Goal: Task Accomplishment & Management: Manage account settings

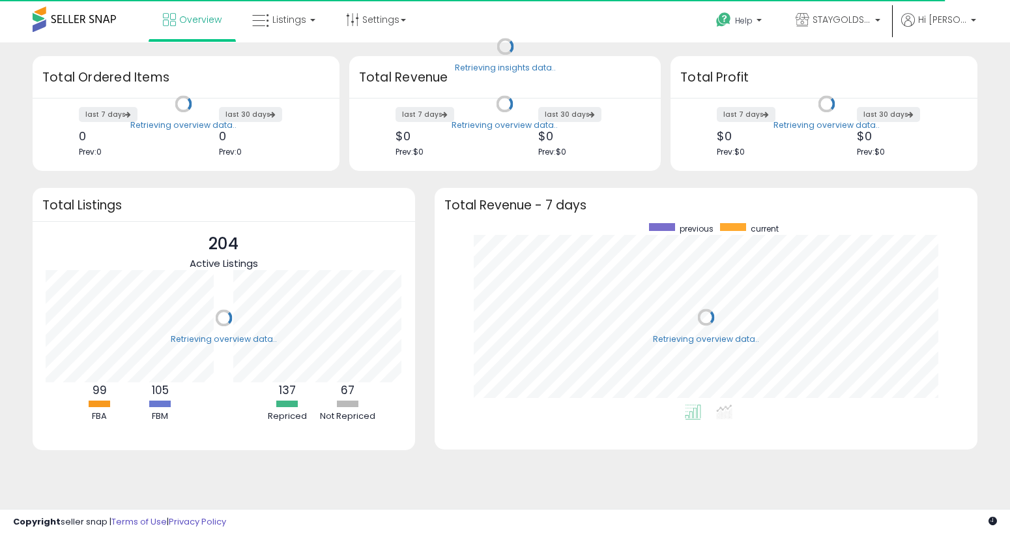
scroll to position [181, 517]
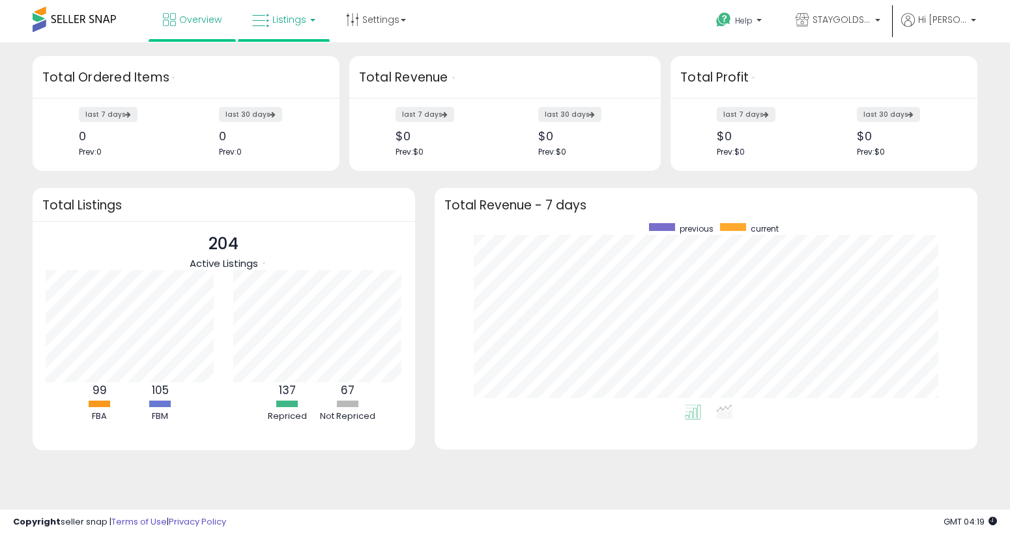
click at [298, 7] on link "Listings" at bounding box center [283, 19] width 83 height 39
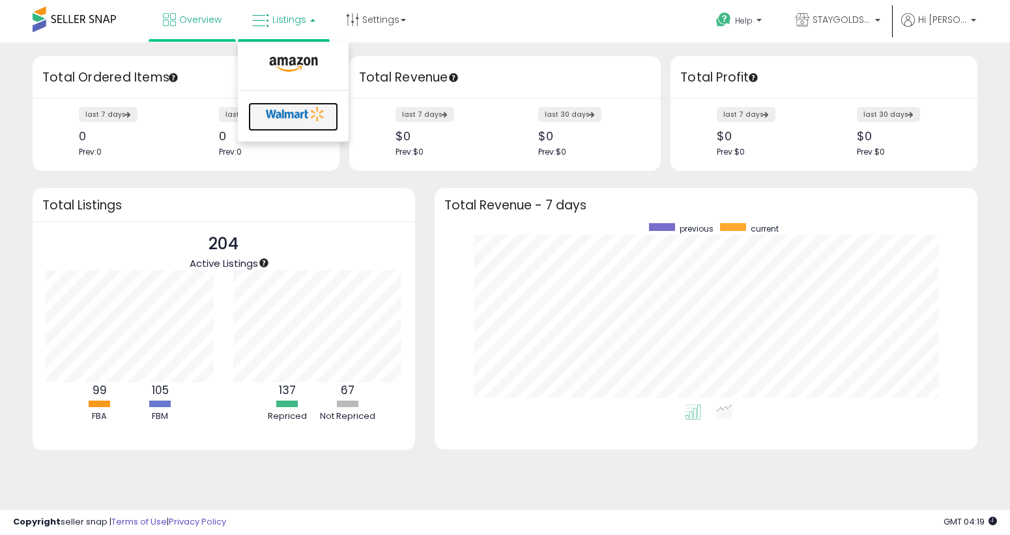
click at [286, 106] on icon at bounding box center [295, 114] width 68 height 20
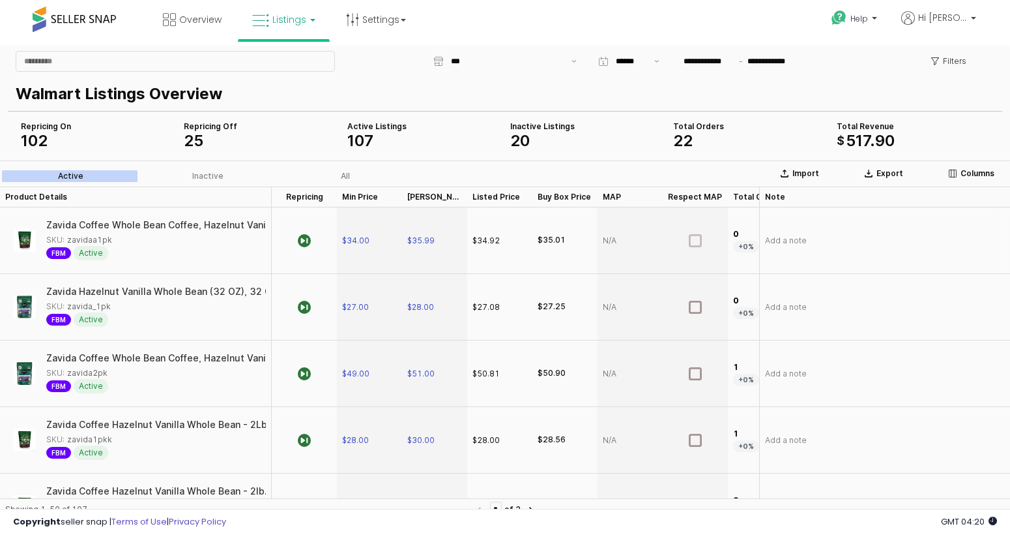
click at [698, 244] on icon "App Frame" at bounding box center [695, 240] width 13 height 13
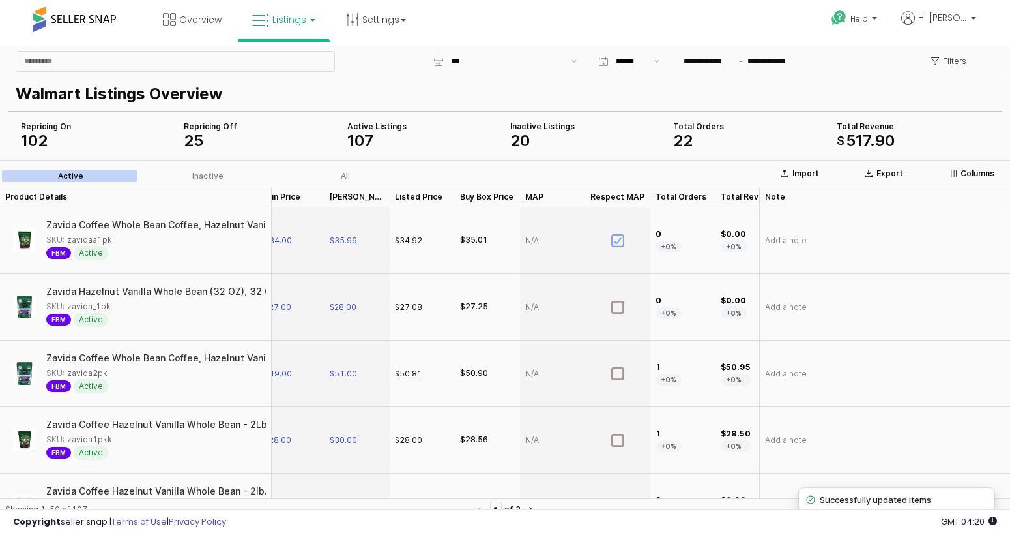
scroll to position [0, 78]
click at [536, 236] on div "App Frame" at bounding box center [552, 240] width 65 height 66
click at [609, 222] on div "App Frame" at bounding box center [617, 240] width 65 height 66
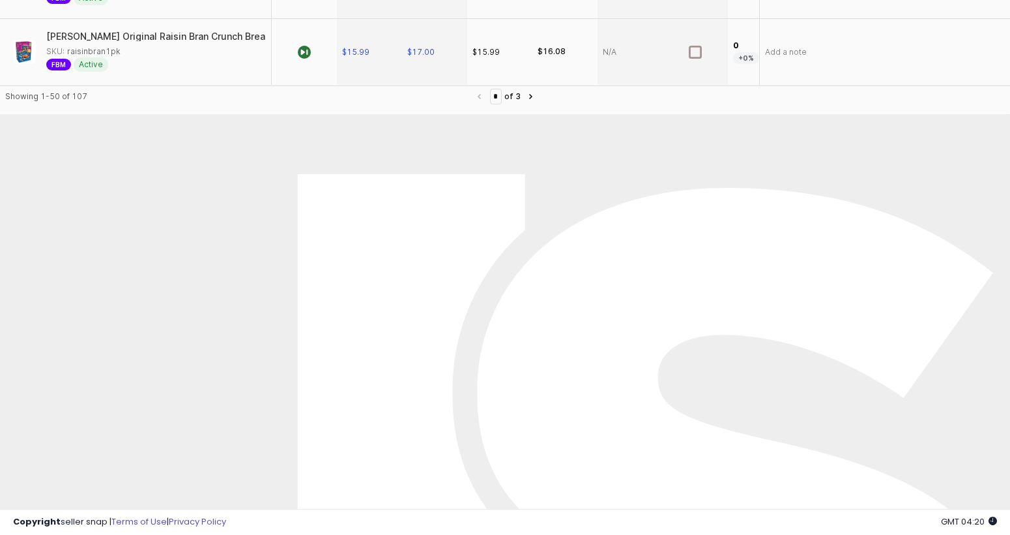
scroll to position [0, 0]
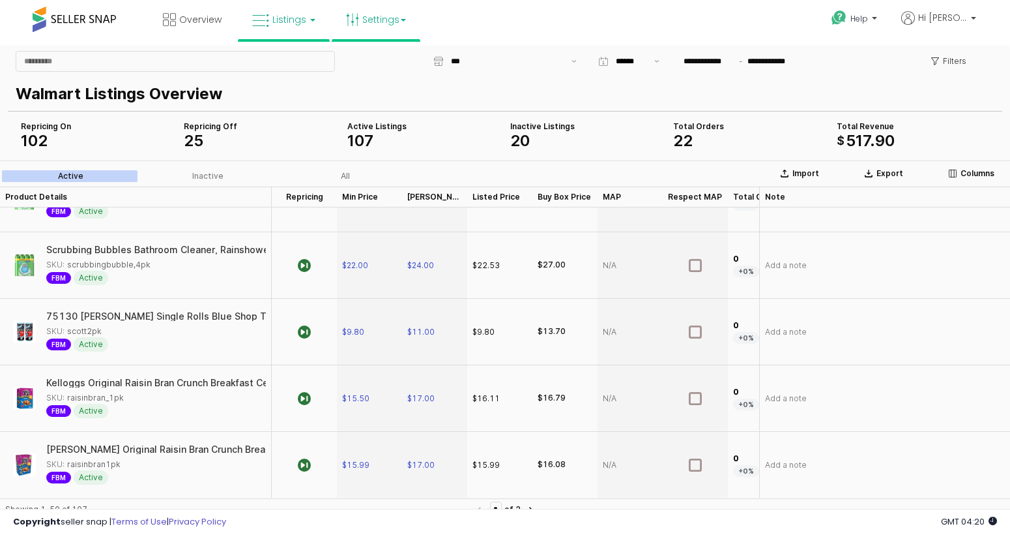
click at [404, 11] on link "Settings" at bounding box center [376, 19] width 80 height 39
click at [402, 58] on li "Store settings" at bounding box center [387, 67] width 96 height 33
click at [401, 60] on div "**********" at bounding box center [505, 61] width 990 height 26
click at [401, 20] on b at bounding box center [403, 20] width 5 height 3
click at [386, 68] on link "Store settings" at bounding box center [378, 66] width 59 height 12
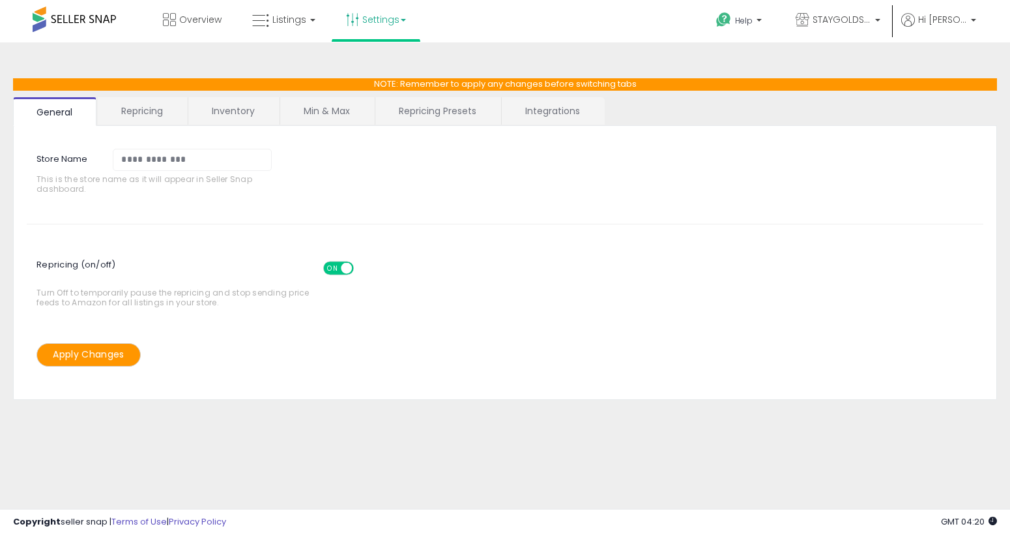
click at [153, 111] on link "Repricing" at bounding box center [142, 110] width 89 height 27
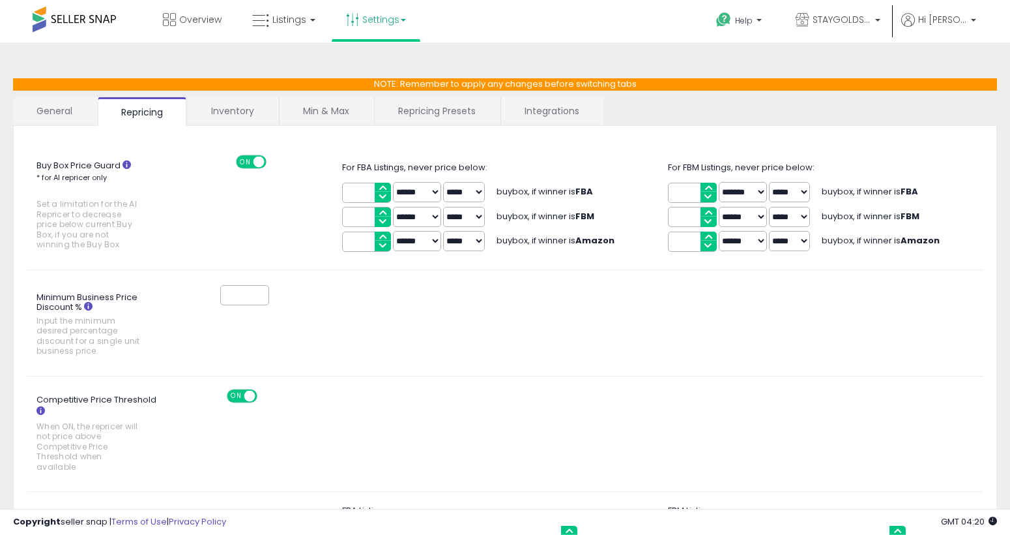
click at [256, 118] on link "Inventory" at bounding box center [233, 110] width 90 height 27
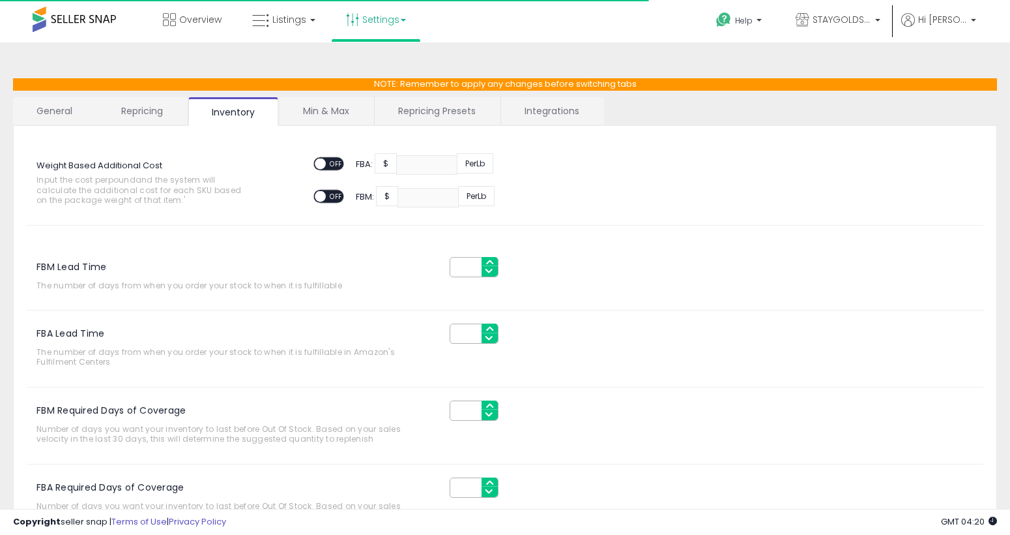
click at [436, 108] on link "Repricing Presets" at bounding box center [437, 110] width 125 height 27
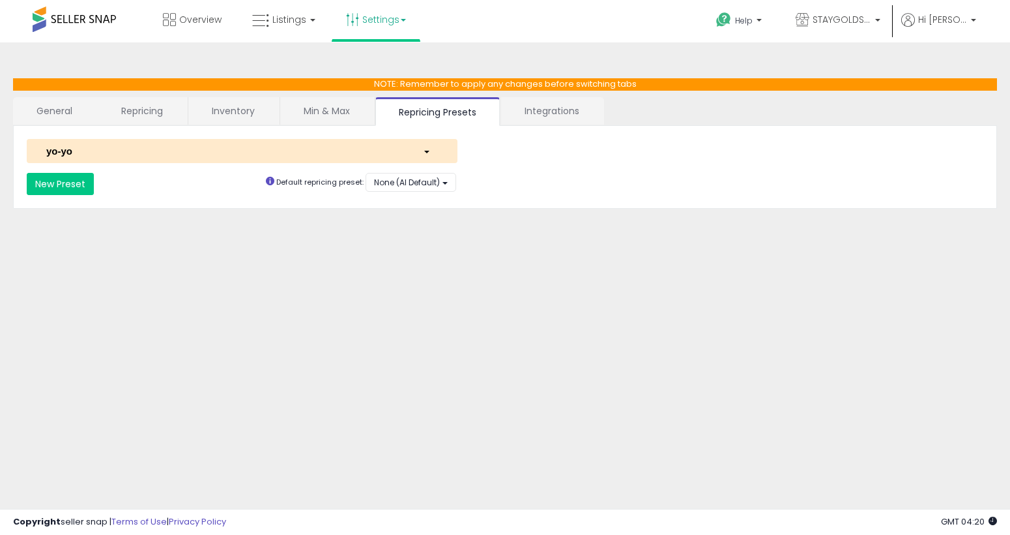
click at [555, 101] on link "Integrations" at bounding box center [552, 110] width 102 height 27
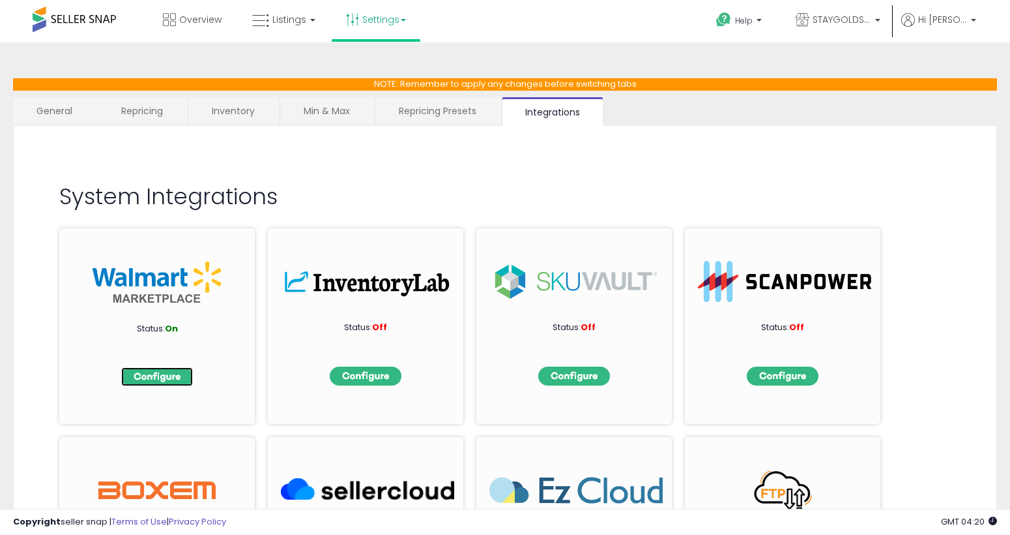
click at [154, 382] on img at bounding box center [157, 376] width 72 height 19
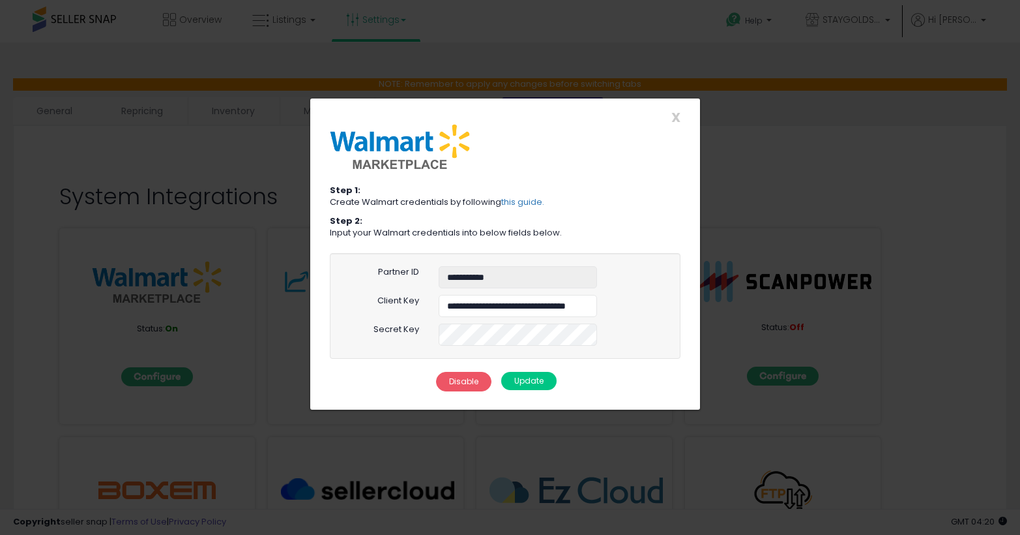
click at [673, 129] on div at bounding box center [505, 147] width 370 height 46
click at [673, 124] on div at bounding box center [505, 147] width 370 height 46
click at [673, 119] on span "X" at bounding box center [675, 117] width 9 height 18
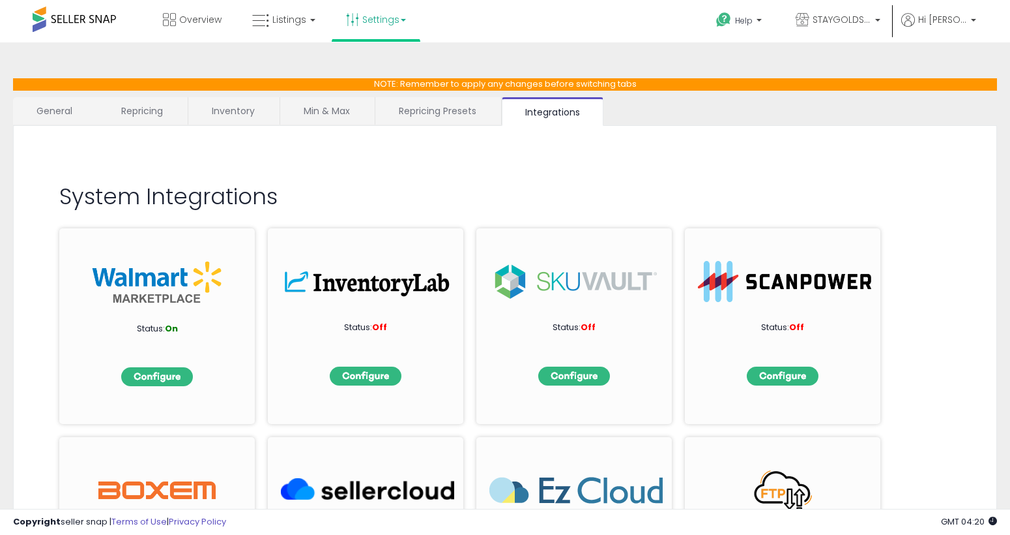
click at [372, 14] on link "Settings" at bounding box center [376, 19] width 80 height 39
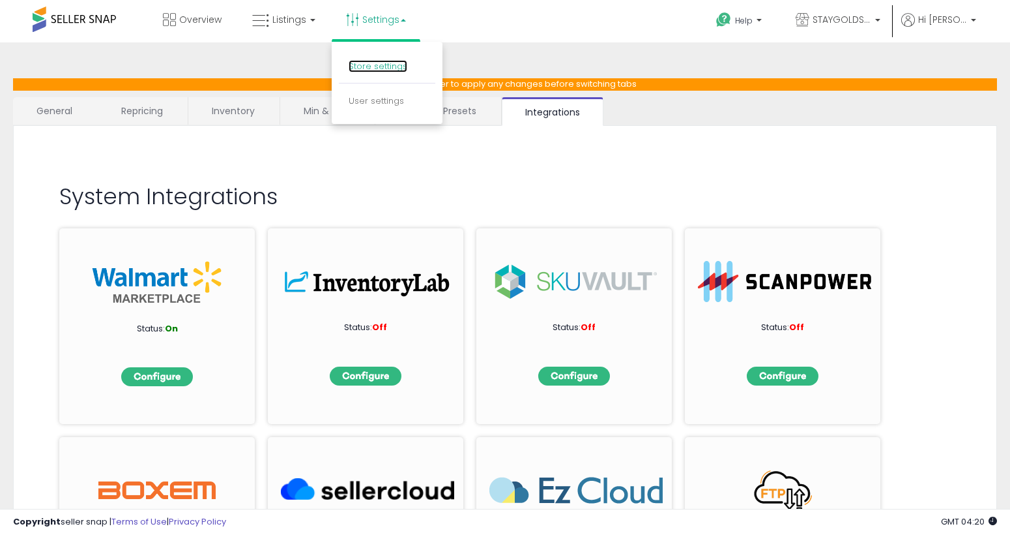
click at [376, 66] on link "Store settings" at bounding box center [378, 66] width 59 height 12
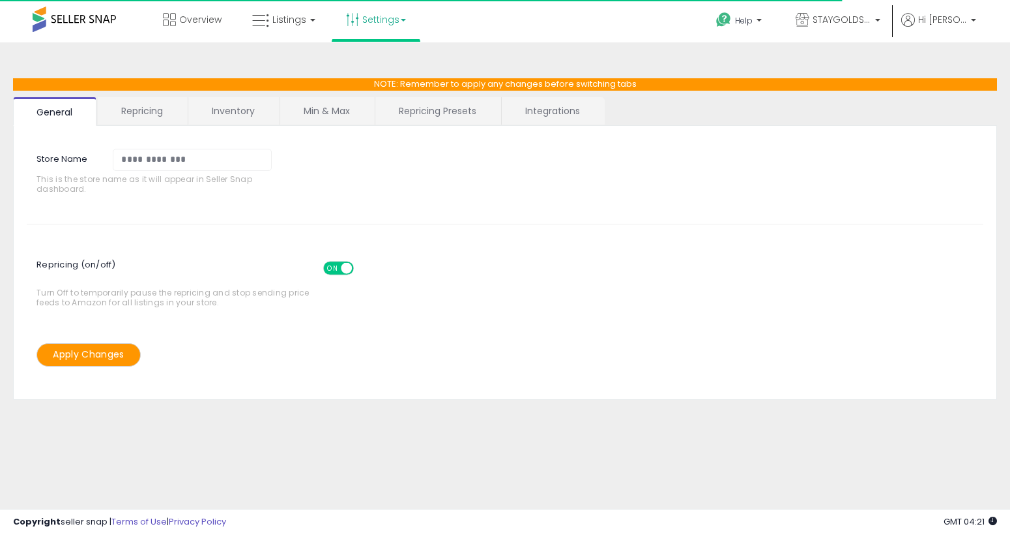
click at [203, 174] on span "This is the store name as it will appear in Seller Snap dashboard." at bounding box center [158, 184] width 243 height 20
click at [288, 35] on link "Listings" at bounding box center [283, 19] width 83 height 39
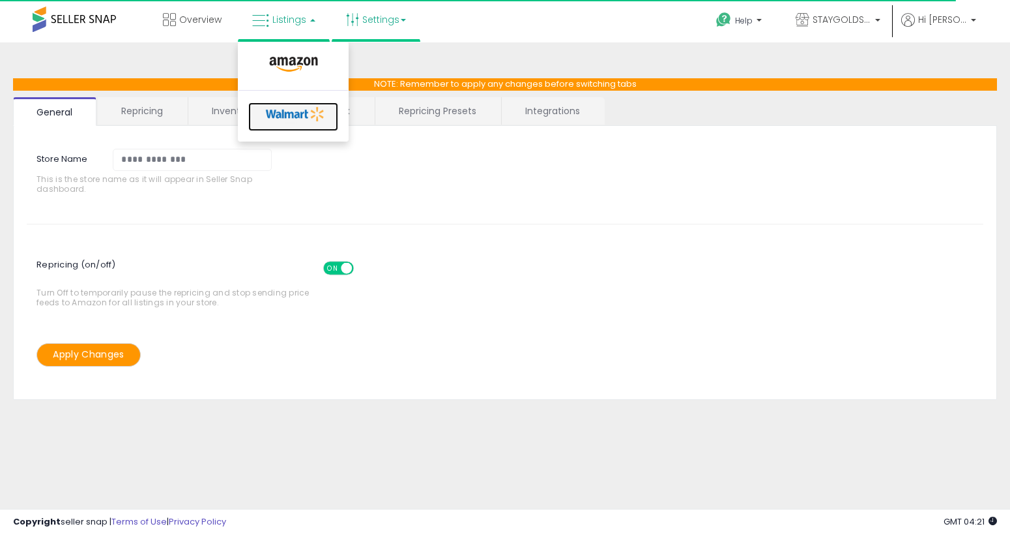
click at [286, 113] on icon at bounding box center [295, 114] width 68 height 20
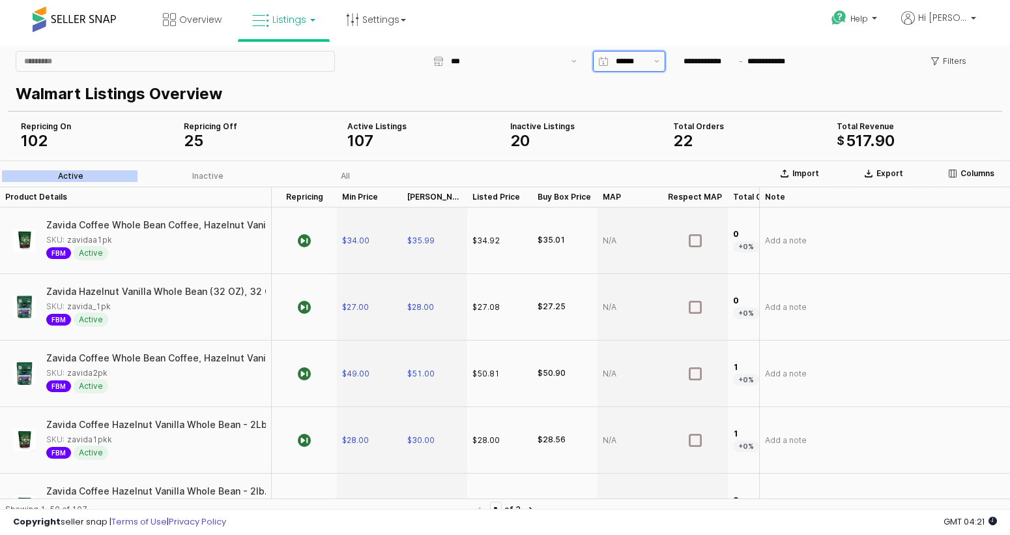
click at [617, 63] on input "App Frame" at bounding box center [631, 61] width 31 height 13
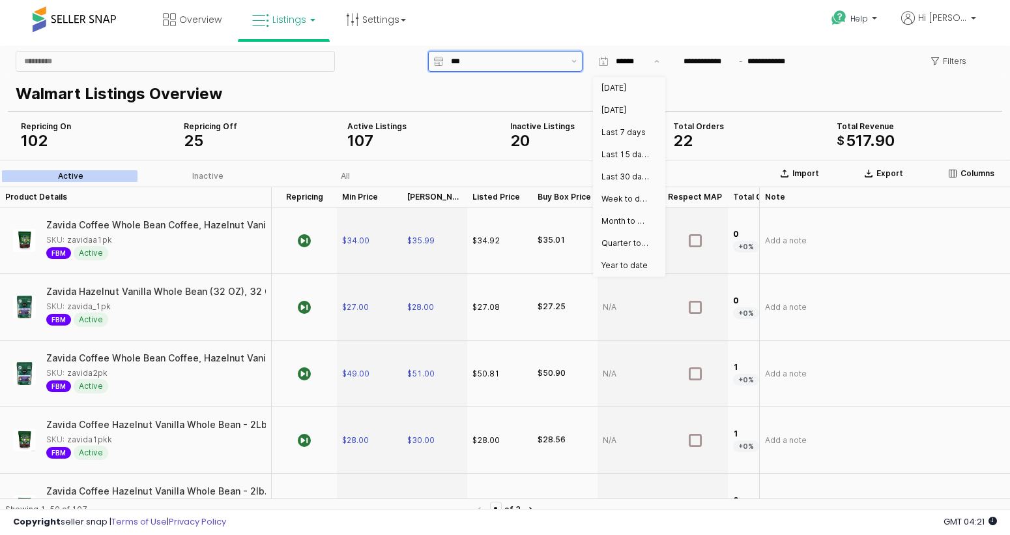
click at [494, 59] on input "***" at bounding box center [507, 61] width 113 height 13
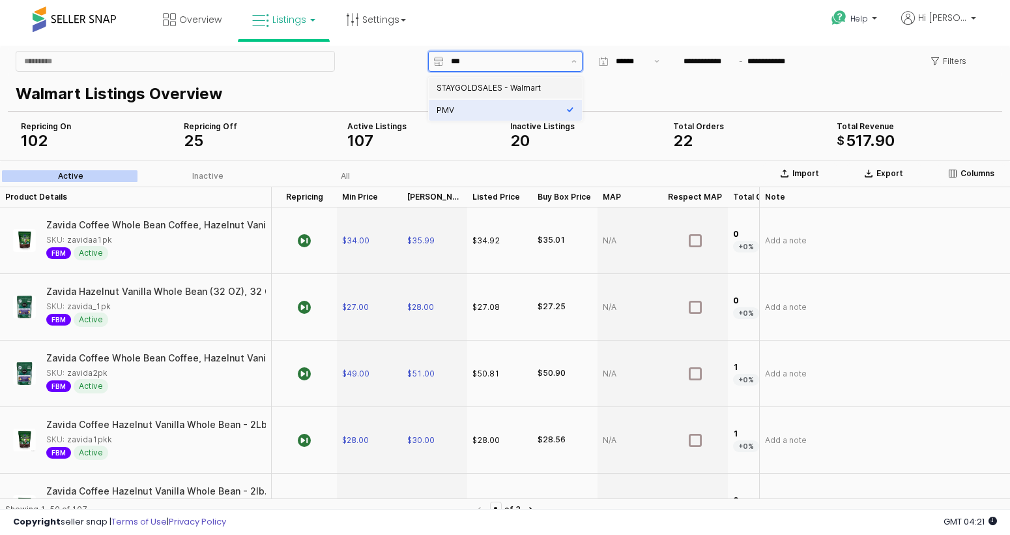
click at [493, 88] on div "STAYGOLDSALES - Walmart" at bounding box center [502, 88] width 130 height 10
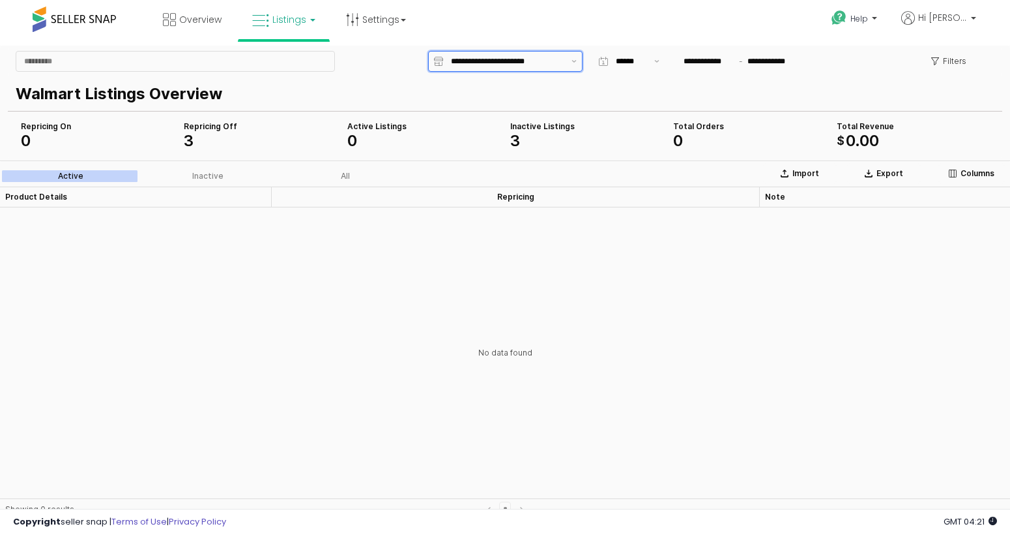
click at [533, 66] on input "**********" at bounding box center [507, 61] width 113 height 13
click at [514, 111] on div "PMV" at bounding box center [502, 110] width 130 height 10
type input "***"
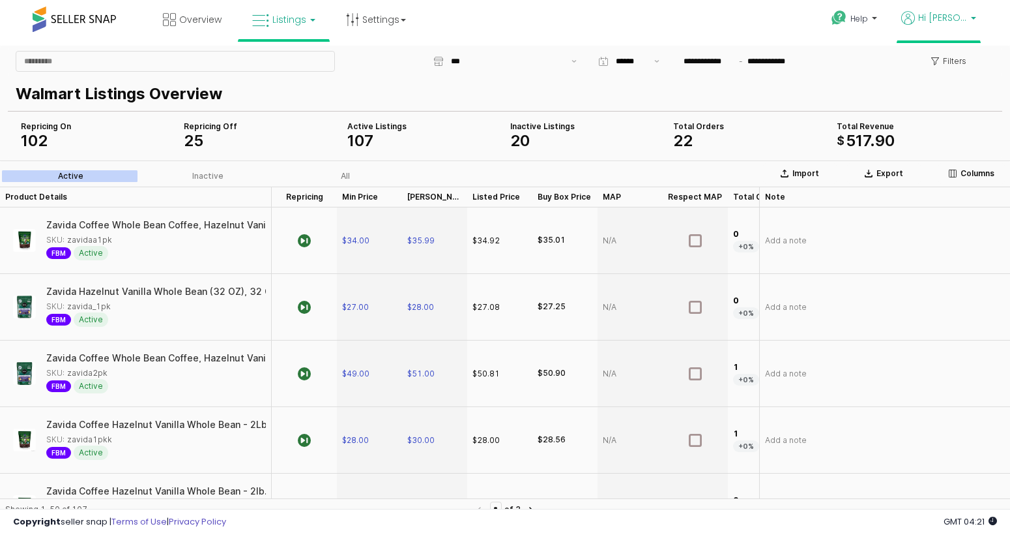
click at [973, 32] on link "Hi [PERSON_NAME]" at bounding box center [939, 25] width 75 height 29
click at [946, 65] on link "Account" at bounding box center [947, 67] width 35 height 12
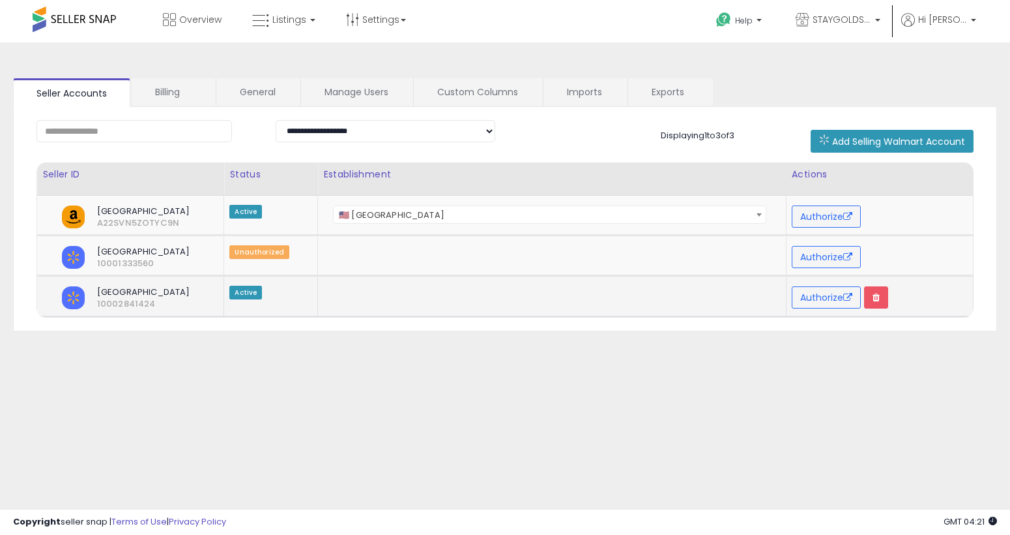
click at [209, 293] on div "[GEOGRAPHIC_DATA] 10002841424" at bounding box center [127, 297] width 171 height 23
click at [518, 89] on link "Custom Columns" at bounding box center [478, 91] width 128 height 27
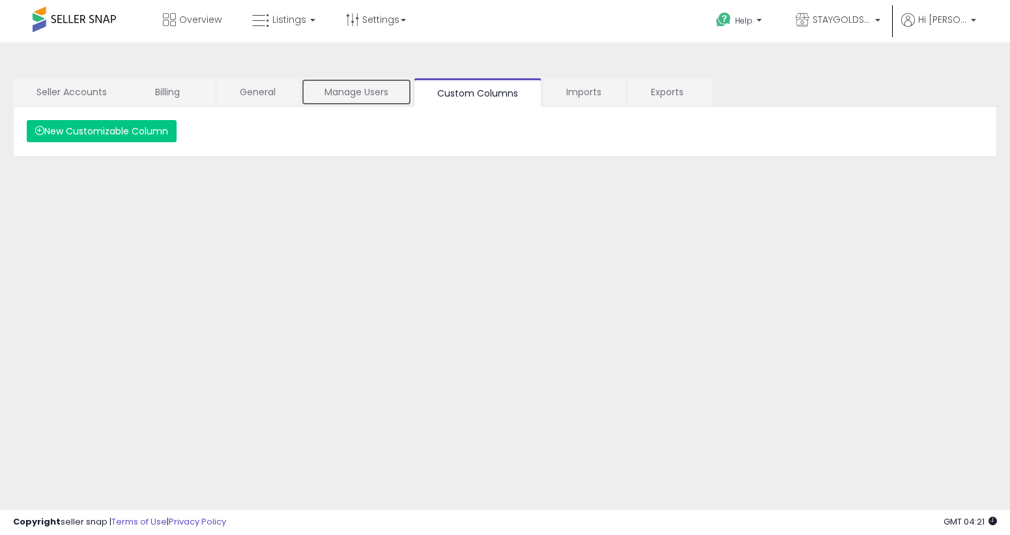
click at [373, 100] on link "Manage Users" at bounding box center [356, 91] width 111 height 27
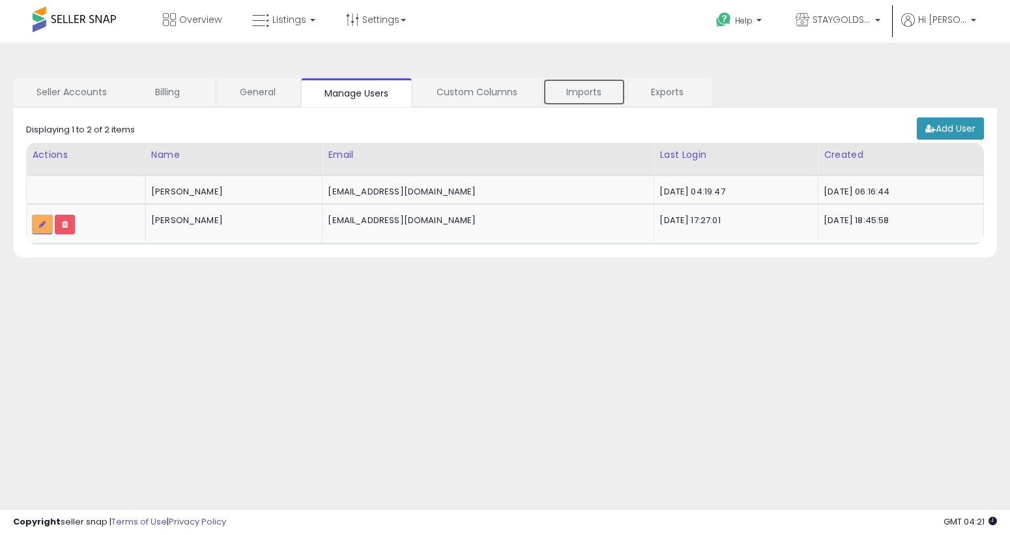
click at [589, 94] on link "Imports" at bounding box center [584, 91] width 83 height 27
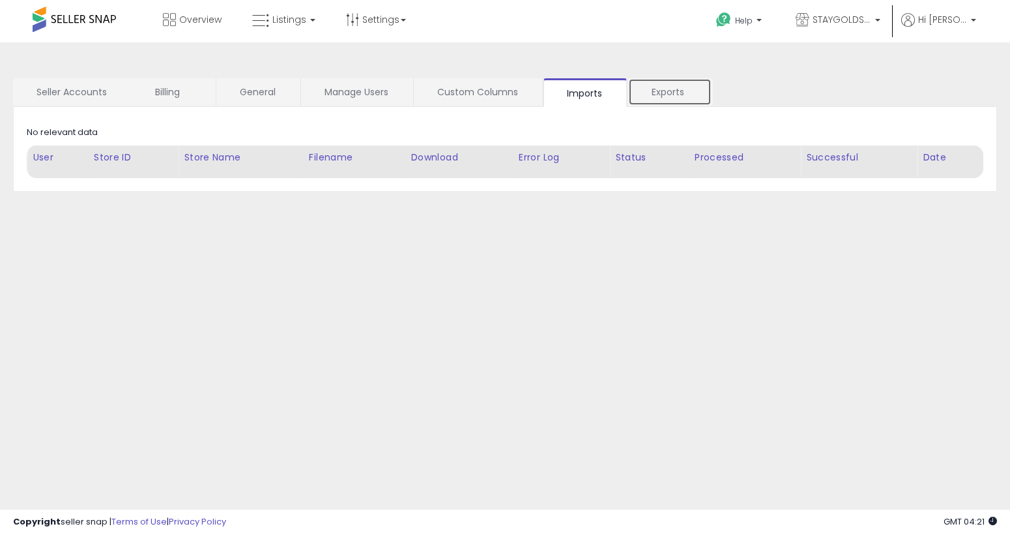
click at [637, 91] on link "Exports" at bounding box center [669, 91] width 83 height 27
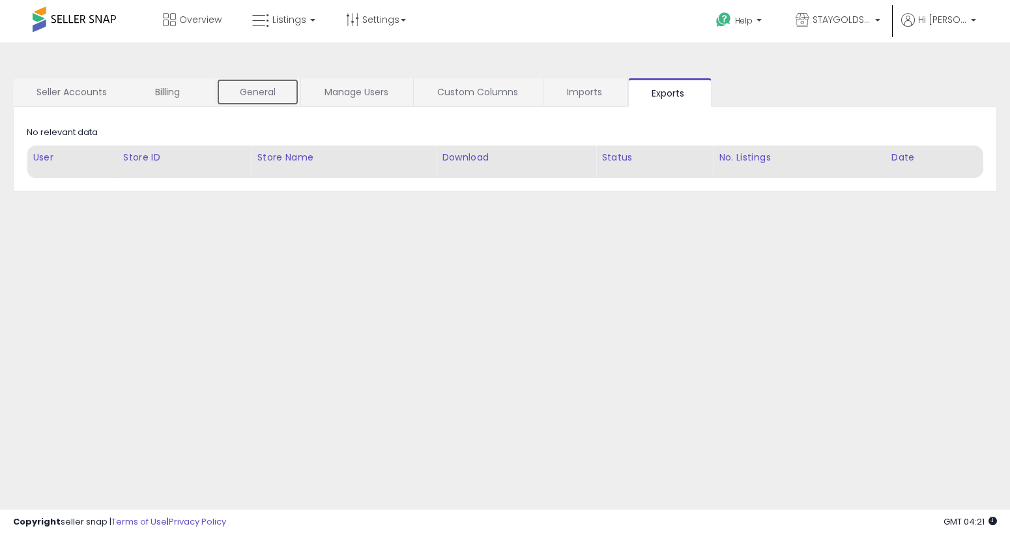
click at [285, 99] on link "General" at bounding box center [257, 91] width 83 height 27
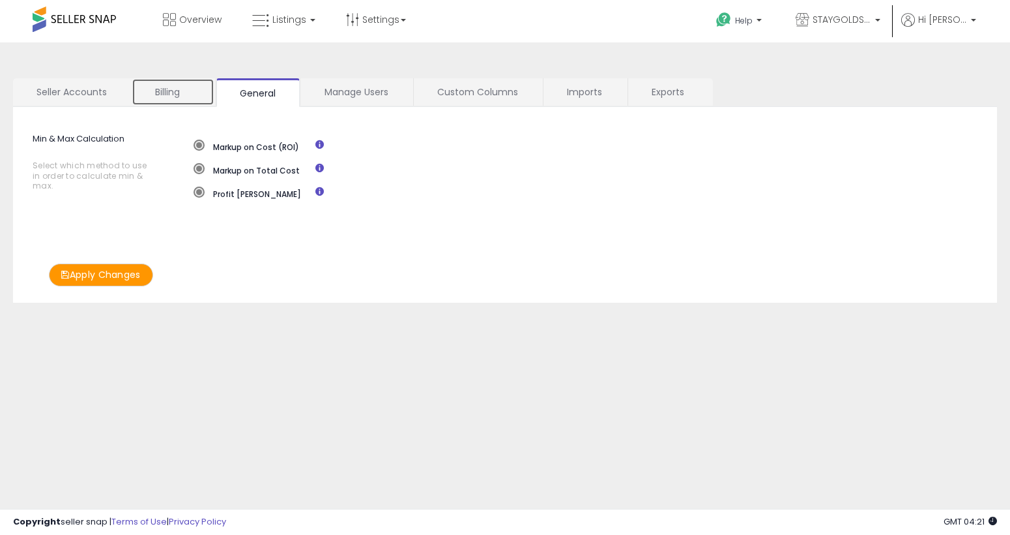
click at [166, 100] on link "Billing" at bounding box center [173, 91] width 83 height 27
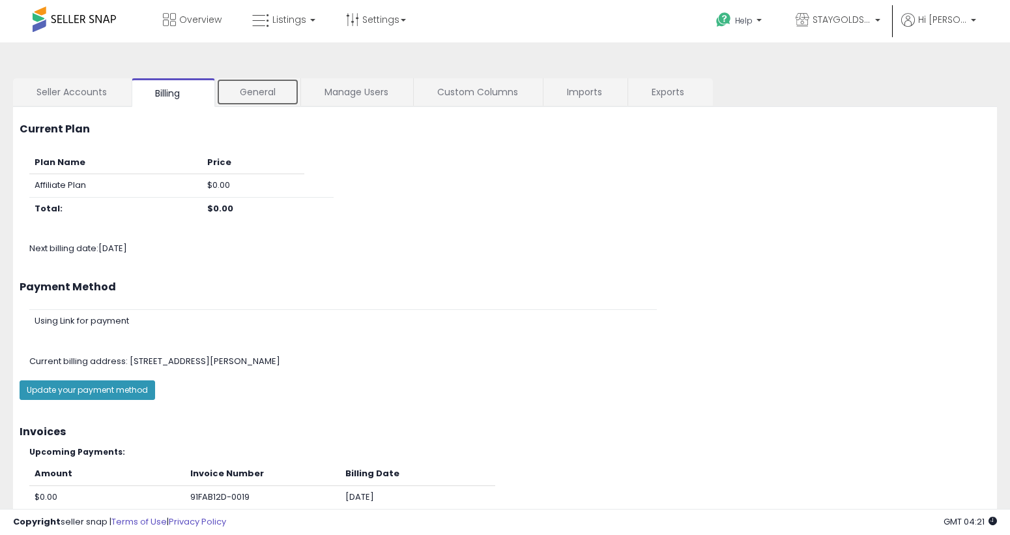
click at [279, 87] on link "General" at bounding box center [257, 91] width 83 height 27
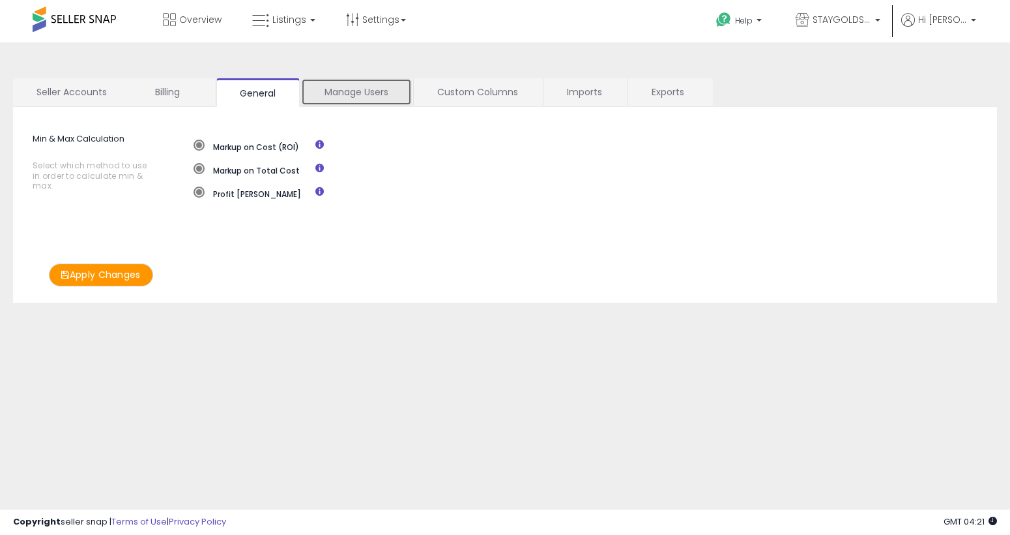
drag, startPoint x: 352, startPoint y: 91, endPoint x: 49, endPoint y: 123, distance: 304.7
click at [352, 91] on link "Manage Users" at bounding box center [356, 91] width 111 height 27
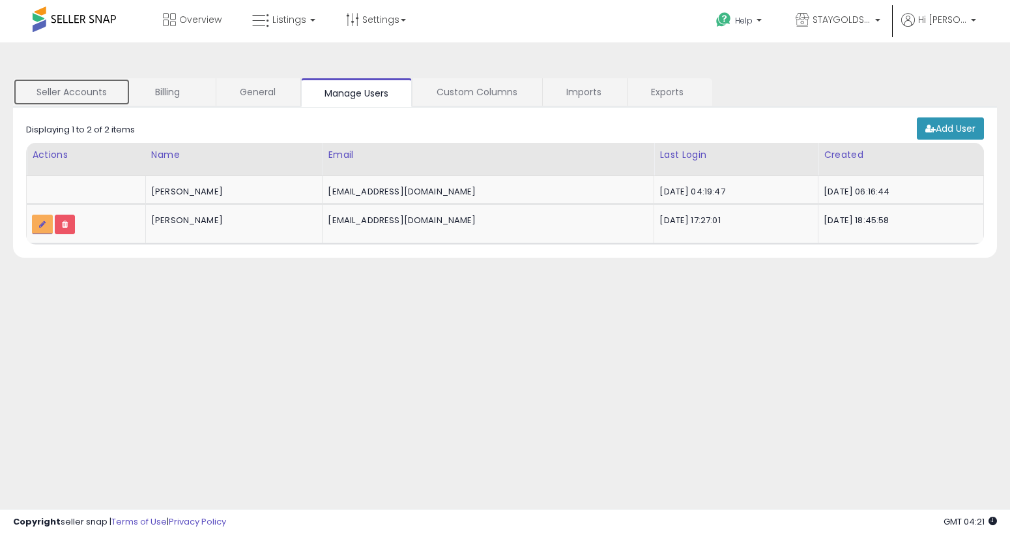
click at [63, 98] on link "Seller Accounts" at bounding box center [71, 91] width 117 height 27
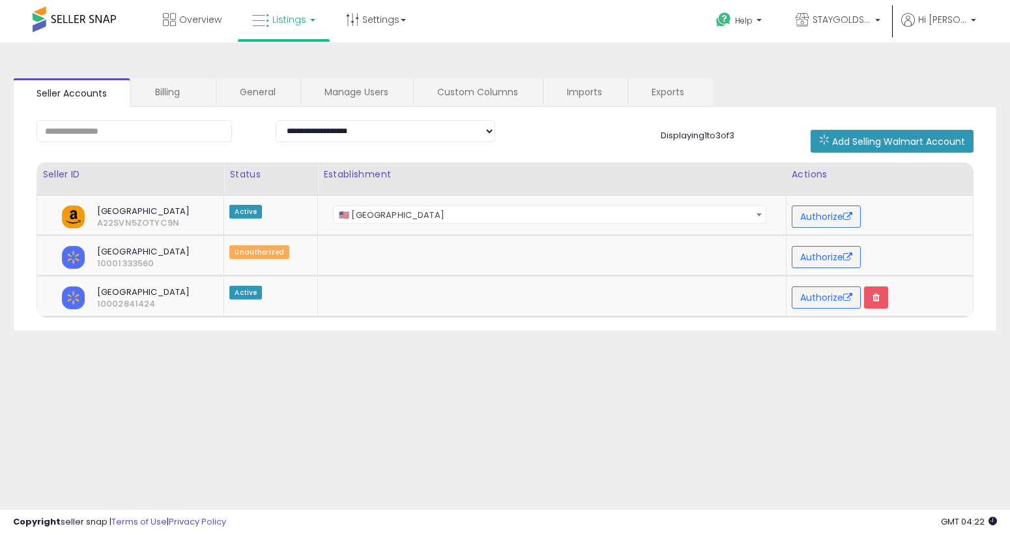
click at [293, 35] on link "Listings" at bounding box center [283, 19] width 83 height 39
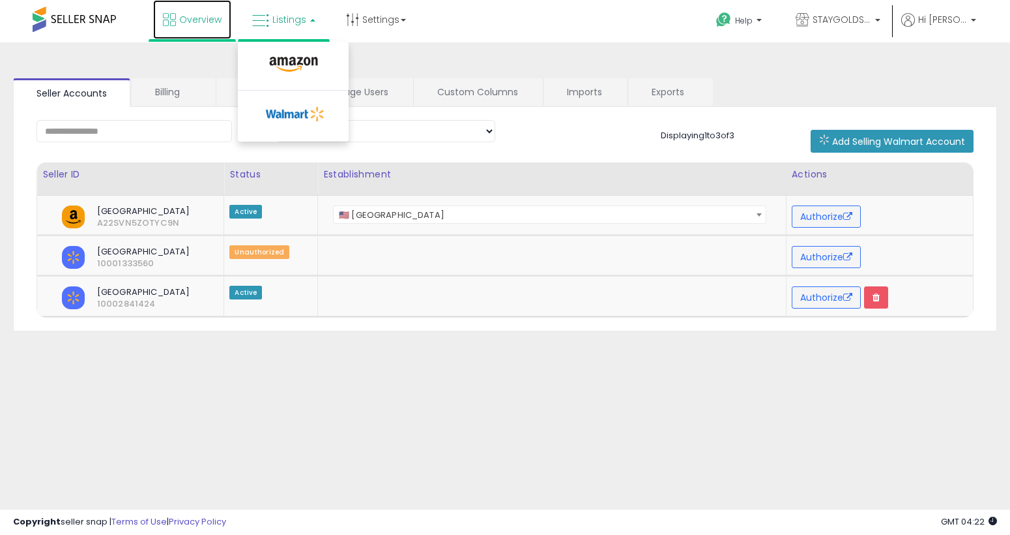
click at [213, 27] on link "Overview" at bounding box center [192, 19] width 78 height 39
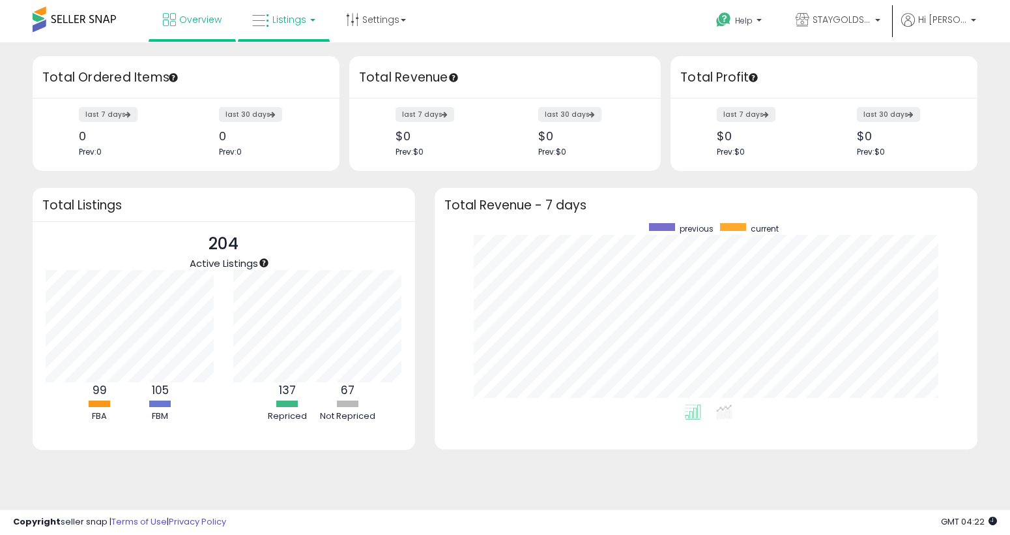
click at [293, 27] on link "Listings" at bounding box center [283, 19] width 83 height 39
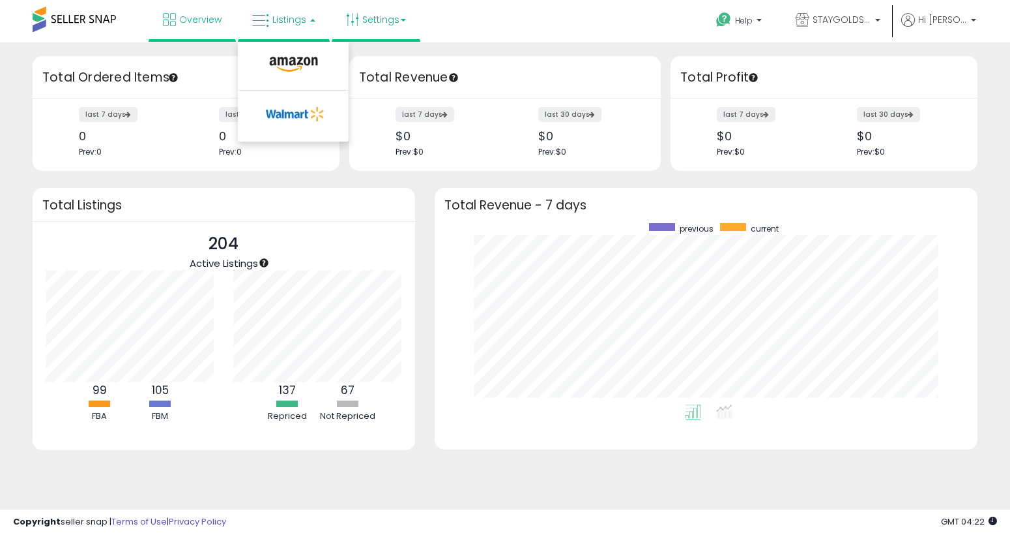
click at [383, 23] on link "Settings" at bounding box center [376, 19] width 80 height 39
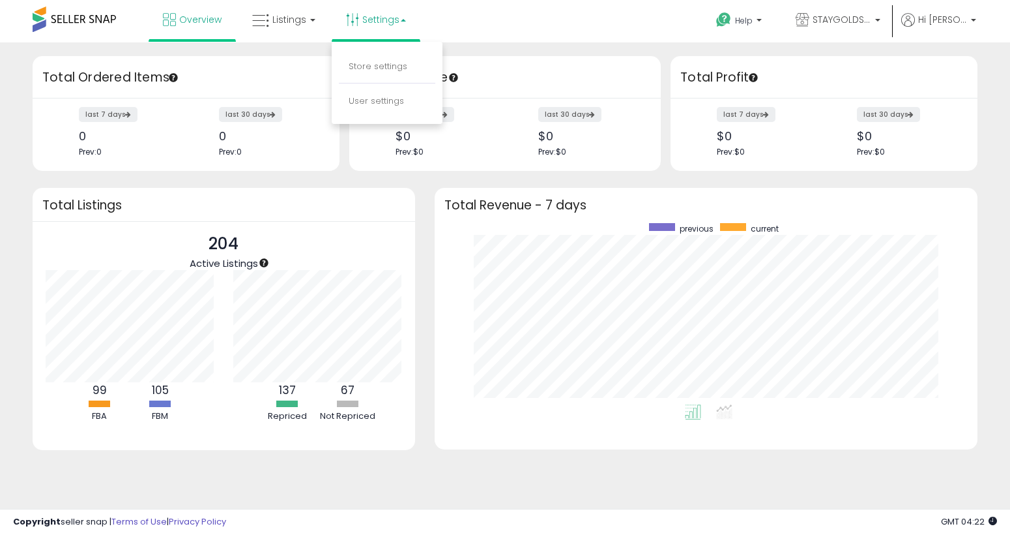
click at [362, 75] on li "Store settings" at bounding box center [387, 67] width 96 height 33
click at [364, 71] on h3 "Total Revenue" at bounding box center [505, 77] width 292 height 18
click at [387, 27] on link "Settings" at bounding box center [376, 19] width 80 height 39
click at [400, 66] on link "Store settings" at bounding box center [378, 66] width 59 height 12
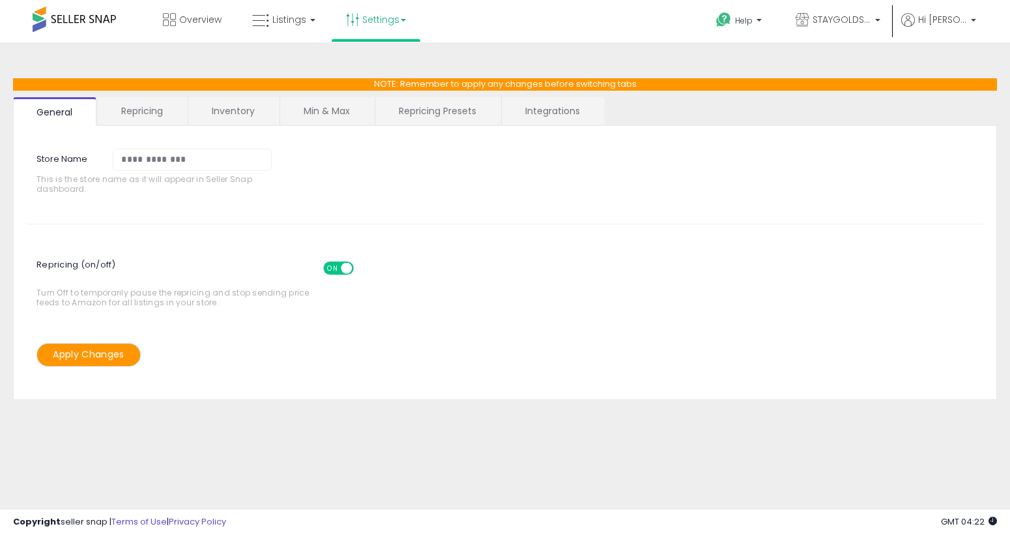
click at [145, 103] on link "Repricing" at bounding box center [142, 110] width 89 height 27
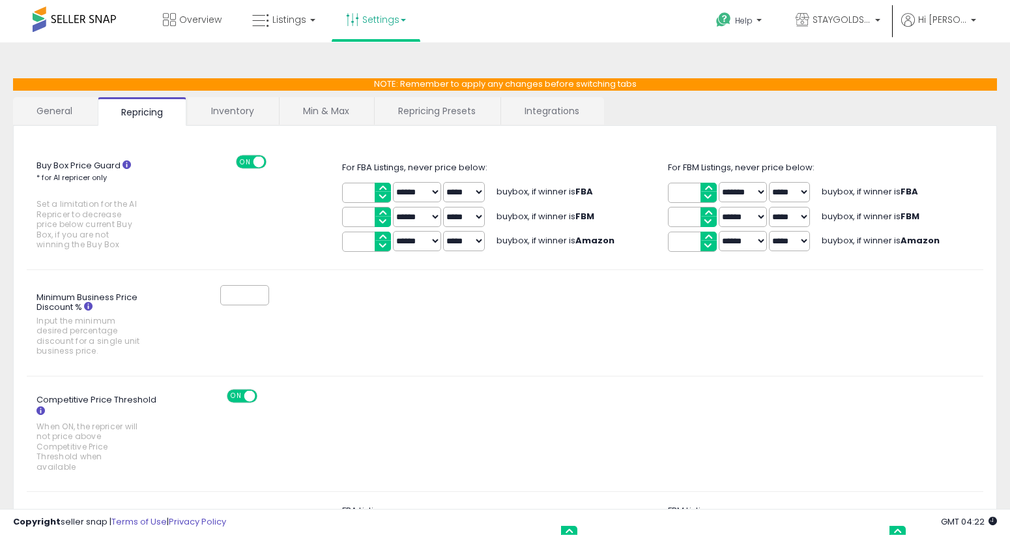
scroll to position [8, 0]
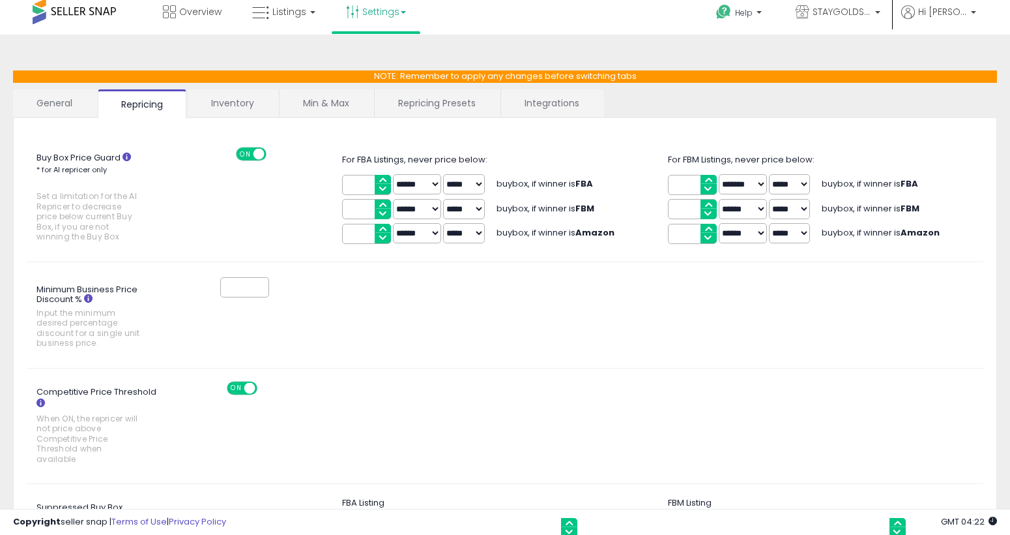
click at [67, 102] on link "General" at bounding box center [54, 102] width 83 height 27
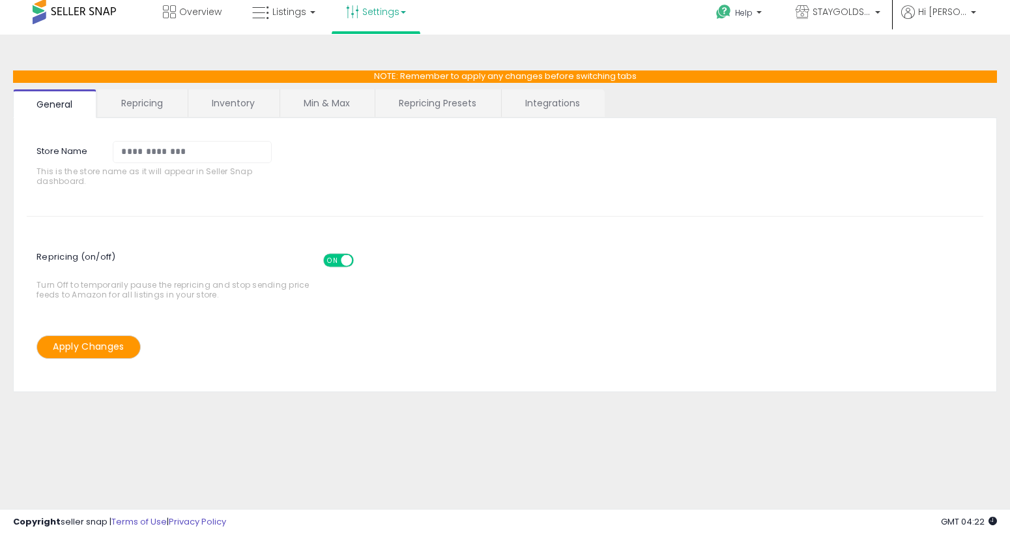
click at [317, 104] on link "Min & Max" at bounding box center [326, 102] width 93 height 27
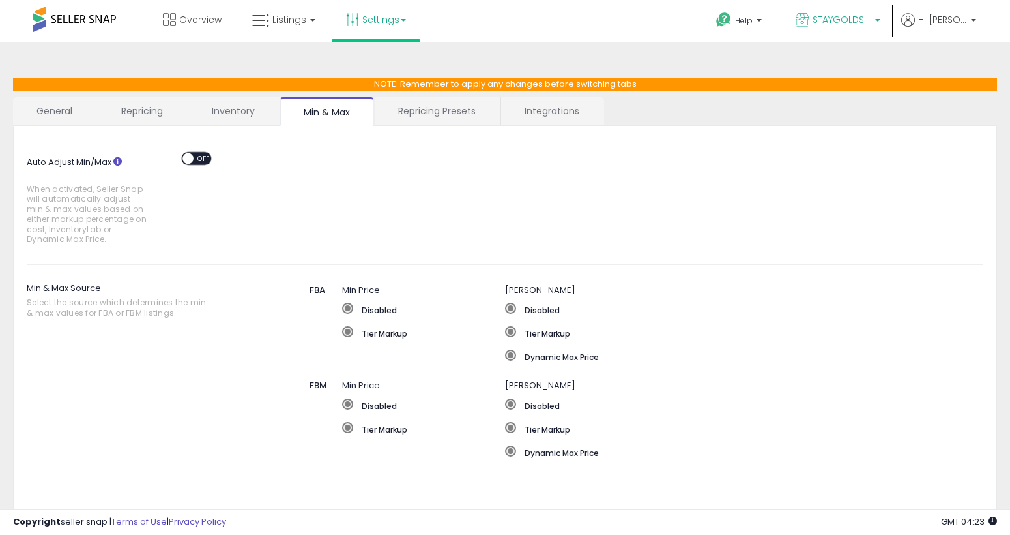
click at [876, 13] on p "STAYGOLDSALES" at bounding box center [838, 21] width 85 height 16
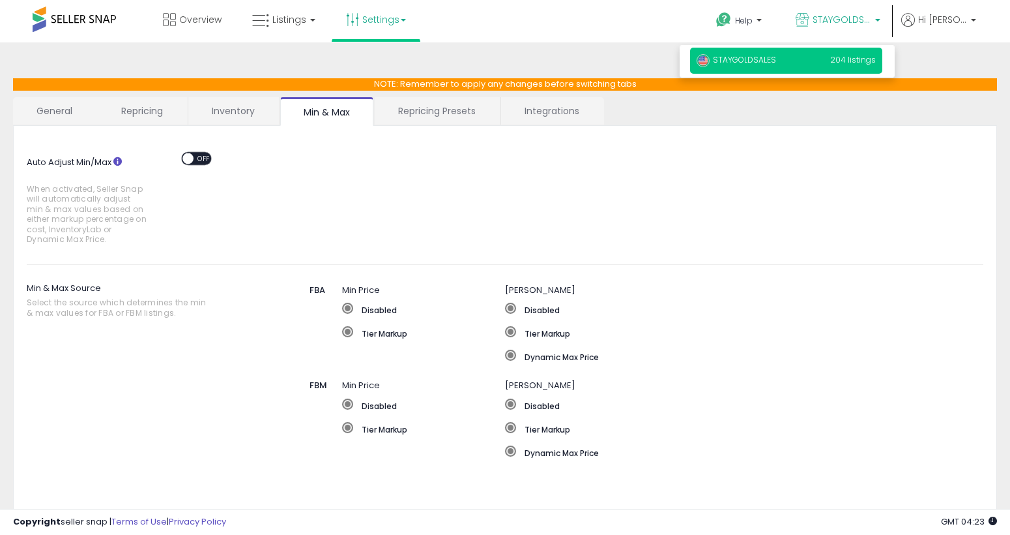
click at [851, 63] on span "204 listings" at bounding box center [853, 59] width 46 height 11
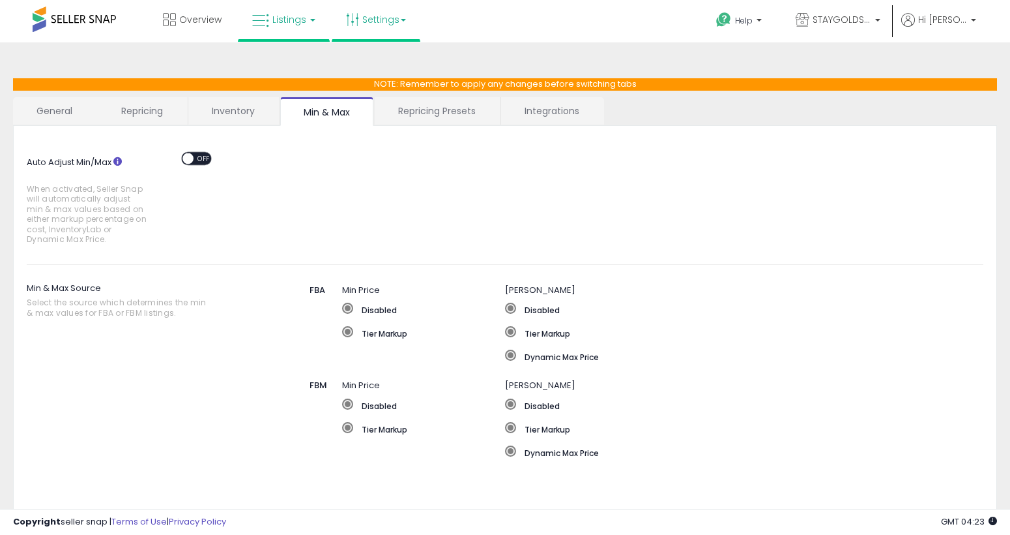
click at [257, 30] on link "Listings" at bounding box center [283, 19] width 83 height 39
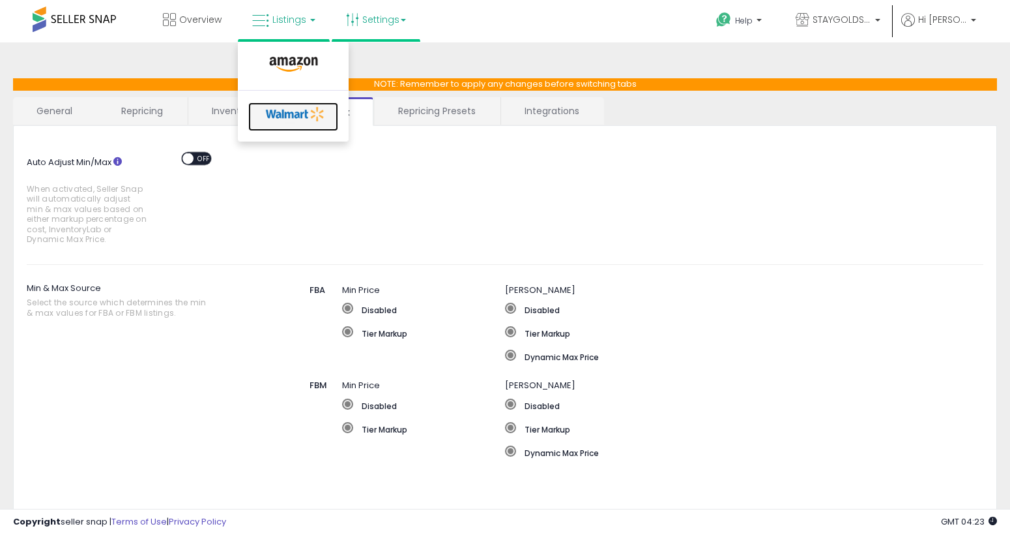
click at [279, 117] on icon at bounding box center [295, 114] width 68 height 20
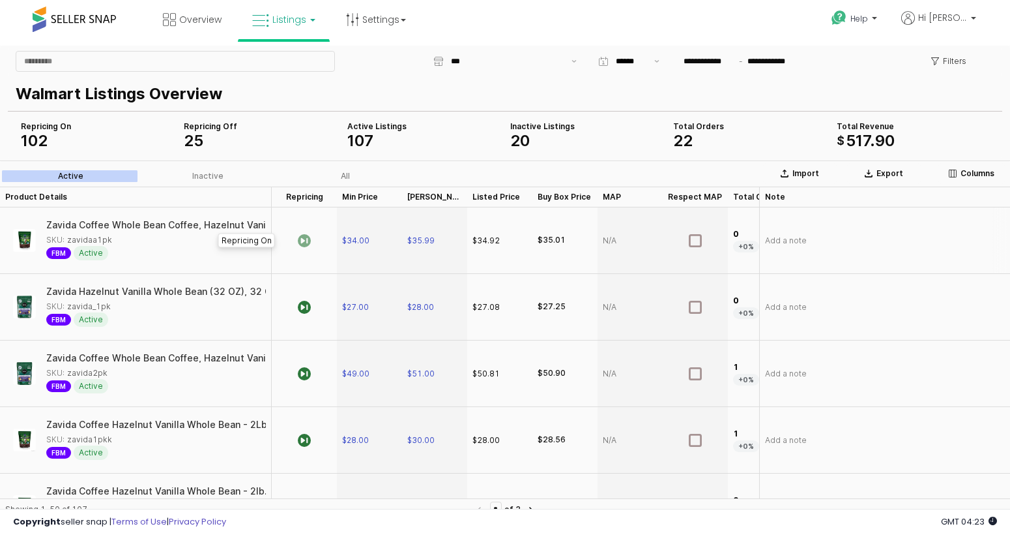
click at [304, 243] on icon "App Frame" at bounding box center [304, 240] width 13 height 13
click at [305, 304] on icon "App Frame" at bounding box center [304, 307] width 13 height 13
click at [301, 374] on icon "App Frame" at bounding box center [304, 373] width 13 height 13
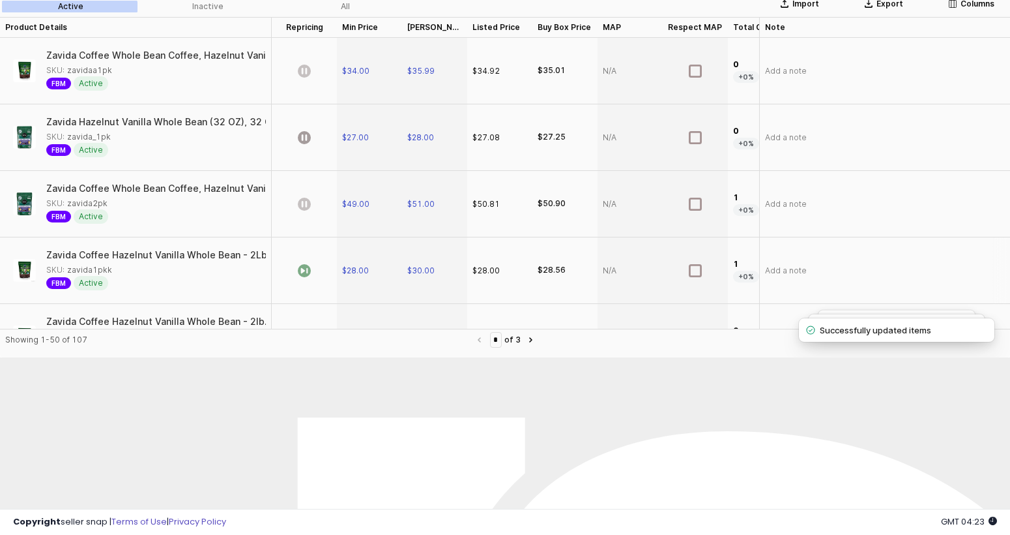
click at [301, 271] on icon "App Frame" at bounding box center [304, 270] width 13 height 13
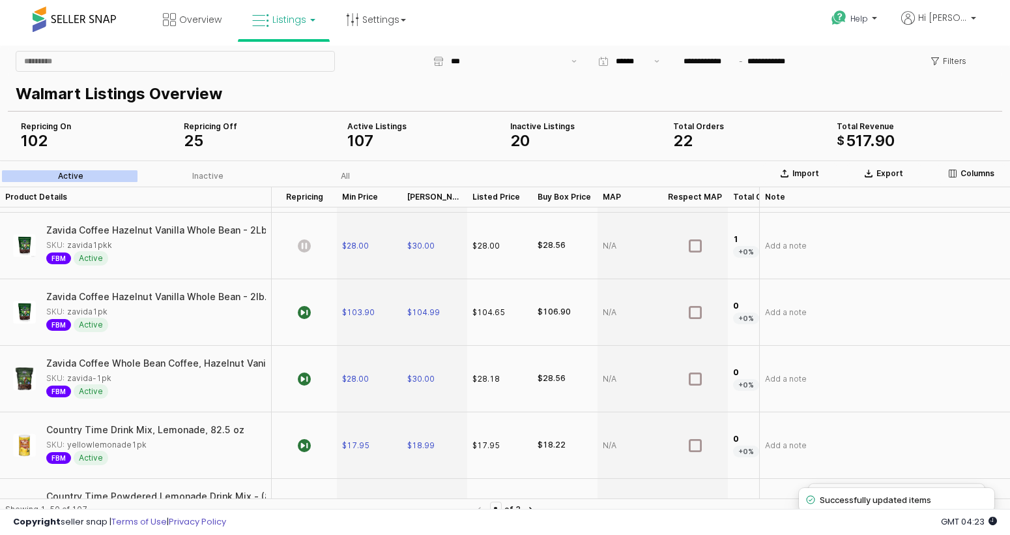
scroll to position [196, 0]
click at [307, 312] on icon "App Frame" at bounding box center [304, 310] width 13 height 13
click at [305, 381] on icon "App Frame" at bounding box center [304, 377] width 13 height 13
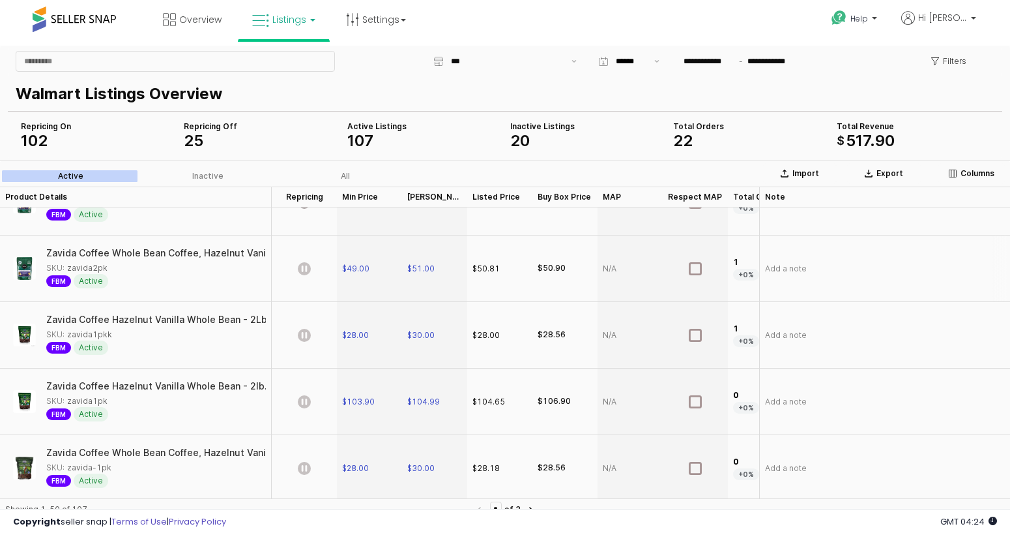
scroll to position [0, 0]
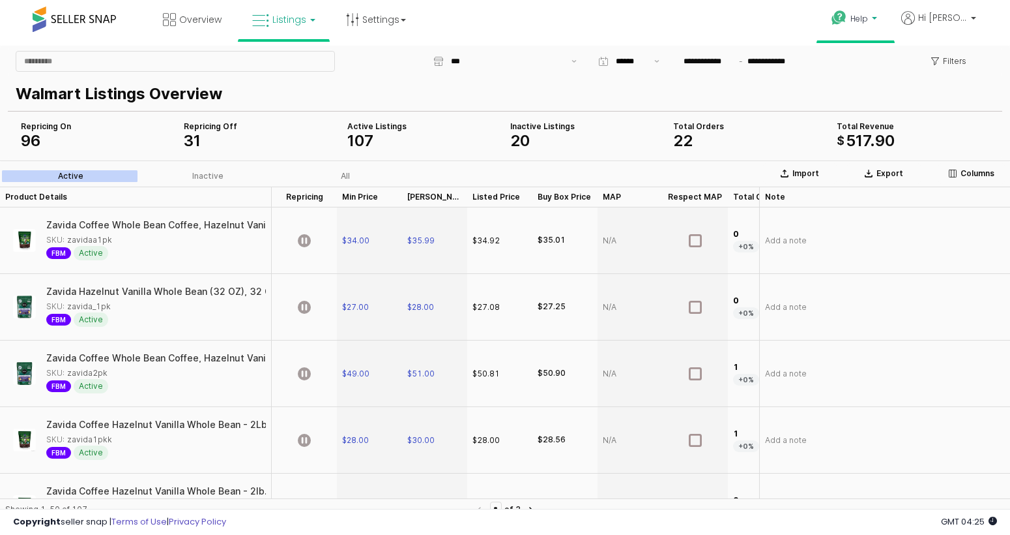
click at [856, 7] on link "Help" at bounding box center [855, 20] width 69 height 40
click icon
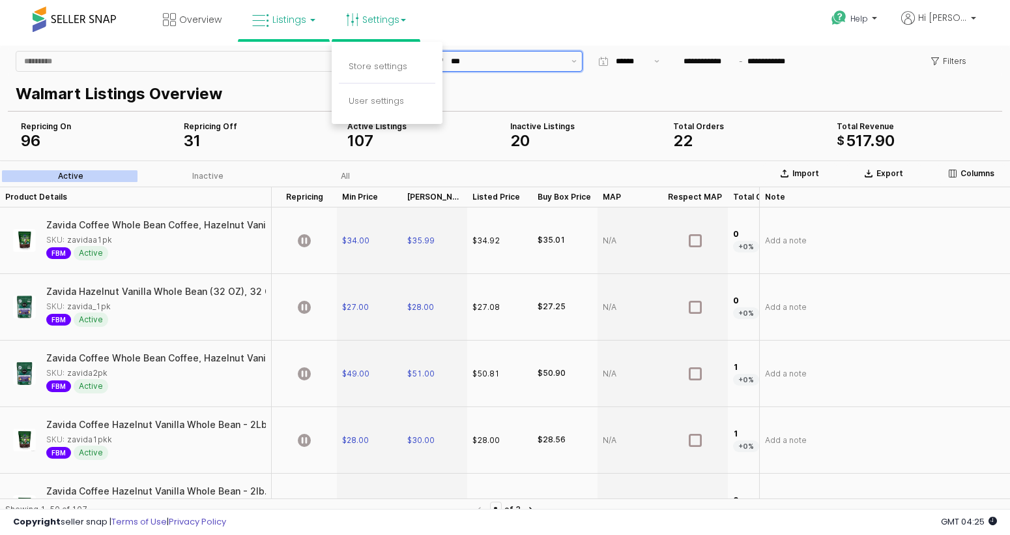
click input "***"
click div "STAYGOLDSALES - Walmart"
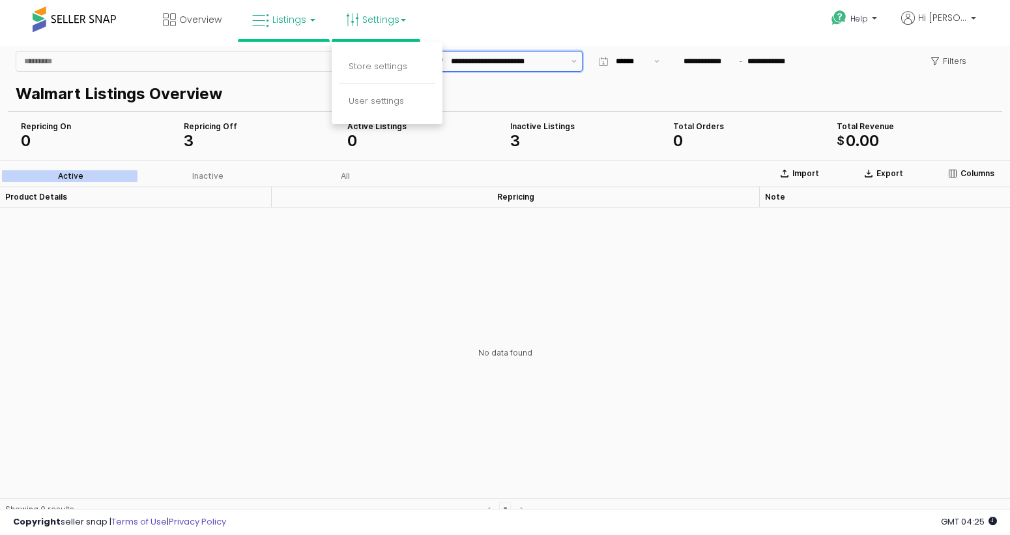
click input "**********"
click div "PMV"
type input "***"
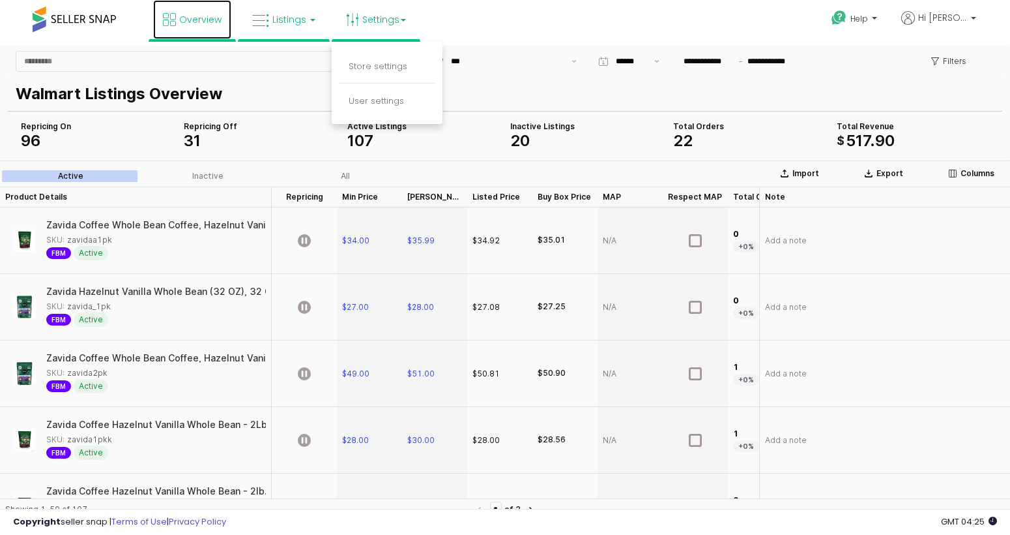
click link "Overview"
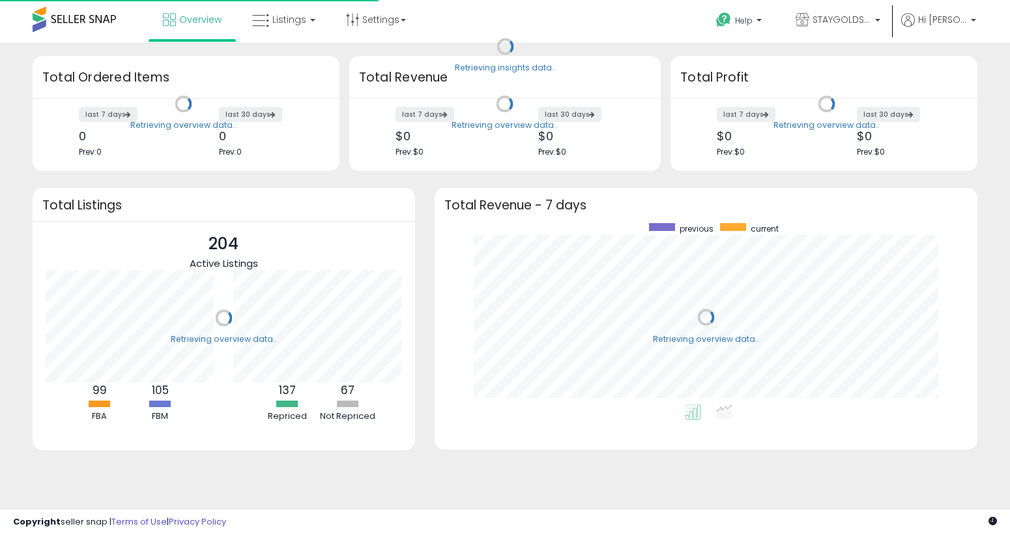
scroll to position [181, 517]
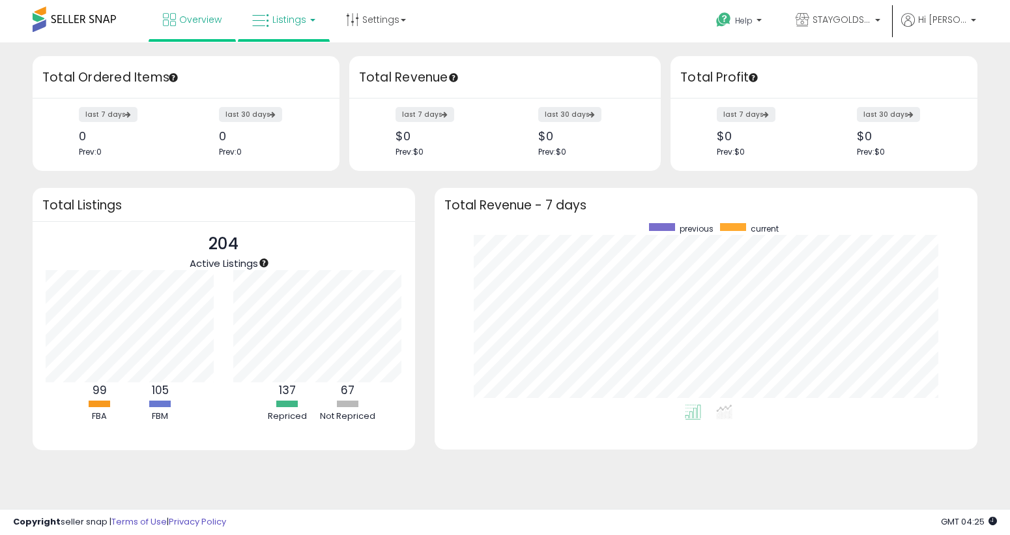
click at [314, 23] on link "Listings" at bounding box center [283, 19] width 83 height 39
click at [327, 76] on link at bounding box center [293, 67] width 90 height 26
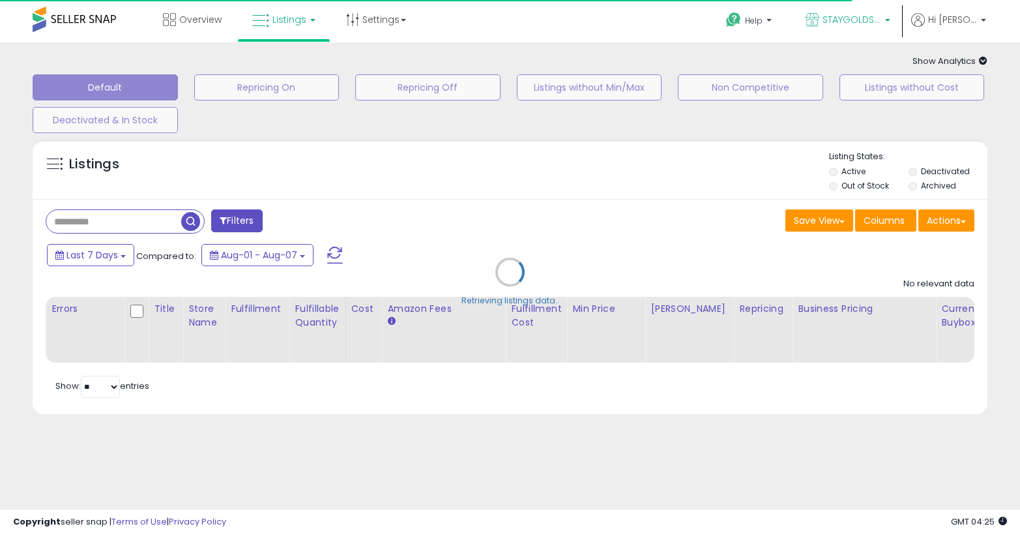
click at [887, 18] on p "STAYGOLDSALES" at bounding box center [848, 21] width 85 height 16
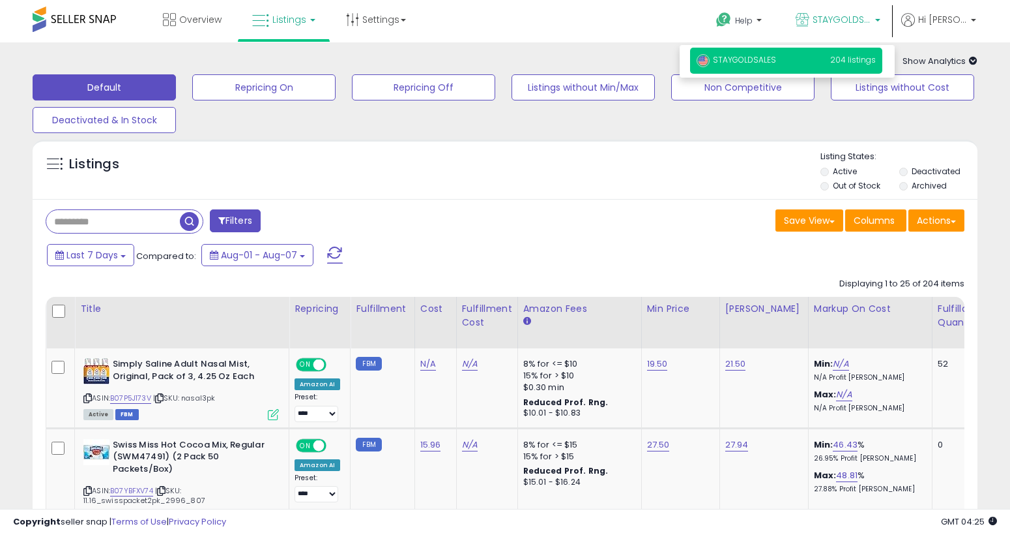
click at [537, 25] on div "Overview Listings" at bounding box center [323, 27] width 667 height 55
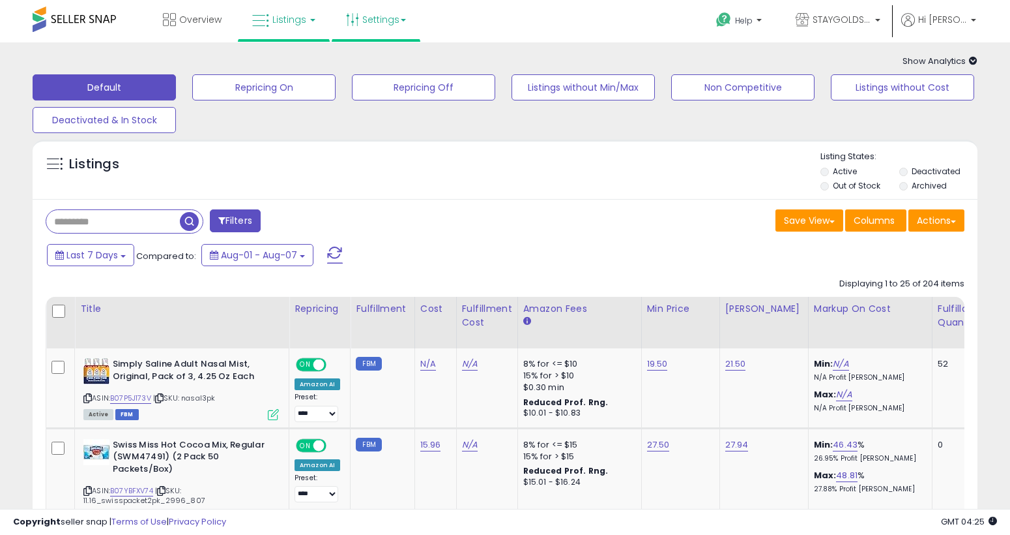
click at [411, 23] on link "Settings" at bounding box center [376, 19] width 80 height 39
click at [402, 68] on link "Store settings" at bounding box center [378, 66] width 59 height 12
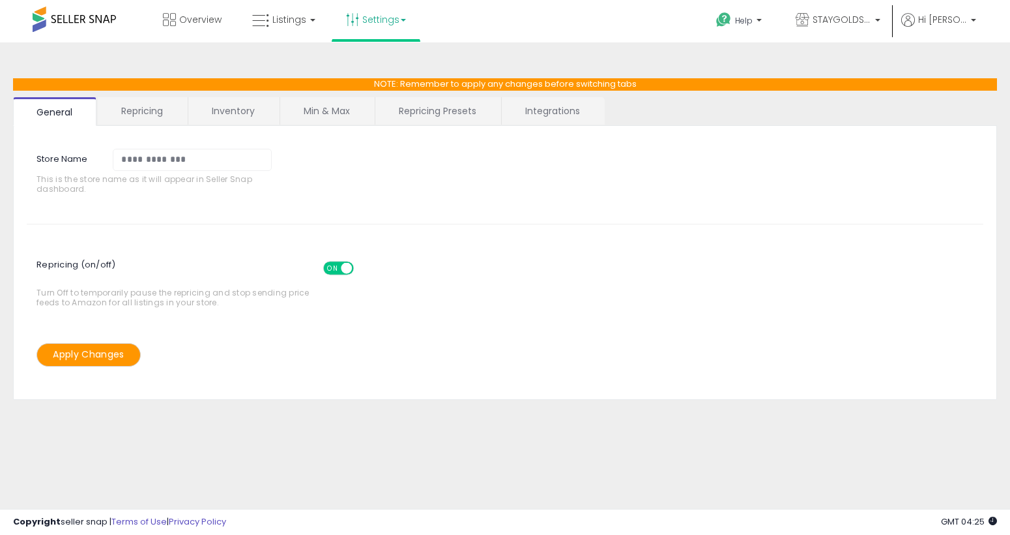
click at [154, 104] on link "Repricing" at bounding box center [142, 110] width 89 height 27
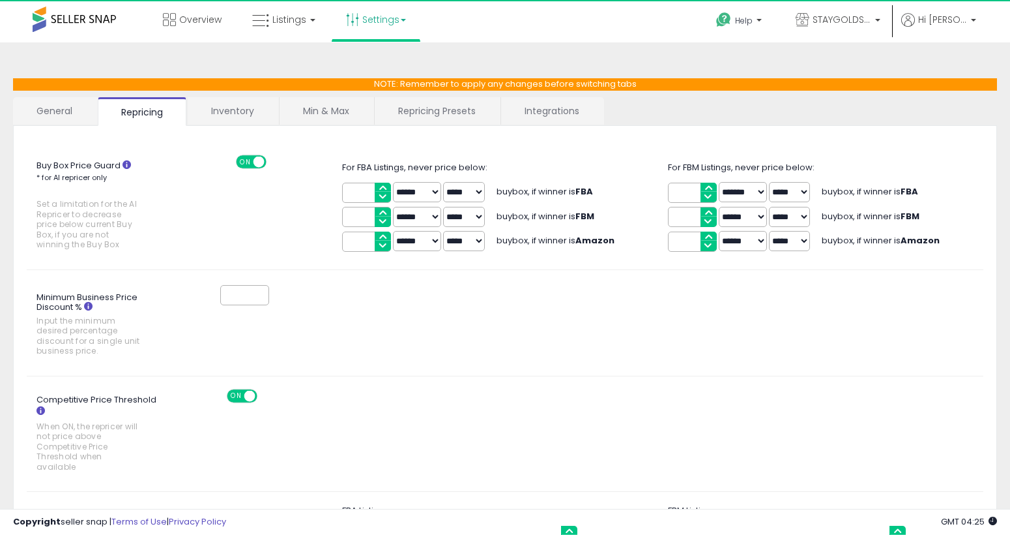
click at [295, 110] on link "Min & Max" at bounding box center [326, 110] width 93 height 27
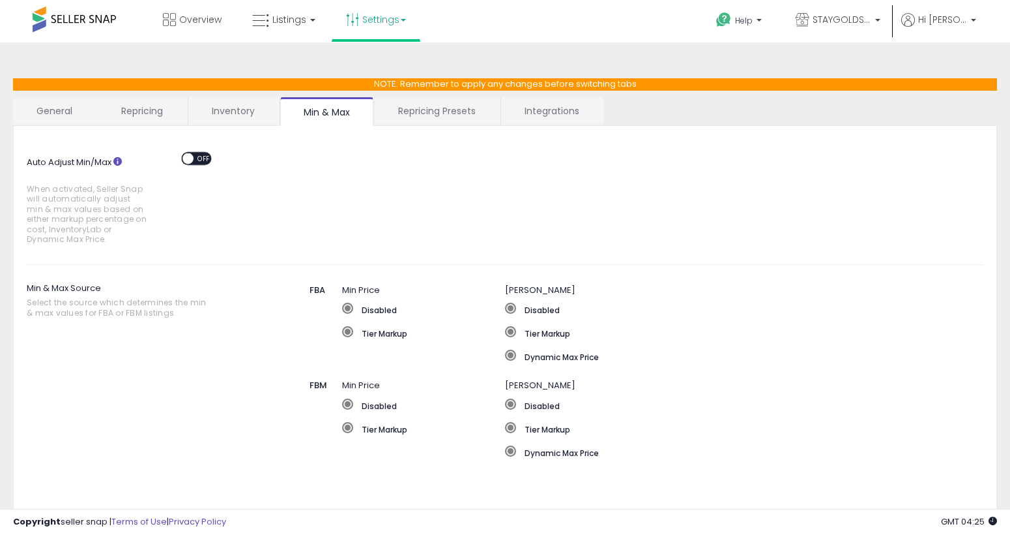
click at [430, 117] on link "Repricing Presets" at bounding box center [437, 110] width 125 height 27
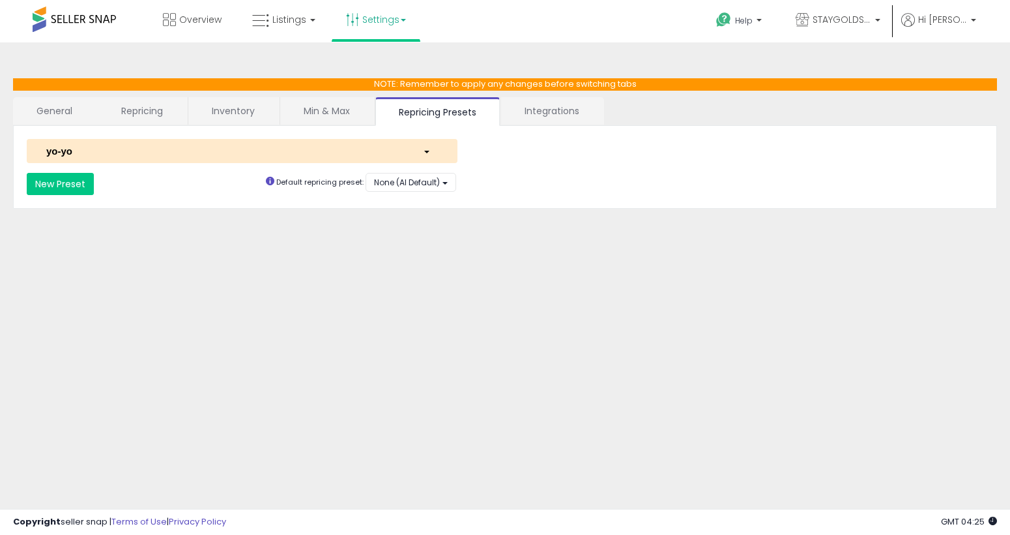
click at [539, 121] on link "Integrations" at bounding box center [552, 110] width 102 height 27
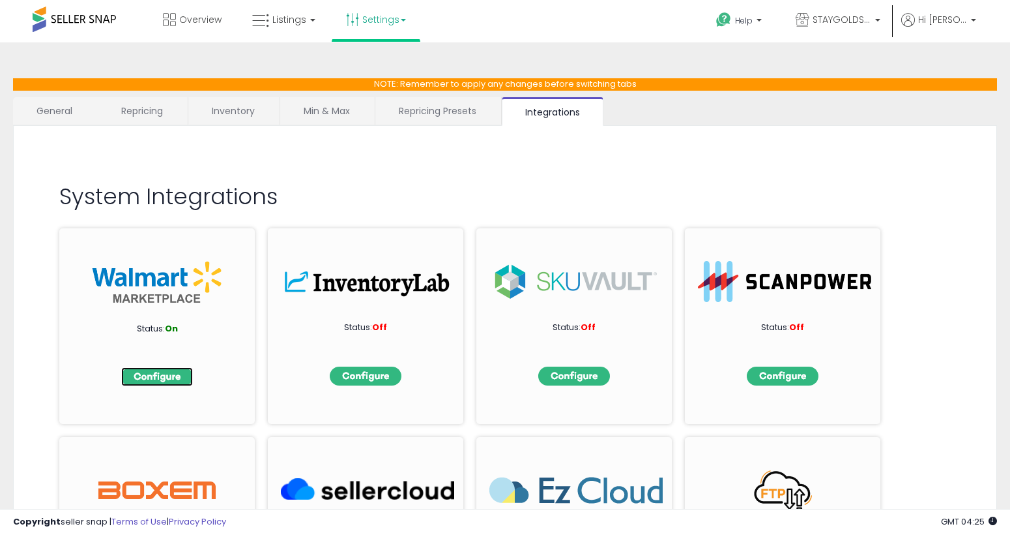
click at [139, 383] on img at bounding box center [157, 376] width 72 height 19
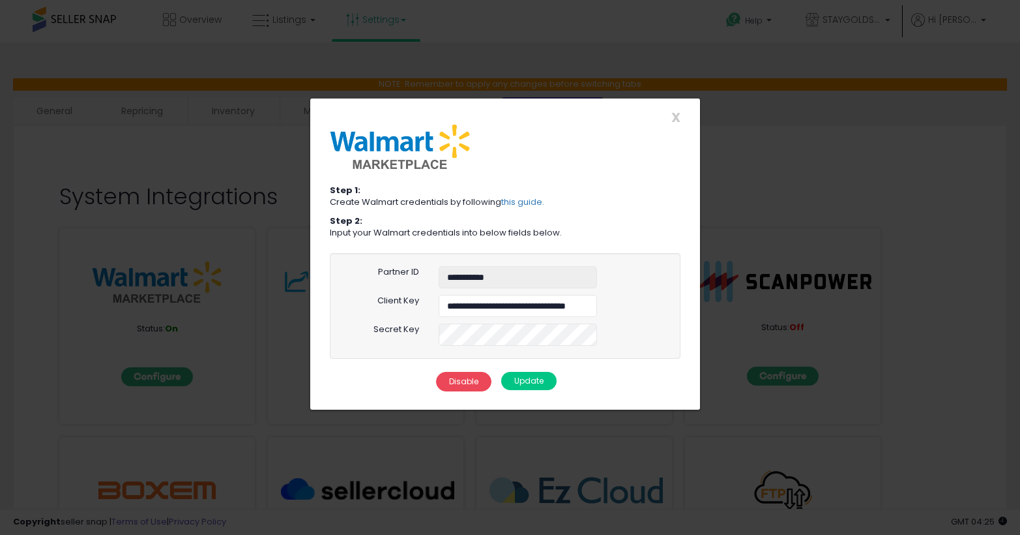
click at [475, 376] on button "Disable" at bounding box center [463, 382] width 55 height 20
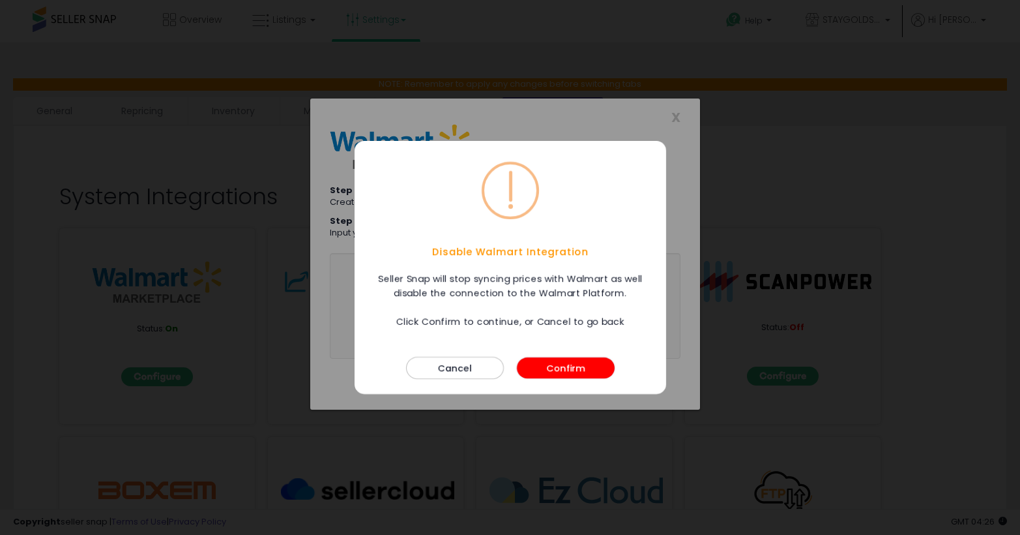
click at [571, 365] on button "Confirm" at bounding box center [566, 367] width 98 height 21
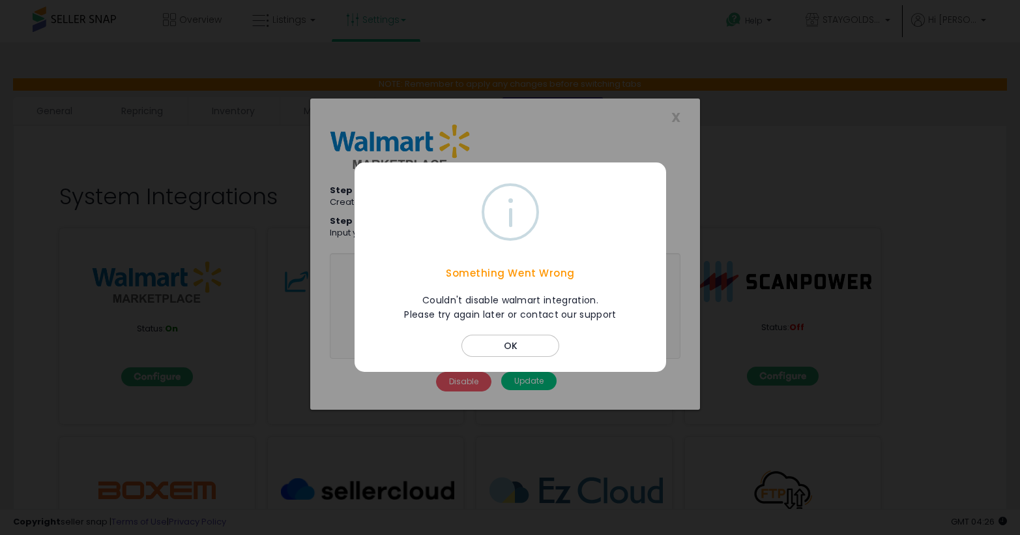
click at [522, 354] on button "OK" at bounding box center [511, 346] width 98 height 22
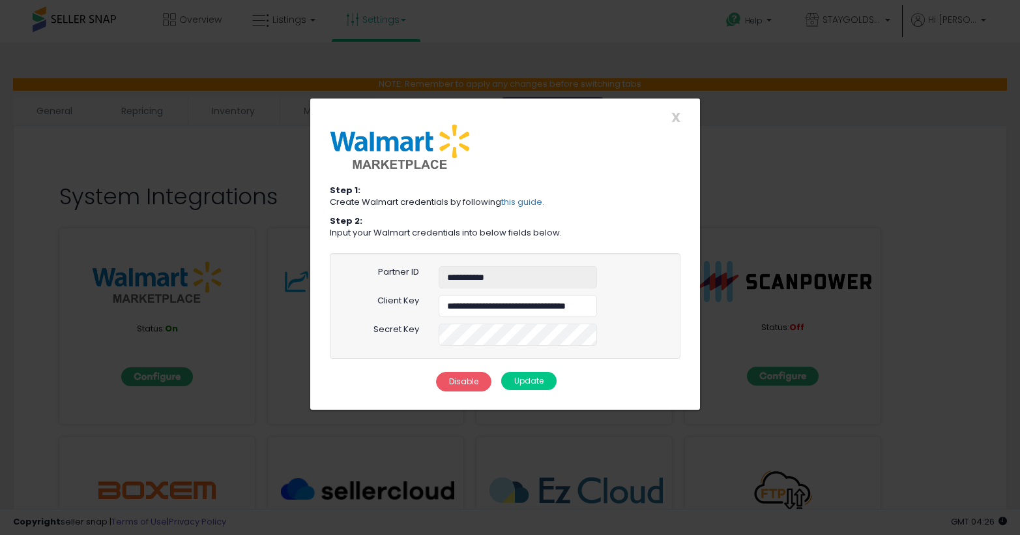
click at [682, 119] on div "X Close" at bounding box center [505, 117] width 370 height 14
click at [673, 114] on span "X" at bounding box center [675, 117] width 9 height 18
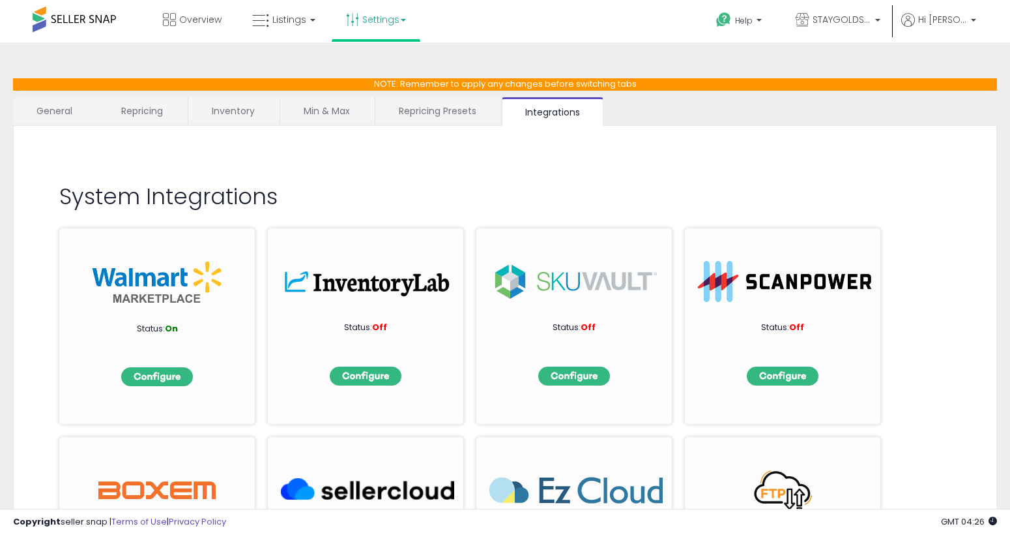
click at [469, 106] on link "Repricing Presets" at bounding box center [437, 110] width 125 height 27
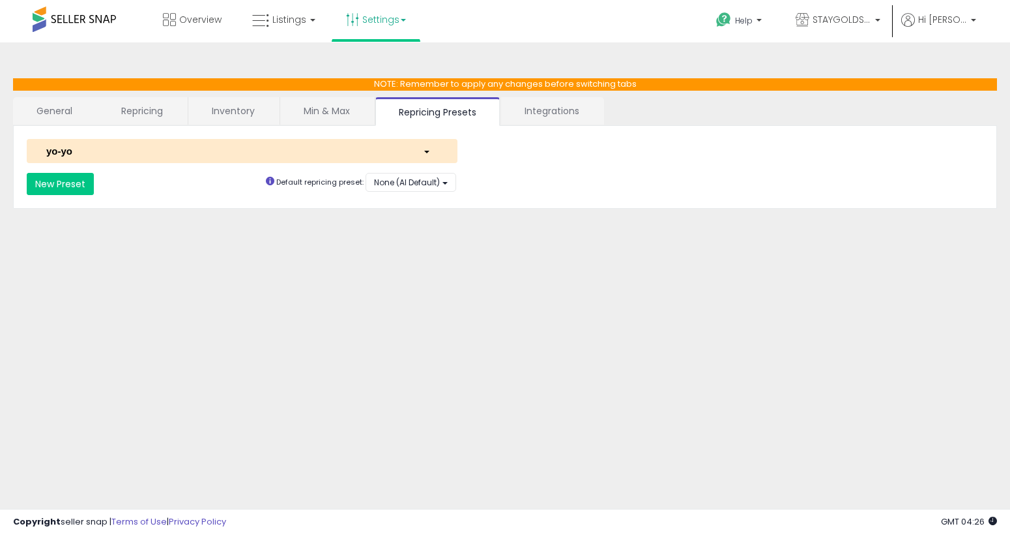
click at [344, 111] on link "Min & Max" at bounding box center [326, 110] width 93 height 27
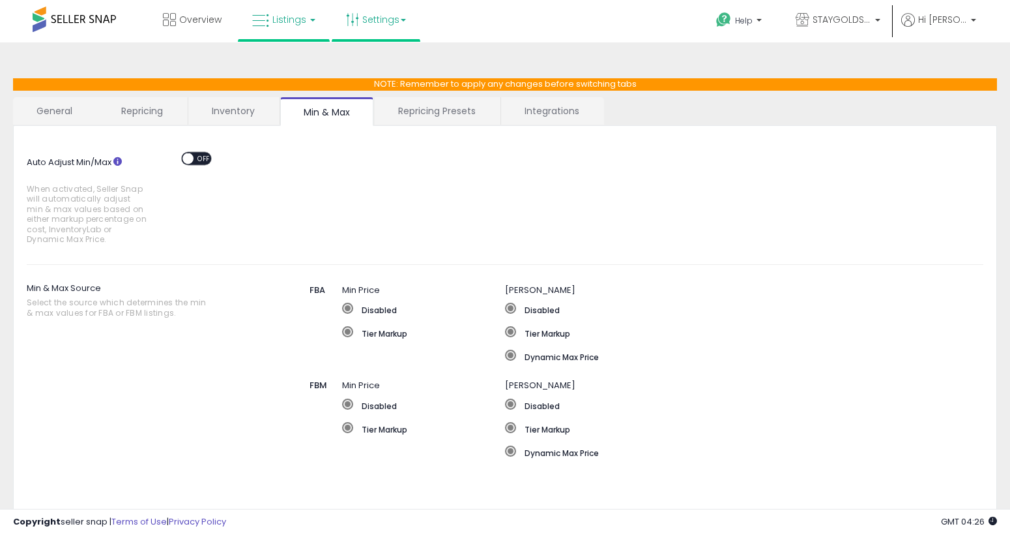
click at [293, 32] on link "Listings" at bounding box center [283, 19] width 83 height 39
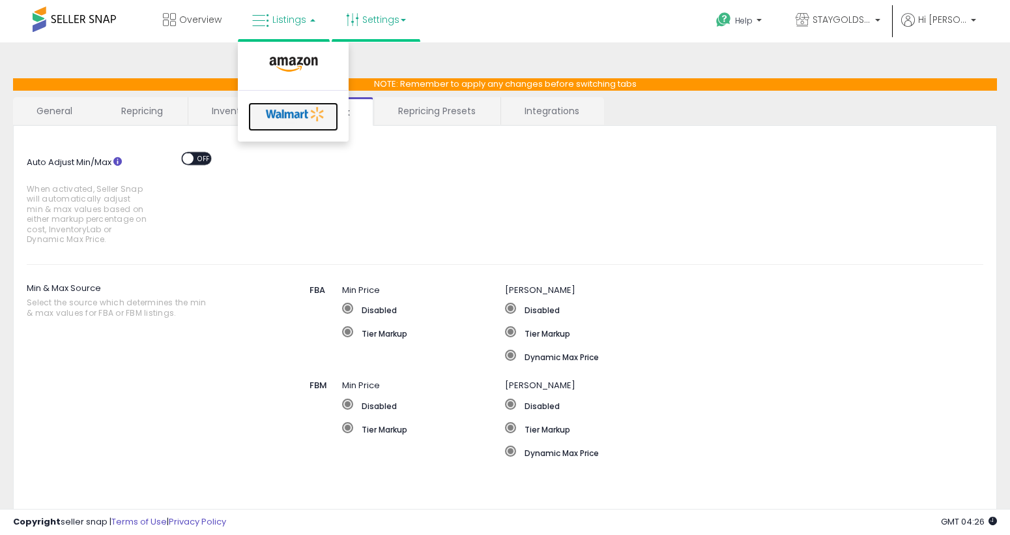
click at [306, 110] on icon at bounding box center [295, 114] width 68 height 20
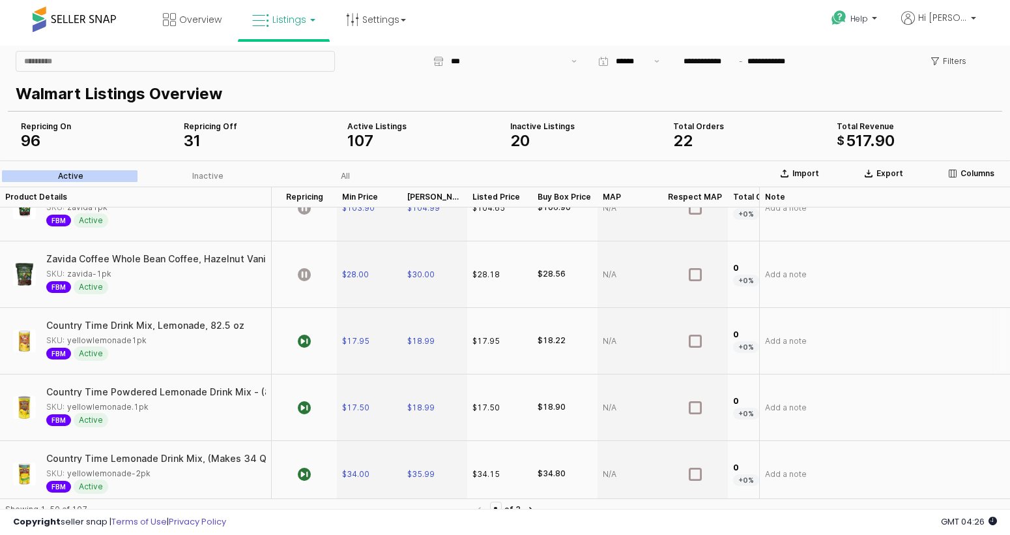
scroll to position [307, 0]
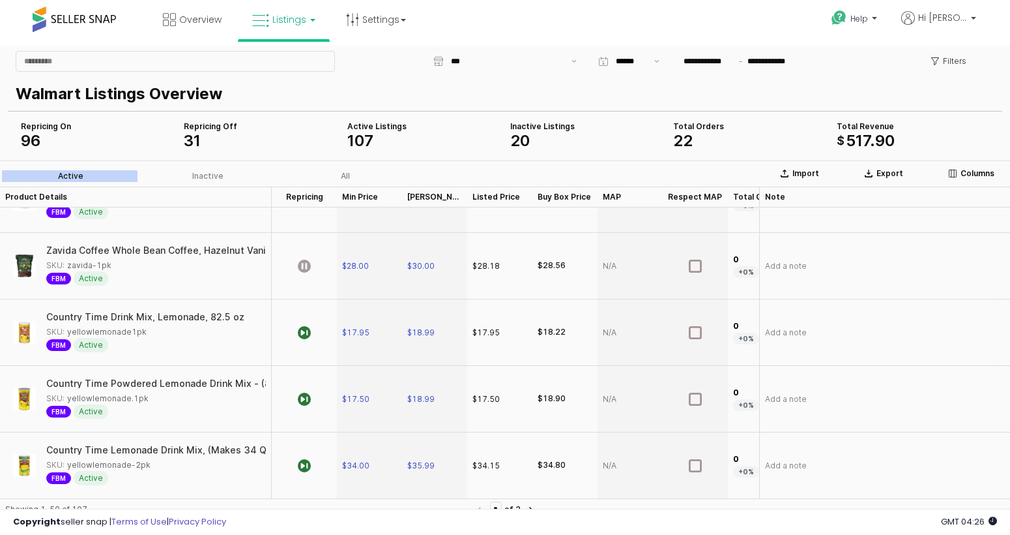
click at [299, 355] on div "App Frame" at bounding box center [304, 332] width 65 height 66
click at [302, 405] on div "App Frame" at bounding box center [304, 399] width 65 height 66
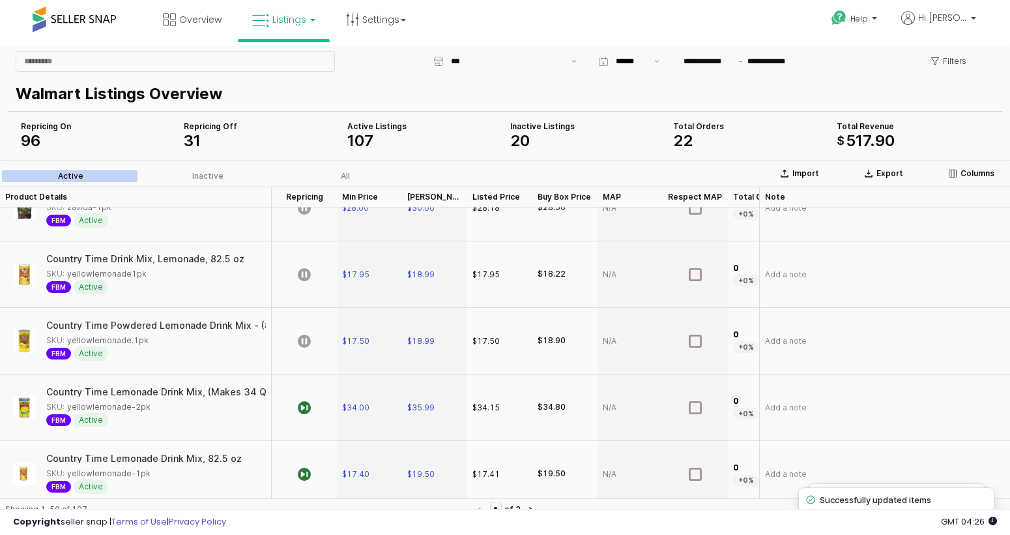
click at [314, 387] on div "App Frame" at bounding box center [304, 407] width 65 height 66
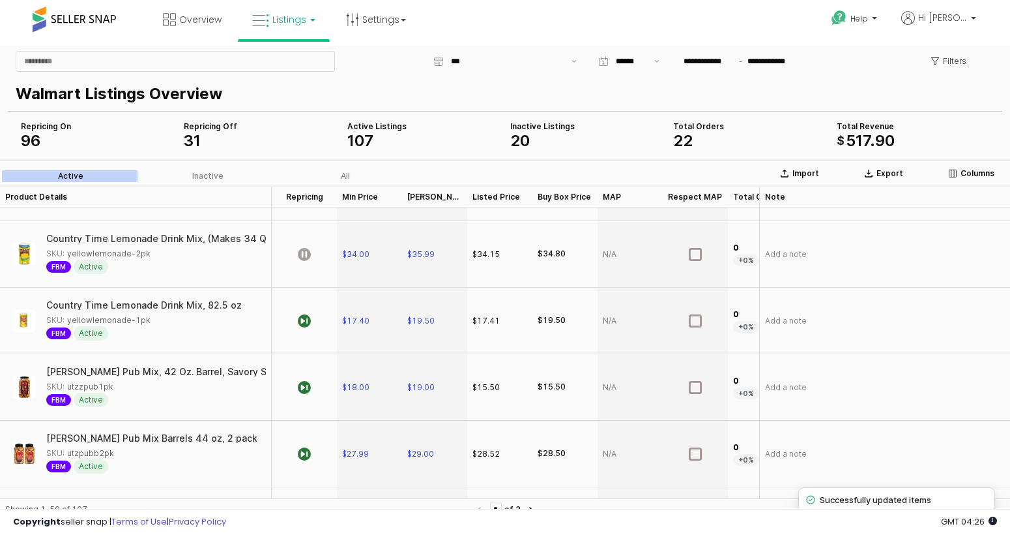
scroll to position [510, 0]
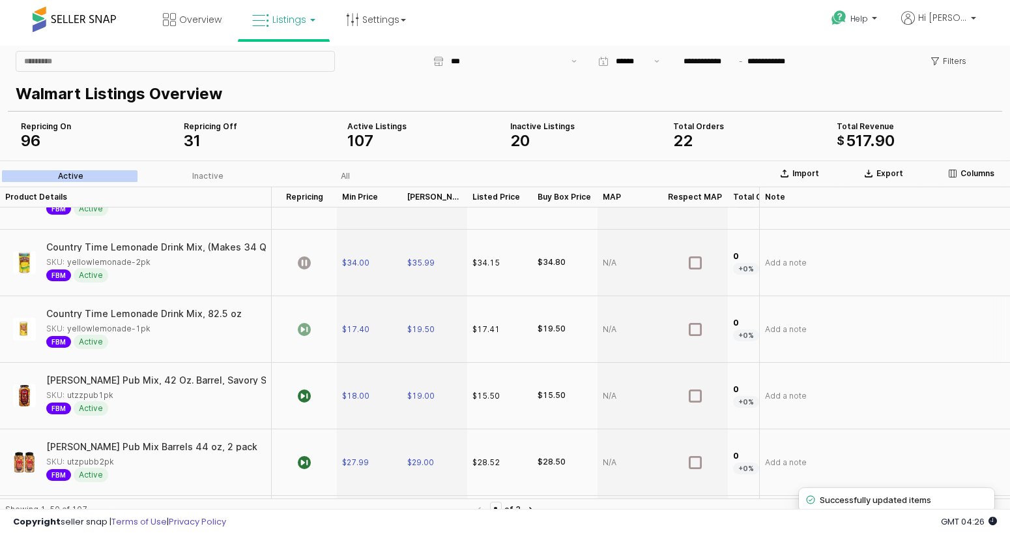
click at [306, 329] on icon "App Frame" at bounding box center [304, 329] width 13 height 13
click at [295, 389] on div "App Frame" at bounding box center [304, 395] width 65 height 66
click at [306, 458] on icon "App Frame" at bounding box center [304, 462] width 13 height 13
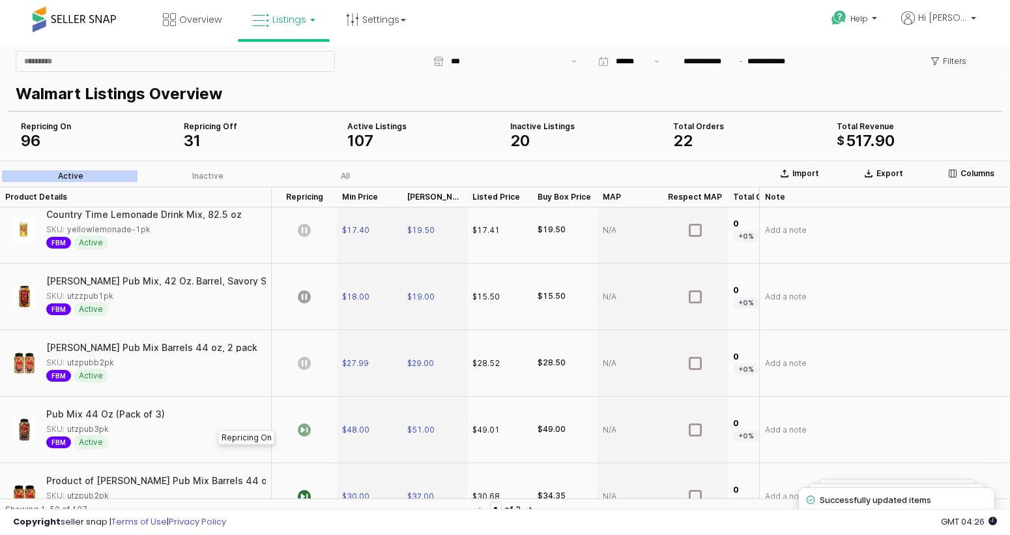
scroll to position [601, 0]
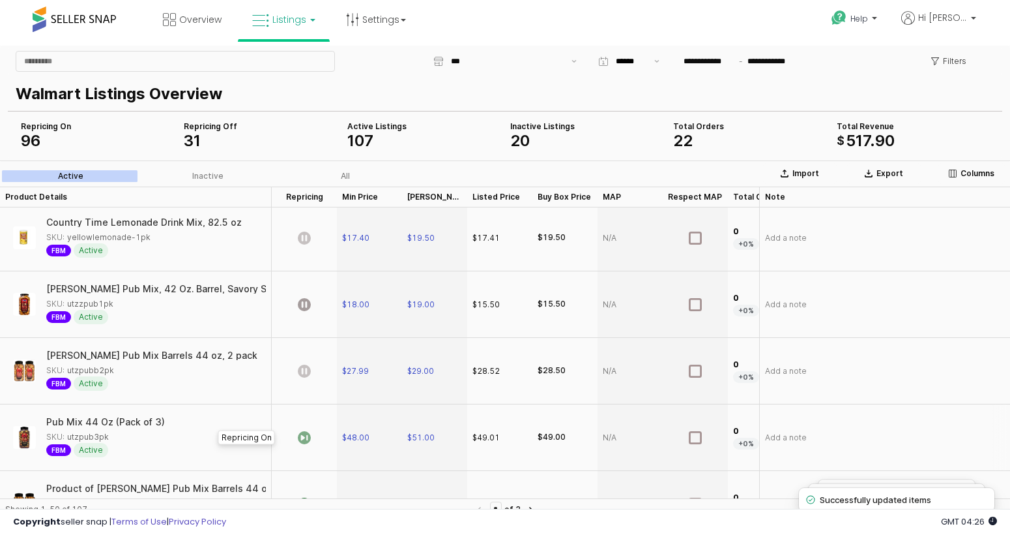
click at [306, 432] on icon "App Frame" at bounding box center [304, 437] width 13 height 13
click at [311, 172] on label "All" at bounding box center [345, 176] width 138 height 12
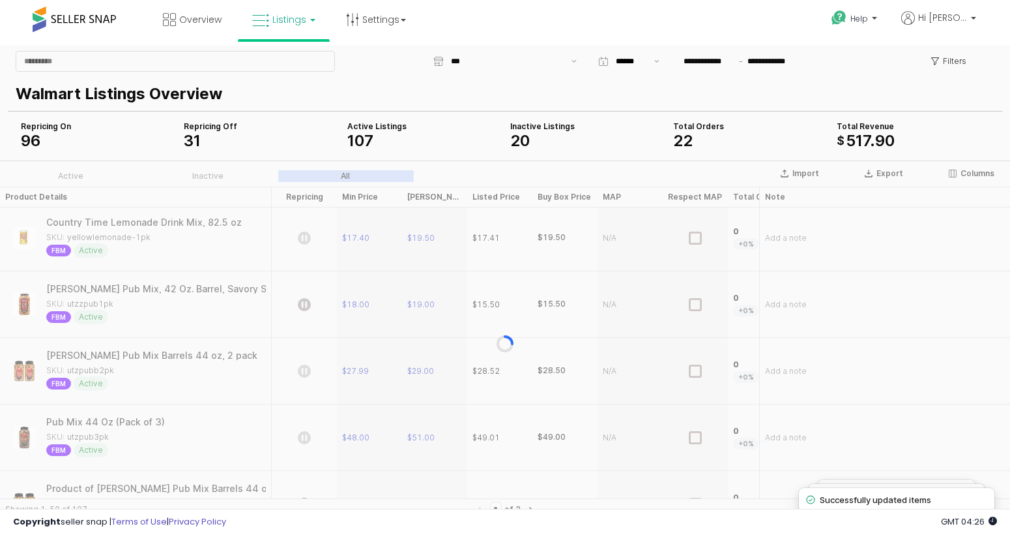
scroll to position [0, 0]
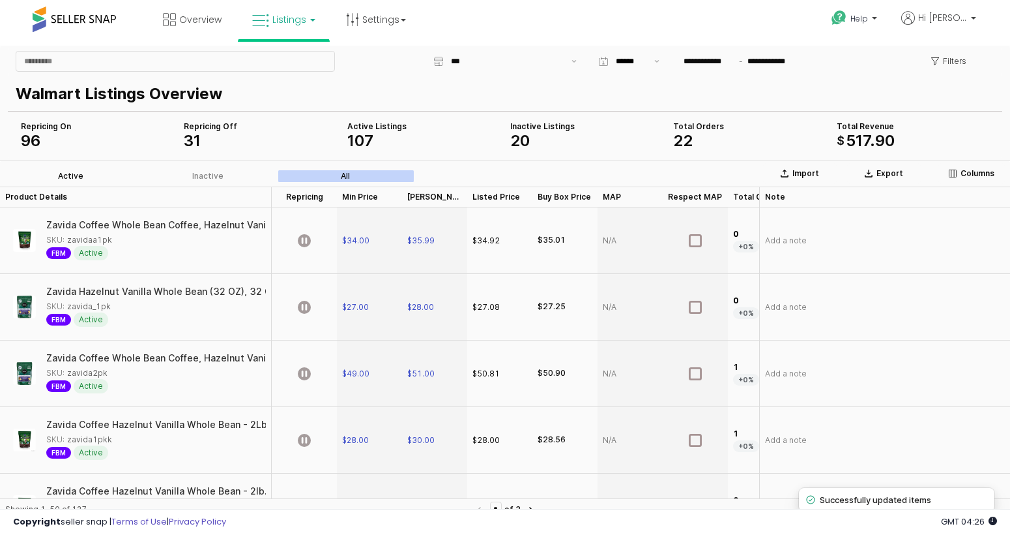
click at [85, 171] on label "Active" at bounding box center [71, 176] width 138 height 12
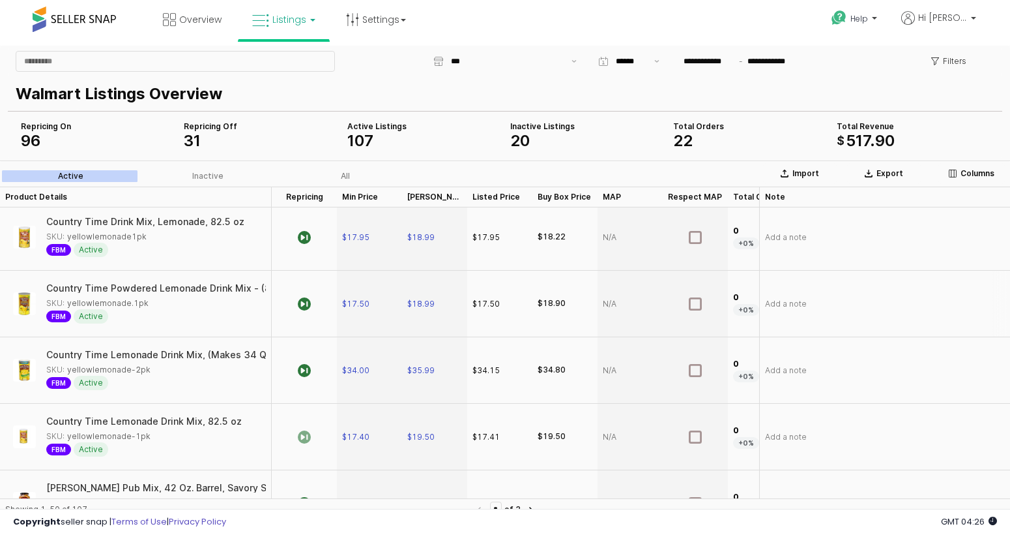
scroll to position [310, 0]
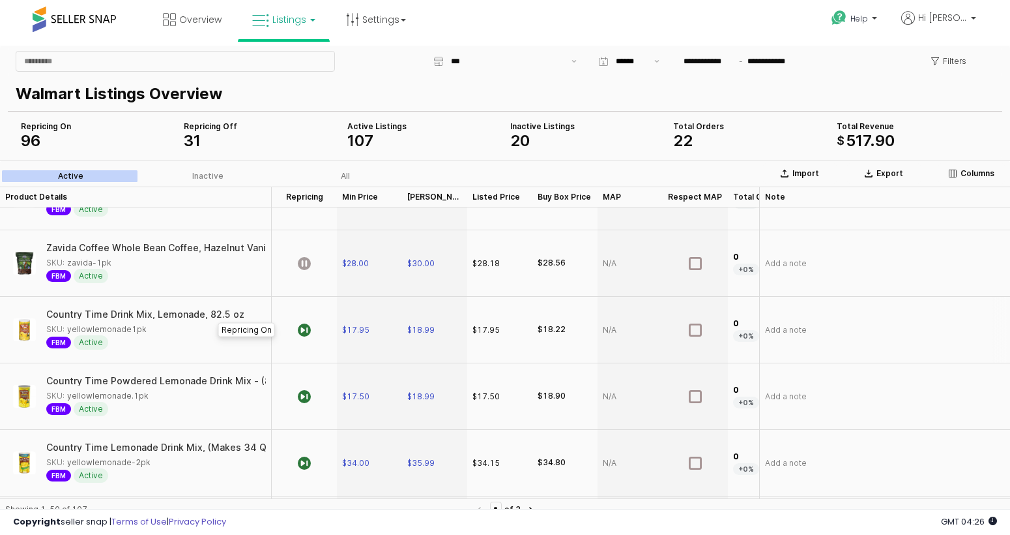
click at [307, 342] on div "App Frame" at bounding box center [304, 330] width 65 height 66
click at [317, 379] on div "App Frame" at bounding box center [304, 396] width 65 height 66
click at [315, 471] on div "App Frame" at bounding box center [304, 463] width 65 height 66
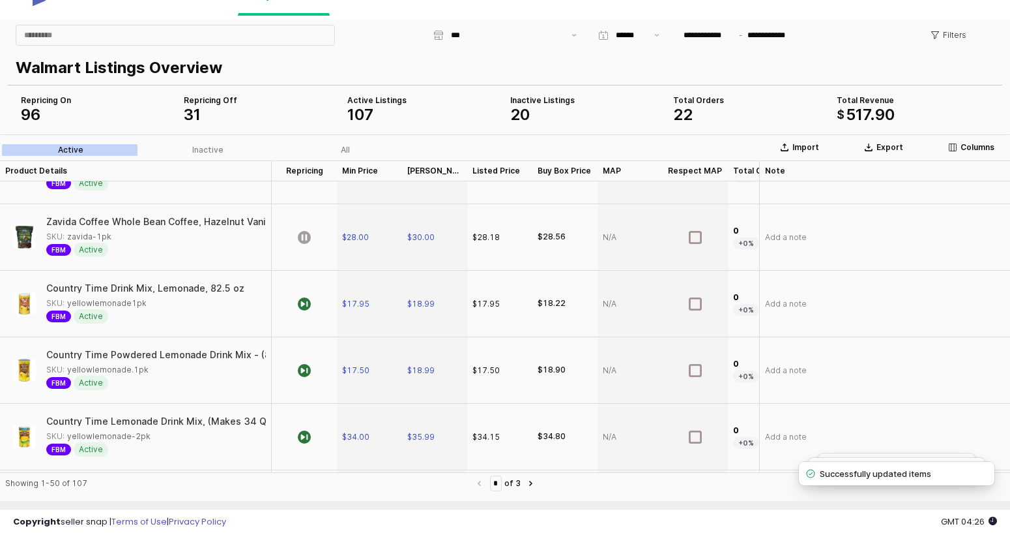
scroll to position [54, 0]
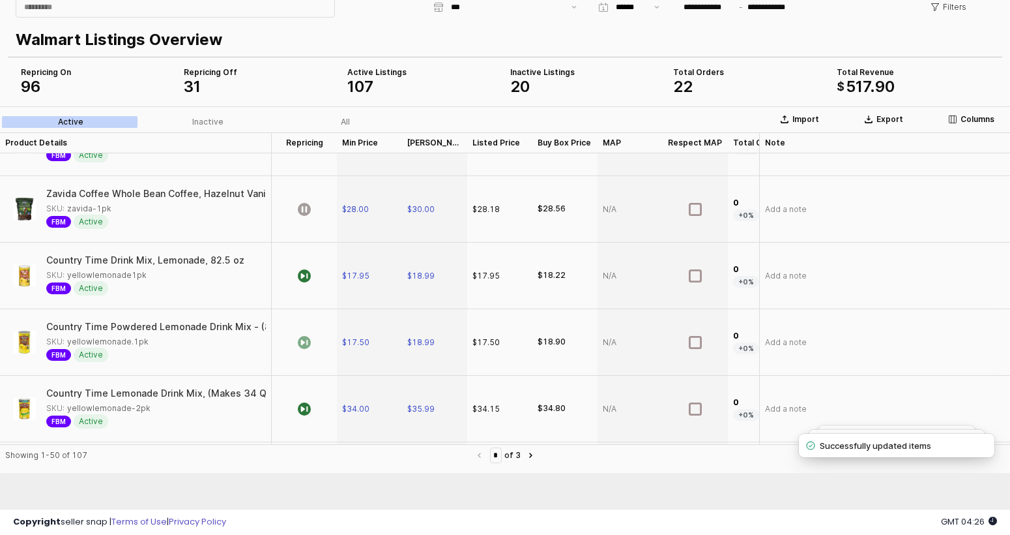
click at [306, 343] on icon "App Frame" at bounding box center [304, 342] width 13 height 13
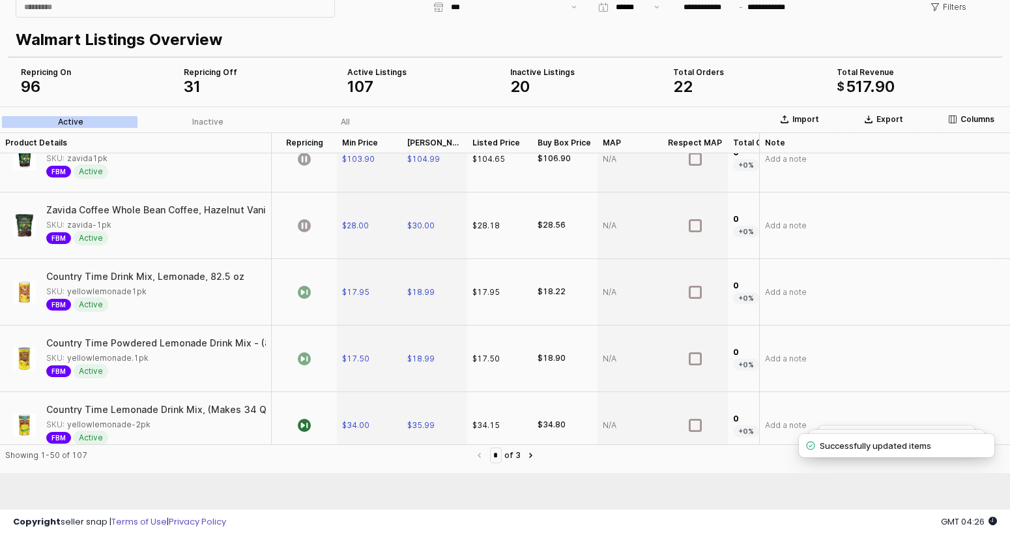
click at [307, 296] on icon "App Frame" at bounding box center [304, 292] width 13 height 13
click at [310, 295] on icon "App Frame" at bounding box center [304, 292] width 13 height 13
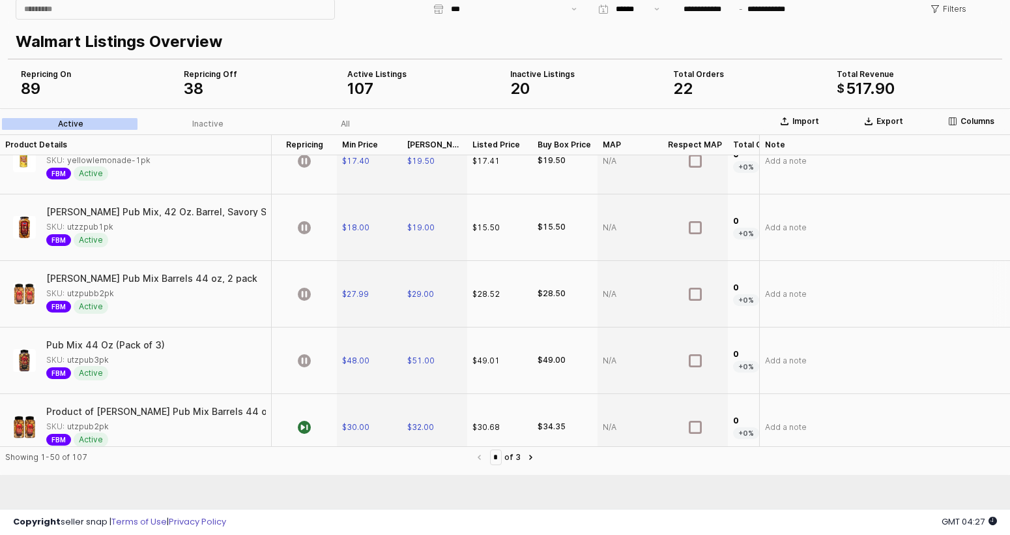
scroll to position [708, 0]
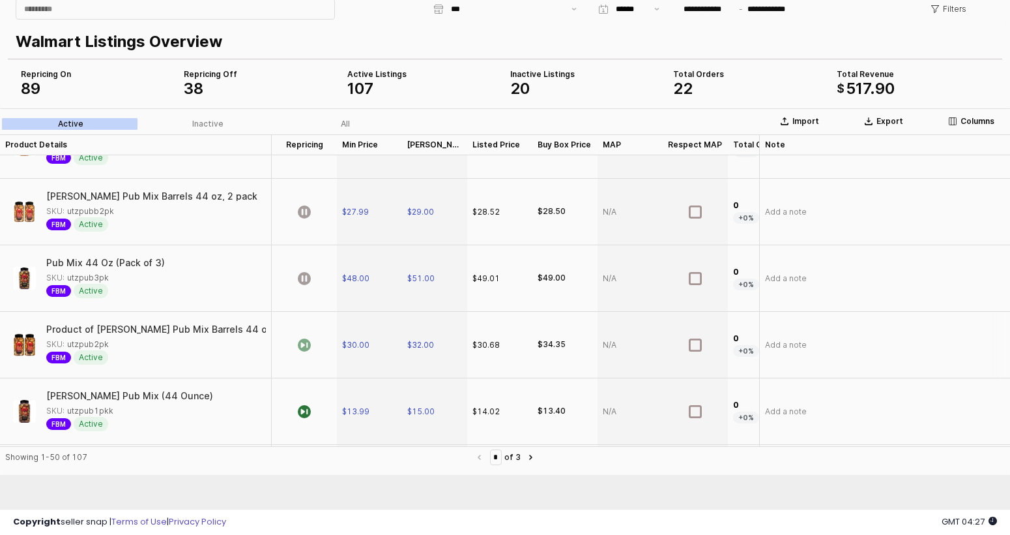
click at [300, 351] on icon "App Frame" at bounding box center [304, 344] width 13 height 13
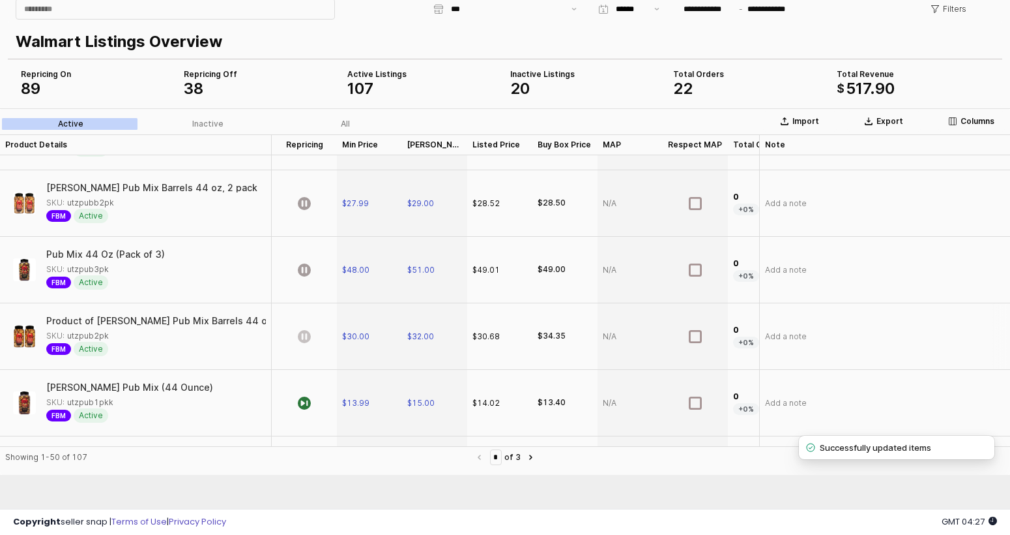
scroll to position [783, 0]
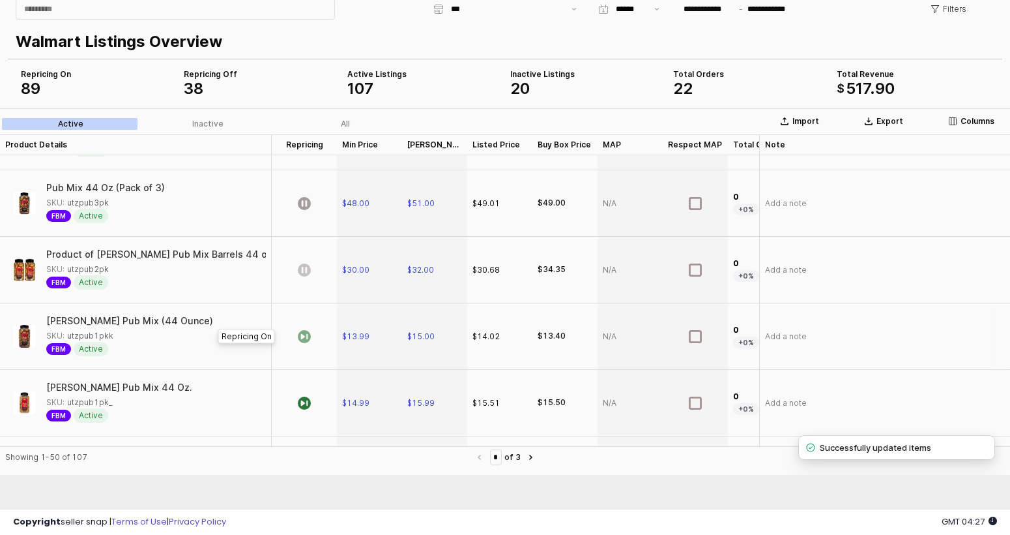
click at [309, 340] on icon "App Frame" at bounding box center [304, 336] width 13 height 13
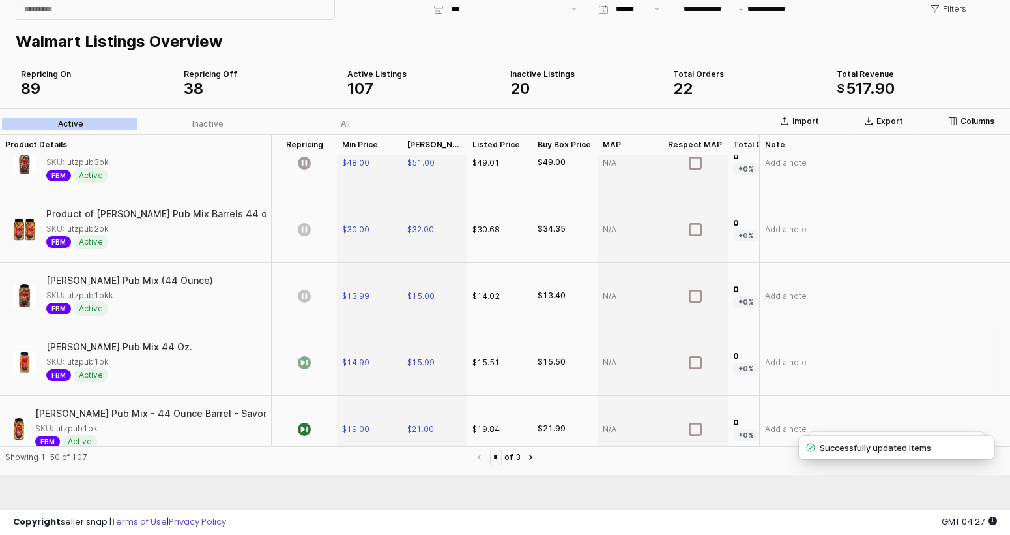
click at [306, 360] on icon "App Frame" at bounding box center [304, 362] width 13 height 13
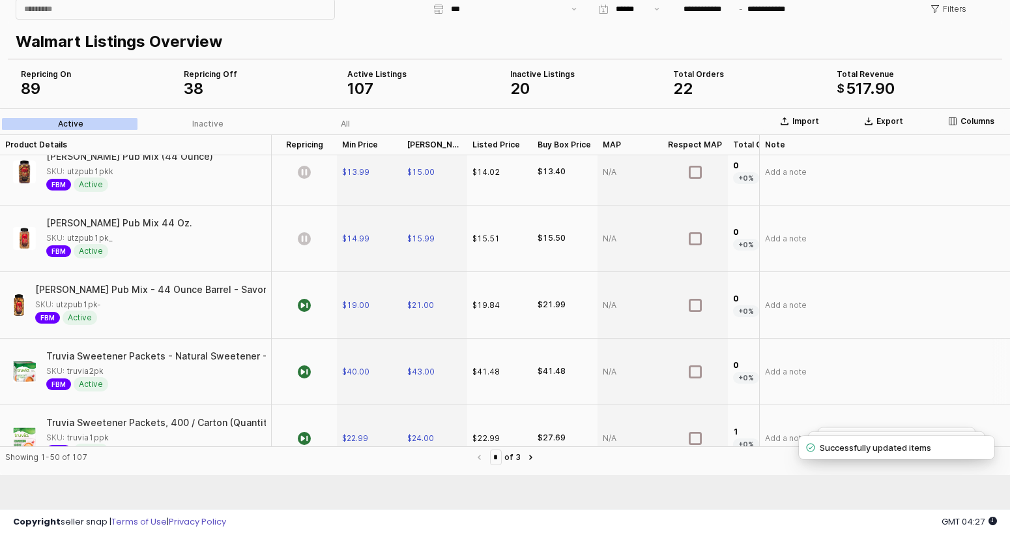
scroll to position [1013, 0]
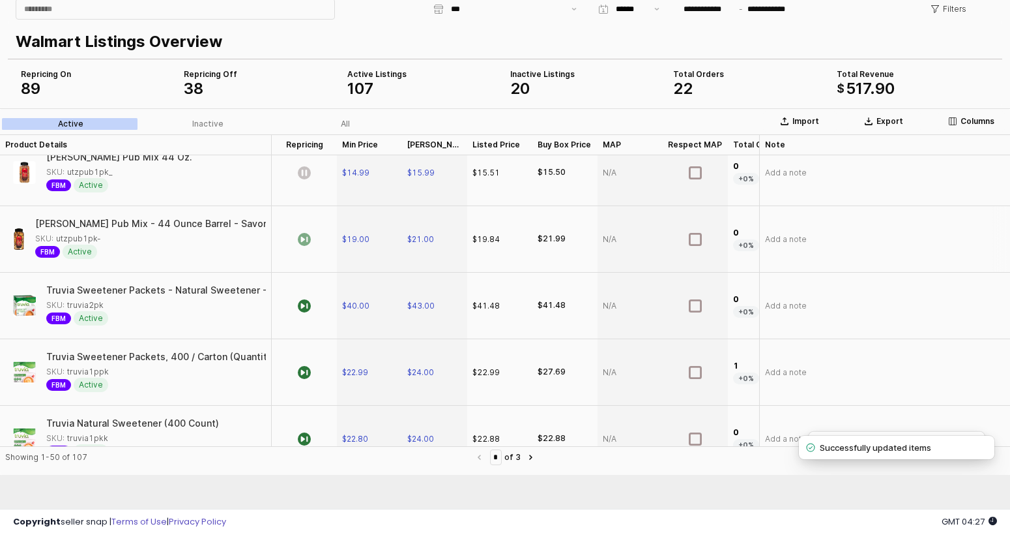
click at [300, 237] on icon "App Frame" at bounding box center [304, 239] width 13 height 13
click at [306, 304] on icon "App Frame" at bounding box center [304, 305] width 13 height 13
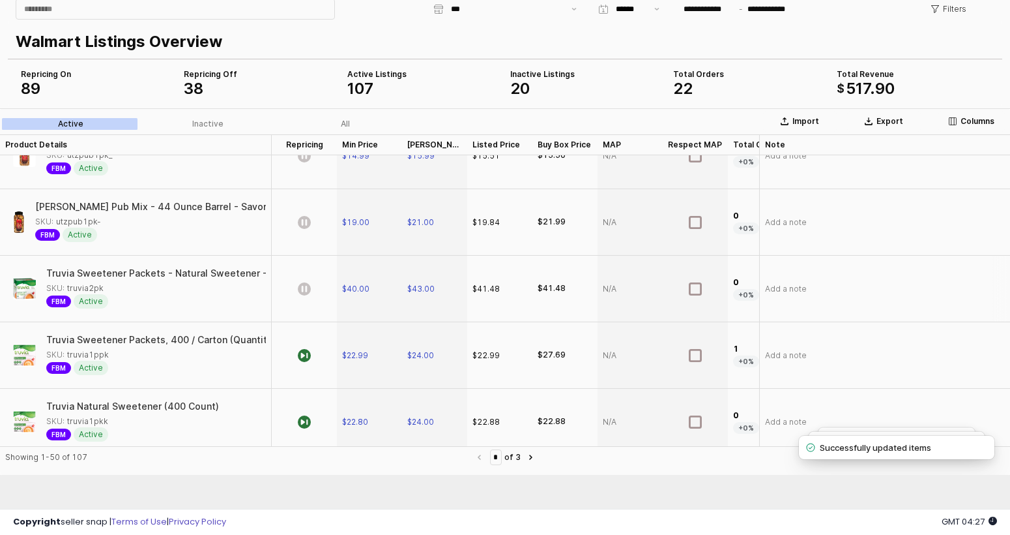
scroll to position [1038, 0]
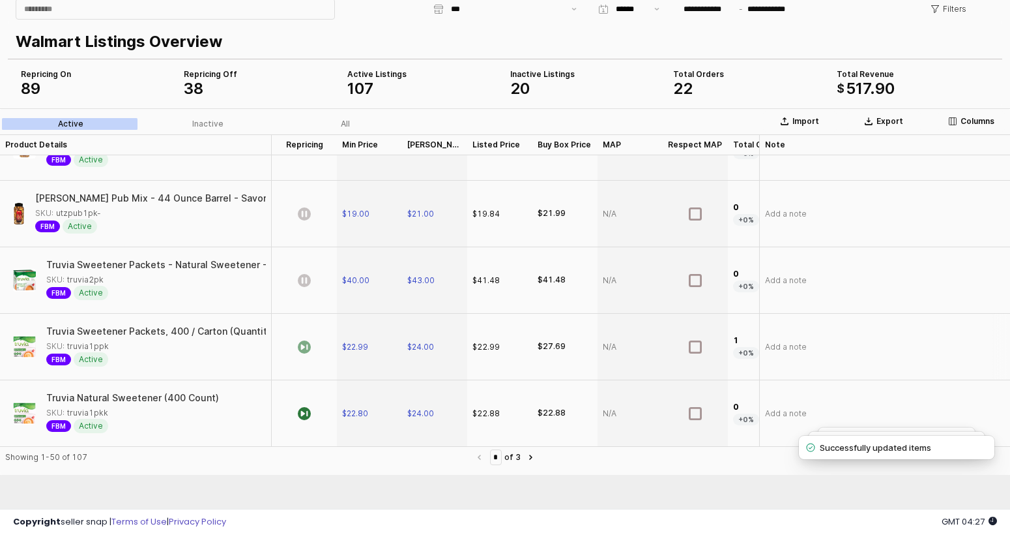
click at [304, 345] on icon "App Frame" at bounding box center [304, 346] width 13 height 13
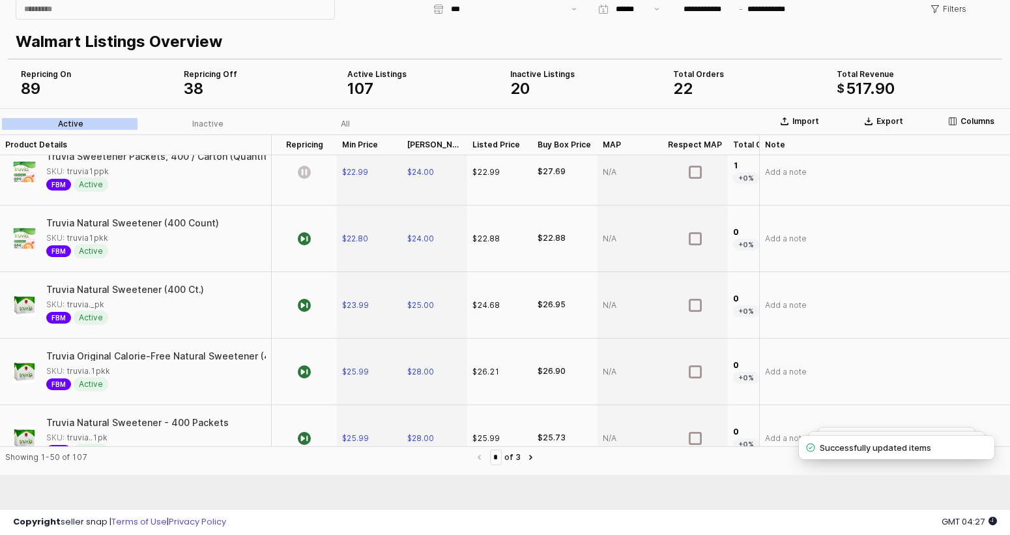
click at [313, 246] on div "App Frame" at bounding box center [304, 238] width 65 height 66
click at [309, 297] on div "App Frame" at bounding box center [304, 305] width 65 height 66
click at [307, 372] on icon "App Frame" at bounding box center [304, 371] width 13 height 13
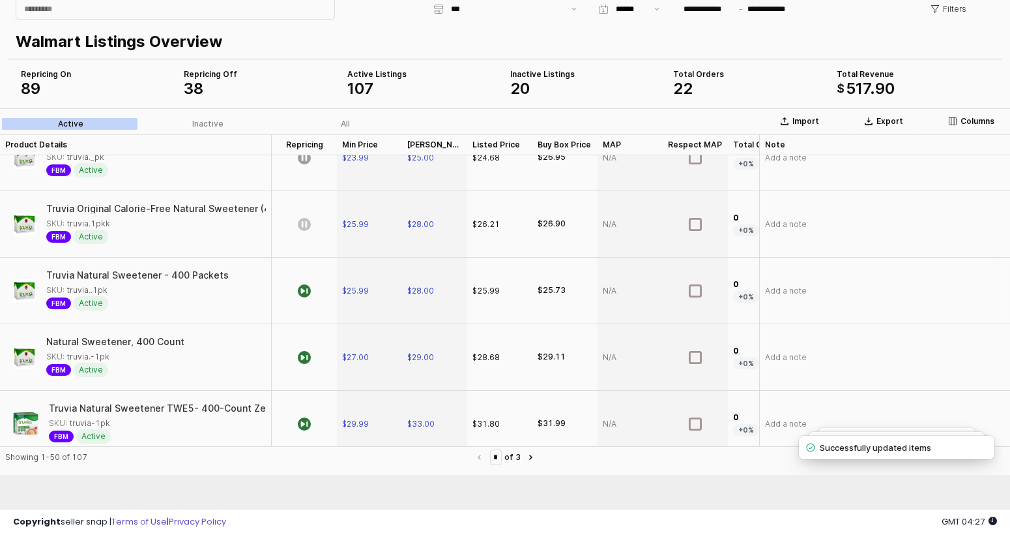
scroll to position [1369, 0]
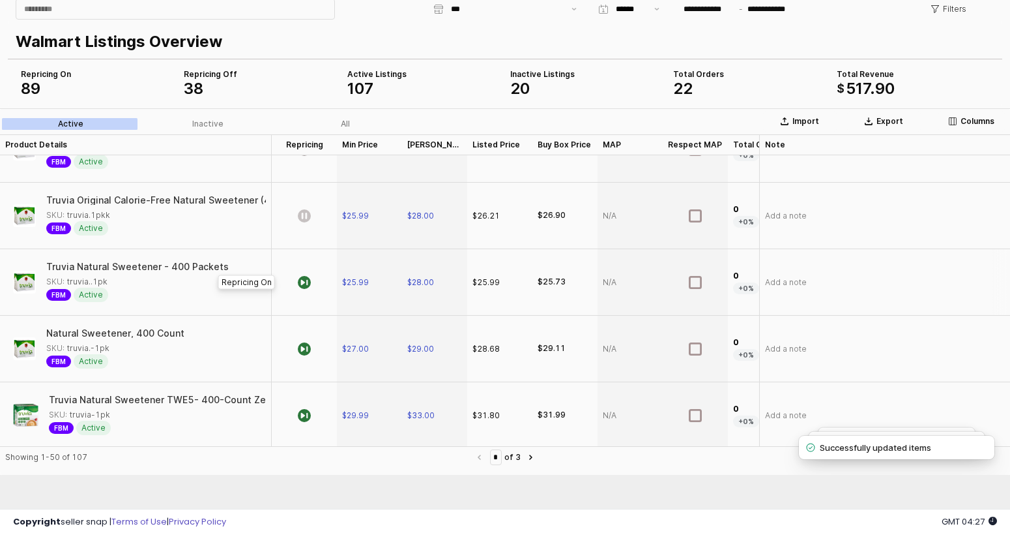
click at [311, 267] on div "App Frame" at bounding box center [304, 282] width 65 height 66
click at [313, 344] on div "App Frame" at bounding box center [304, 349] width 65 height 66
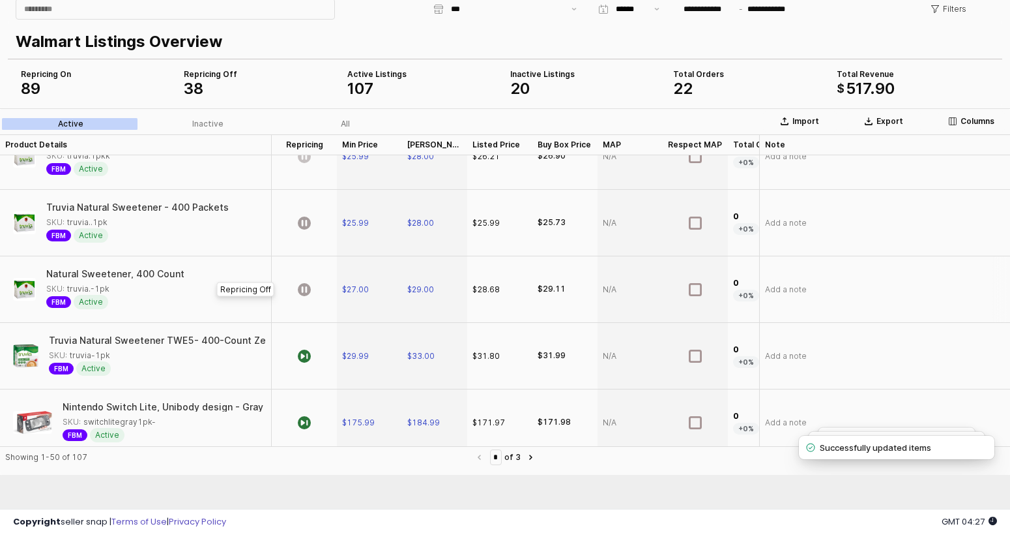
scroll to position [1460, 0]
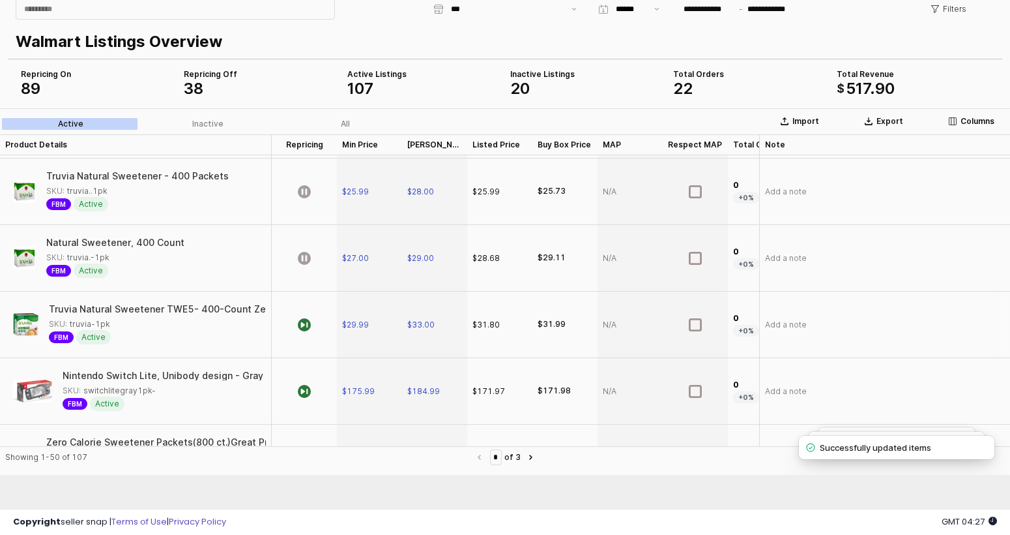
click at [323, 333] on div "App Frame" at bounding box center [304, 324] width 65 height 66
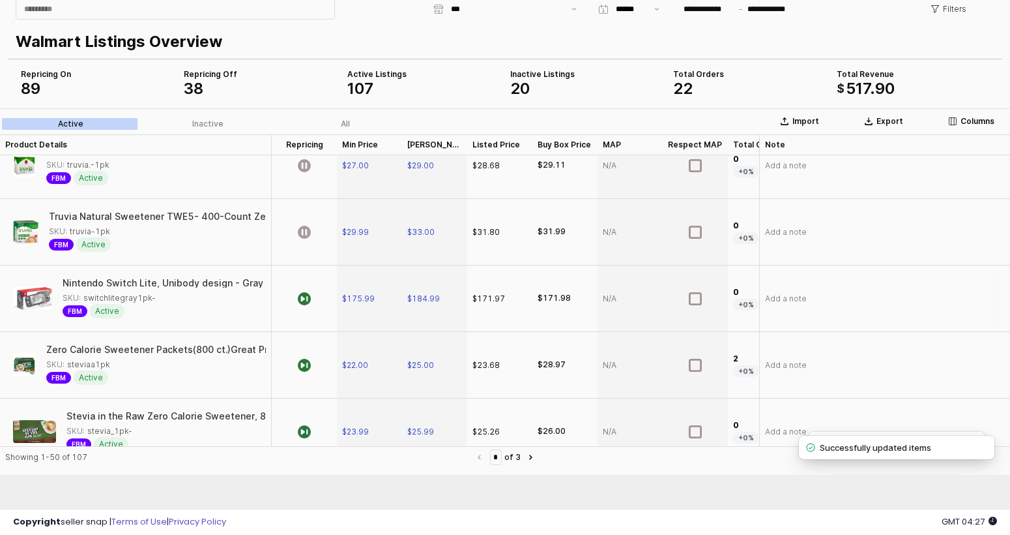
scroll to position [1621, 0]
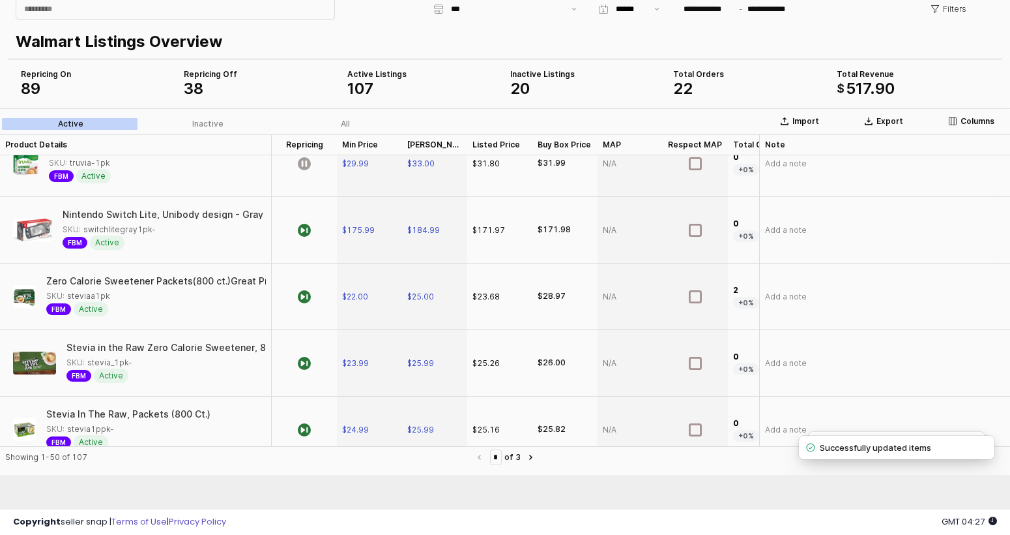
click at [312, 239] on div "App Frame" at bounding box center [304, 230] width 65 height 66
click at [299, 293] on icon "App Frame" at bounding box center [304, 296] width 13 height 13
click at [308, 364] on icon "App Frame" at bounding box center [304, 363] width 13 height 13
click at [306, 228] on icon "App Frame" at bounding box center [304, 230] width 13 height 13
click at [314, 231] on div "App Frame" at bounding box center [304, 230] width 65 height 66
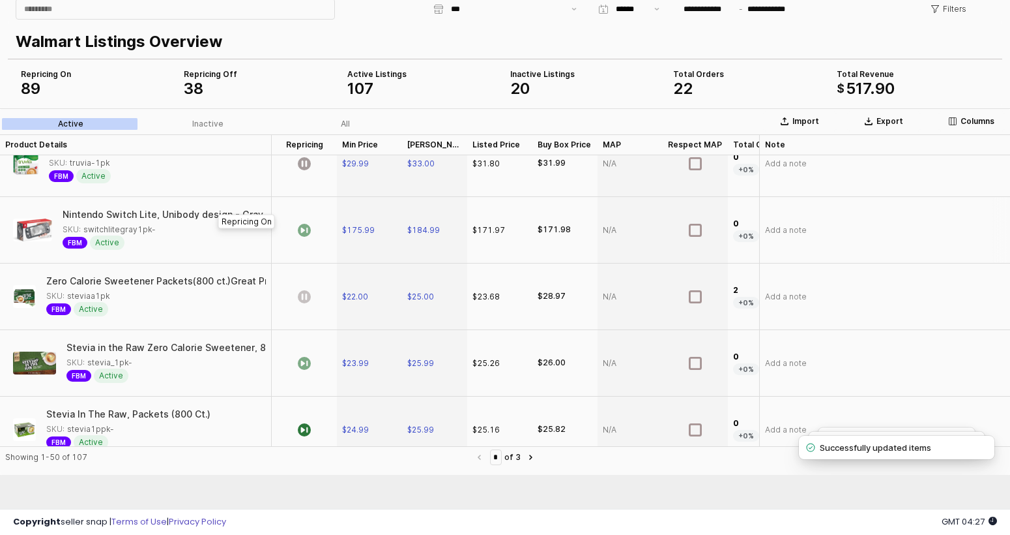
scroll to position [1637, 0]
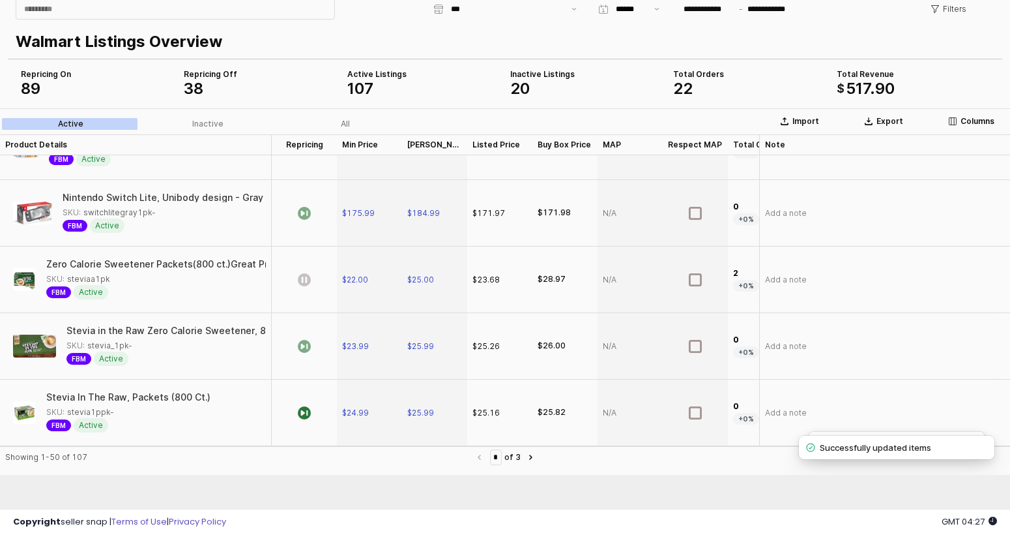
click at [312, 340] on div "App Frame" at bounding box center [304, 346] width 65 height 66
click at [308, 205] on div "App Frame" at bounding box center [304, 213] width 65 height 66
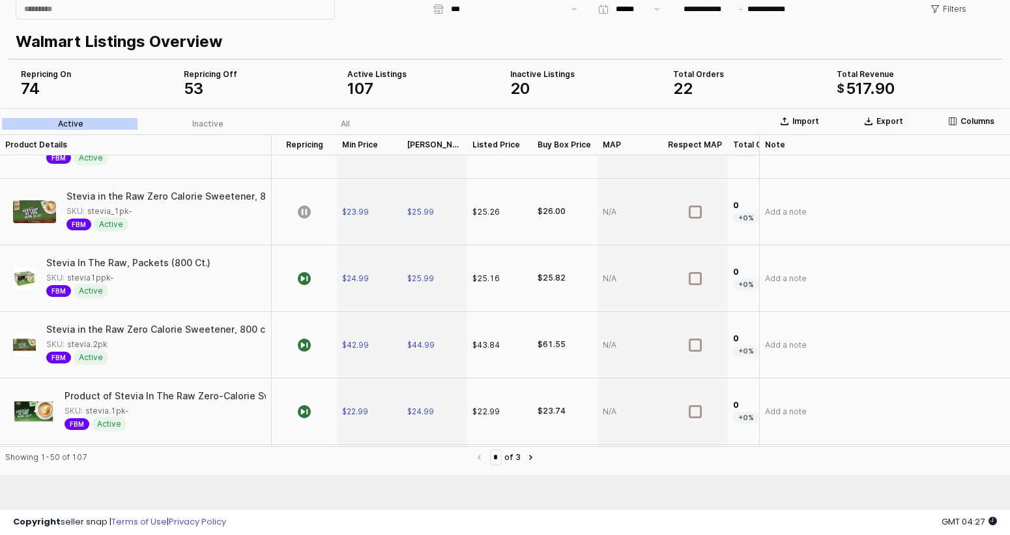
scroll to position [1780, 0]
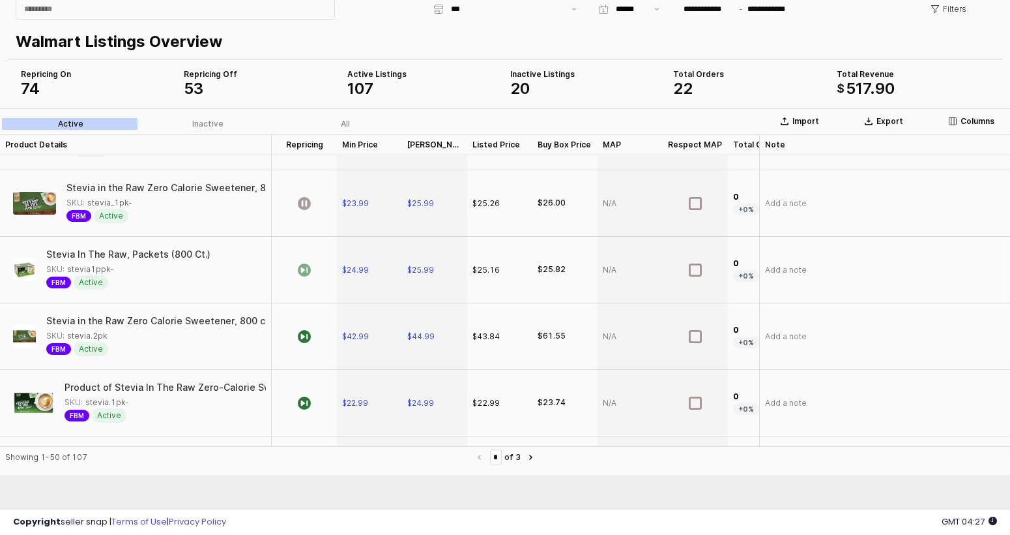
click at [299, 264] on icon "App Frame" at bounding box center [304, 269] width 13 height 13
click at [312, 334] on div "App Frame" at bounding box center [304, 336] width 65 height 66
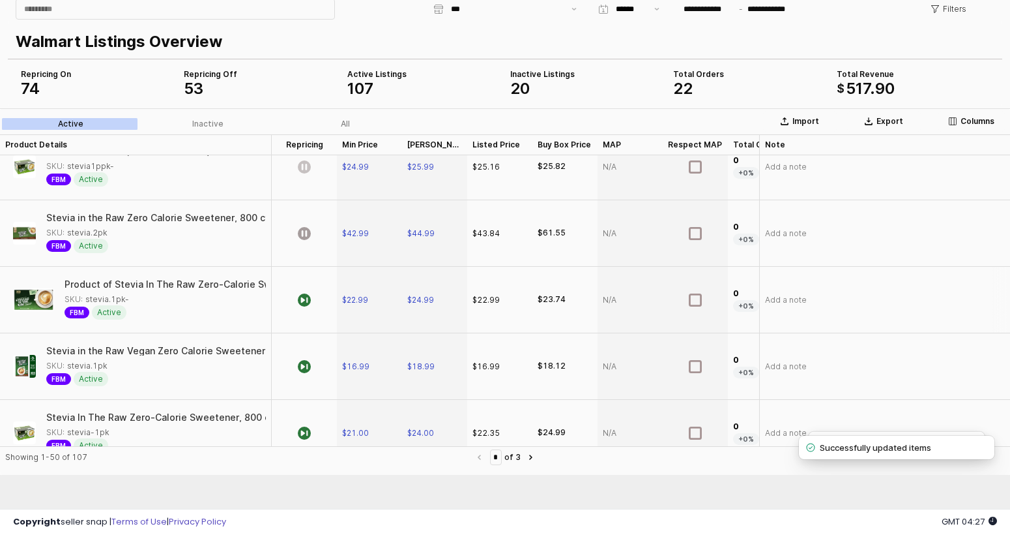
click at [312, 306] on div "App Frame" at bounding box center [304, 300] width 65 height 66
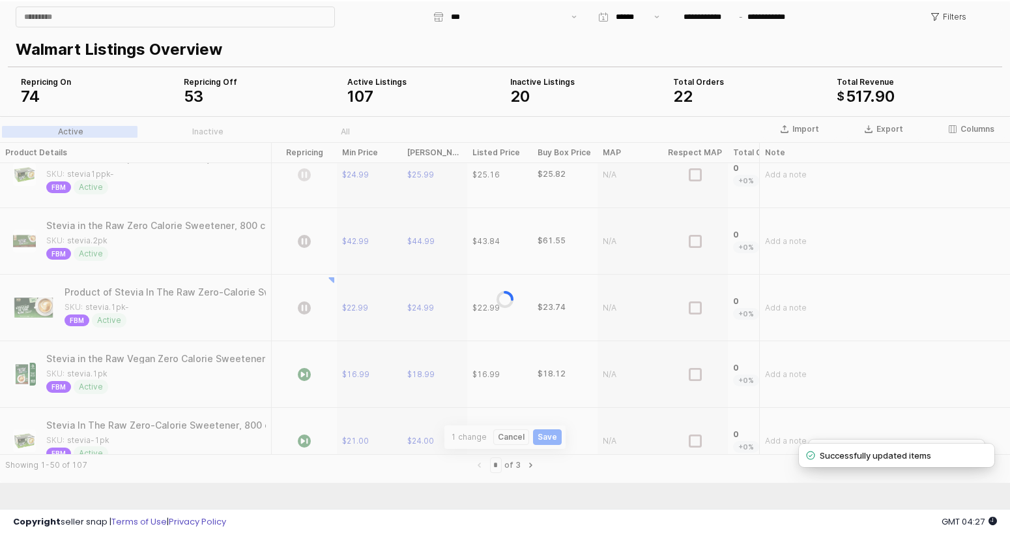
scroll to position [52, 0]
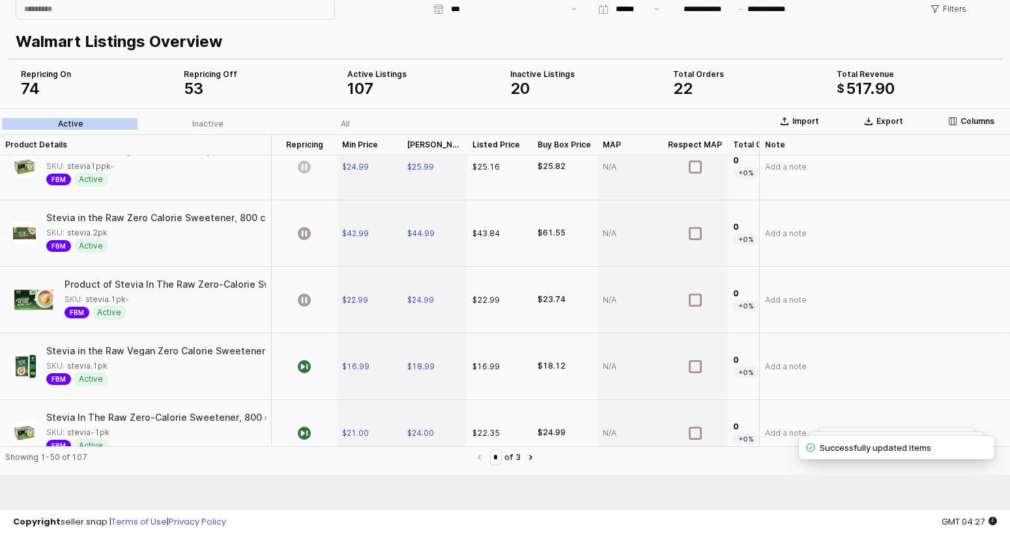
click at [312, 369] on div "App Frame" at bounding box center [304, 366] width 65 height 66
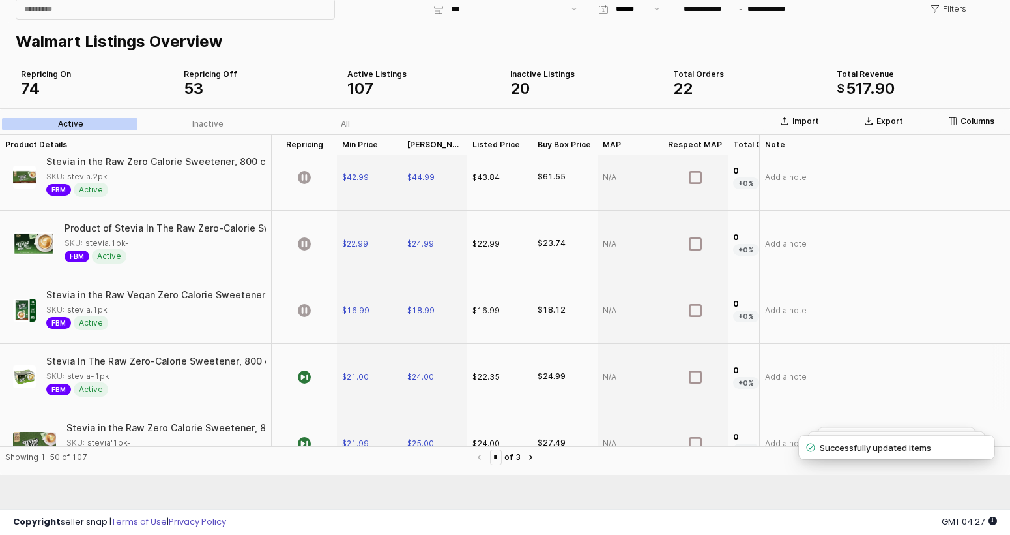
scroll to position [1984, 0]
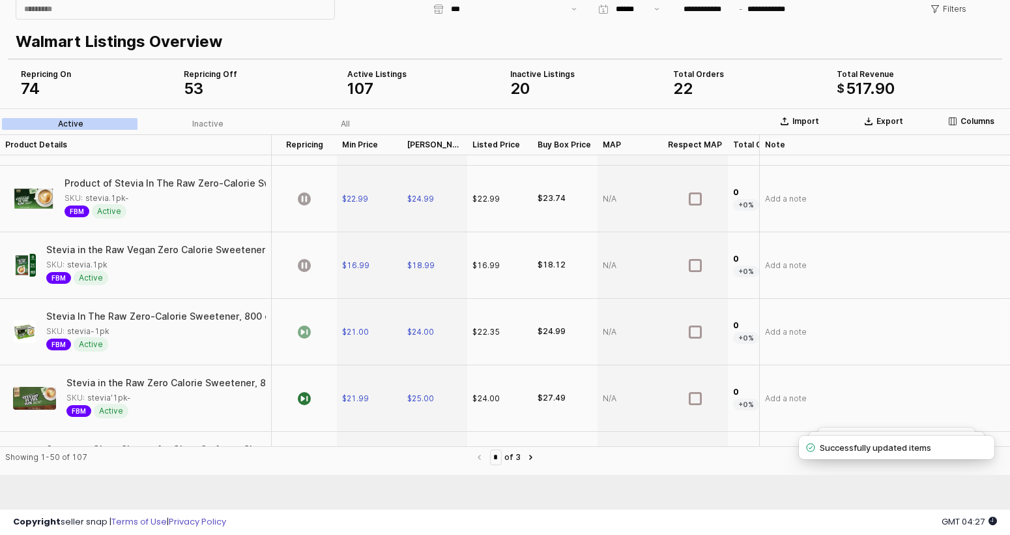
click at [310, 329] on icon "App Frame" at bounding box center [304, 331] width 13 height 13
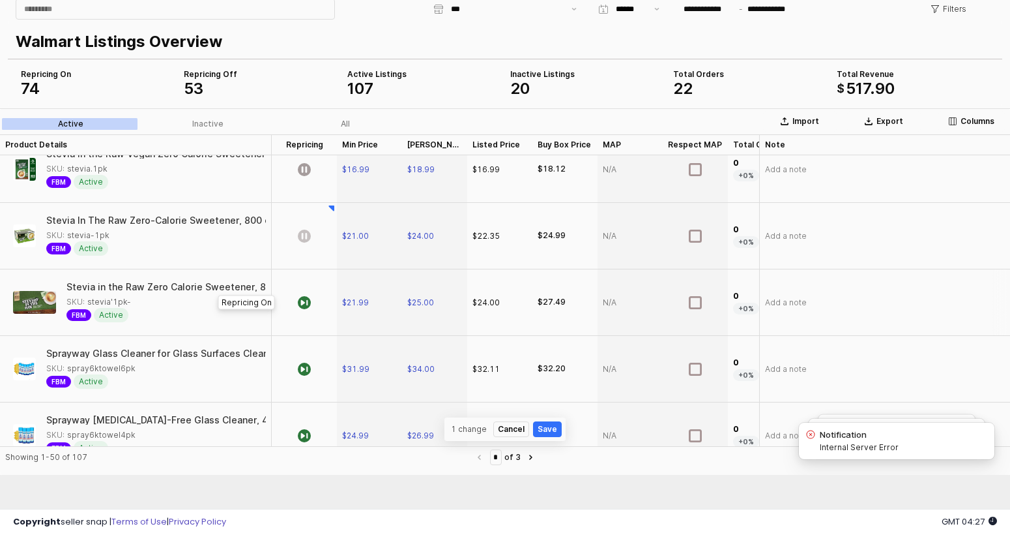
click at [312, 297] on div "App Frame" at bounding box center [304, 302] width 65 height 66
click at [310, 236] on icon "App Frame" at bounding box center [304, 235] width 13 height 13
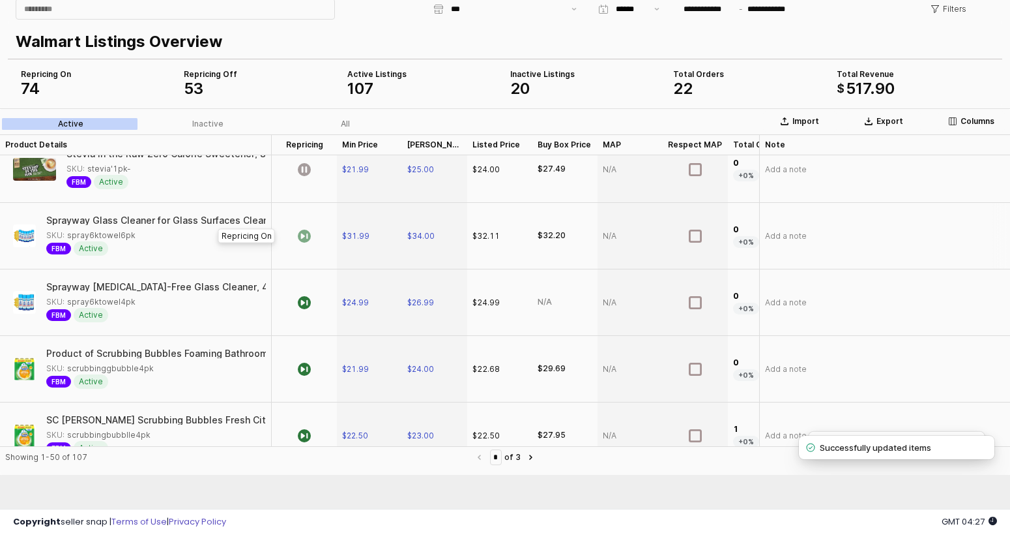
click at [310, 242] on icon "App Frame" at bounding box center [304, 235] width 13 height 13
click at [308, 306] on icon "App Frame" at bounding box center [304, 302] width 13 height 13
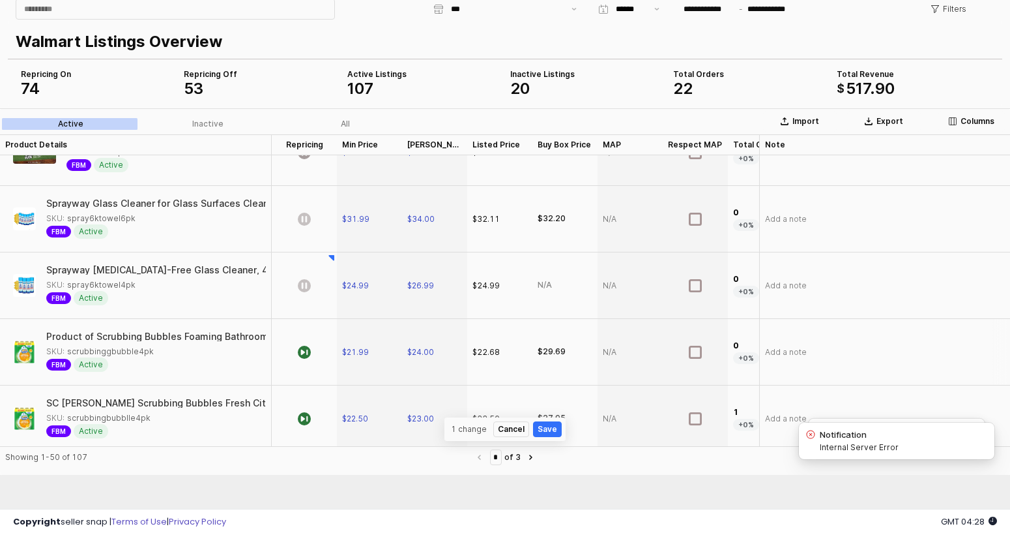
click at [307, 369] on div "App Frame" at bounding box center [304, 352] width 65 height 66
click at [301, 282] on icon "App Frame" at bounding box center [304, 285] width 13 height 13
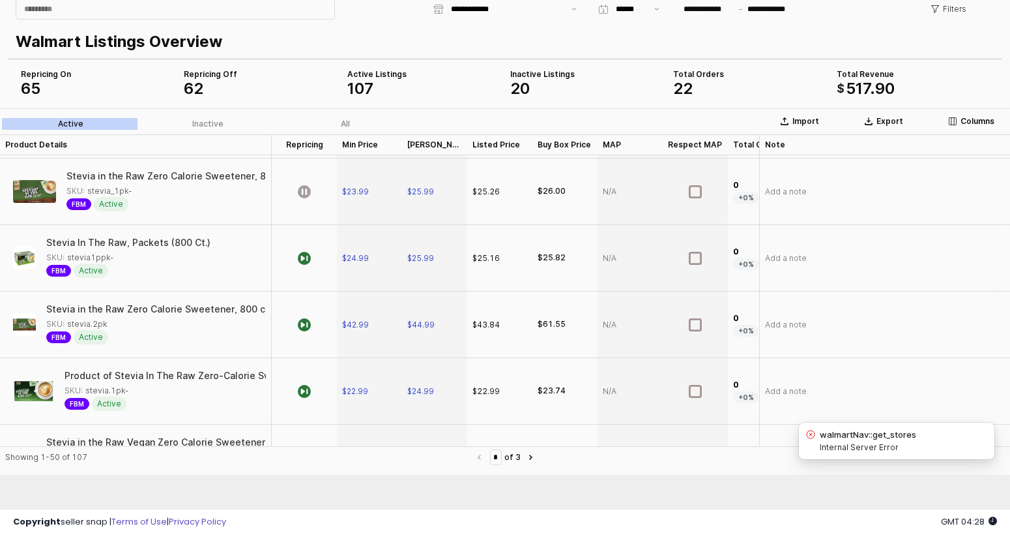
scroll to position [1800, 0]
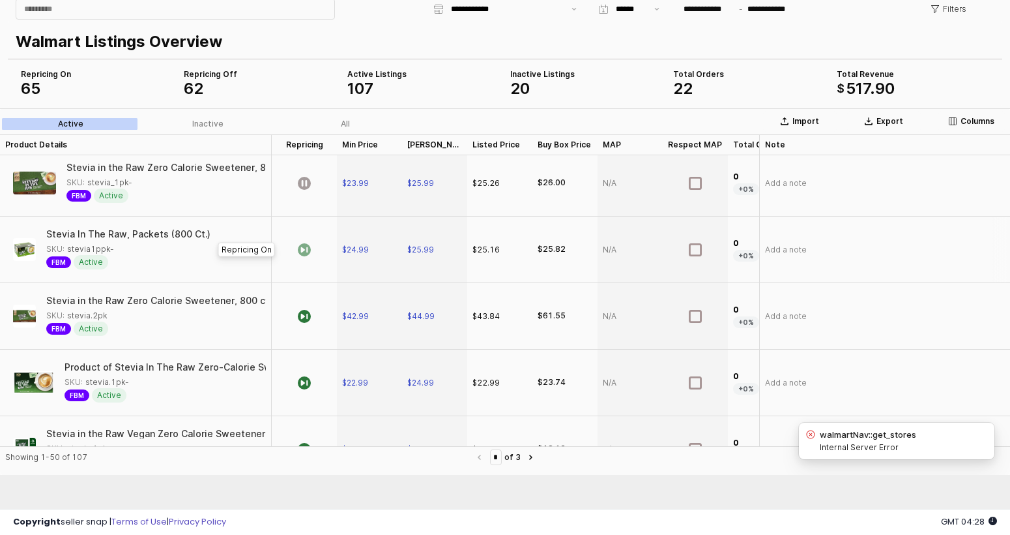
click at [302, 250] on icon "App Frame" at bounding box center [304, 249] width 13 height 13
click at [304, 316] on icon "App Frame" at bounding box center [304, 316] width 13 height 13
click at [302, 254] on icon "App Frame" at bounding box center [304, 249] width 13 height 13
click at [307, 312] on icon "App Frame" at bounding box center [304, 316] width 13 height 13
click at [306, 248] on icon "App Frame" at bounding box center [304, 249] width 13 height 13
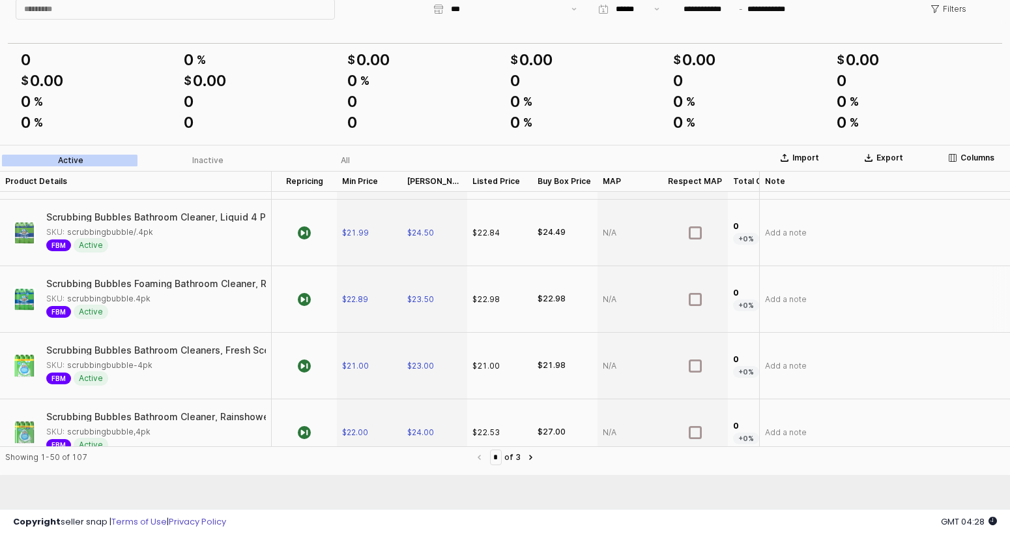
scroll to position [2843, 0]
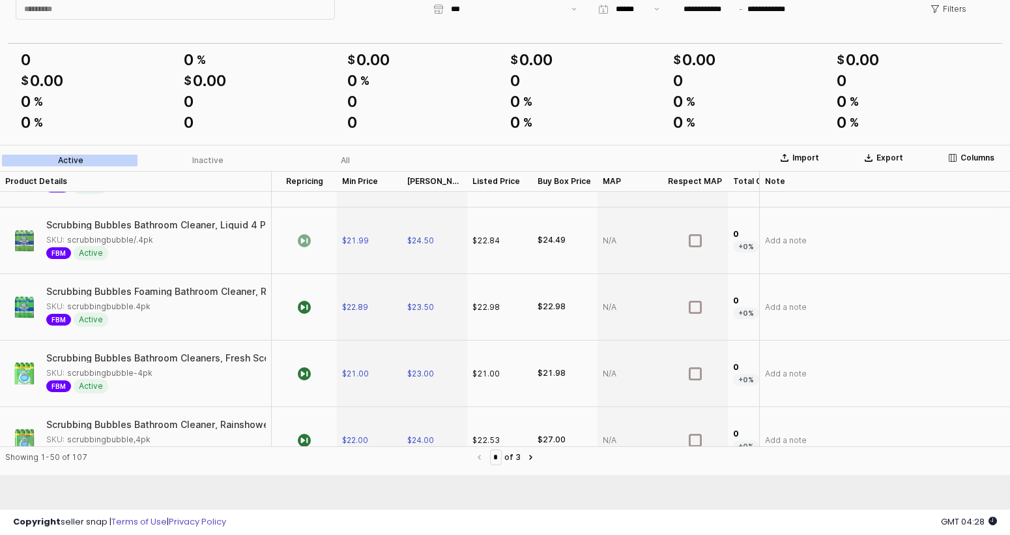
click at [299, 240] on icon "App Frame" at bounding box center [304, 240] width 13 height 13
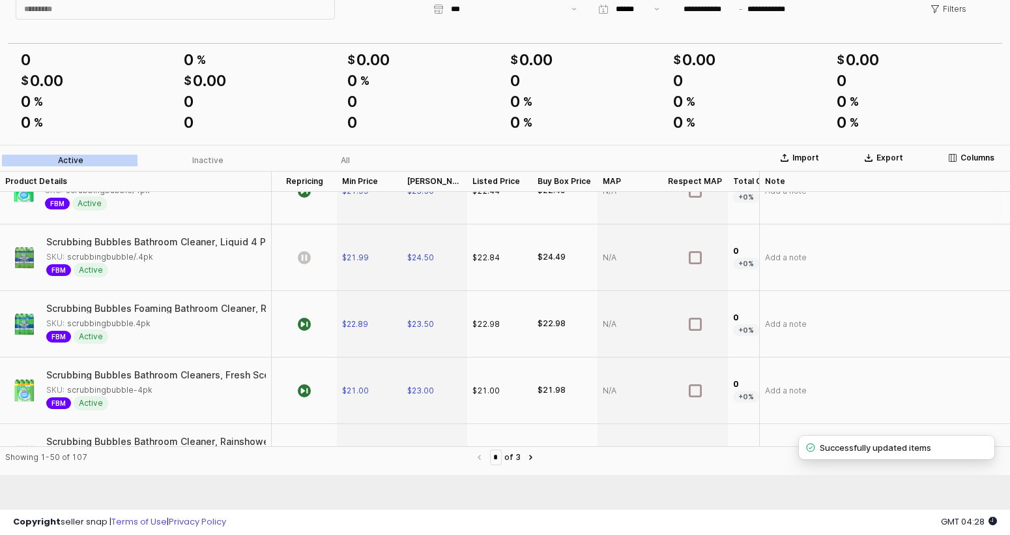
scroll to position [2755, 0]
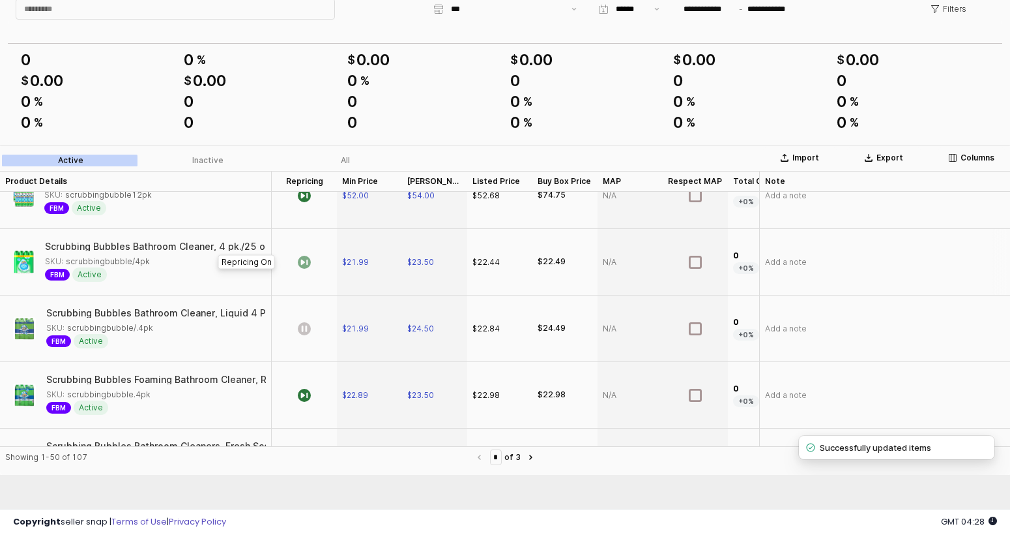
click at [305, 263] on icon "App Frame" at bounding box center [304, 262] width 13 height 13
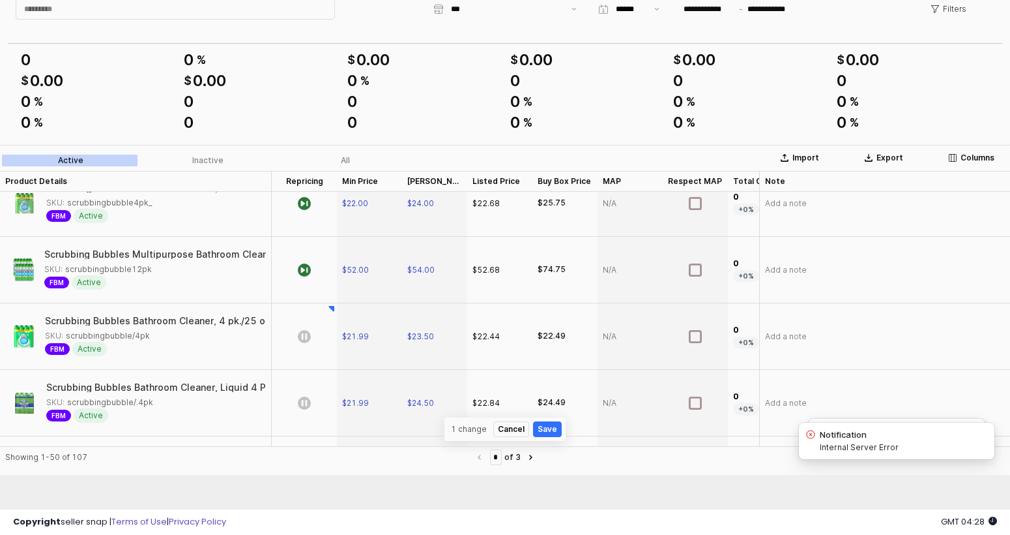
click at [305, 257] on div "App Frame" at bounding box center [304, 270] width 65 height 66
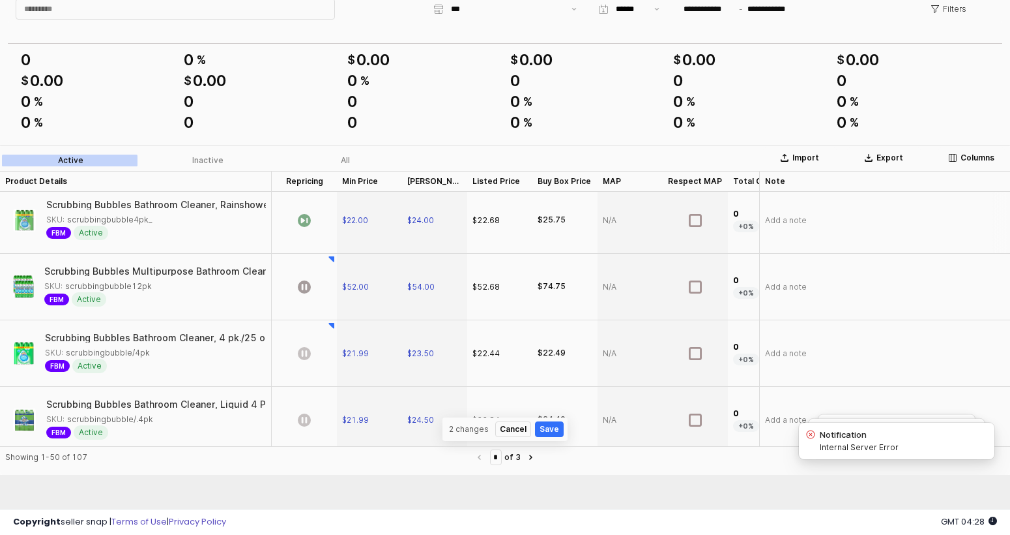
click at [307, 224] on icon "App Frame" at bounding box center [304, 220] width 13 height 13
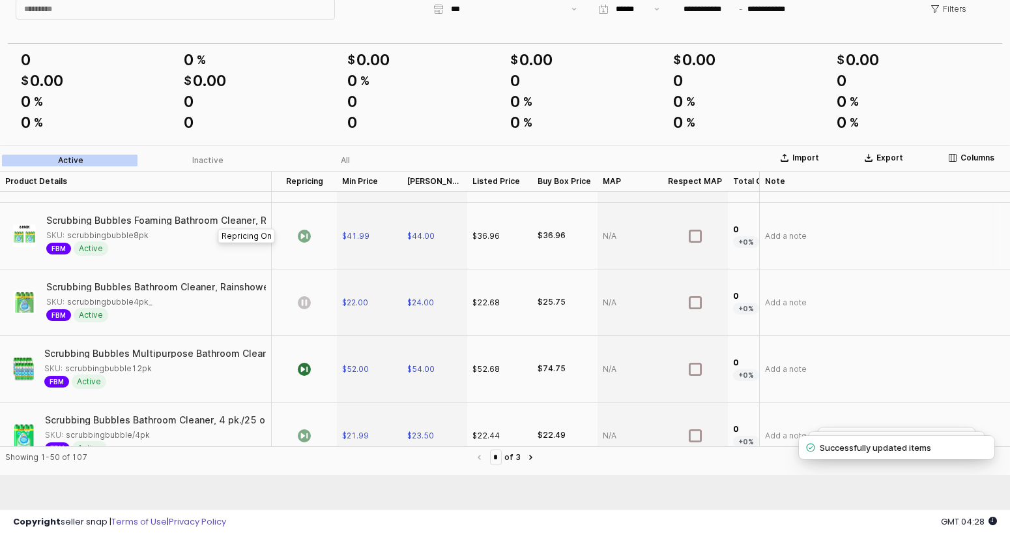
click at [305, 229] on icon "App Frame" at bounding box center [304, 235] width 13 height 13
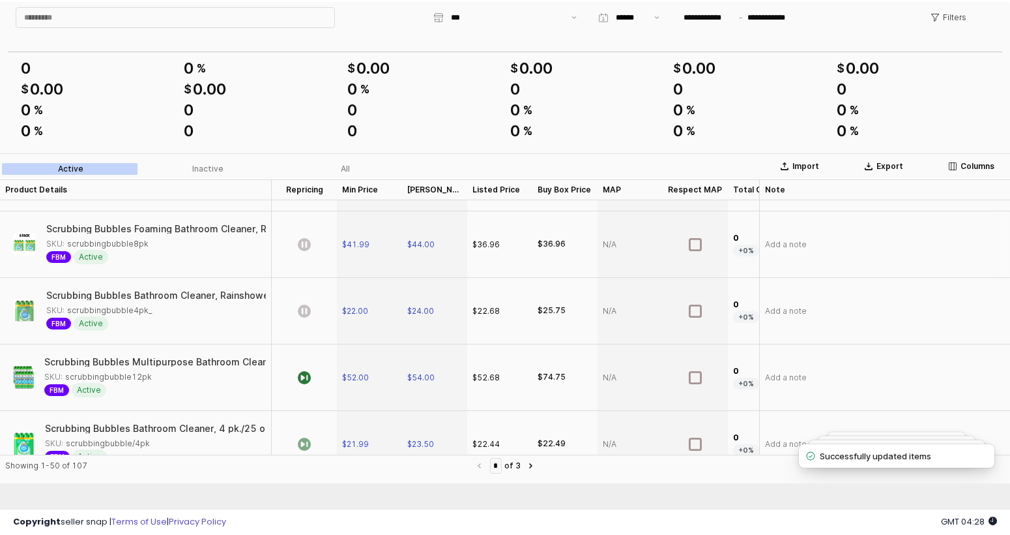
scroll to position [52, 0]
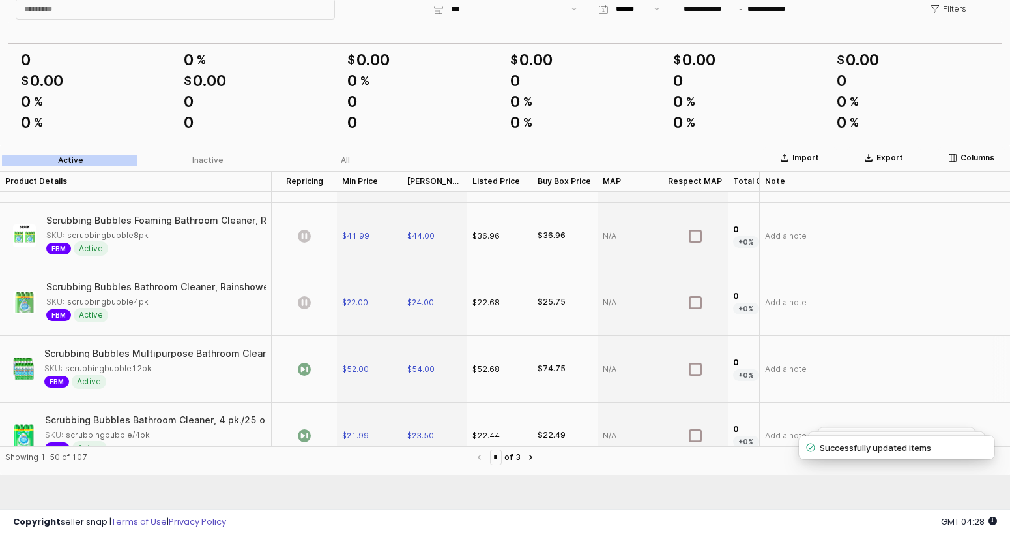
click at [303, 365] on icon "App Frame" at bounding box center [304, 368] width 13 height 13
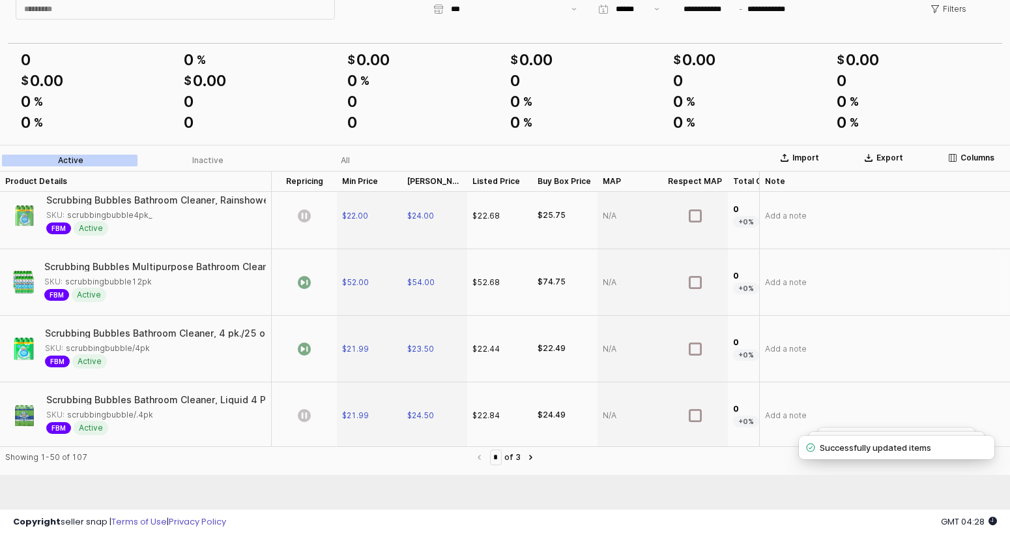
scroll to position [2742, 0]
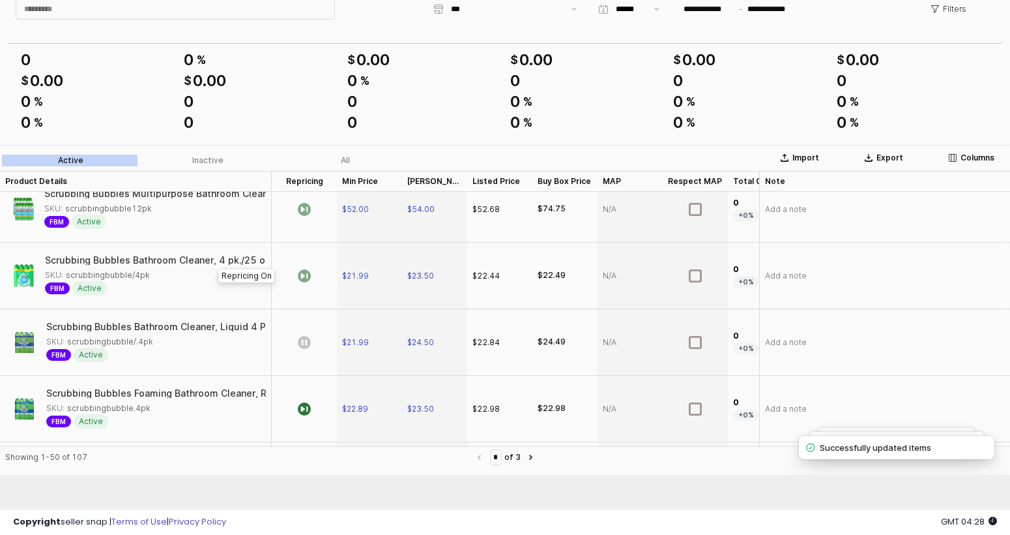
click at [314, 286] on div "App Frame" at bounding box center [304, 275] width 65 height 66
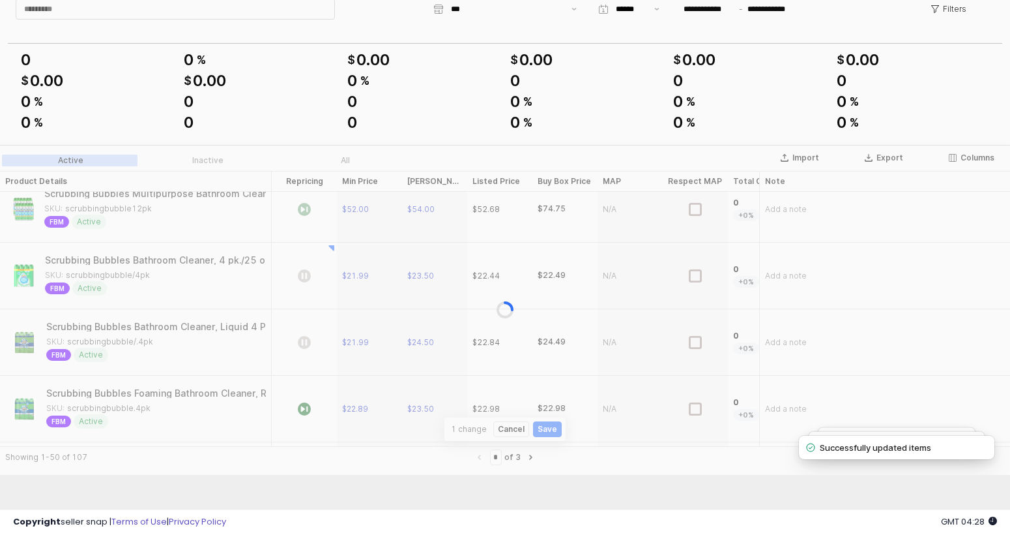
scroll to position [44, 0]
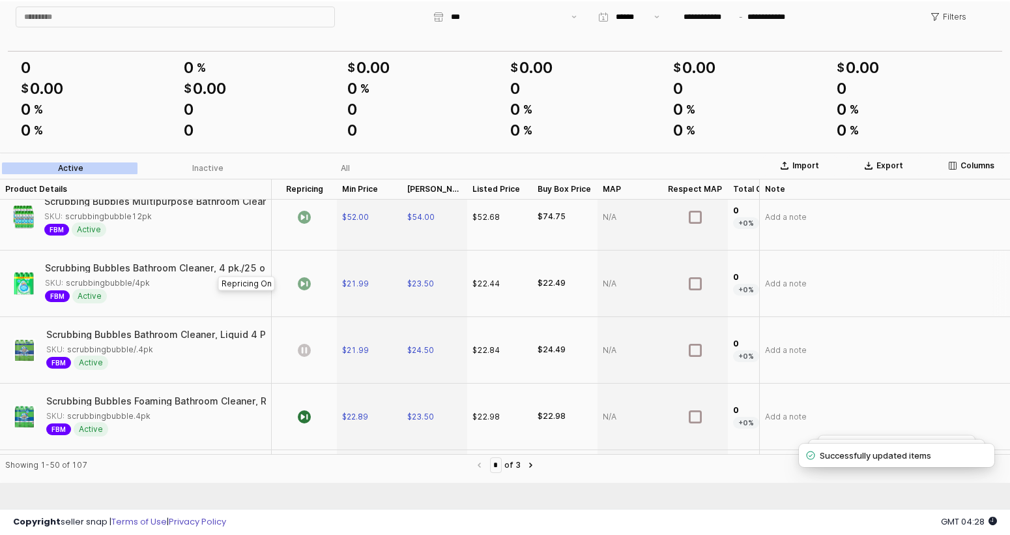
click at [314, 286] on div "App Frame" at bounding box center [304, 283] width 65 height 66
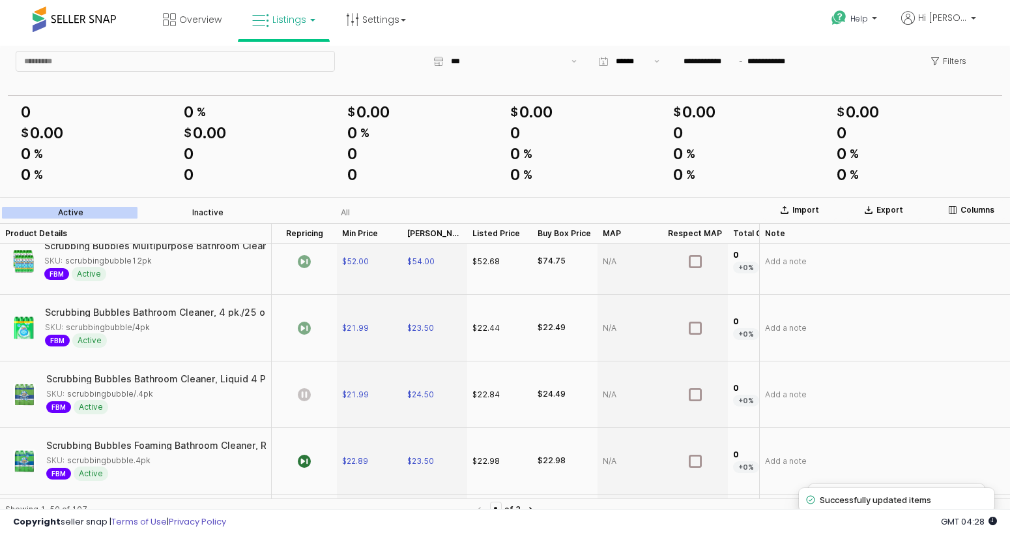
click at [237, 207] on label "Inactive" at bounding box center [208, 213] width 138 height 12
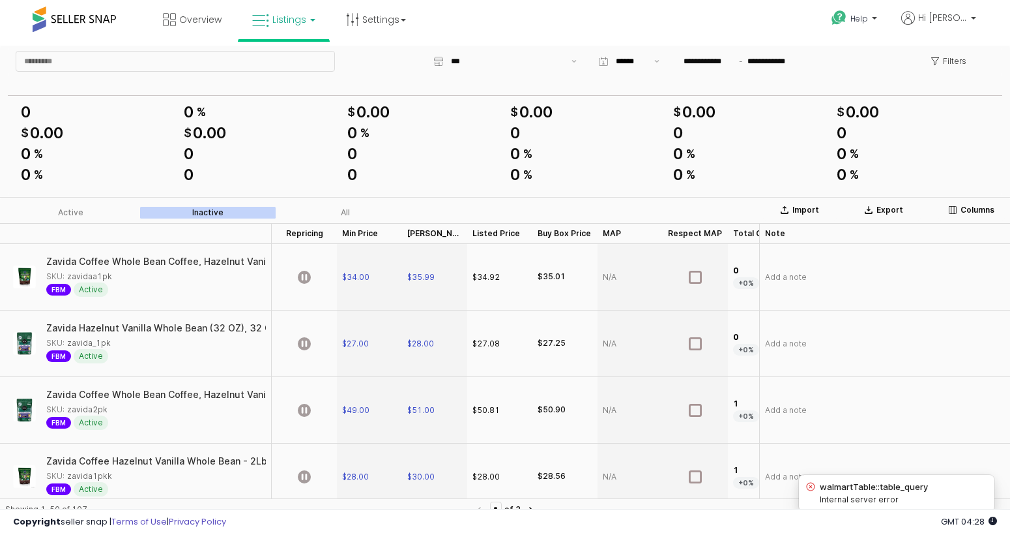
click at [68, 219] on div "Active Inactive All" at bounding box center [208, 213] width 416 height 16
click at [74, 216] on div "Active" at bounding box center [70, 212] width 25 height 9
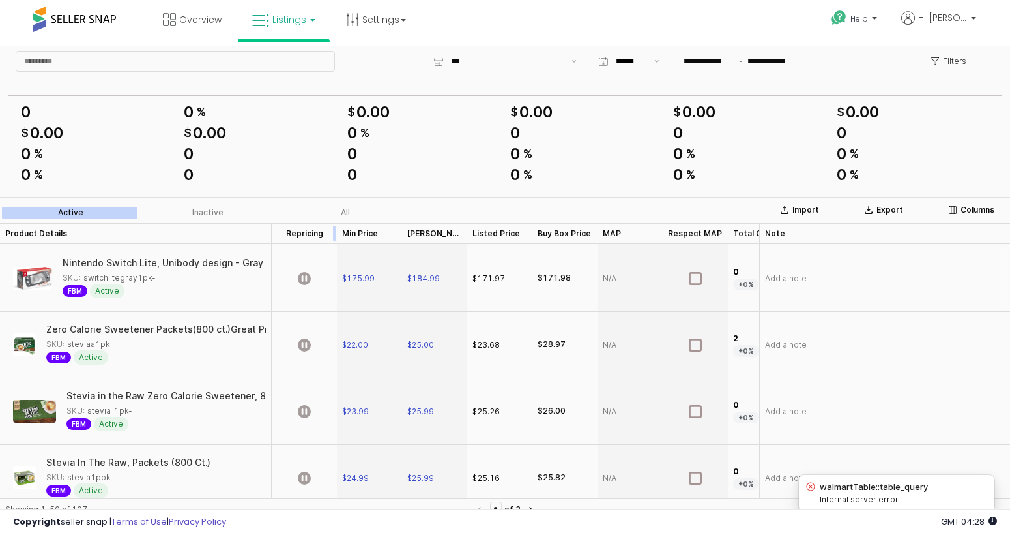
scroll to position [1669, 0]
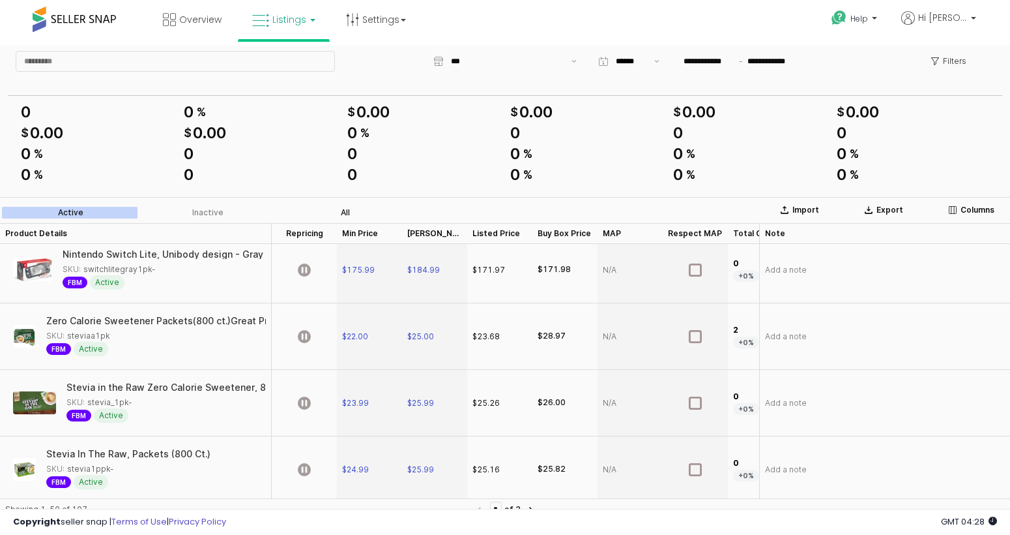
click at [361, 213] on label "All" at bounding box center [345, 213] width 138 height 12
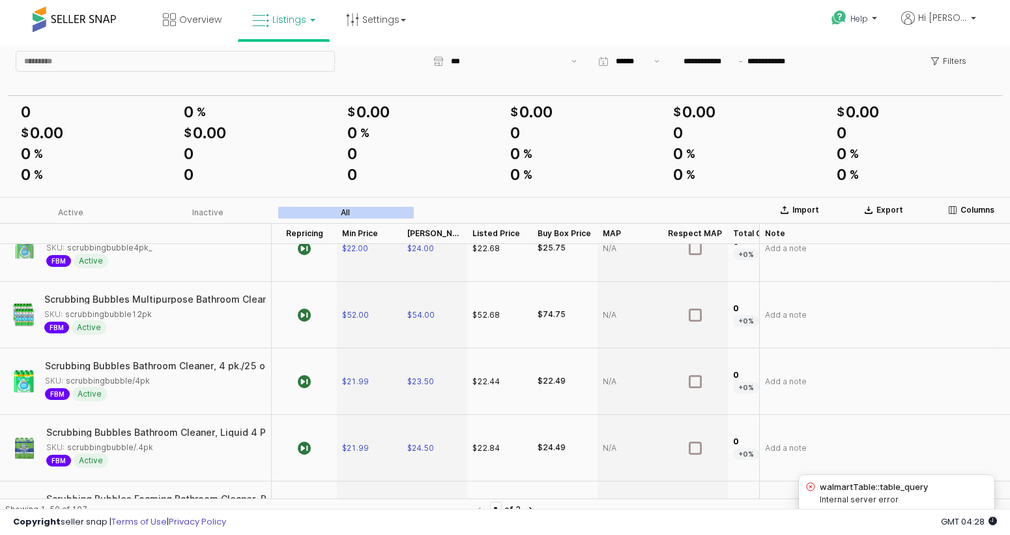
scroll to position [2680, 0]
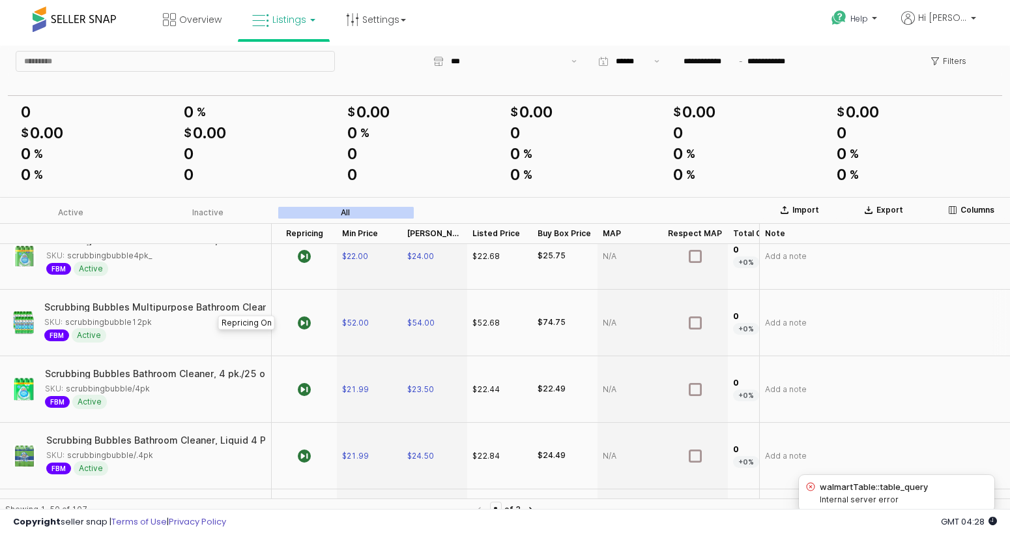
click at [314, 332] on div "App Frame" at bounding box center [304, 322] width 65 height 66
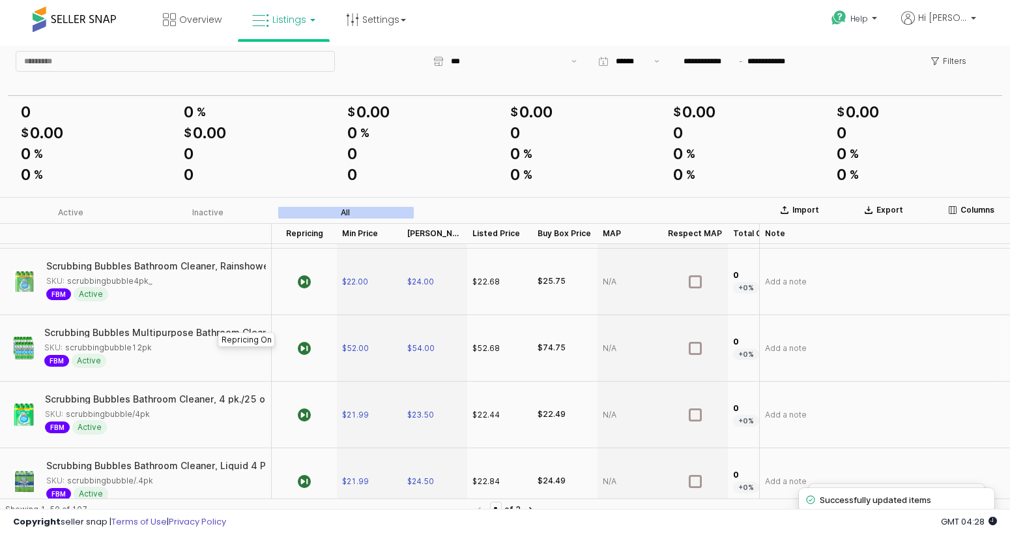
scroll to position [2663, 0]
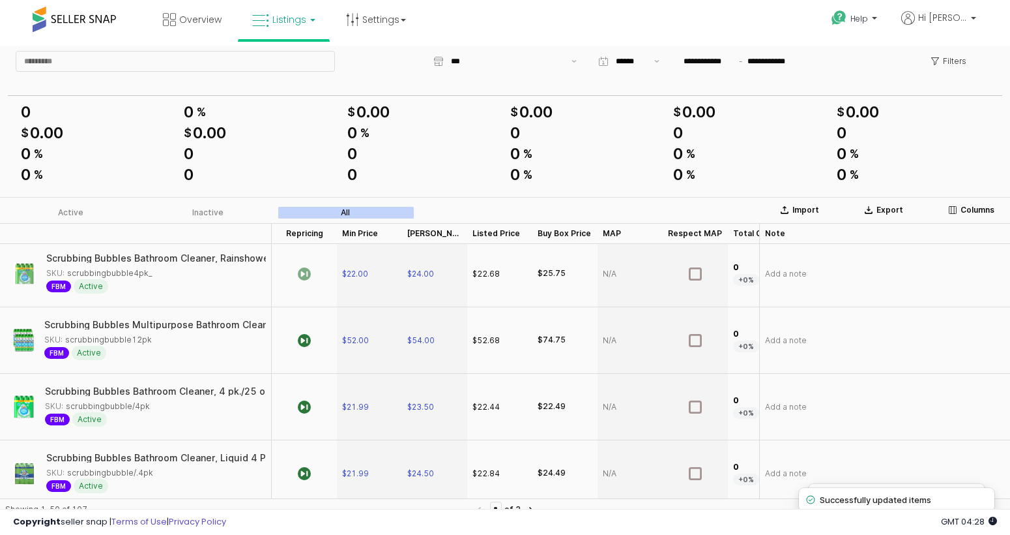
click at [309, 274] on icon "App Frame" at bounding box center [304, 273] width 13 height 13
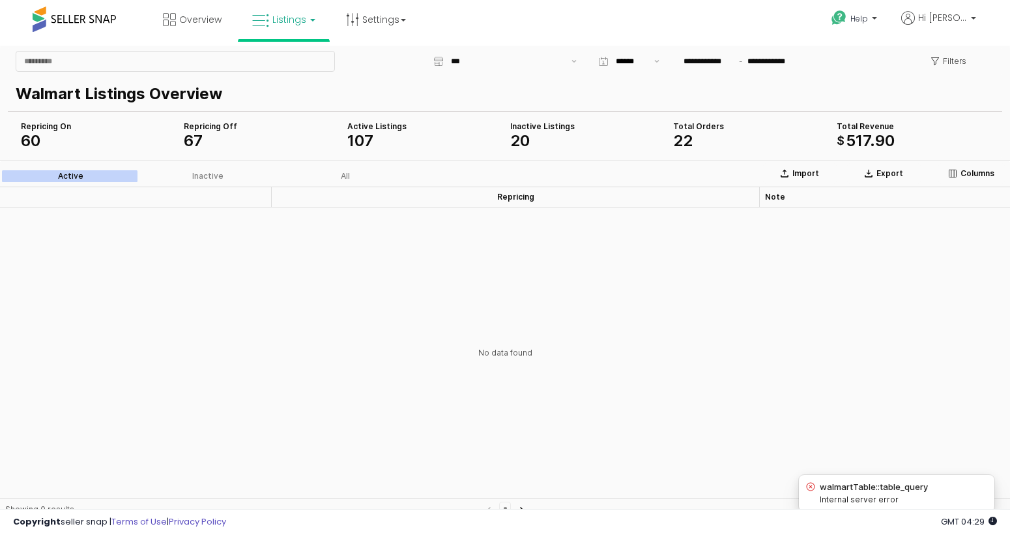
click at [108, 169] on div "Active Inactive All" at bounding box center [208, 176] width 416 height 16
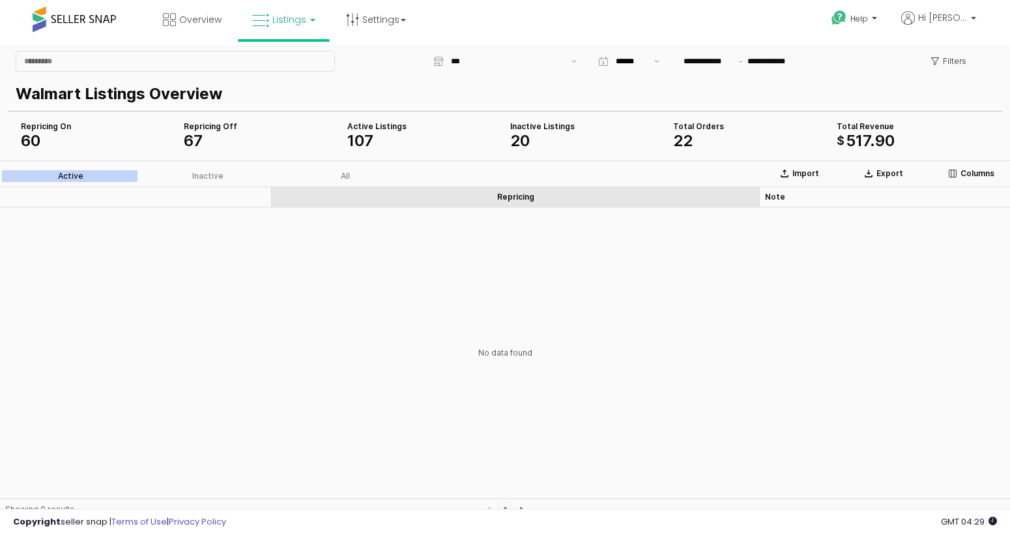
click at [340, 188] on div "Repricing Repricing" at bounding box center [516, 196] width 488 height 21
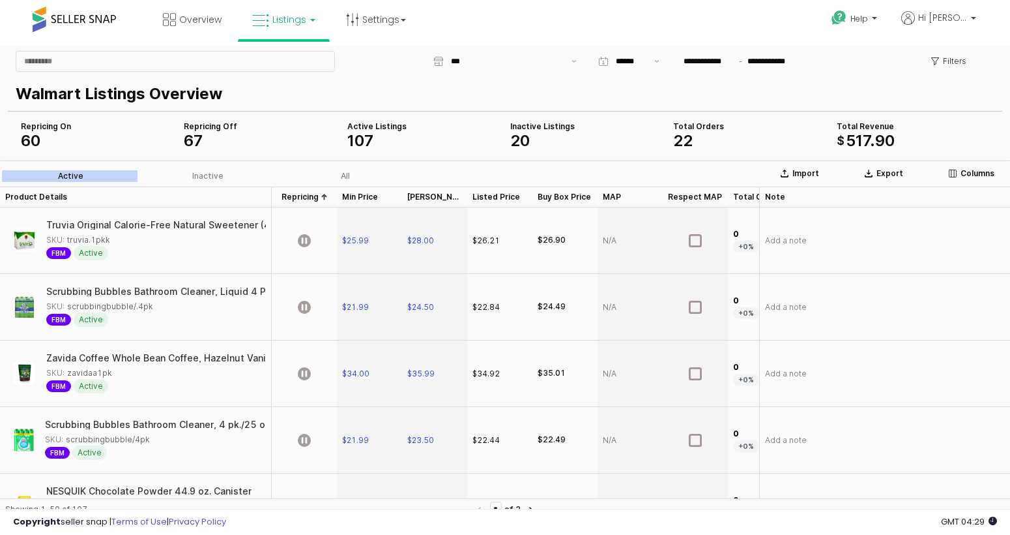
click at [347, 178] on div "All" at bounding box center [345, 175] width 9 height 9
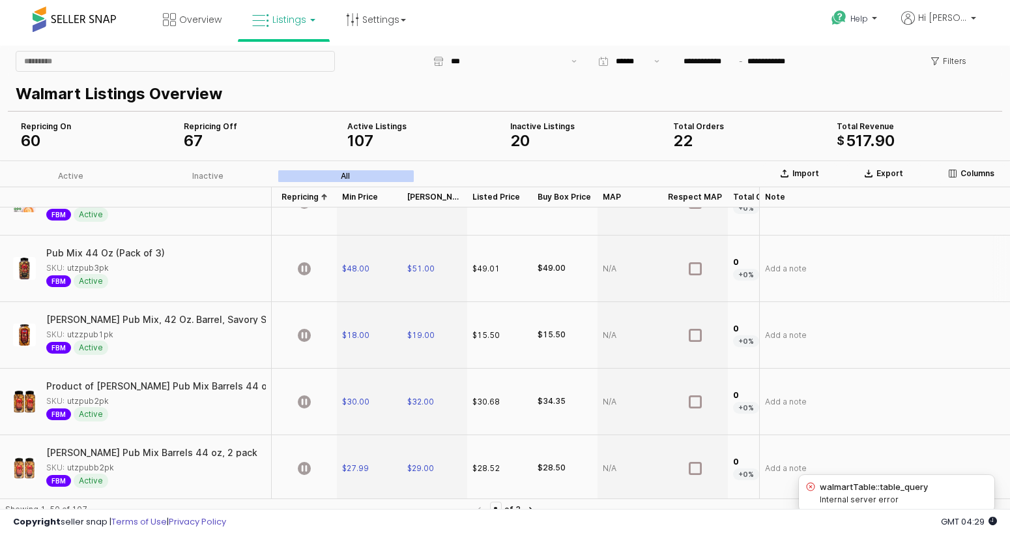
scroll to position [3043, 0]
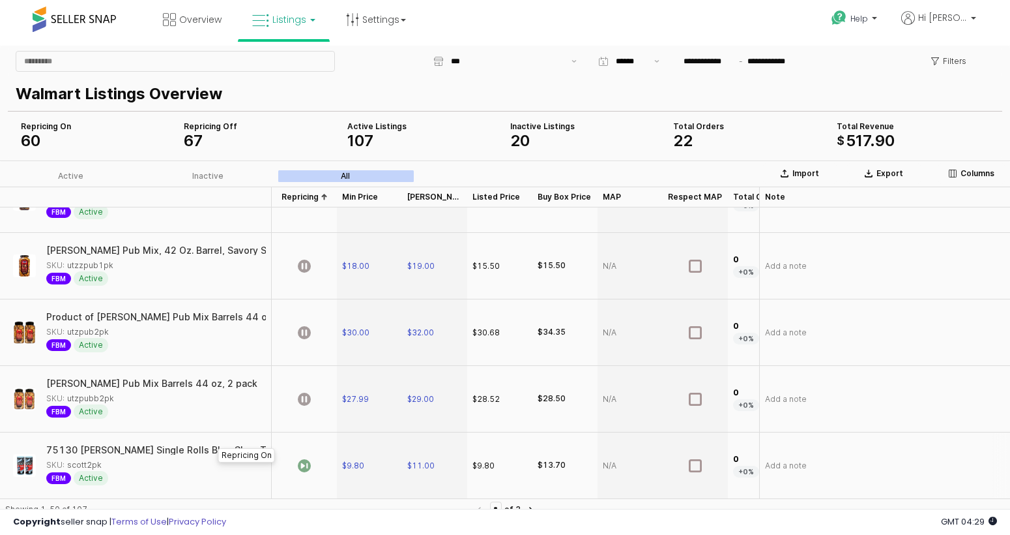
click at [310, 459] on icon "App Frame" at bounding box center [304, 465] width 13 height 13
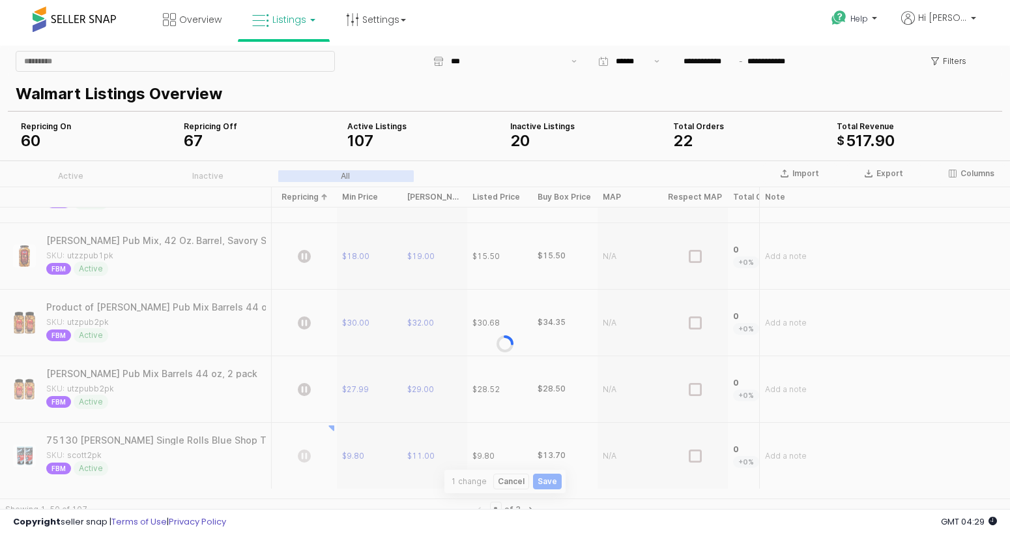
scroll to position [52, 0]
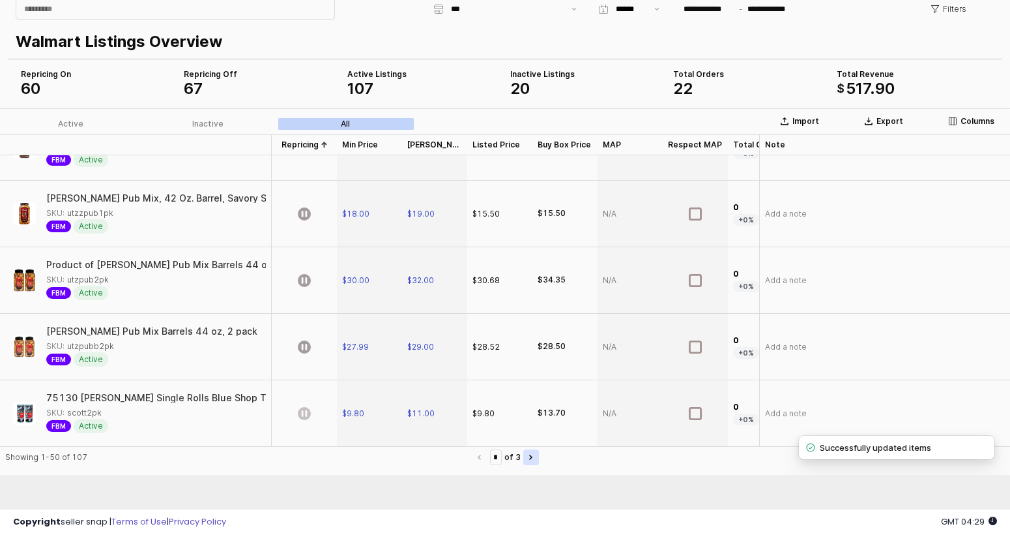
click at [526, 460] on button "Next page" at bounding box center [531, 457] width 16 height 16
type input "*"
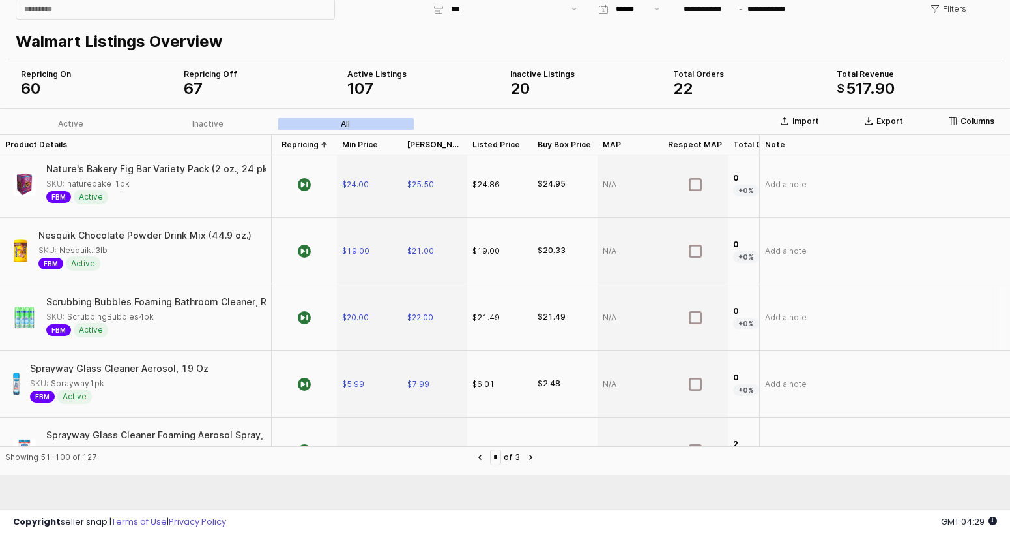
scroll to position [1217, 0]
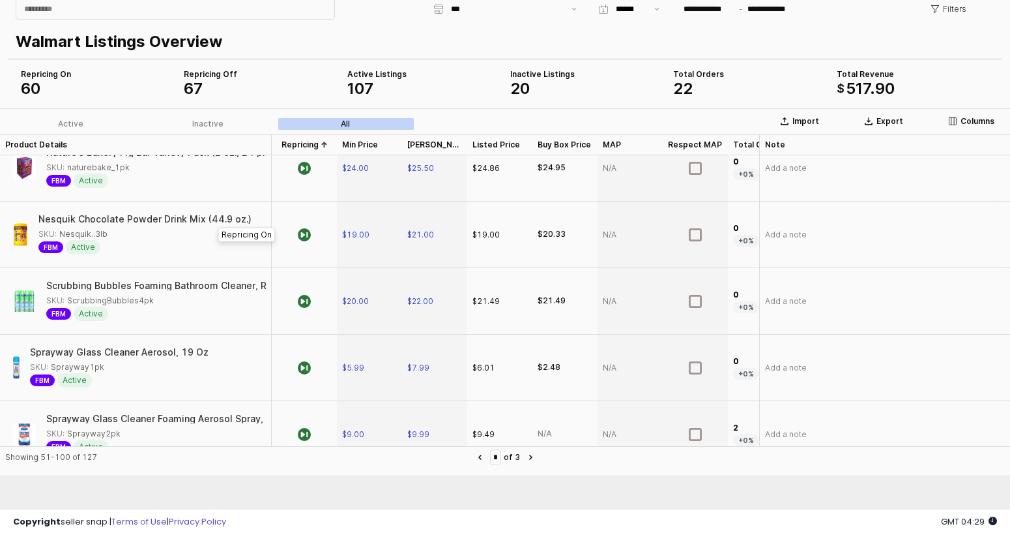
click at [321, 233] on div "App Frame" at bounding box center [304, 234] width 65 height 66
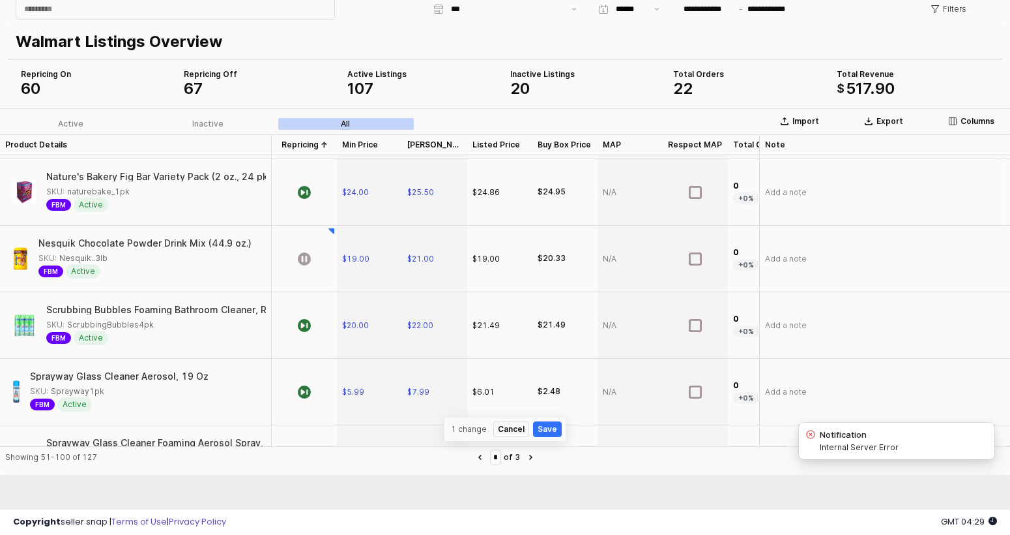
click at [313, 190] on div "App Frame" at bounding box center [304, 192] width 65 height 66
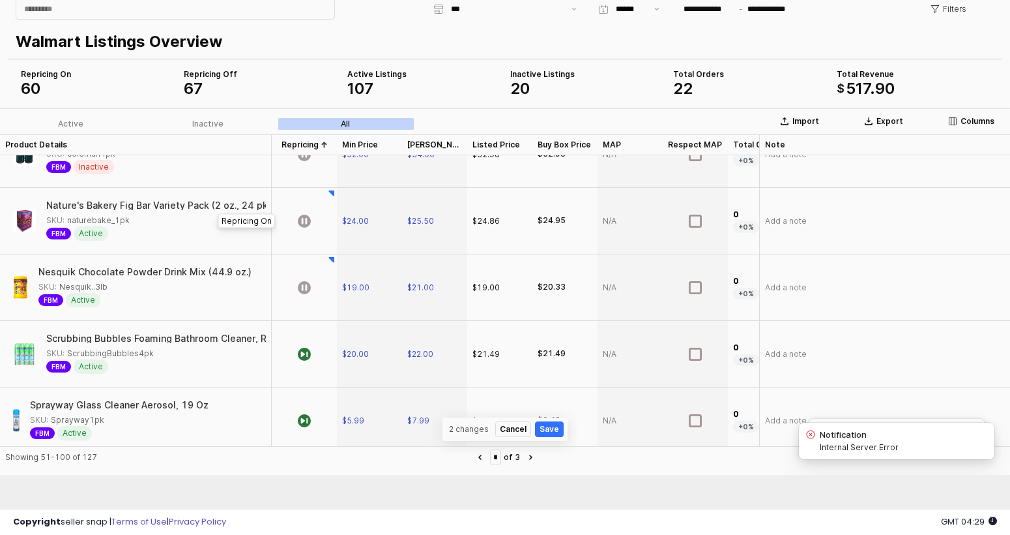
scroll to position [1181, 0]
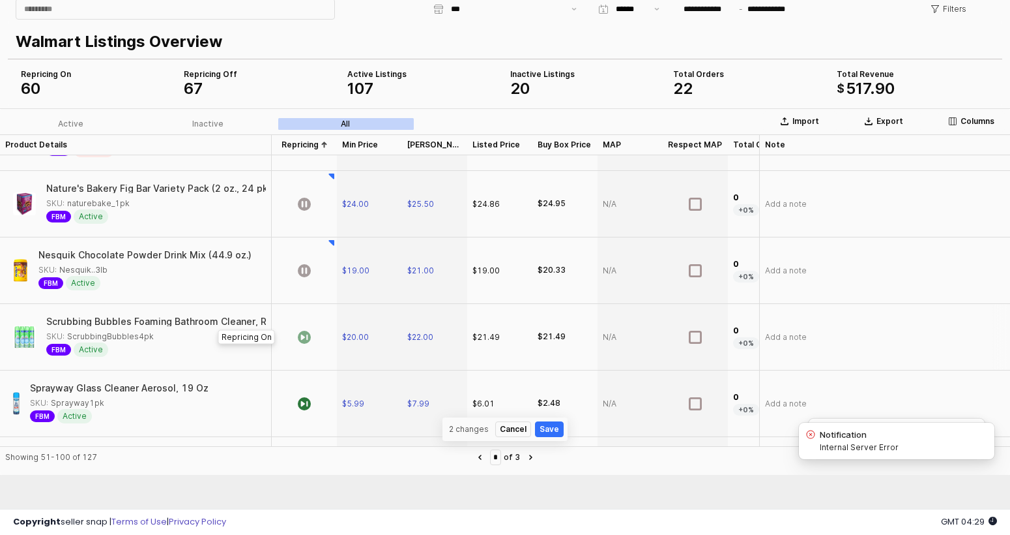
click at [302, 342] on icon "App Frame" at bounding box center [304, 336] width 13 height 13
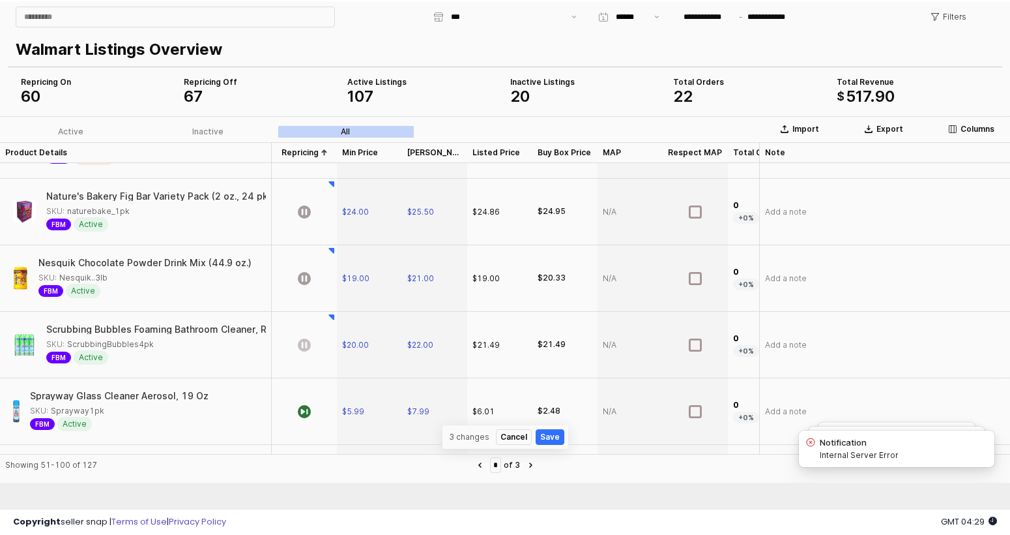
click at [310, 400] on div "App Frame" at bounding box center [304, 411] width 65 height 66
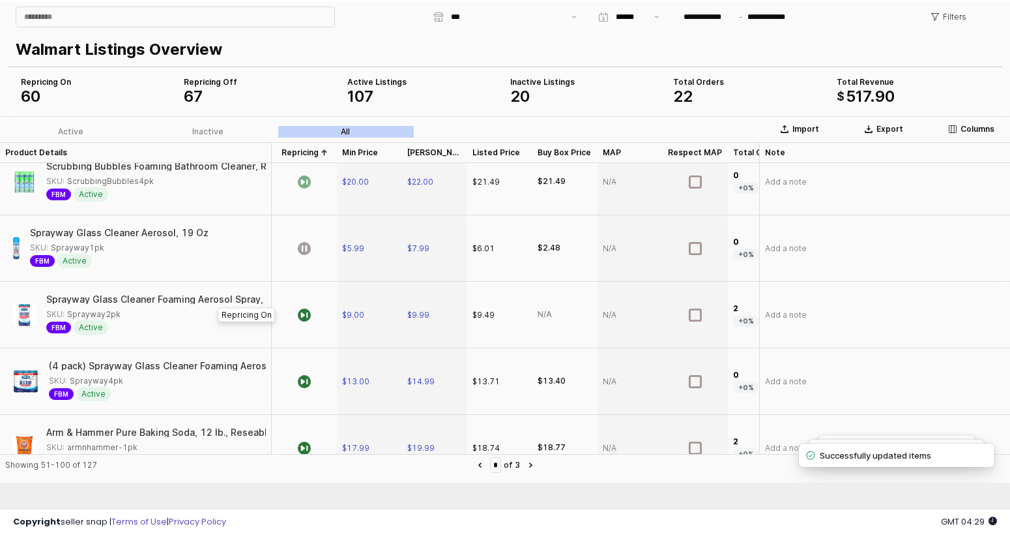
scroll to position [1411, 0]
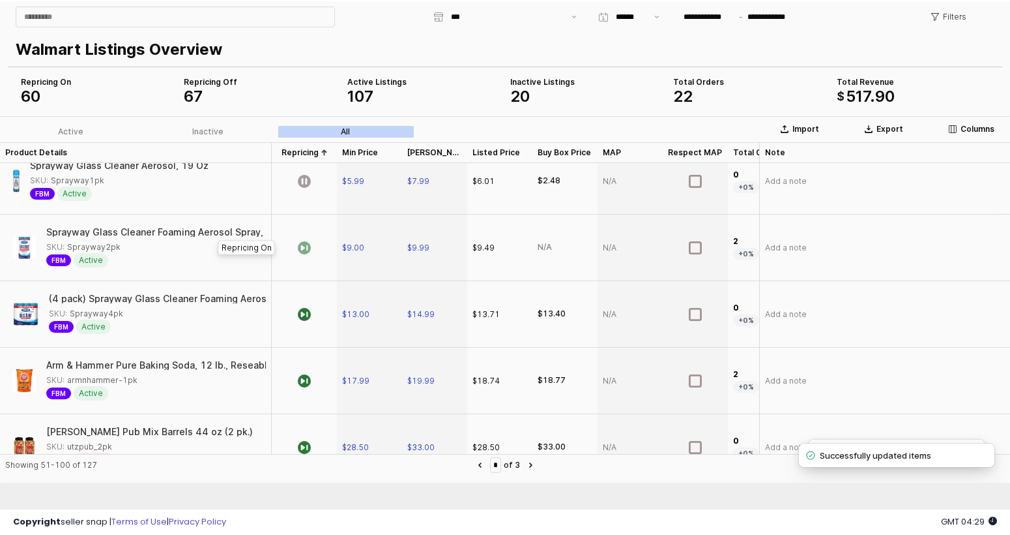
click at [307, 249] on icon "App Frame" at bounding box center [304, 247] width 13 height 13
click at [309, 318] on icon "App Frame" at bounding box center [304, 314] width 13 height 13
click at [305, 381] on icon "App Frame" at bounding box center [304, 380] width 13 height 13
click at [312, 248] on div "App Frame" at bounding box center [304, 247] width 65 height 66
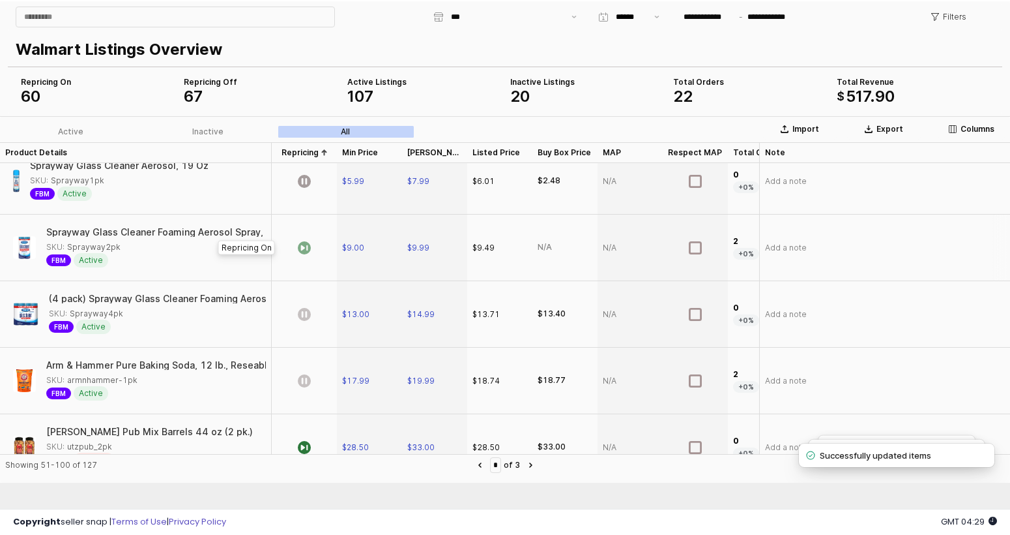
click at [312, 248] on div "App Frame" at bounding box center [304, 247] width 65 height 66
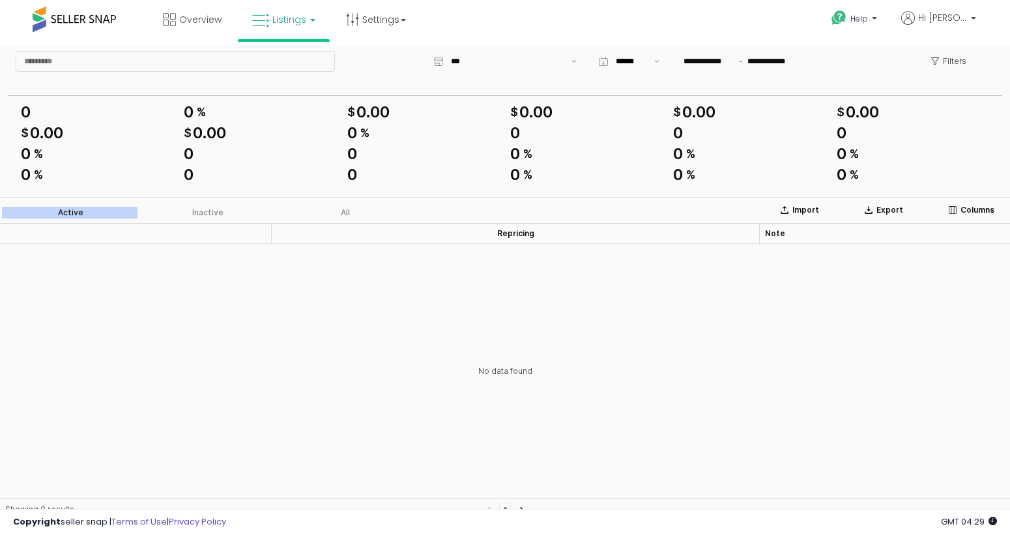
scroll to position [229, 0]
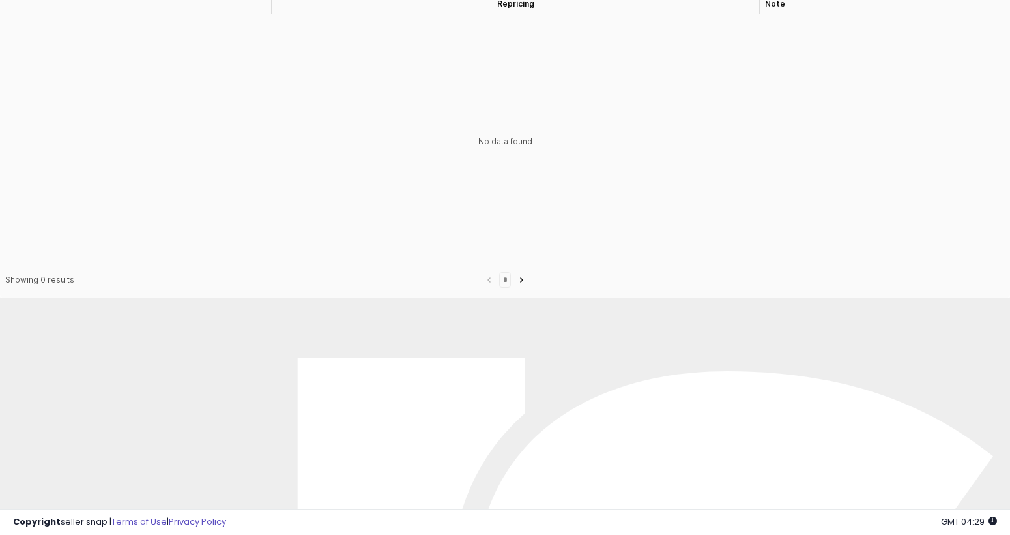
click at [527, 270] on div "Showing 0 results *" at bounding box center [505, 283] width 1010 height 29
click at [527, 274] on button "Next page" at bounding box center [522, 280] width 16 height 16
type input "*"
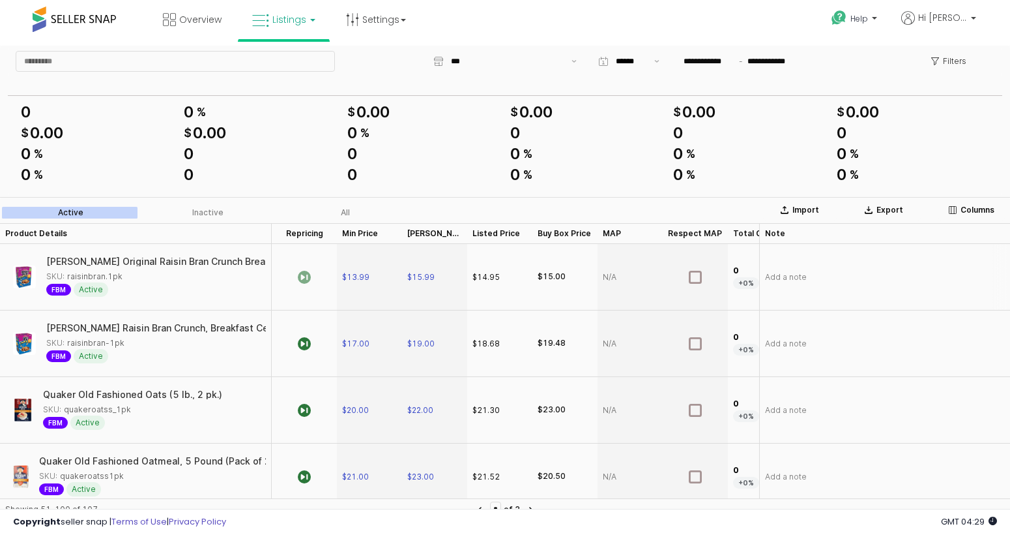
click at [303, 274] on icon "App Frame" at bounding box center [304, 277] width 13 height 13
click at [307, 347] on icon "App Frame" at bounding box center [304, 343] width 13 height 13
click at [304, 411] on icon "App Frame" at bounding box center [304, 410] width 13 height 13
click at [306, 284] on div "App Frame" at bounding box center [304, 277] width 65 height 66
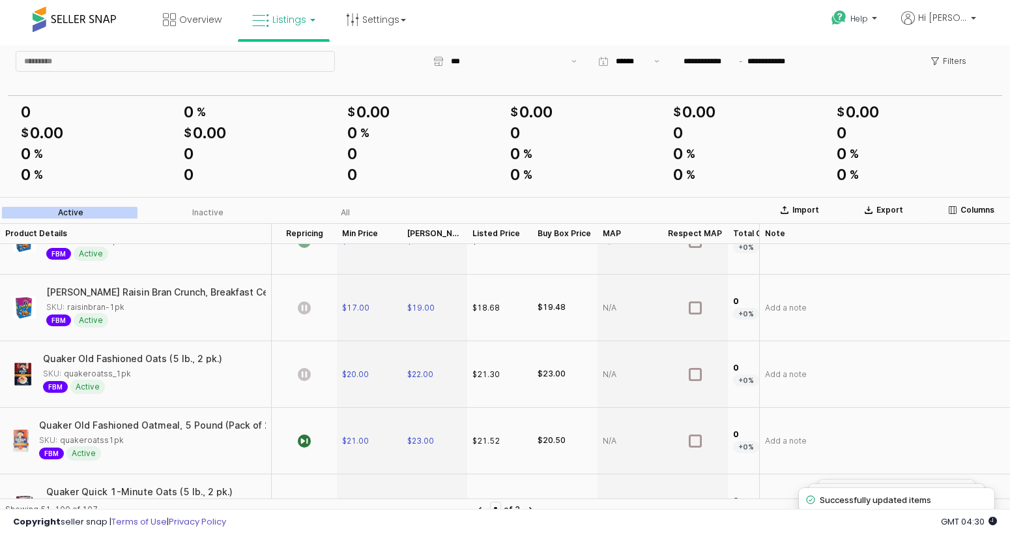
scroll to position [44, 0]
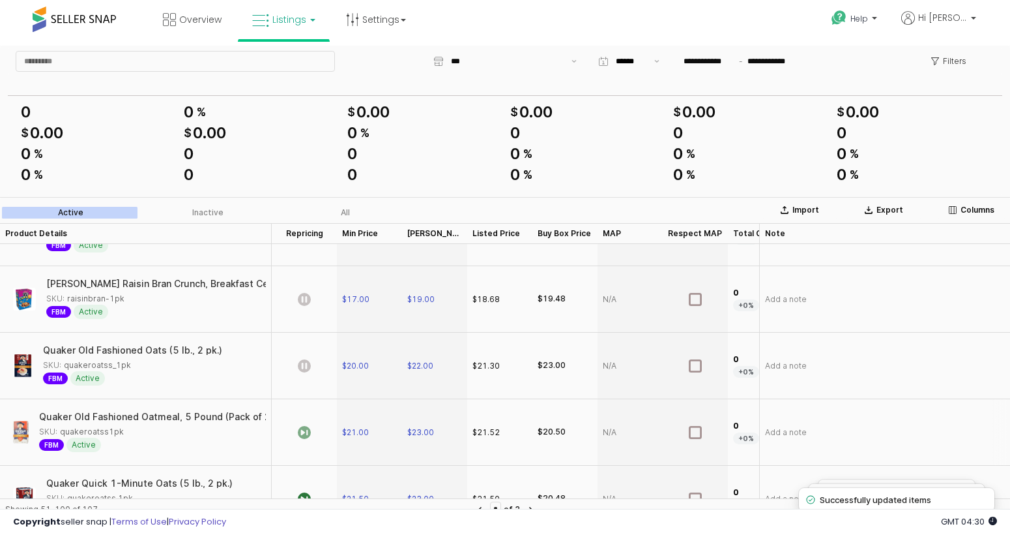
click at [307, 431] on icon "App Frame" at bounding box center [304, 432] width 13 height 13
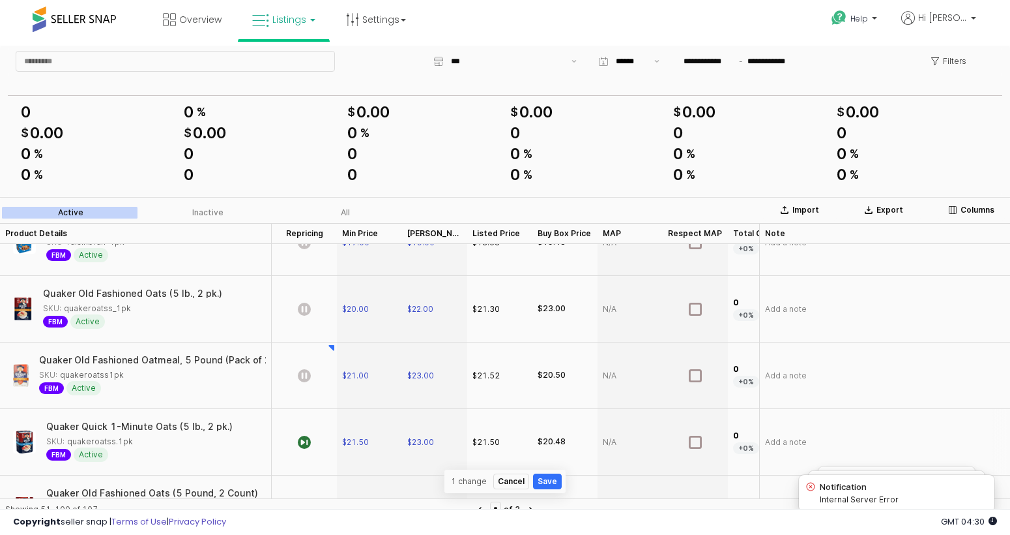
scroll to position [110, 0]
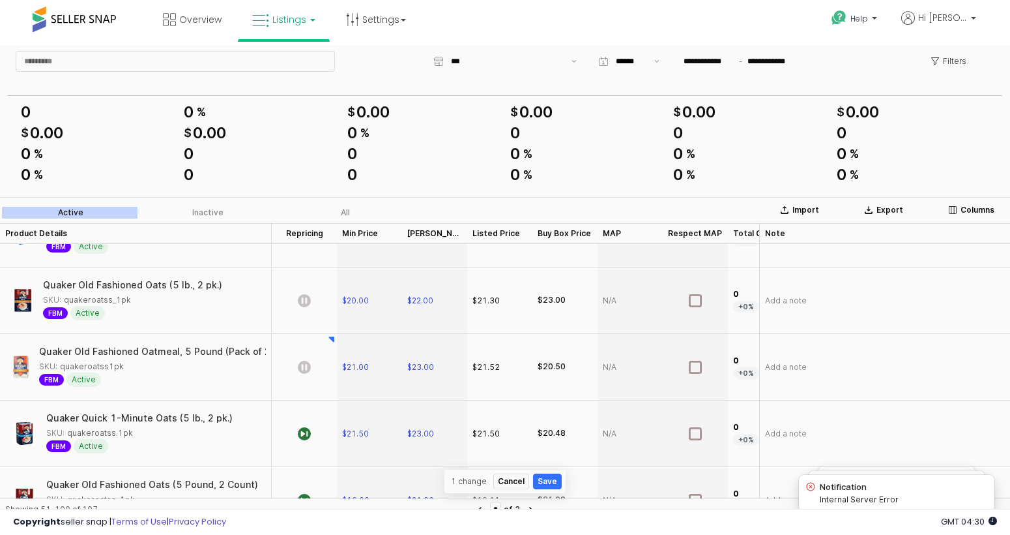
click at [306, 447] on div "App Frame" at bounding box center [304, 433] width 65 height 66
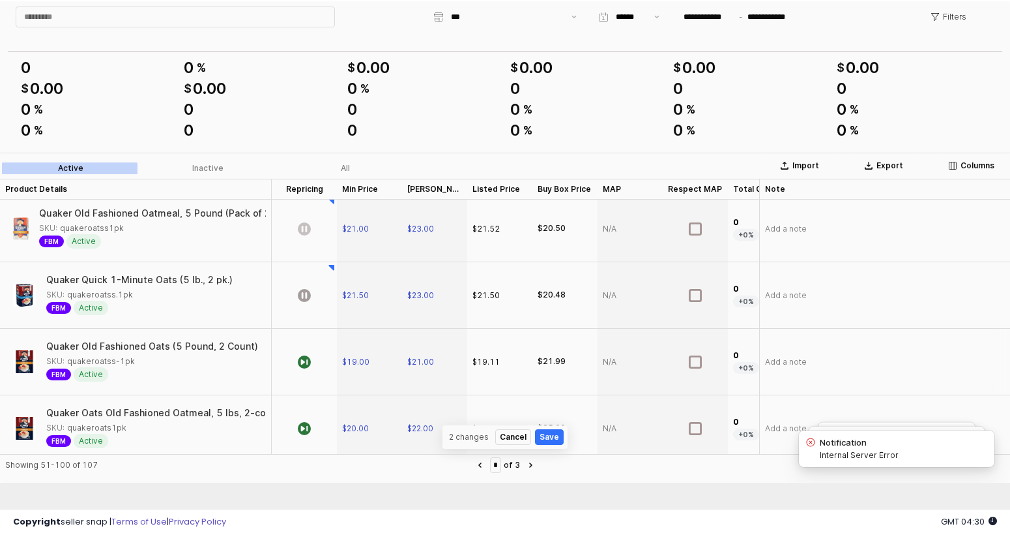
scroll to position [222, 0]
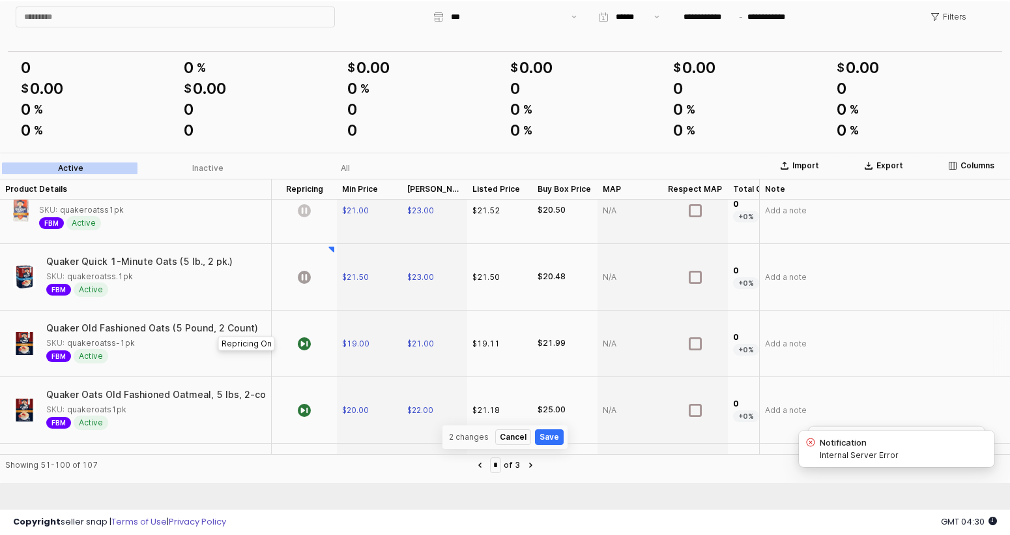
click at [320, 338] on div "App Frame" at bounding box center [304, 343] width 65 height 66
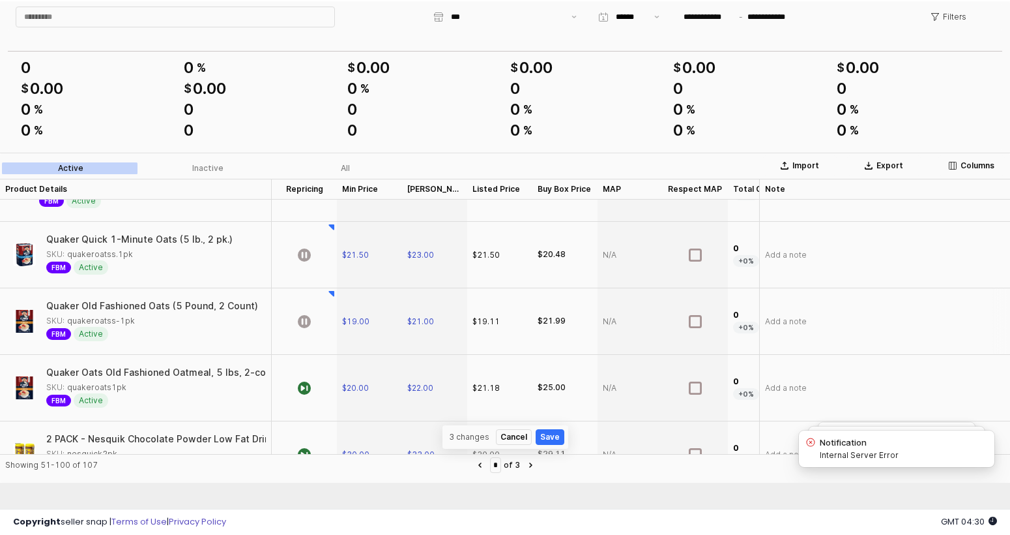
scroll to position [269, 0]
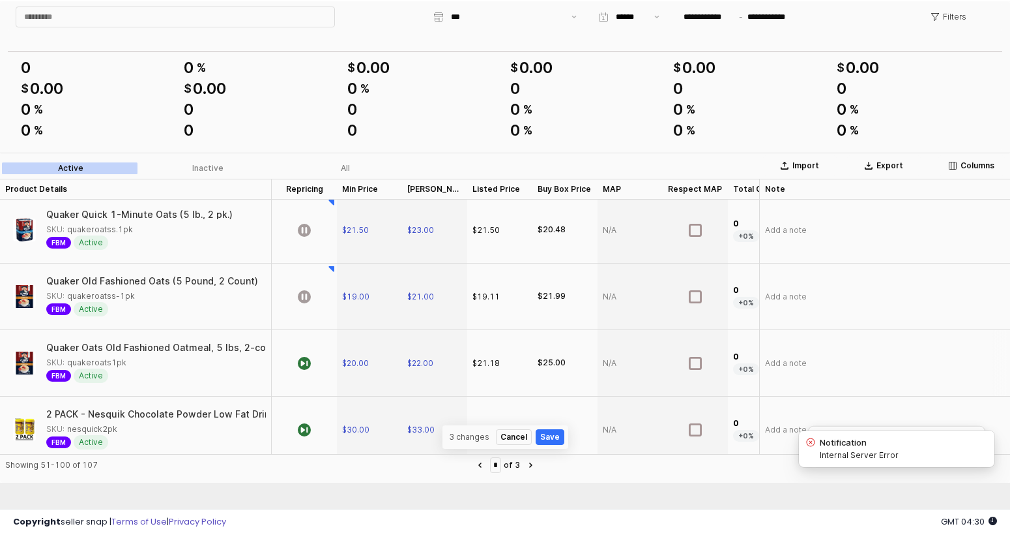
click at [301, 354] on div "App Frame" at bounding box center [304, 363] width 65 height 66
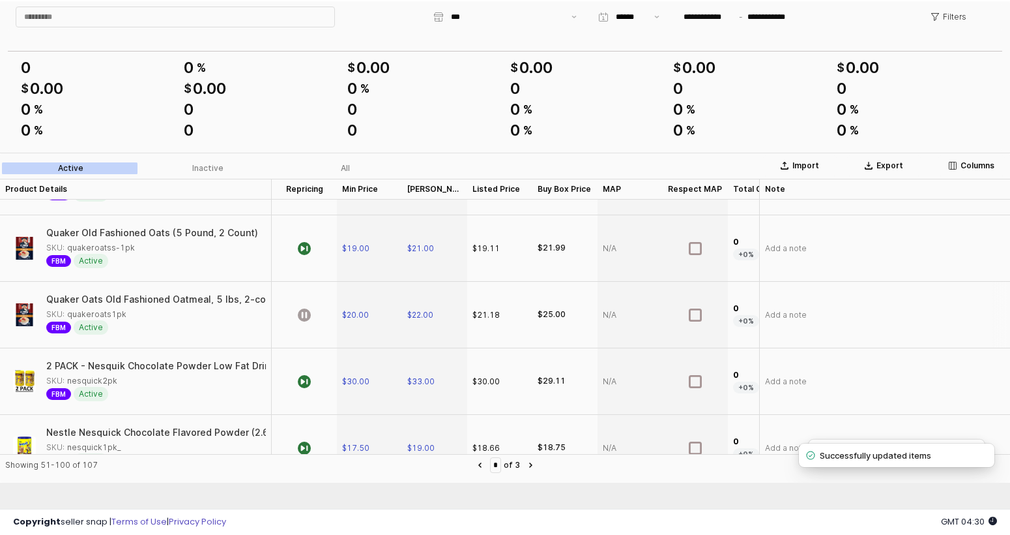
scroll to position [255, 0]
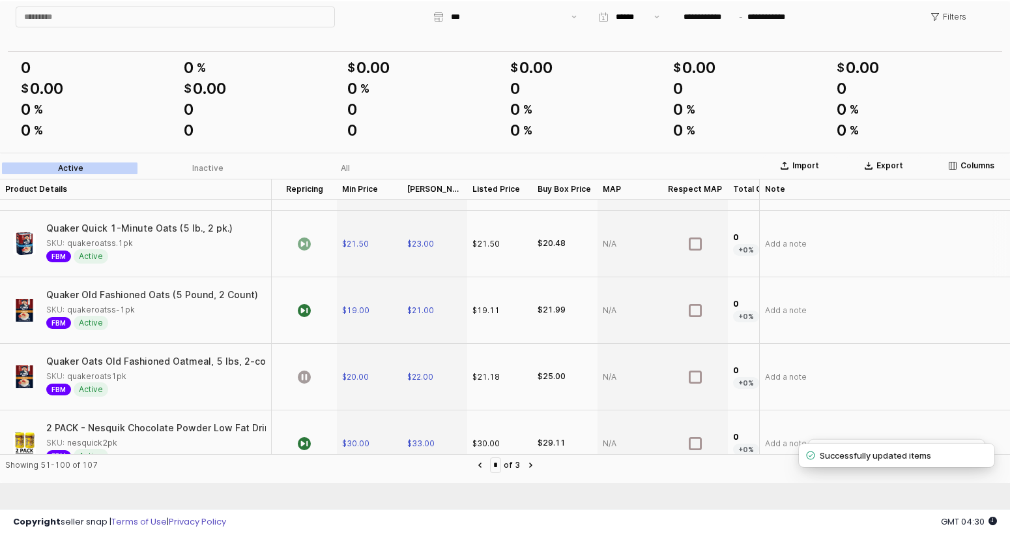
click at [304, 248] on icon "App Frame" at bounding box center [304, 243] width 13 height 13
click at [302, 312] on icon "App Frame" at bounding box center [304, 310] width 13 height 13
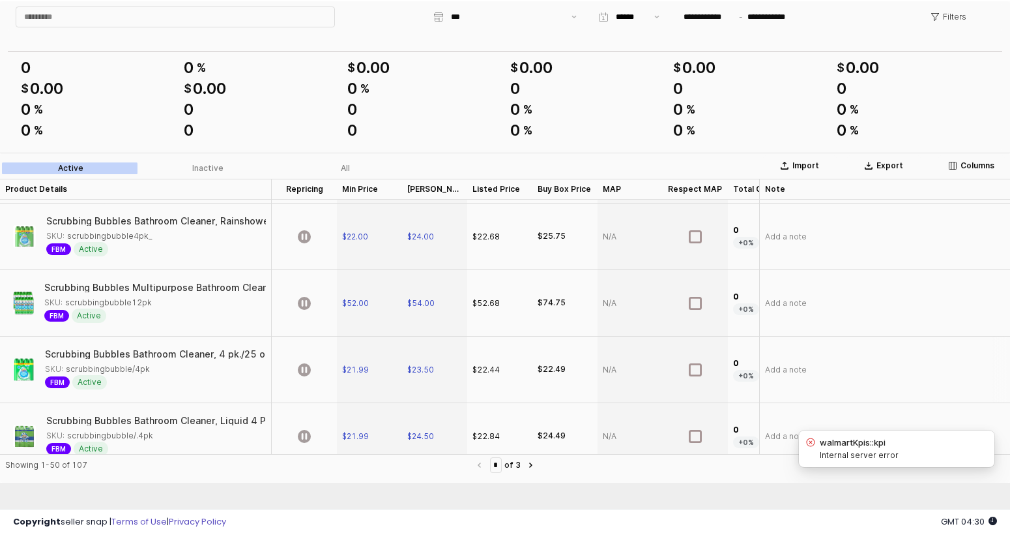
scroll to position [2446, 0]
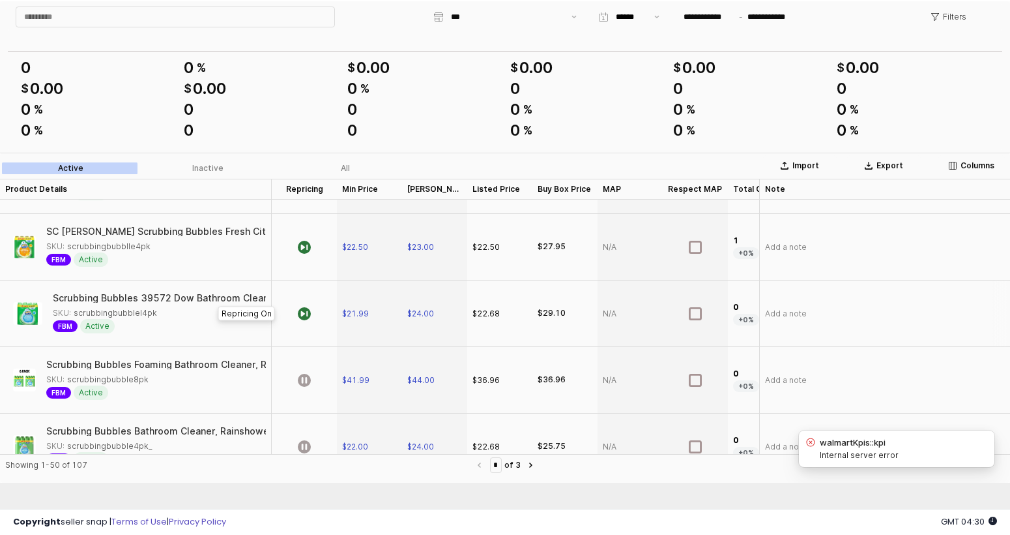
click at [318, 316] on div "App Frame" at bounding box center [304, 313] width 65 height 66
click at [308, 249] on icon "App Frame" at bounding box center [304, 247] width 13 height 13
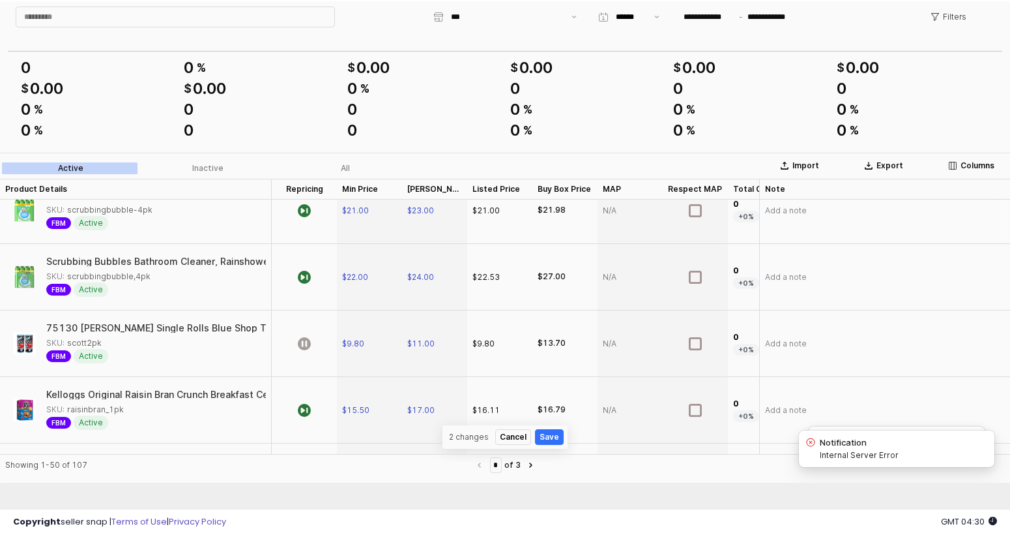
scroll to position [2911, 0]
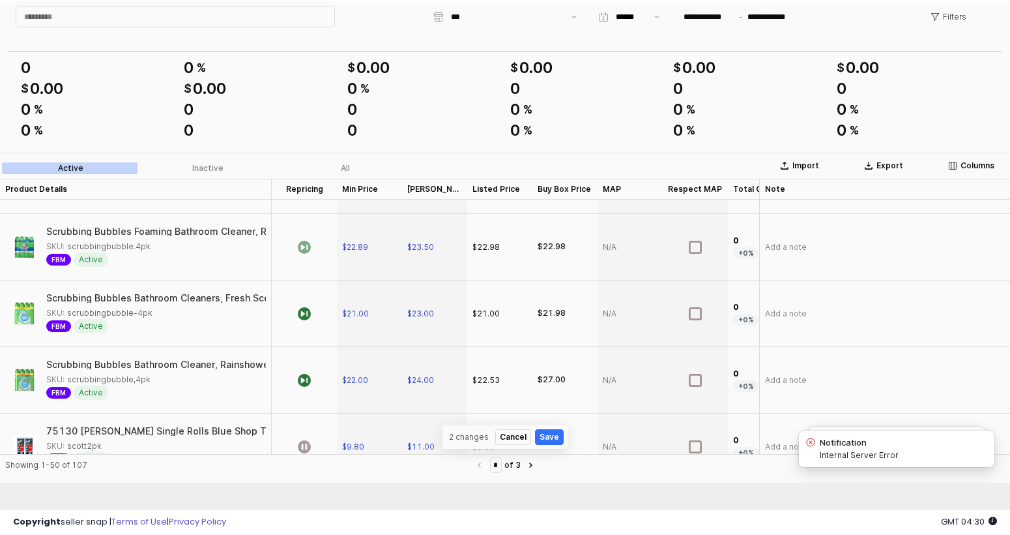
click at [307, 248] on icon "App Frame" at bounding box center [304, 247] width 13 height 13
click at [304, 314] on icon "App Frame" at bounding box center [304, 313] width 13 height 13
click at [308, 382] on icon "App Frame" at bounding box center [304, 380] width 13 height 13
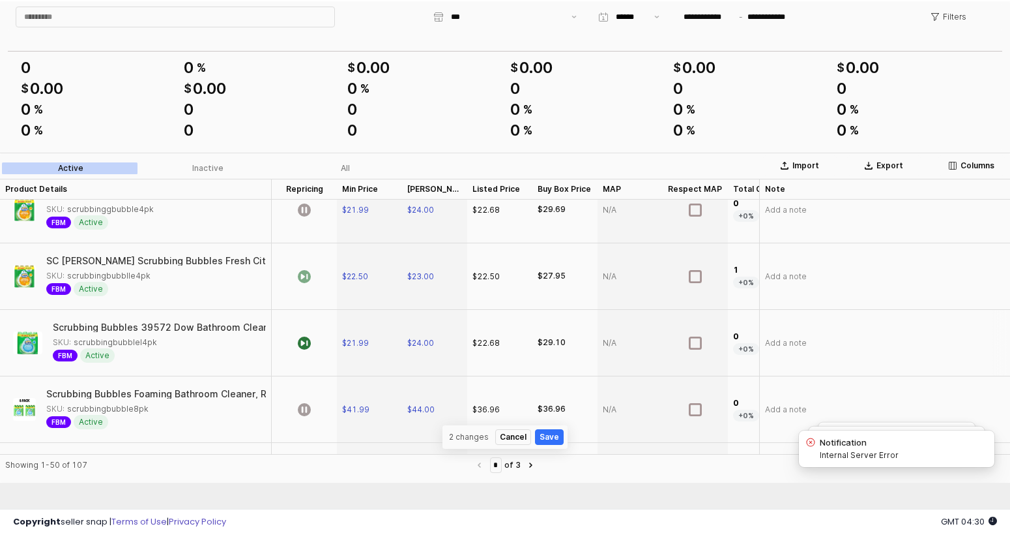
scroll to position [2408, 0]
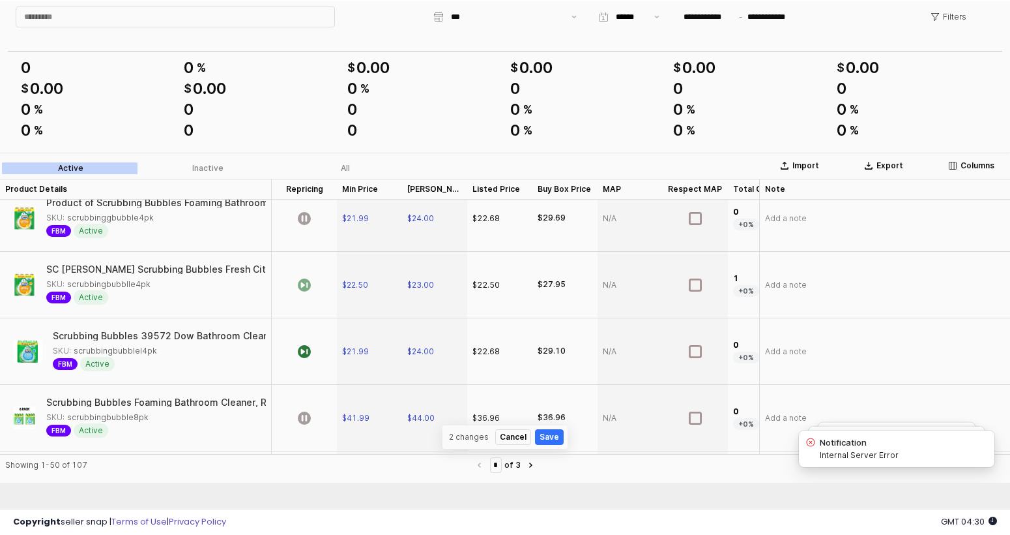
click at [317, 288] on div "App Frame" at bounding box center [304, 285] width 65 height 66
click at [310, 349] on icon "App Frame" at bounding box center [304, 351] width 13 height 13
click at [314, 290] on div "App Frame" at bounding box center [304, 285] width 65 height 66
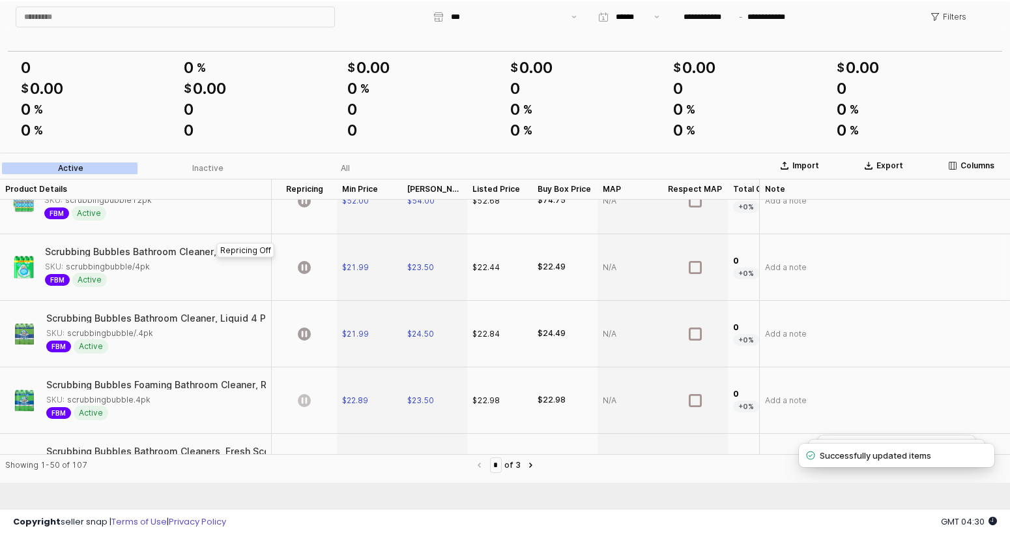
scroll to position [3042, 0]
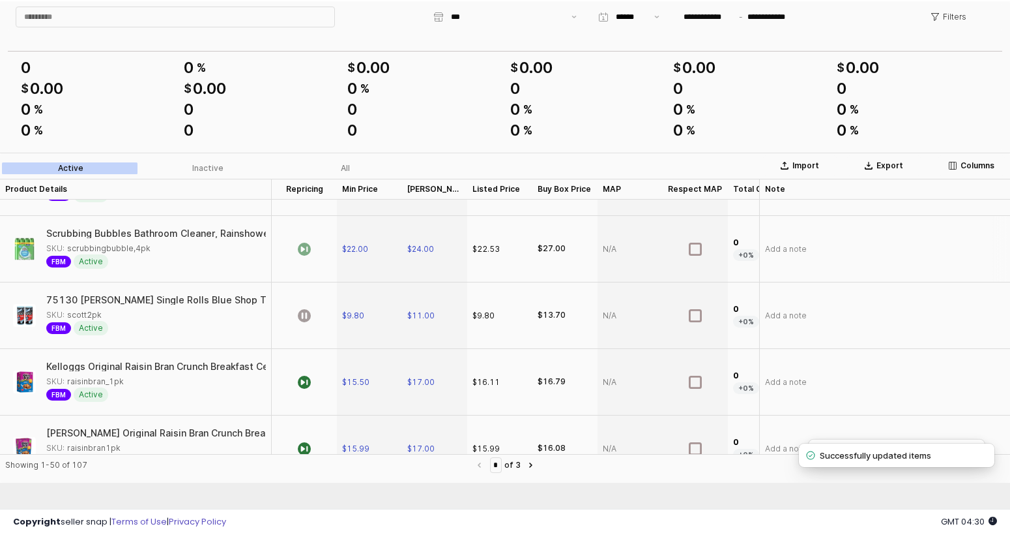
click at [309, 260] on div "App Frame" at bounding box center [304, 249] width 65 height 66
click at [308, 395] on div "App Frame" at bounding box center [304, 382] width 65 height 66
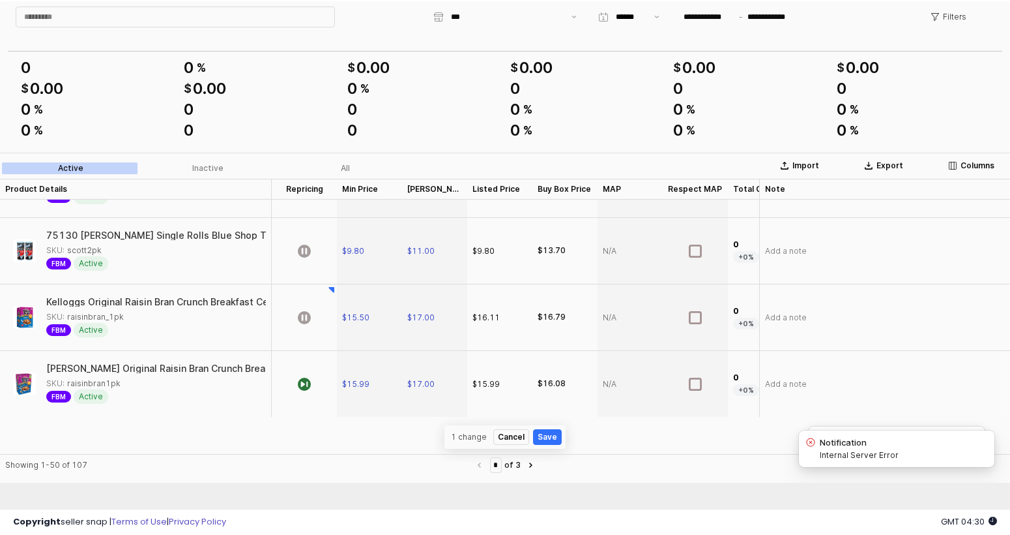
scroll to position [3117, 0]
click at [295, 371] on div "App Frame" at bounding box center [304, 384] width 65 height 66
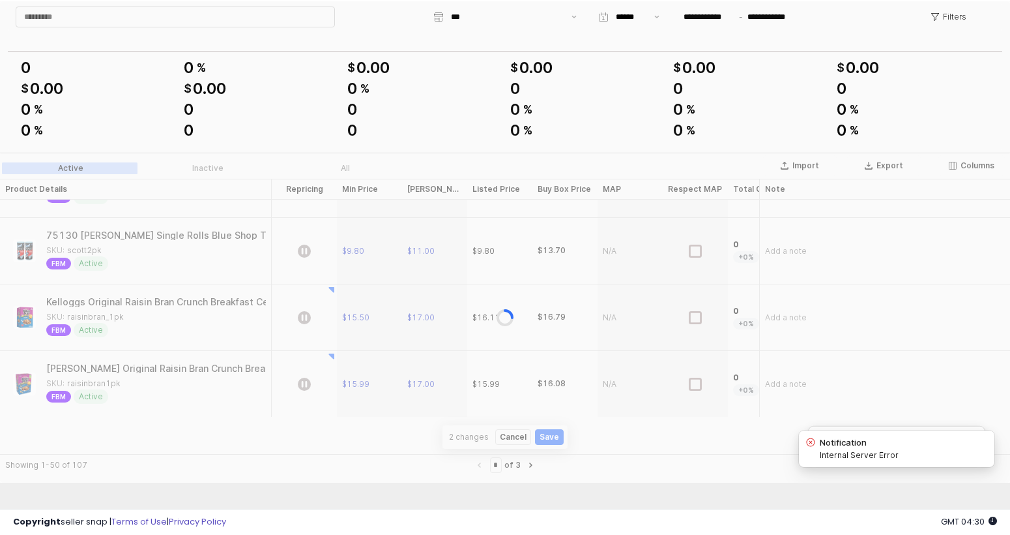
scroll to position [3080, 0]
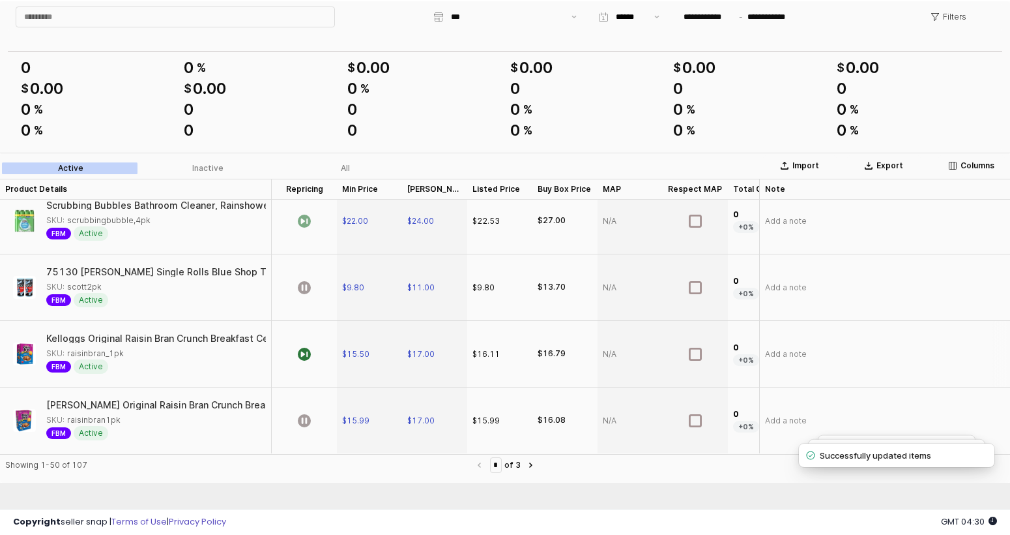
click at [306, 336] on div "App Frame" at bounding box center [304, 354] width 65 height 66
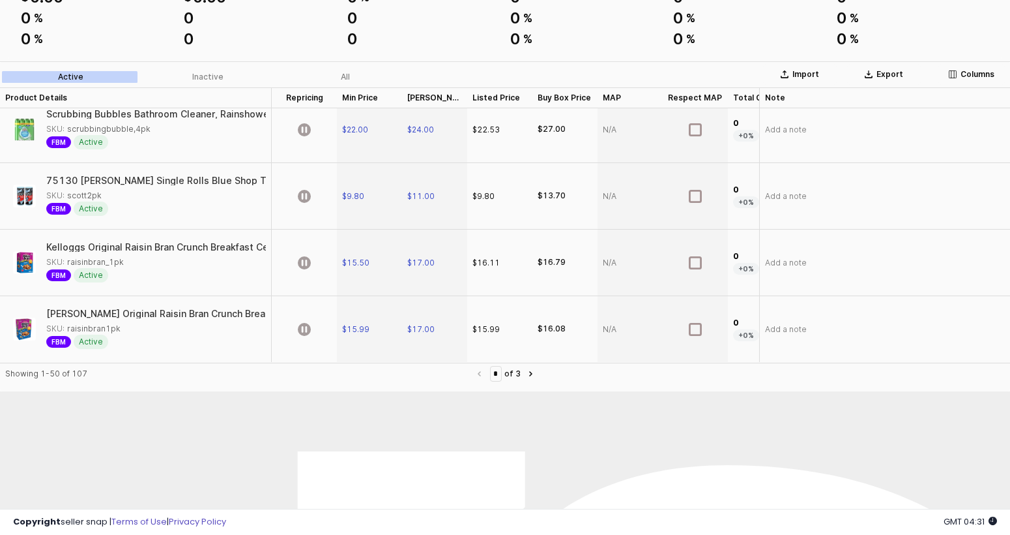
scroll to position [33, 0]
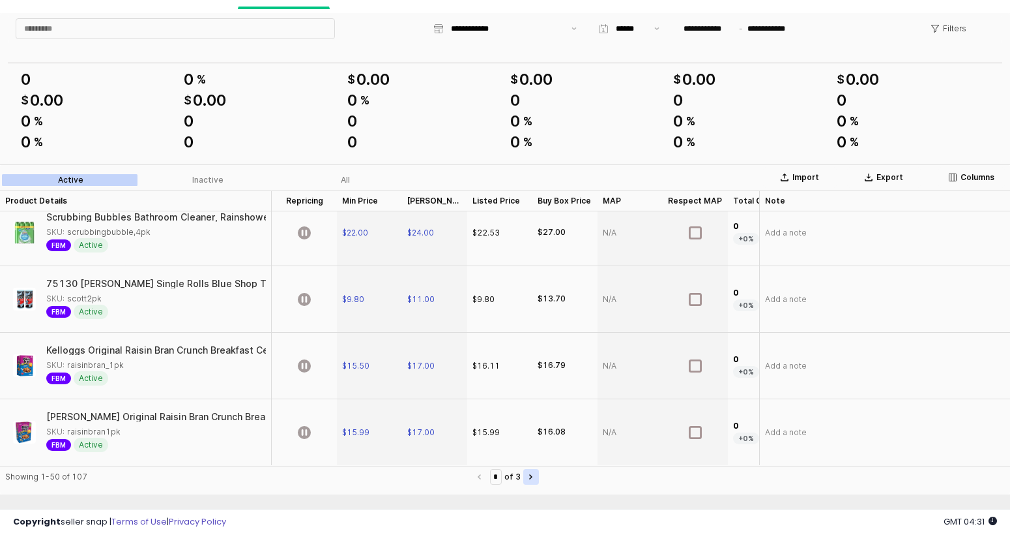
click at [529, 474] on icon "Next page" at bounding box center [530, 476] width 3 height 5
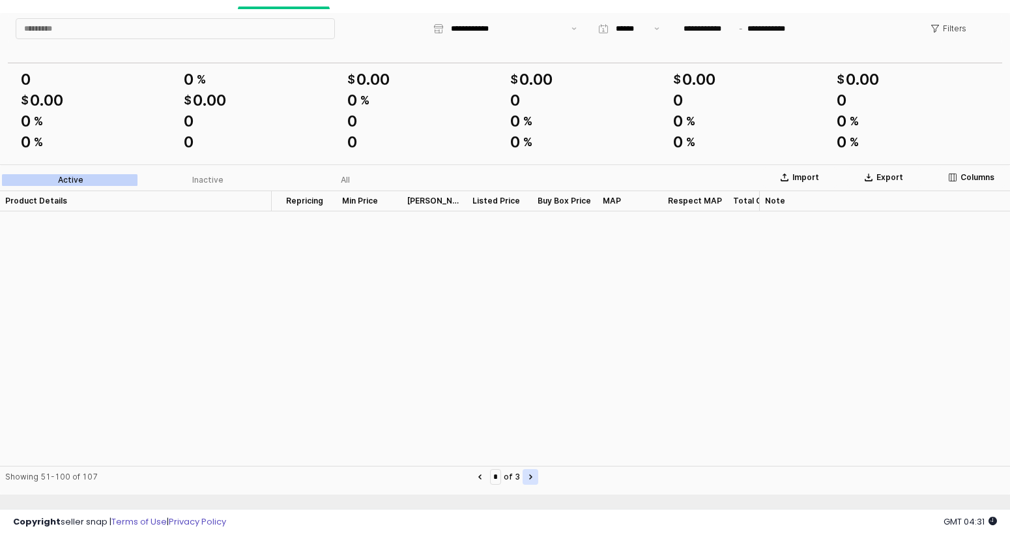
type input "*"
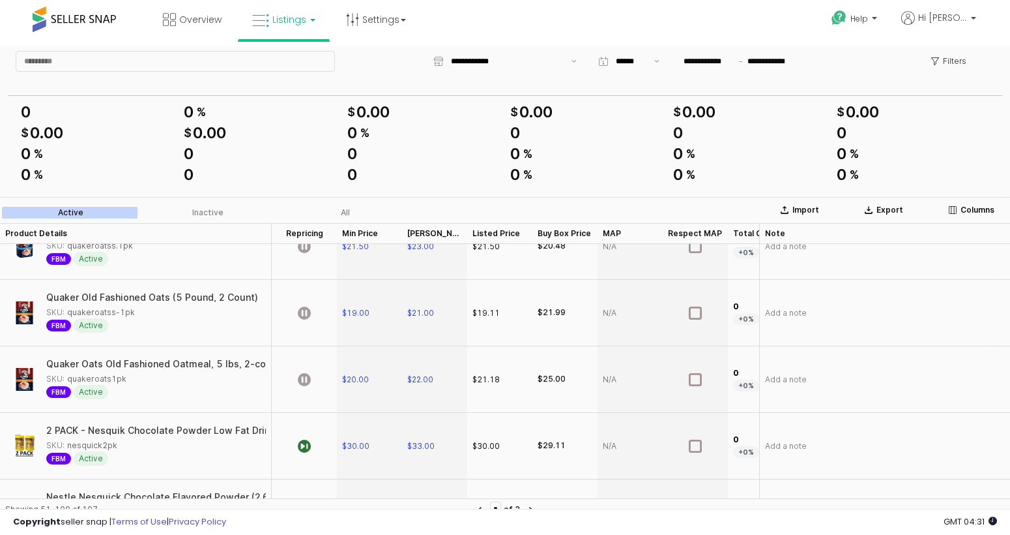
scroll to position [305, 0]
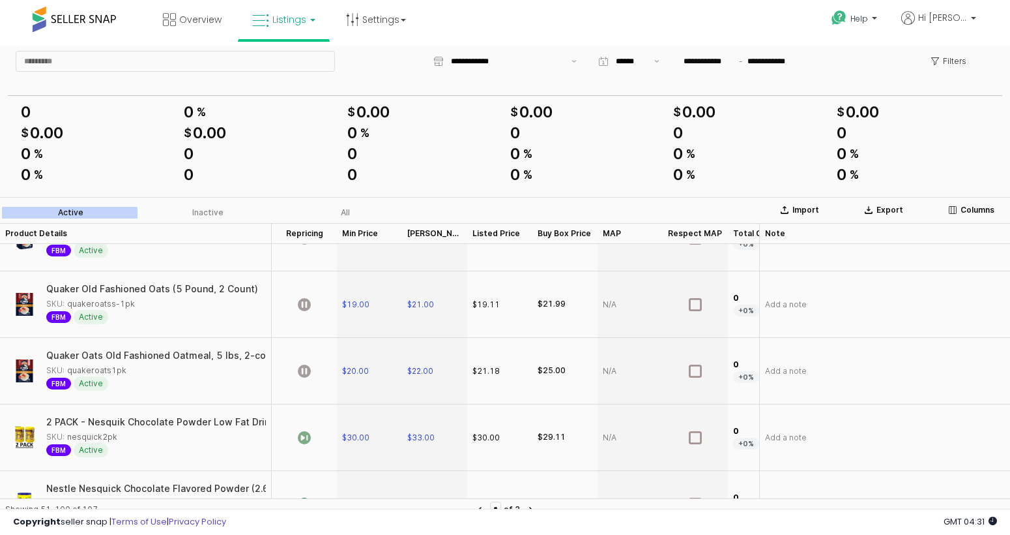
click at [302, 437] on icon "App Frame" at bounding box center [304, 437] width 13 height 13
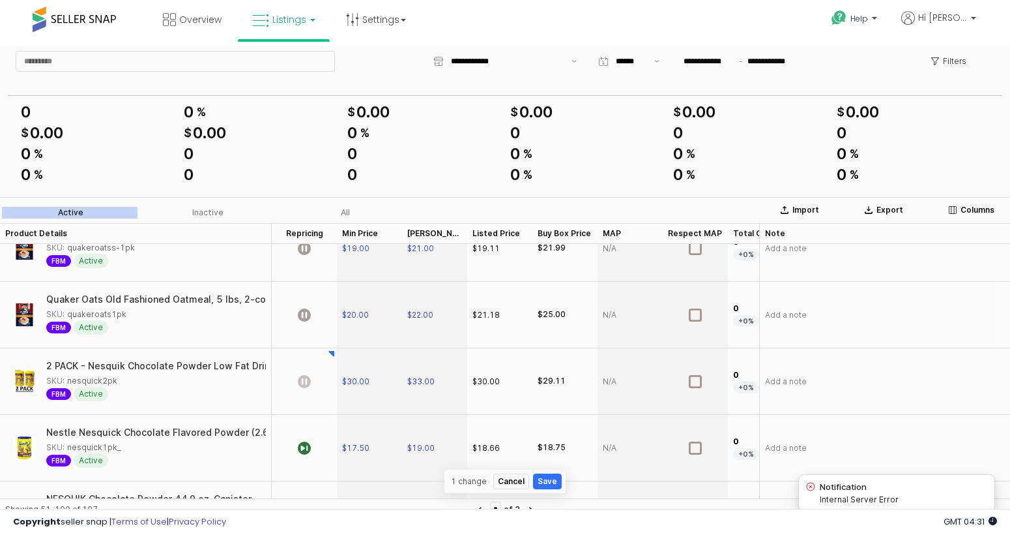
scroll to position [424, 0]
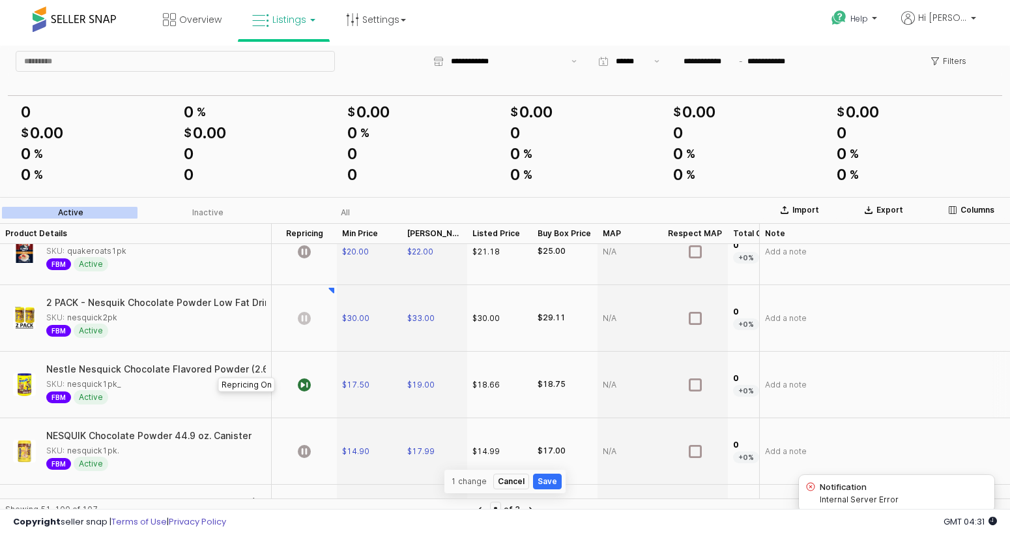
click at [310, 390] on div "App Frame" at bounding box center [304, 384] width 65 height 66
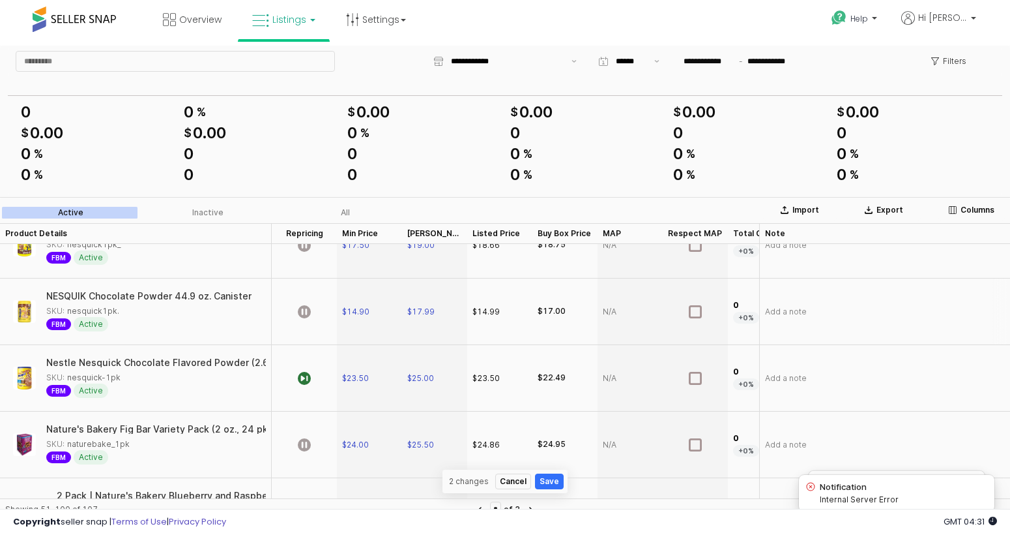
scroll to position [663, 0]
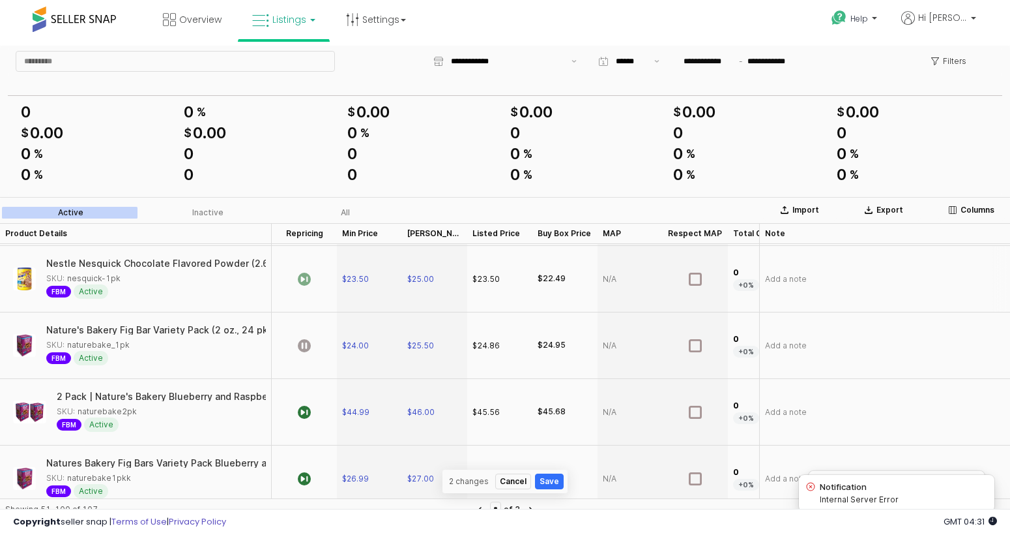
click at [306, 274] on icon "App Frame" at bounding box center [304, 278] width 13 height 13
click at [304, 414] on icon "App Frame" at bounding box center [304, 411] width 13 height 13
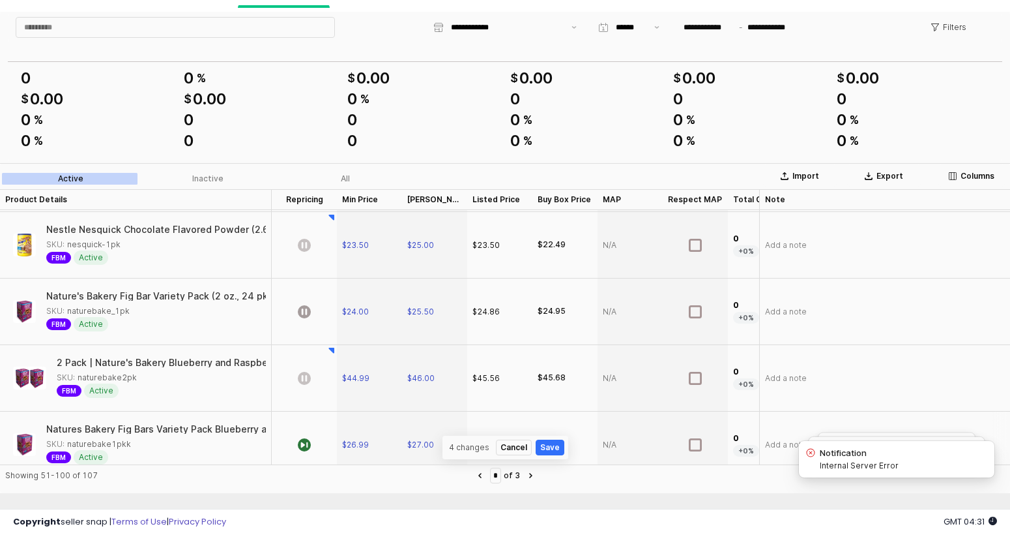
scroll to position [655, 0]
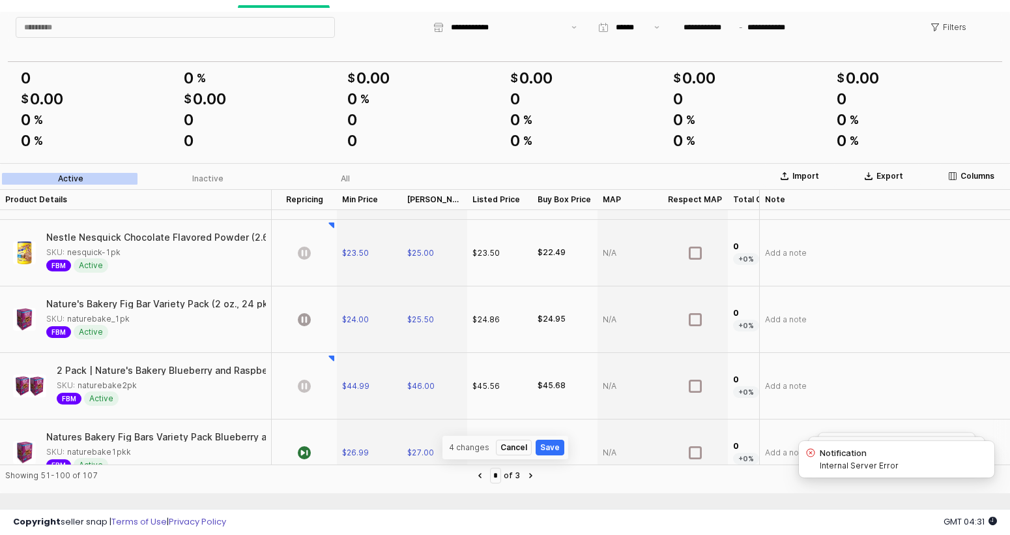
click at [307, 435] on div "App Frame" at bounding box center [304, 452] width 65 height 66
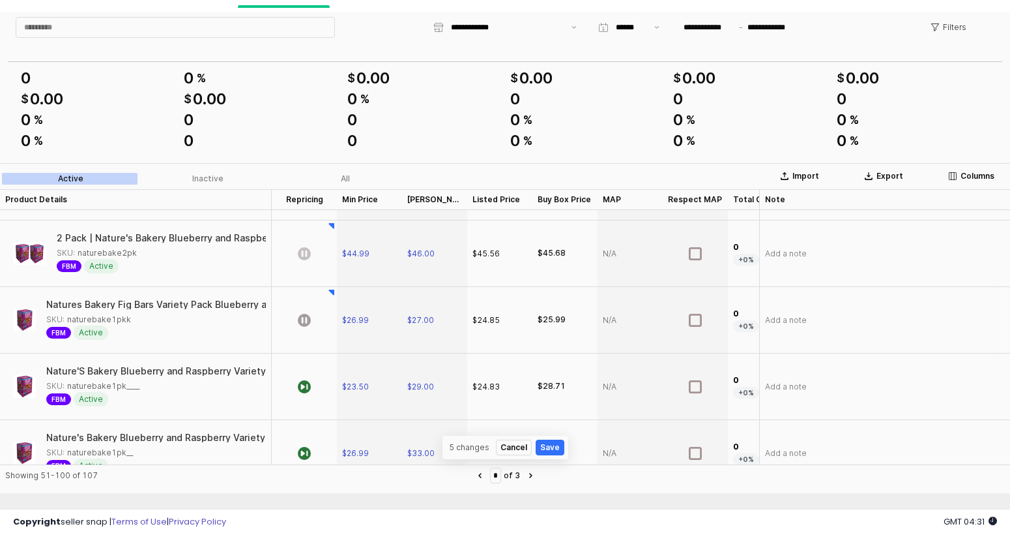
scroll to position [796, 0]
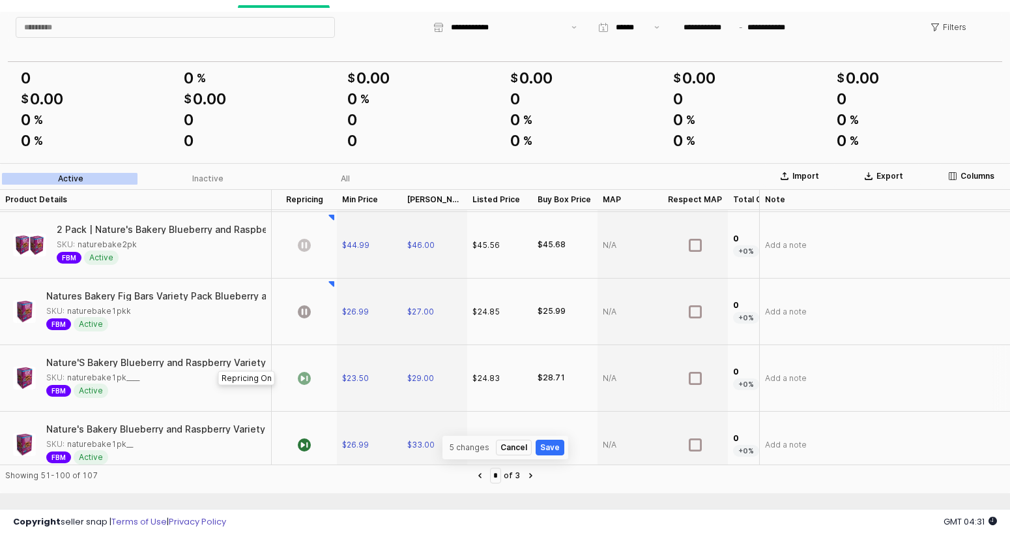
click at [299, 379] on icon "App Frame" at bounding box center [304, 378] width 13 height 13
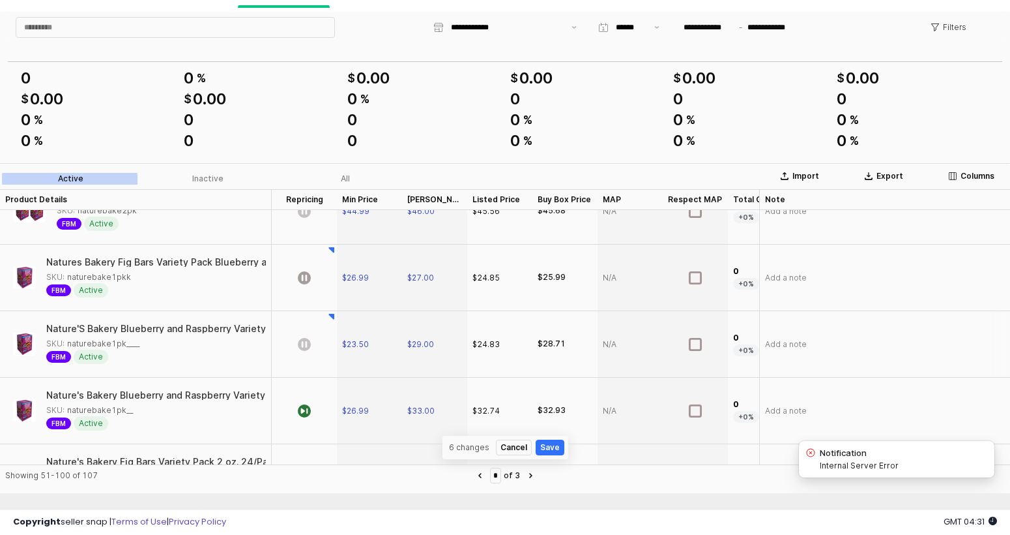
scroll to position [847, 0]
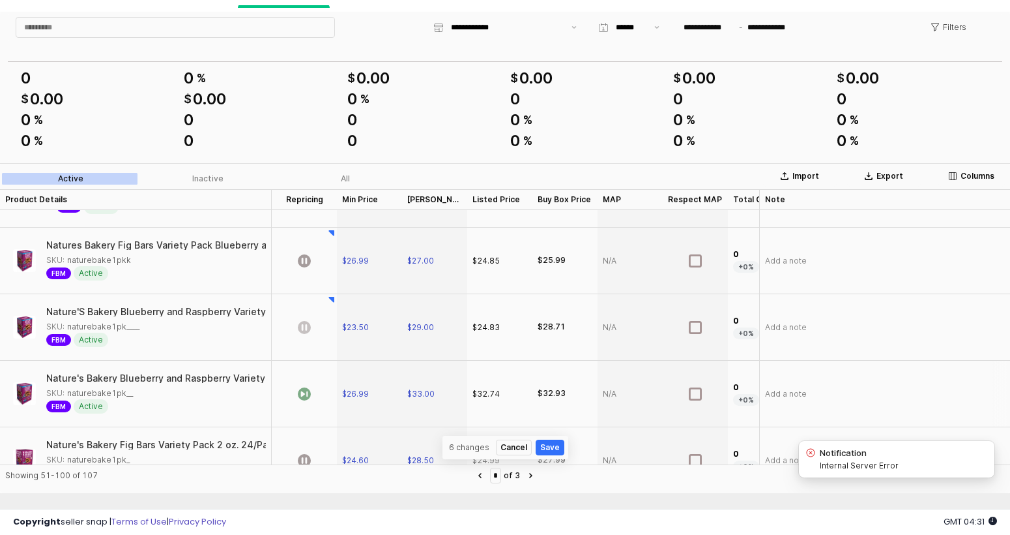
click at [300, 393] on icon "App Frame" at bounding box center [304, 393] width 13 height 13
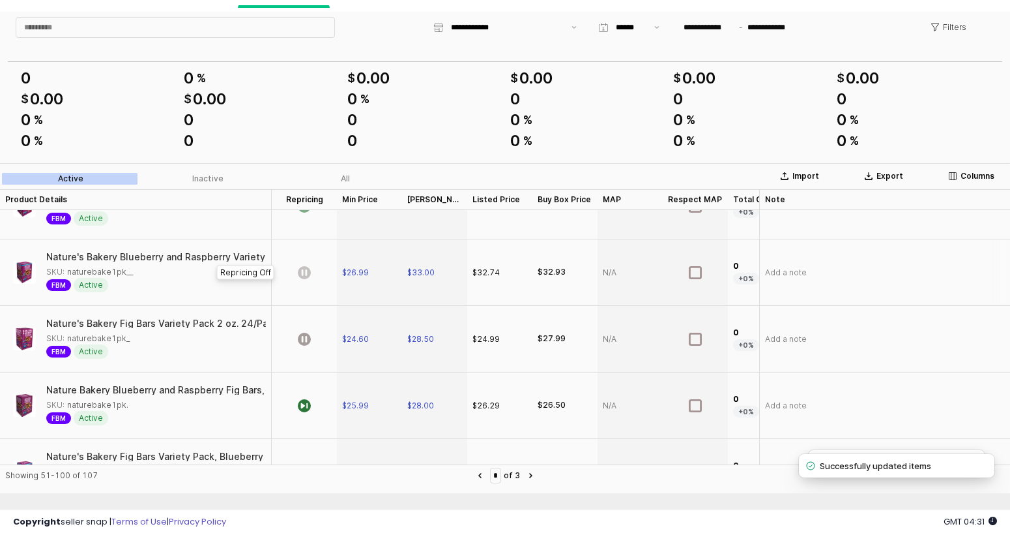
scroll to position [943, 0]
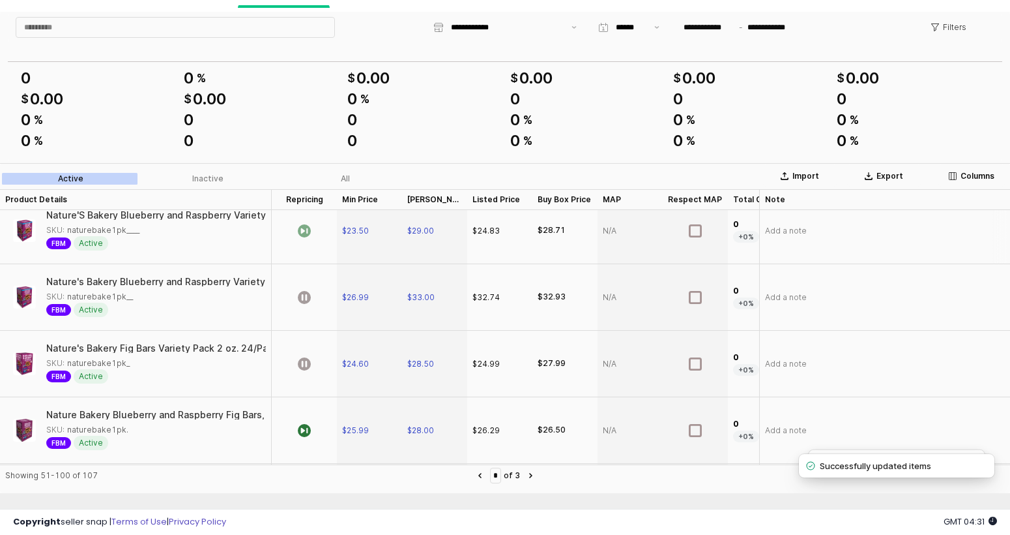
click at [305, 228] on icon "App Frame" at bounding box center [304, 230] width 13 height 13
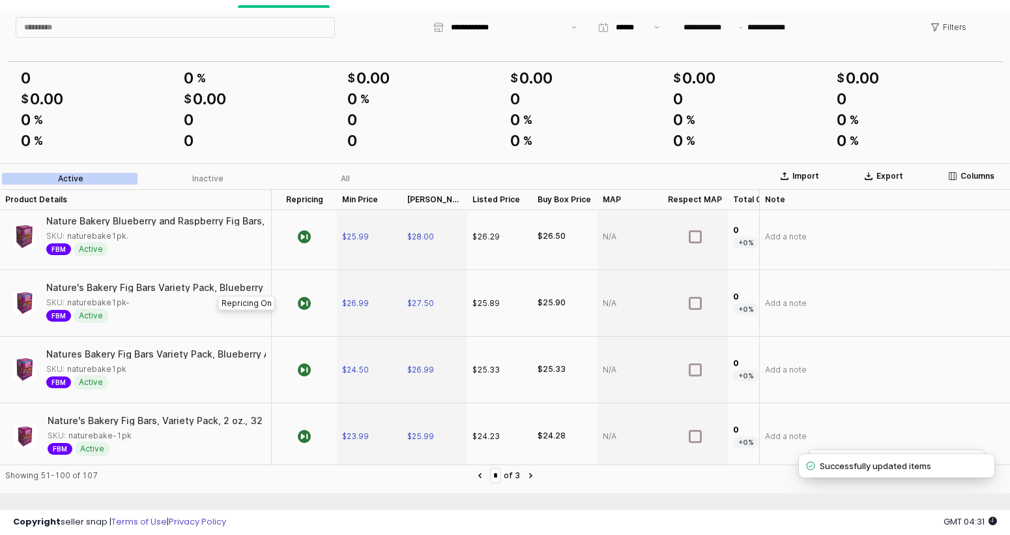
click at [312, 293] on div "App Frame" at bounding box center [304, 303] width 65 height 66
click at [311, 243] on div "App Frame" at bounding box center [304, 236] width 65 height 66
click at [311, 374] on div "App Frame" at bounding box center [304, 369] width 65 height 66
click at [314, 437] on div "App Frame" at bounding box center [304, 436] width 65 height 66
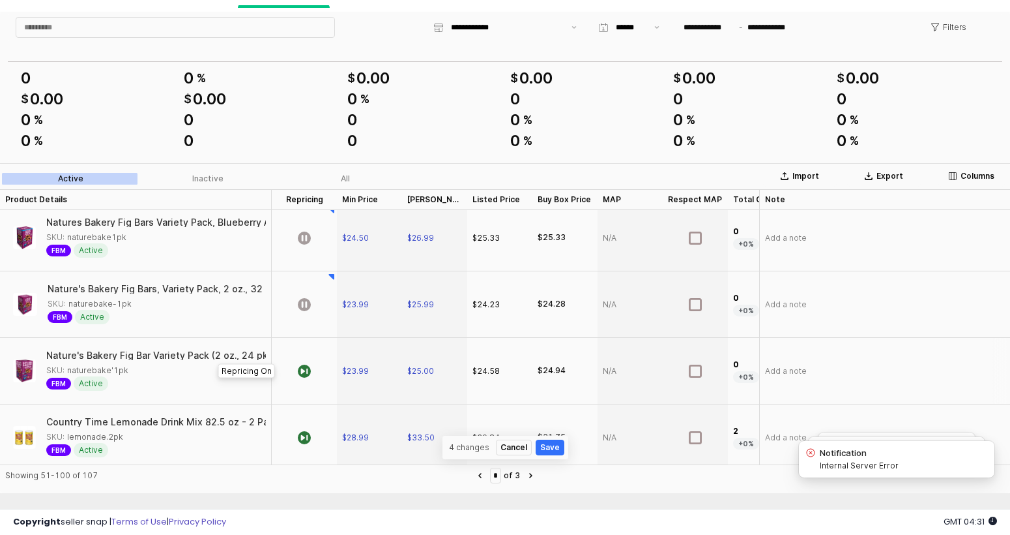
click at [308, 381] on div "App Frame" at bounding box center [304, 371] width 65 height 66
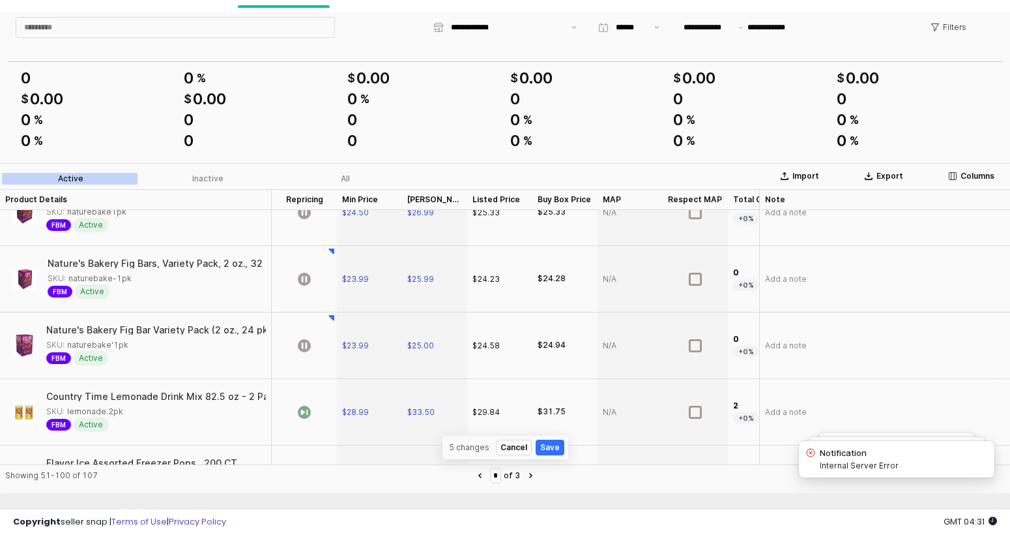
click at [304, 405] on icon "App Frame" at bounding box center [304, 411] width 13 height 13
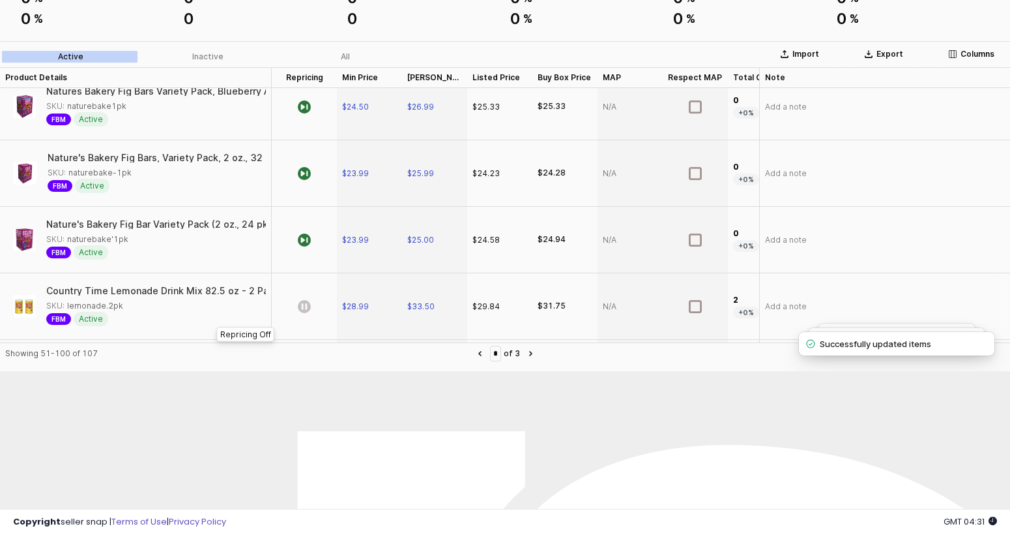
scroll to position [1250, 0]
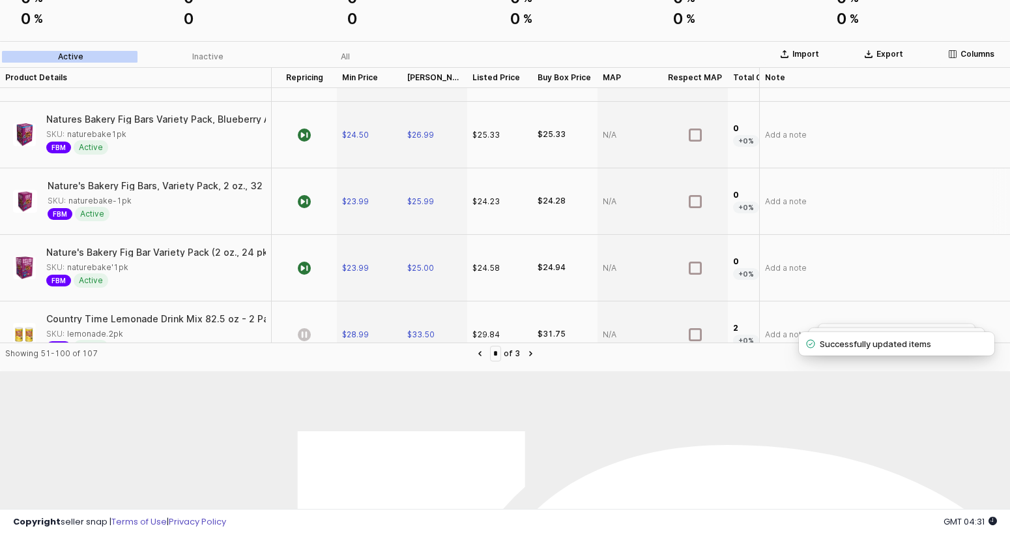
click at [314, 216] on div "App Frame" at bounding box center [304, 201] width 65 height 66
click at [306, 267] on icon "App Frame" at bounding box center [304, 267] width 13 height 13
click at [311, 130] on div "App Frame" at bounding box center [304, 135] width 65 height 66
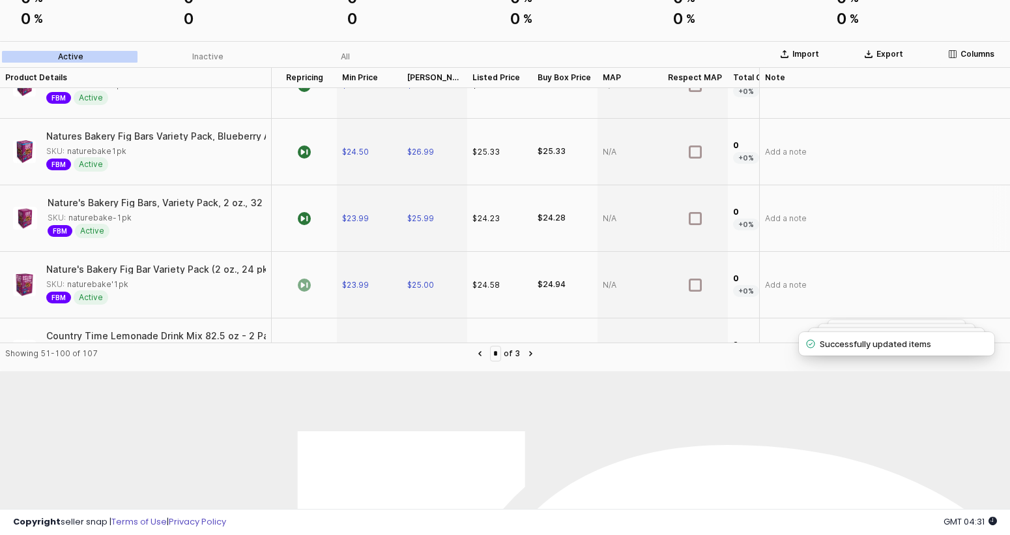
scroll to position [1199, 0]
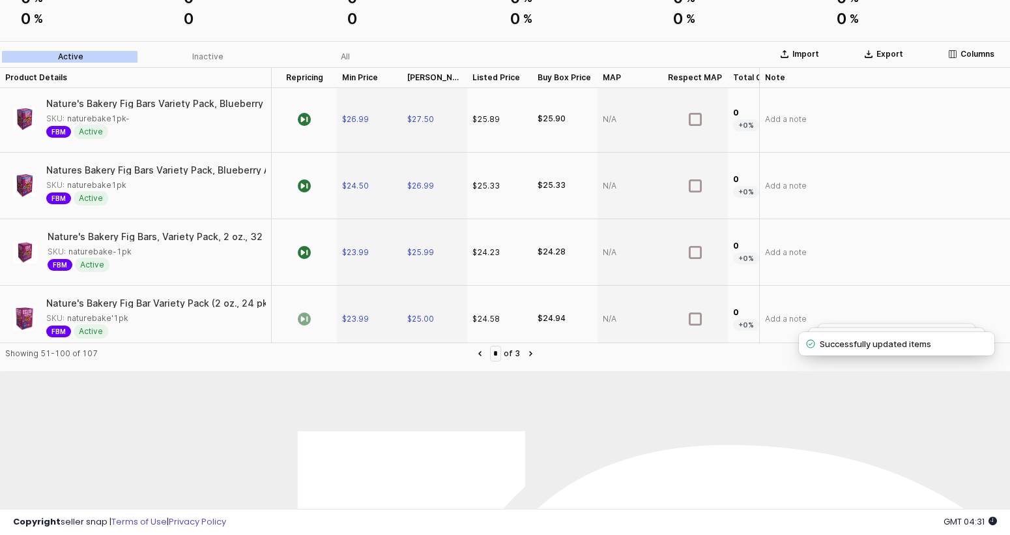
click at [308, 170] on div "App Frame" at bounding box center [304, 186] width 65 height 66
click at [313, 127] on div "App Frame" at bounding box center [304, 119] width 65 height 66
click at [311, 259] on div "App Frame" at bounding box center [304, 252] width 65 height 66
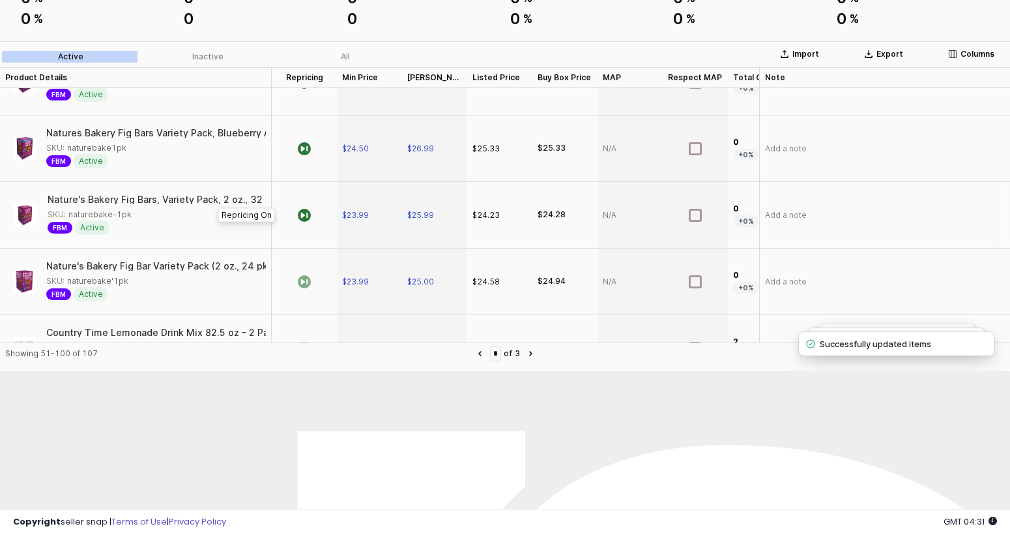
scroll to position [1276, 0]
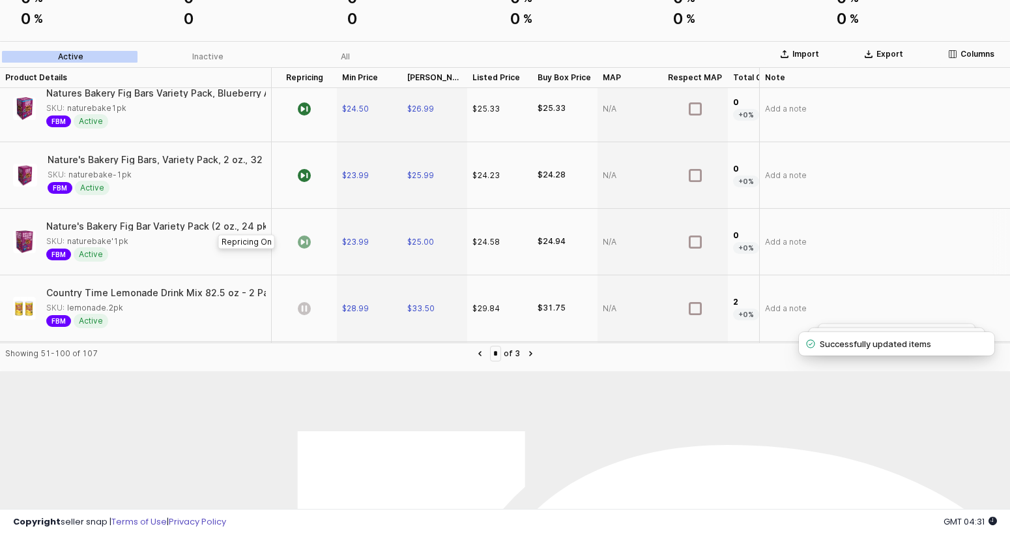
click at [310, 244] on icon "App Frame" at bounding box center [304, 241] width 13 height 13
click at [309, 172] on icon "App Frame" at bounding box center [304, 175] width 13 height 13
click at [321, 235] on div "App Frame" at bounding box center [304, 242] width 65 height 66
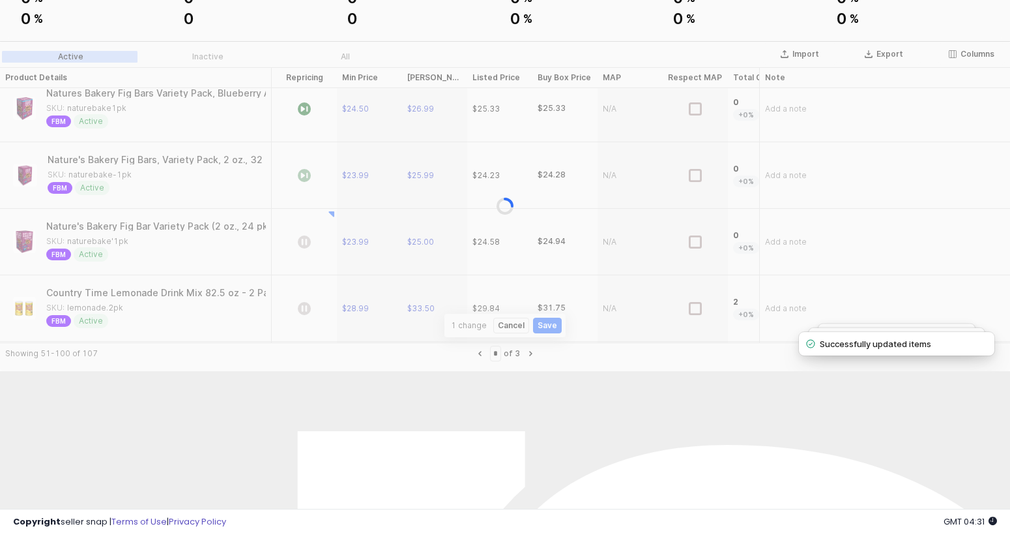
scroll to position [31, 0]
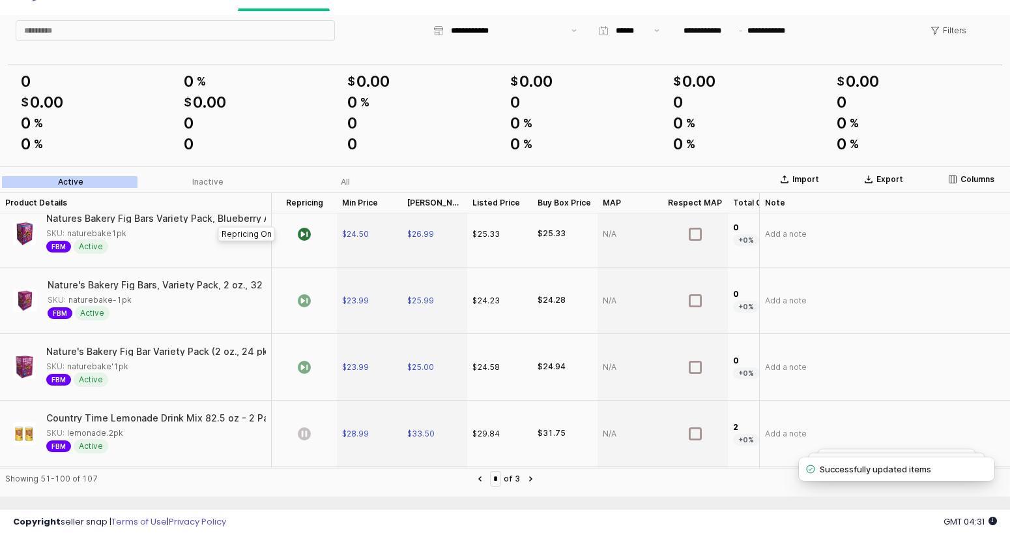
click at [320, 235] on div "App Frame" at bounding box center [304, 234] width 65 height 66
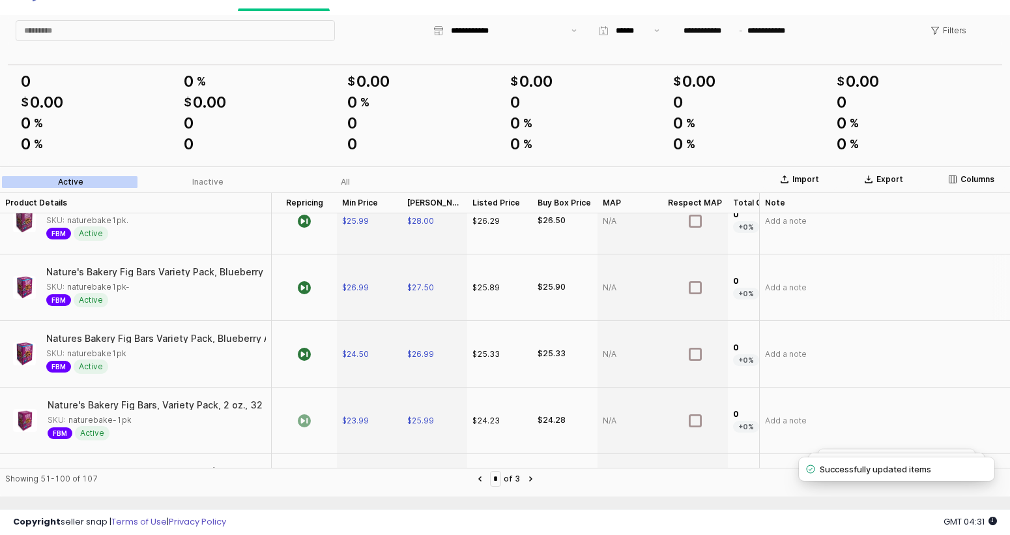
scroll to position [1053, 0]
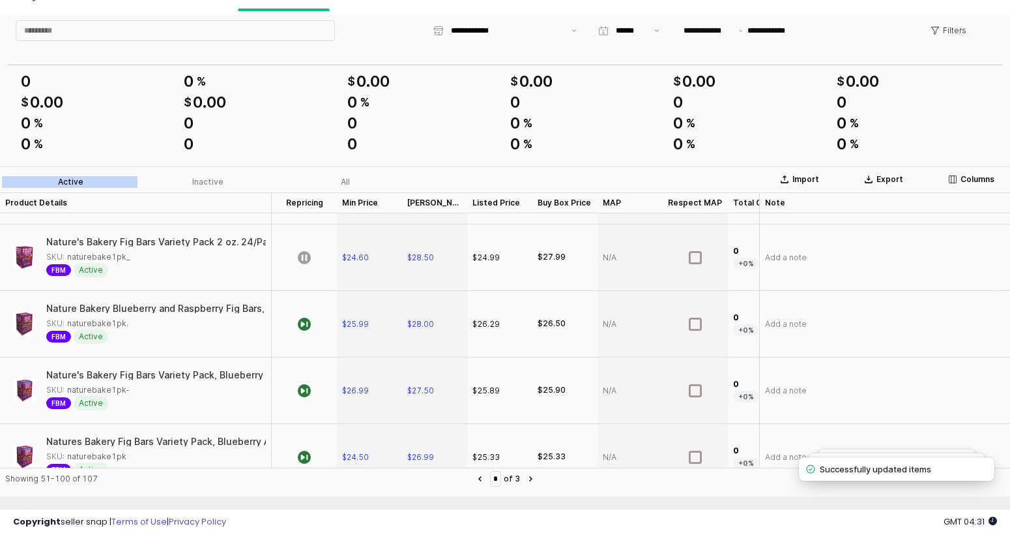
click at [312, 285] on div "App Frame" at bounding box center [304, 257] width 65 height 66
click at [307, 267] on div "App Frame" at bounding box center [304, 257] width 65 height 66
click at [304, 317] on icon "App Frame" at bounding box center [304, 323] width 13 height 13
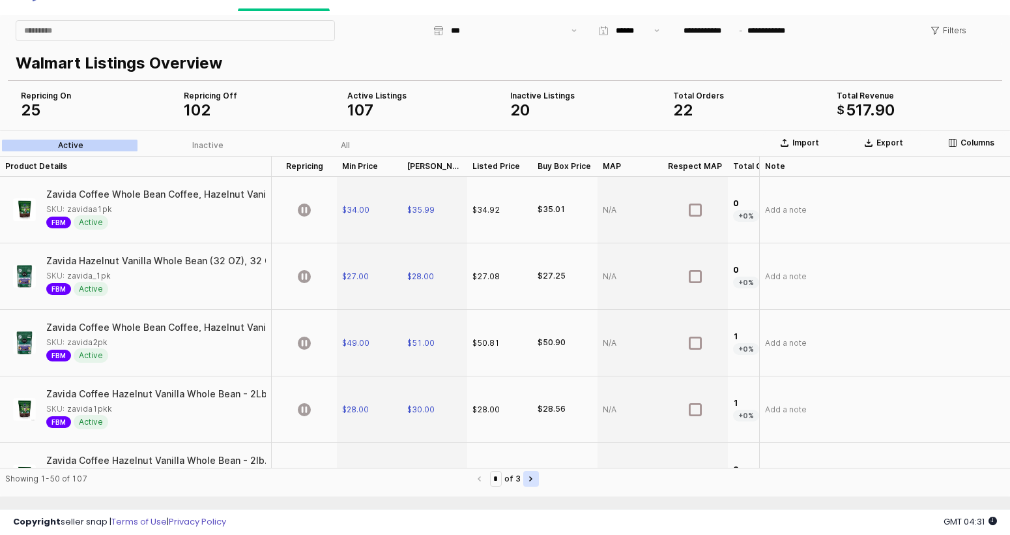
click at [528, 481] on button "Next page" at bounding box center [531, 479] width 16 height 16
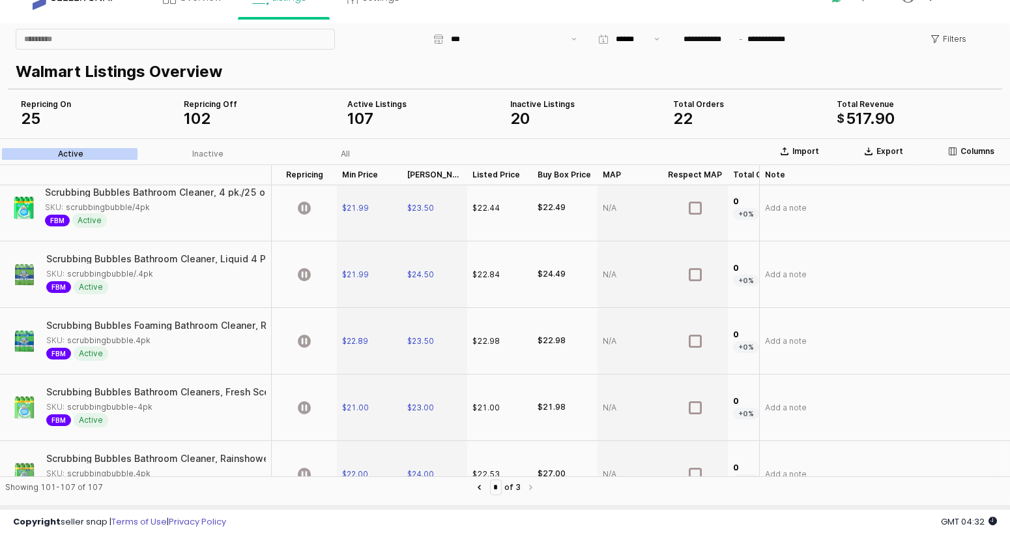
scroll to position [3043, 0]
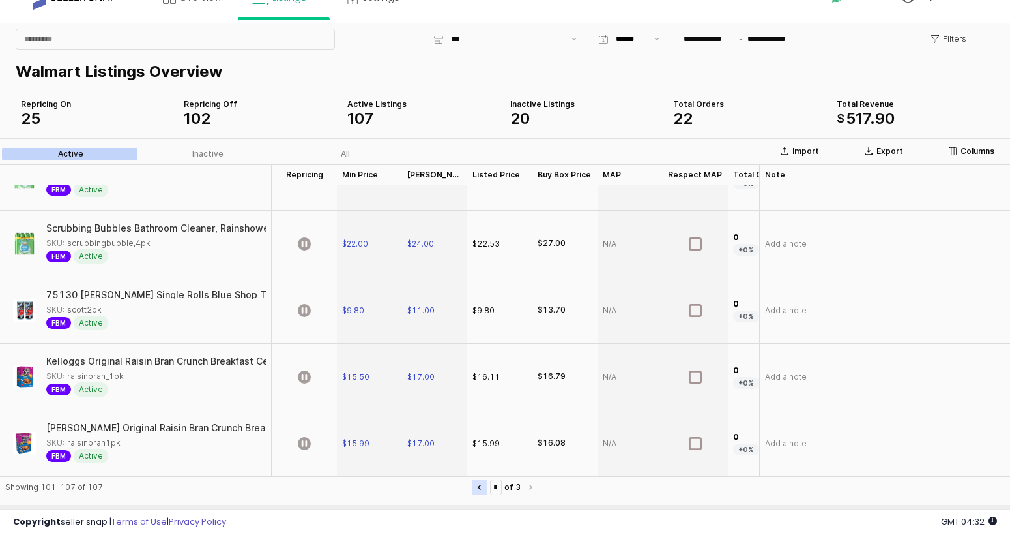
click at [474, 484] on button "Previous page" at bounding box center [480, 487] width 16 height 16
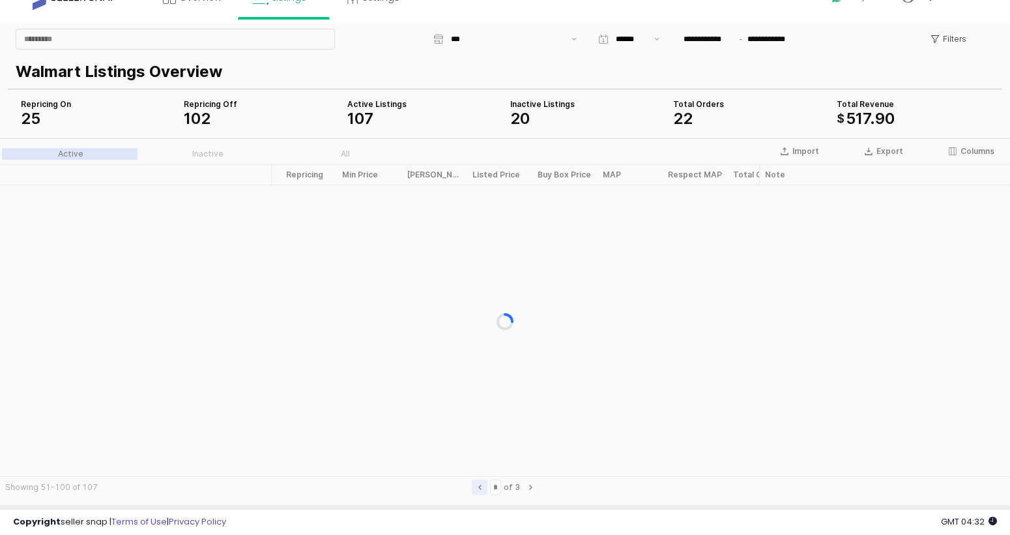
scroll to position [0, 0]
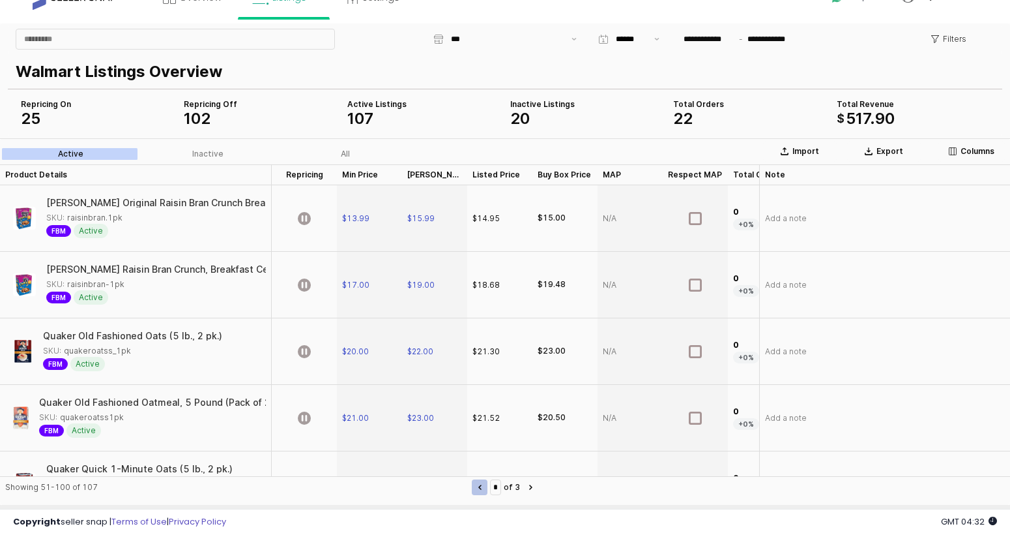
type input "*"
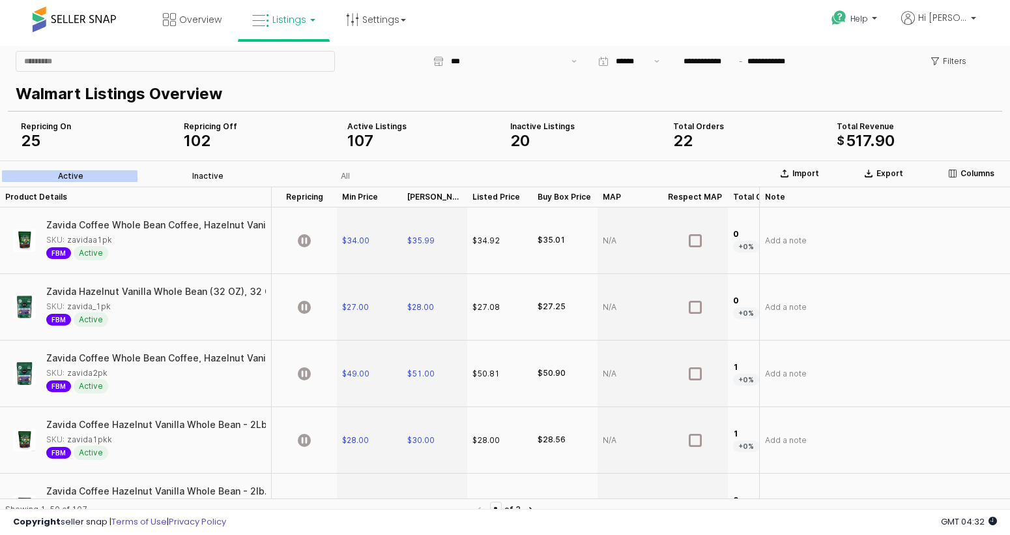
click at [199, 173] on div "Inactive" at bounding box center [207, 175] width 31 height 9
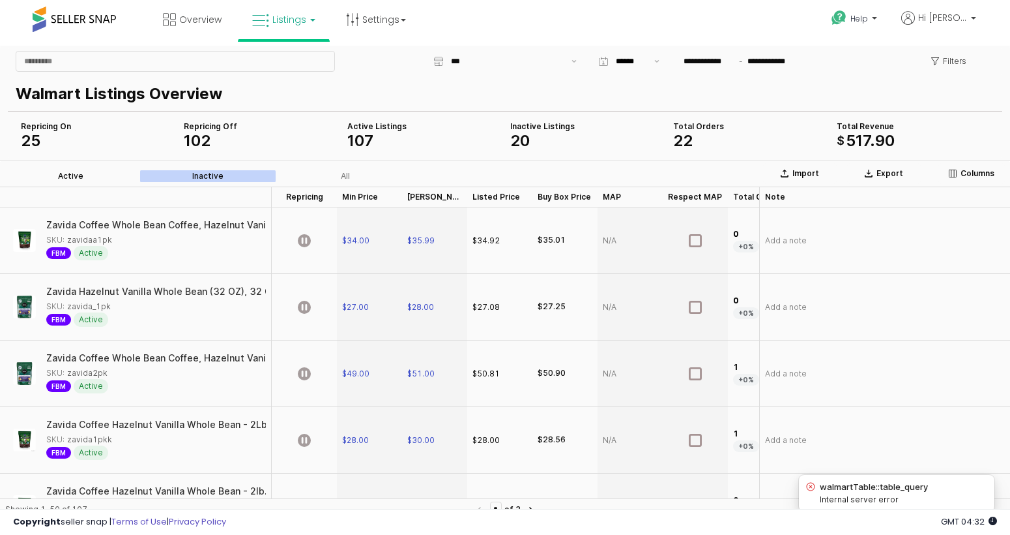
click at [115, 174] on label "Active" at bounding box center [71, 176] width 138 height 12
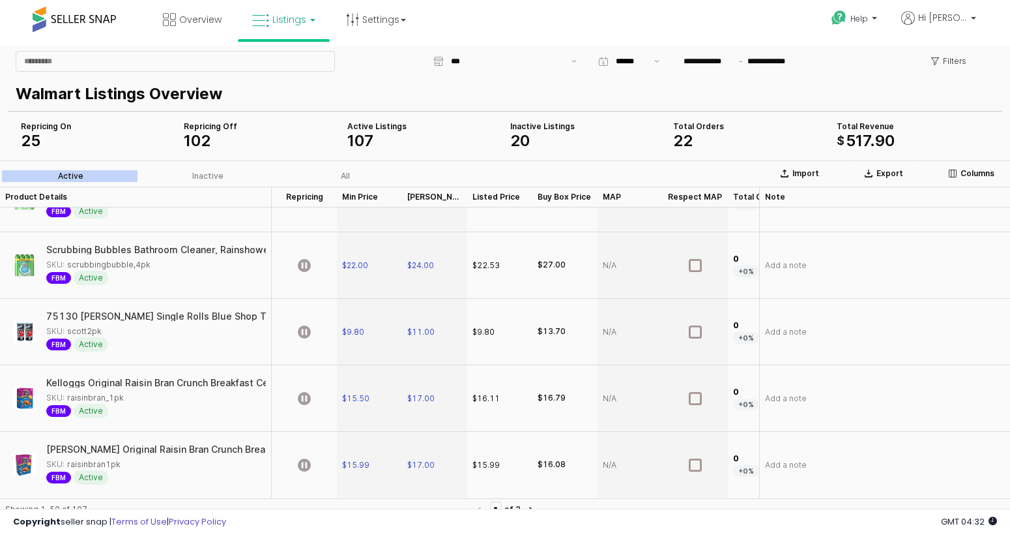
scroll to position [52, 0]
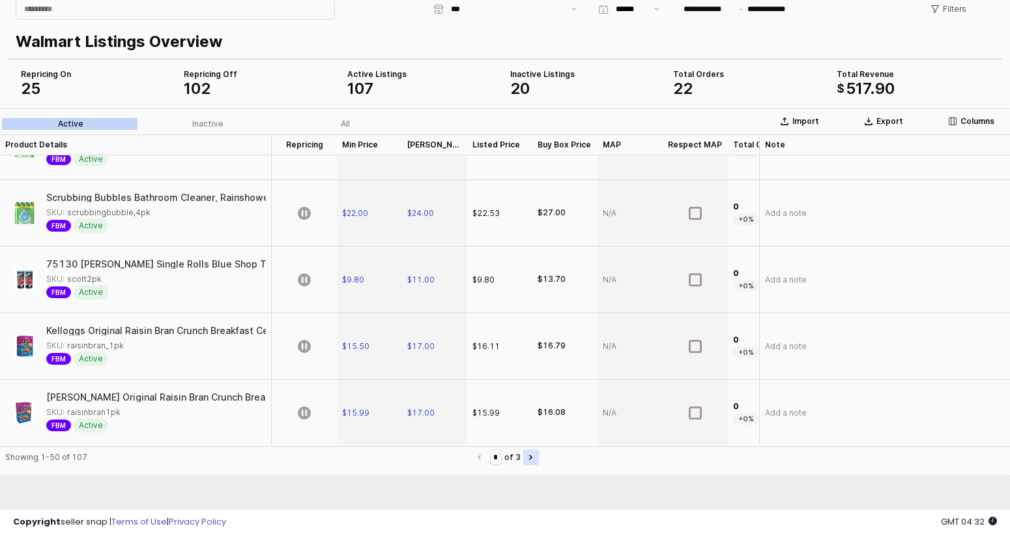
click at [529, 462] on button "Next page" at bounding box center [531, 457] width 16 height 16
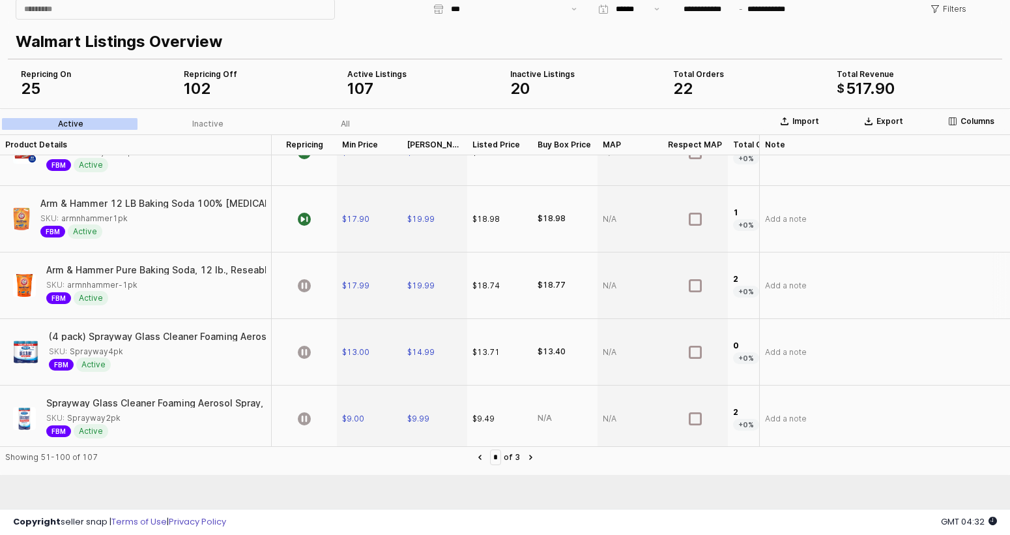
scroll to position [3044, 0]
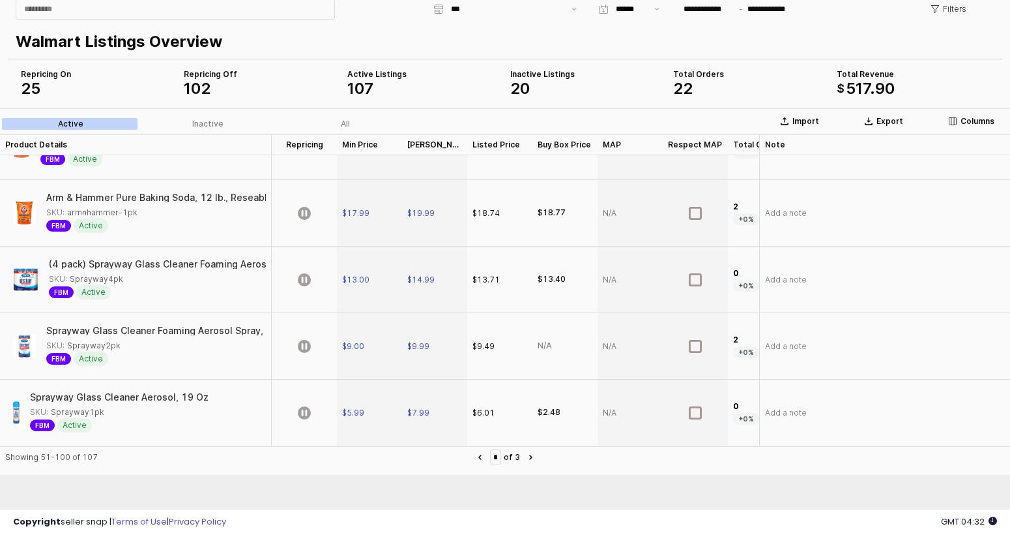
click at [520, 456] on label "of 3" at bounding box center [512, 456] width 16 height 13
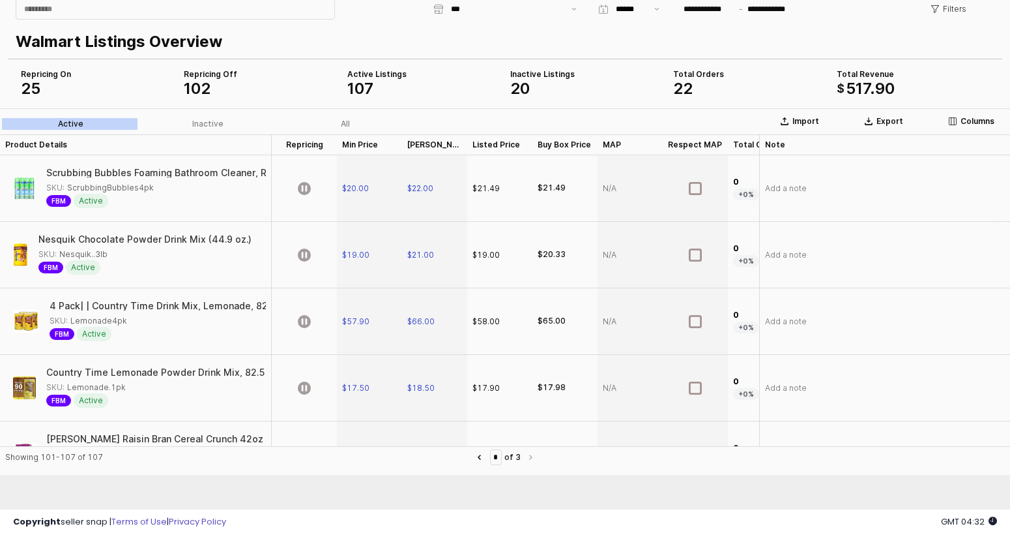
scroll to position [0, 0]
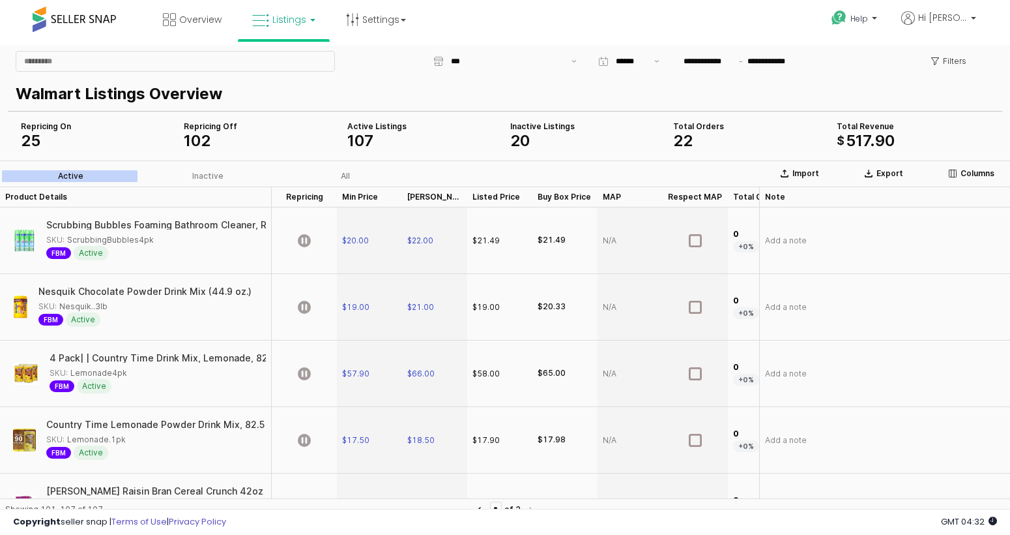
click at [330, 169] on div "Active Inactive All" at bounding box center [208, 176] width 416 height 16
click at [353, 174] on label "All" at bounding box center [345, 176] width 138 height 12
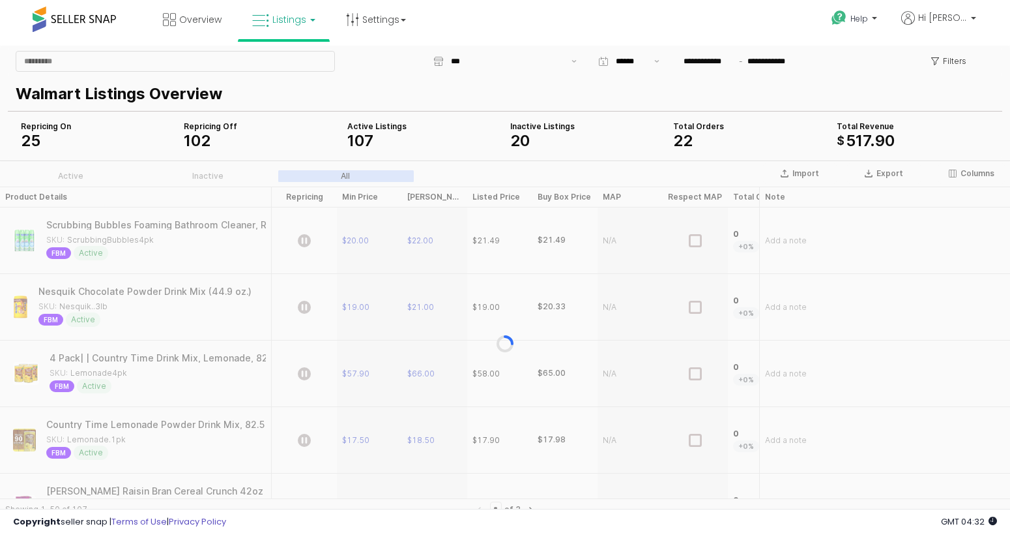
type input "*"
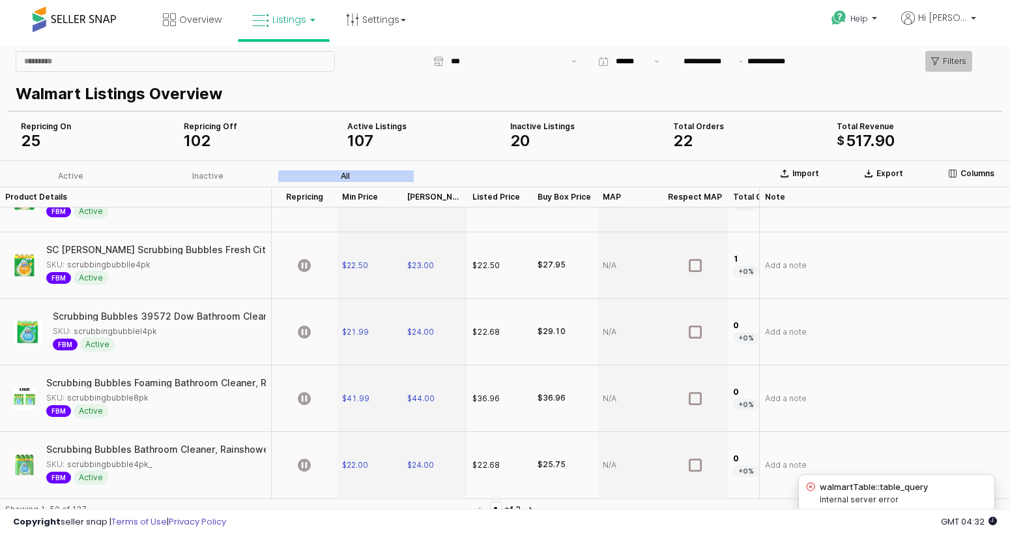
click at [956, 68] on div "Filters" at bounding box center [949, 61] width 35 height 20
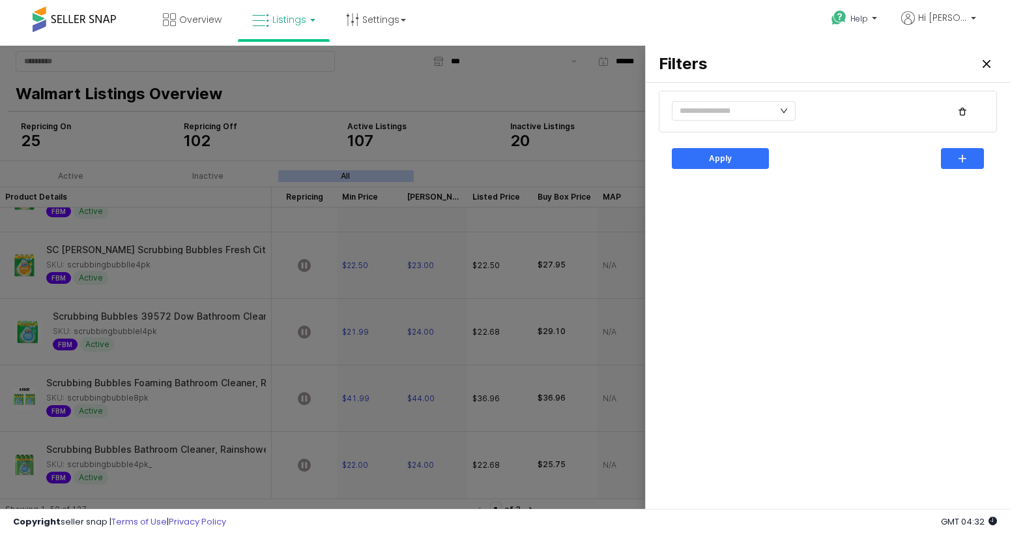
click at [804, 104] on div at bounding box center [828, 111] width 323 height 26
click at [758, 108] on input "text" at bounding box center [734, 111] width 124 height 20
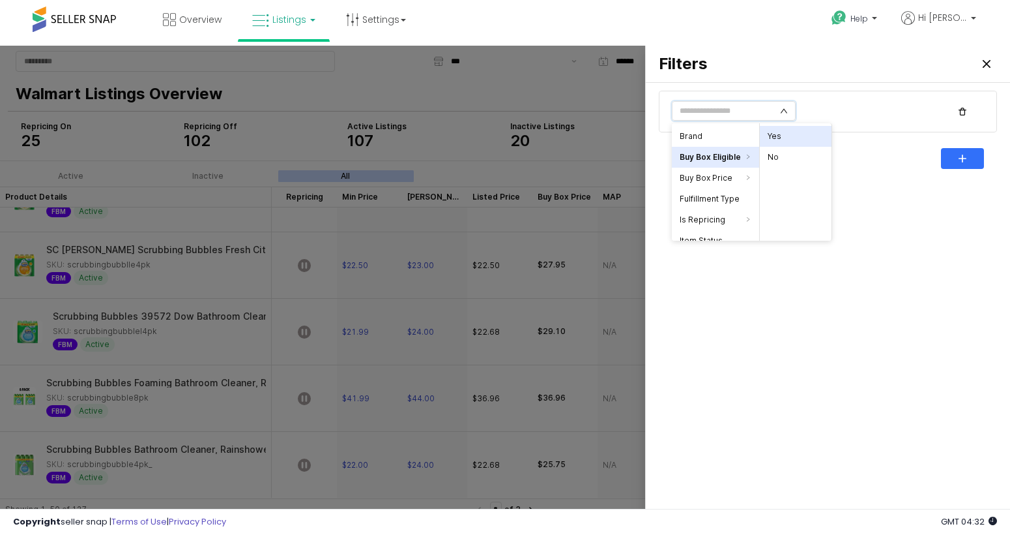
click at [799, 137] on li "Yes" at bounding box center [796, 136] width 72 height 21
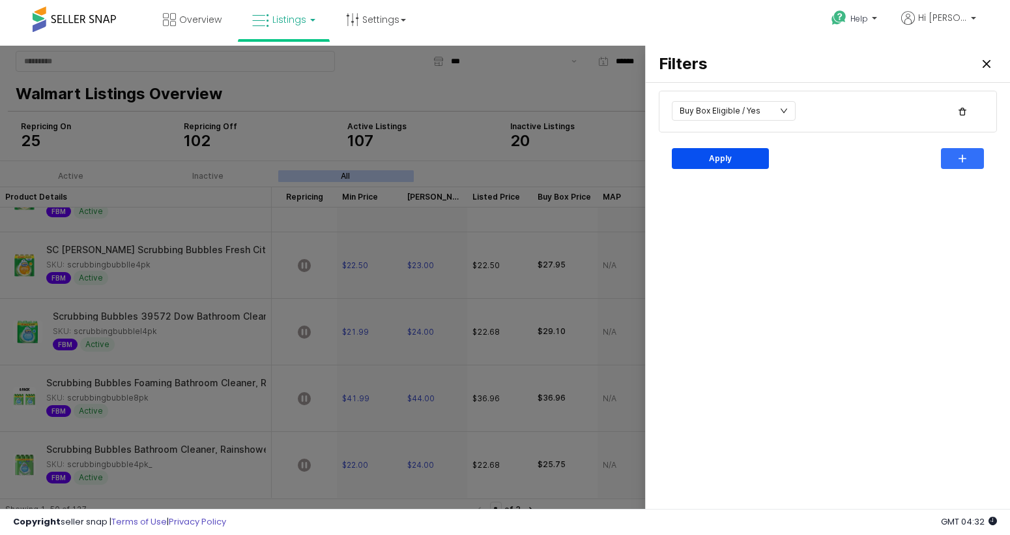
click at [706, 165] on div "Apply" at bounding box center [720, 159] width 85 height 20
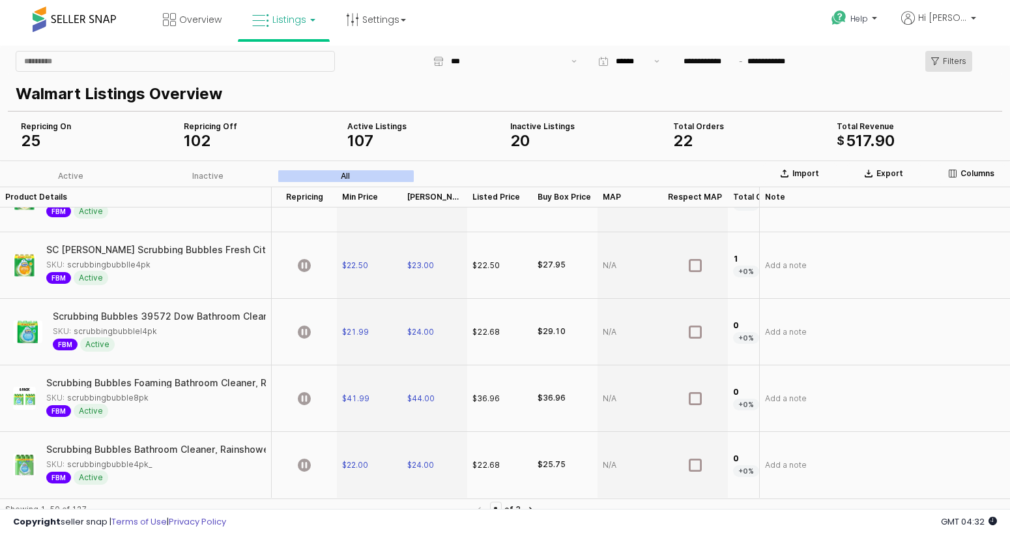
click at [935, 66] on div "Filters" at bounding box center [949, 61] width 35 height 20
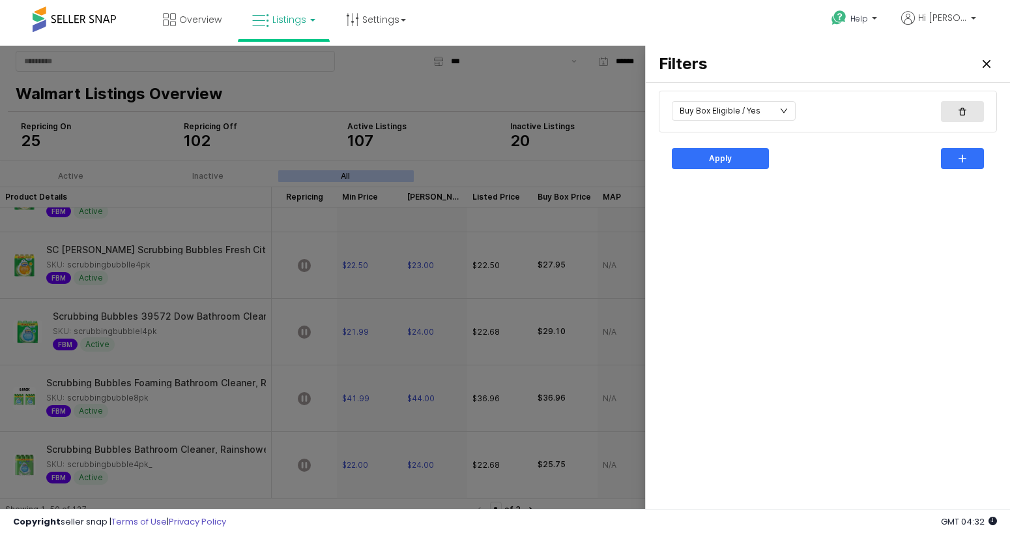
click at [962, 119] on div "button" at bounding box center [962, 112] width 31 height 20
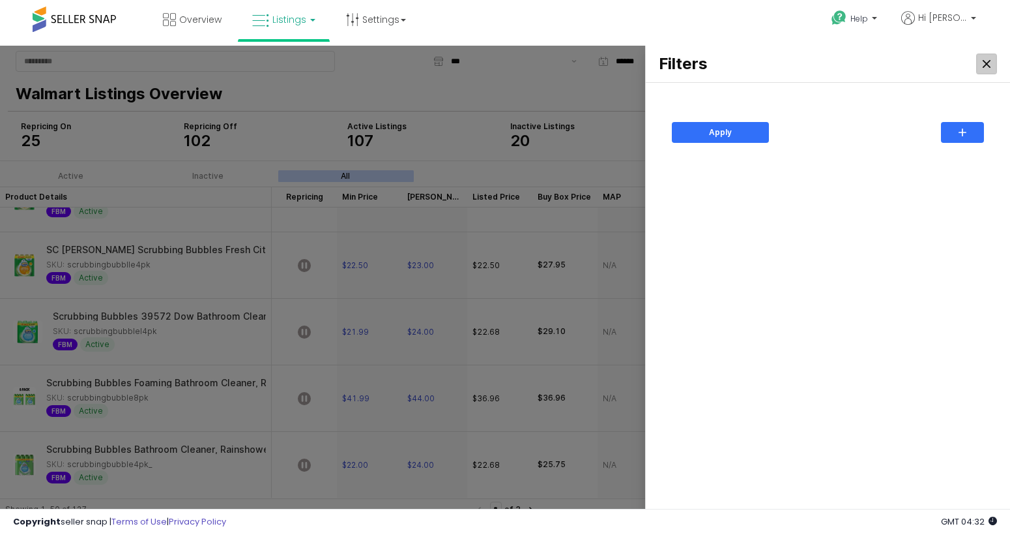
click at [990, 55] on div "Close" at bounding box center [987, 64] width 20 height 20
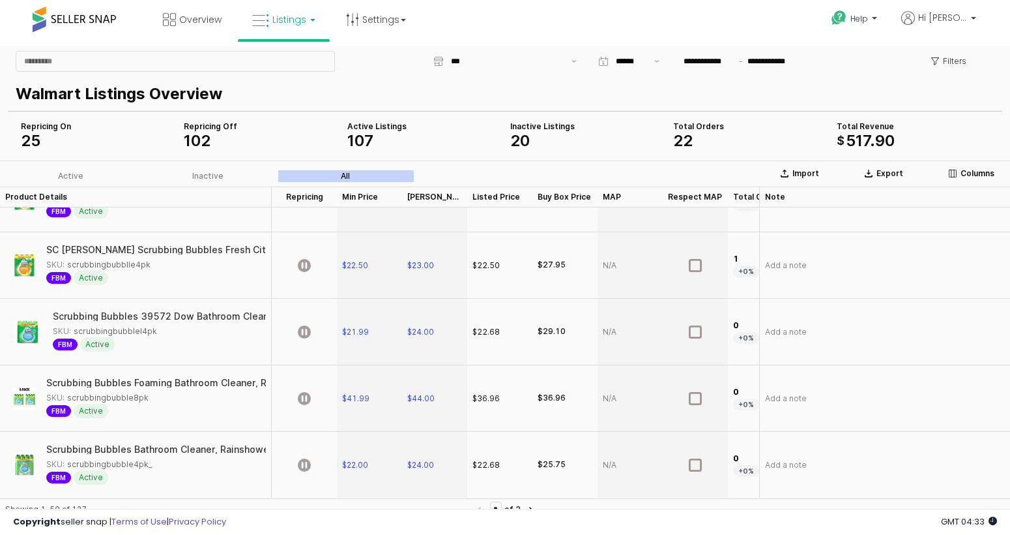
drag, startPoint x: 227, startPoint y: 132, endPoint x: 198, endPoint y: 145, distance: 32.1
click at [227, 133] on div "Repricing Off 102" at bounding box center [260, 134] width 153 height 26
click at [59, 140] on div "25" at bounding box center [97, 141] width 153 height 16
click at [40, 145] on span "25" at bounding box center [31, 140] width 20 height 19
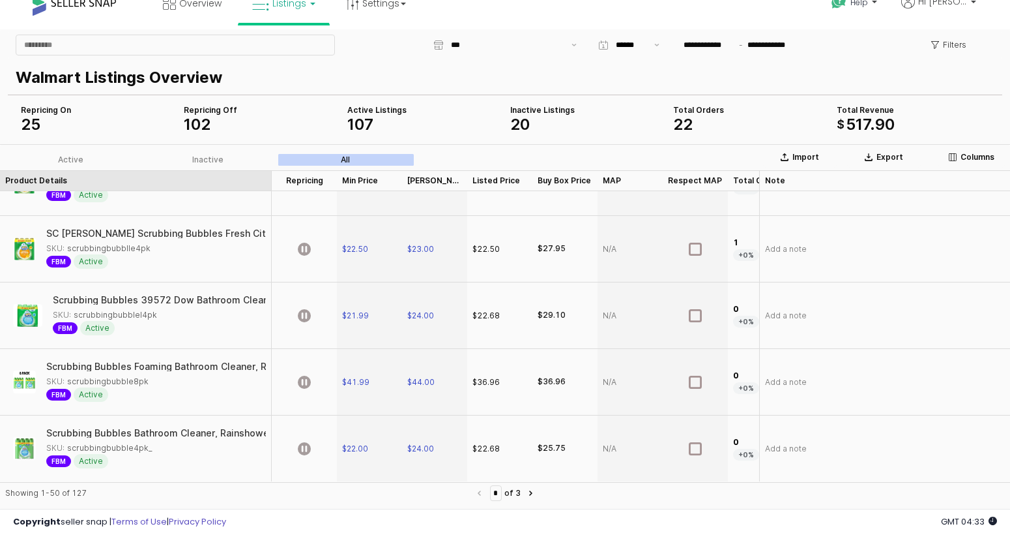
scroll to position [30, 0]
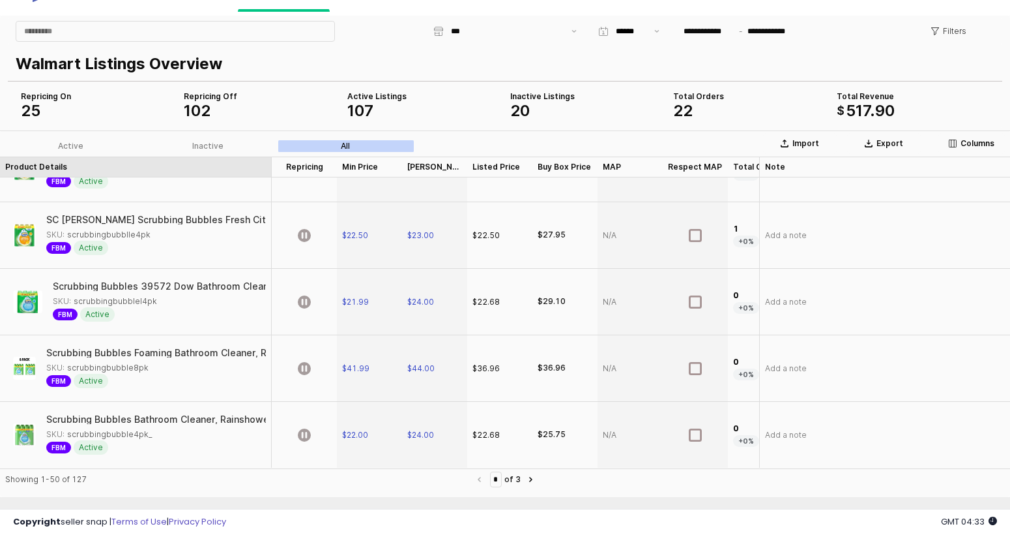
click at [183, 171] on div "Product Details Product Details" at bounding box center [136, 166] width 272 height 21
click at [183, 171] on div "App Frame" at bounding box center [136, 166] width 272 height 21
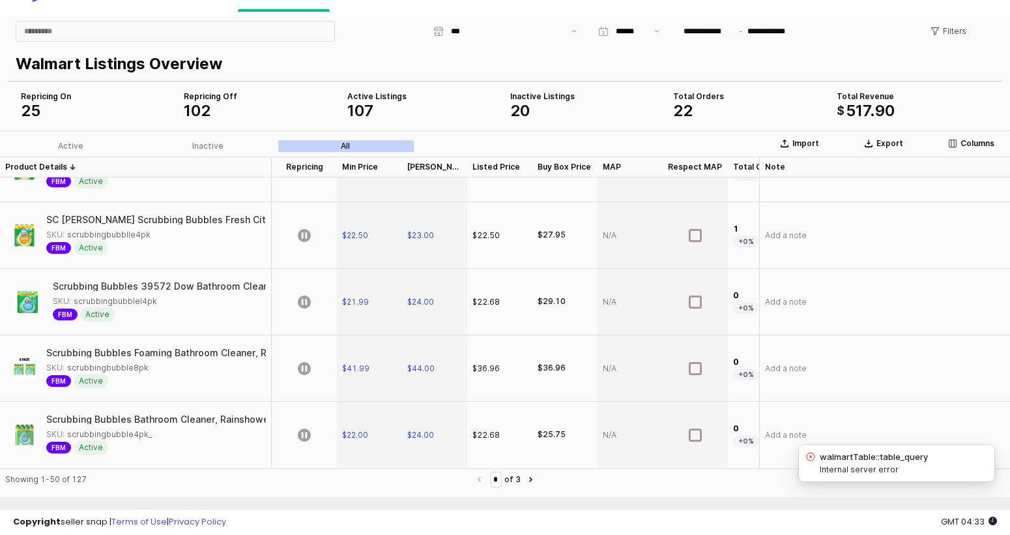
click at [91, 137] on div "Active Inactive All" at bounding box center [210, 146] width 421 height 21
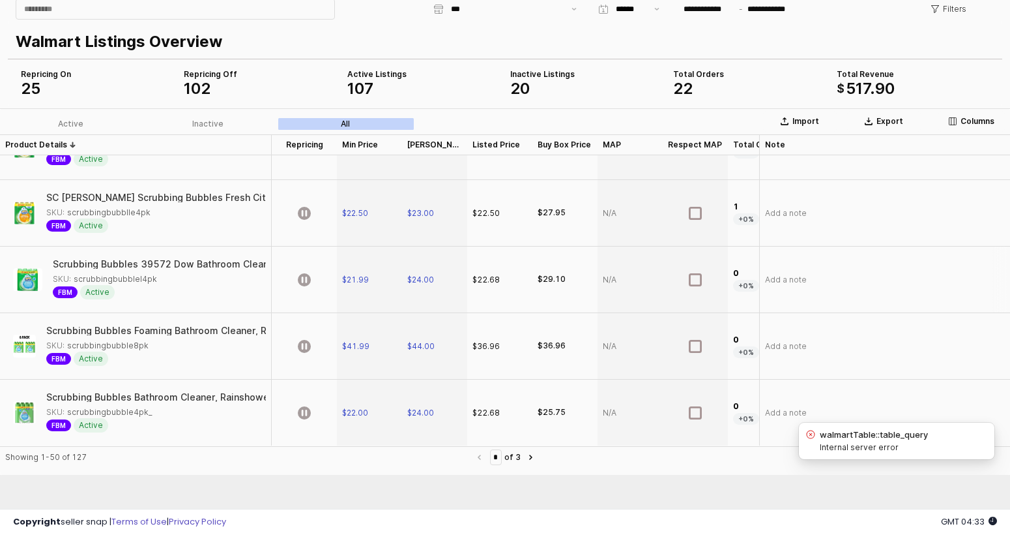
scroll to position [0, 0]
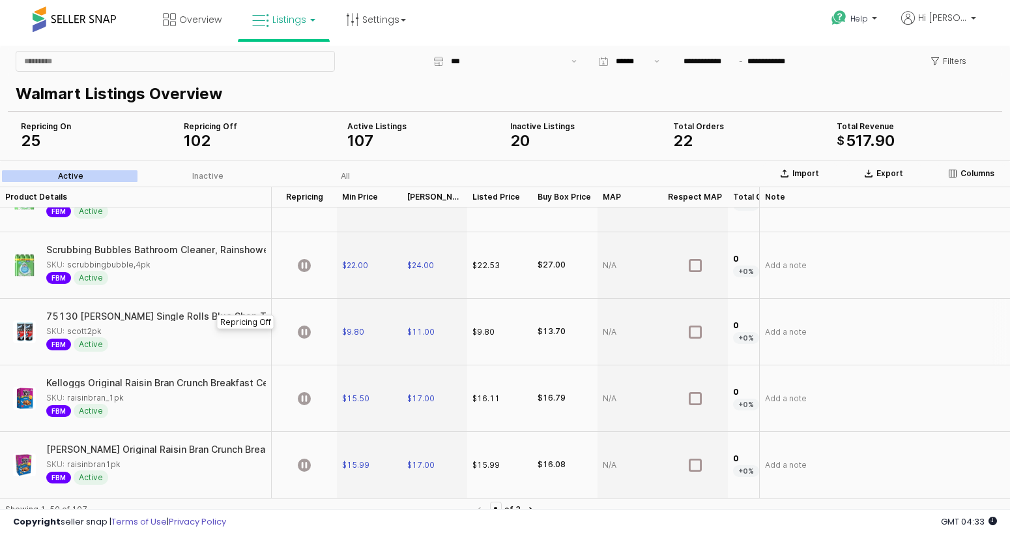
scroll to position [52, 0]
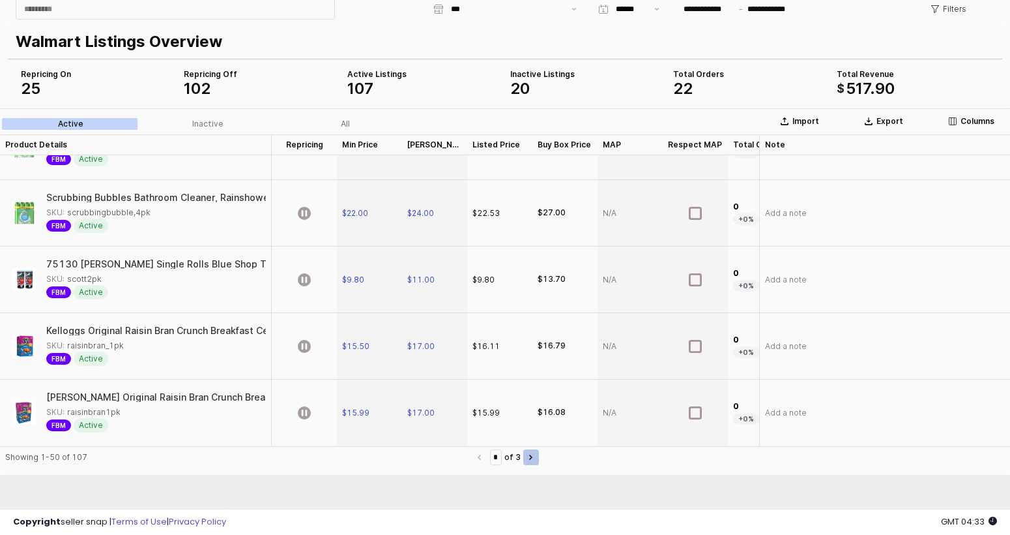
click at [537, 456] on button "Next page" at bounding box center [531, 457] width 16 height 16
type input "*"
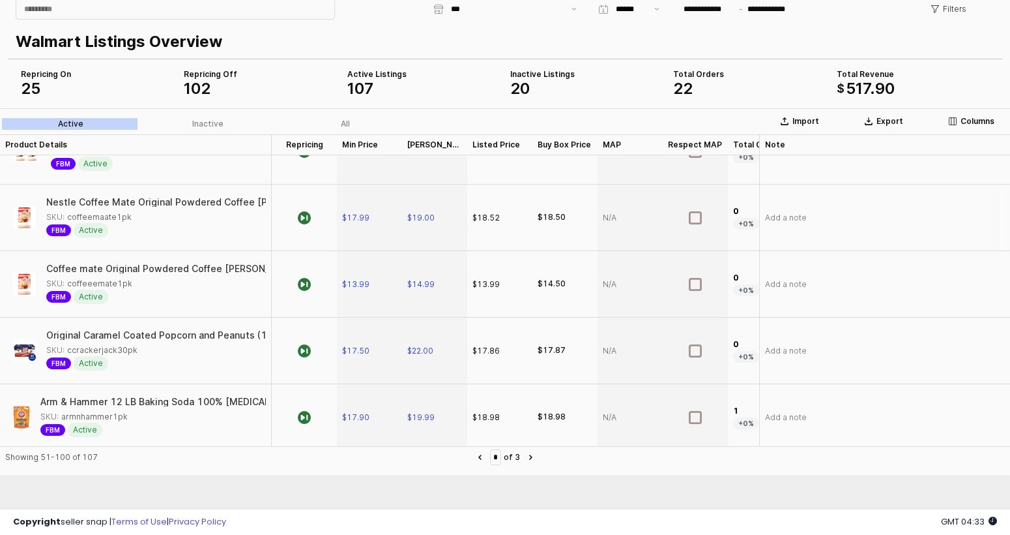
scroll to position [2660, 0]
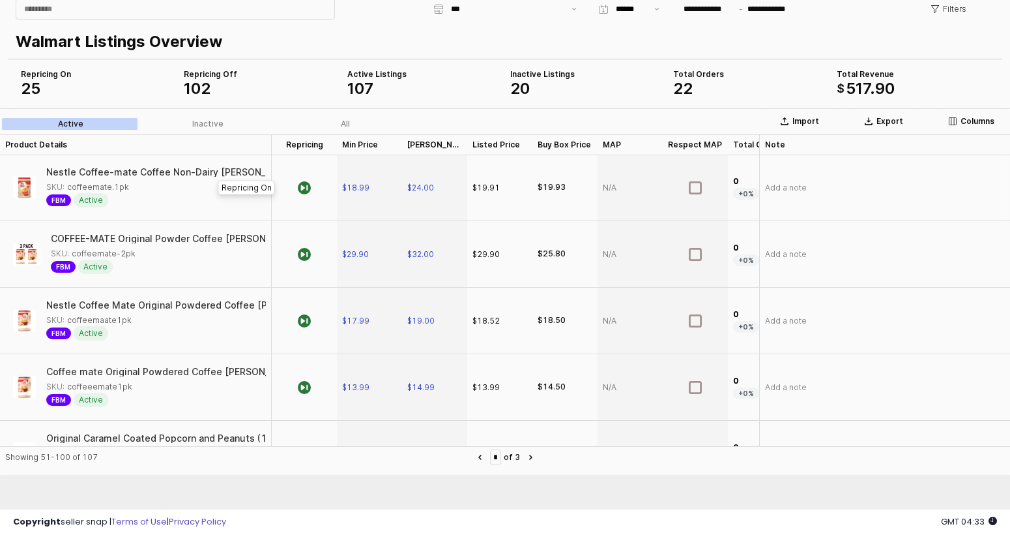
click at [312, 189] on div "App Frame" at bounding box center [304, 187] width 65 height 66
click at [309, 263] on div "App Frame" at bounding box center [304, 254] width 65 height 66
click at [307, 324] on icon "App Frame" at bounding box center [304, 320] width 13 height 13
click at [306, 382] on icon "App Frame" at bounding box center [304, 387] width 13 height 13
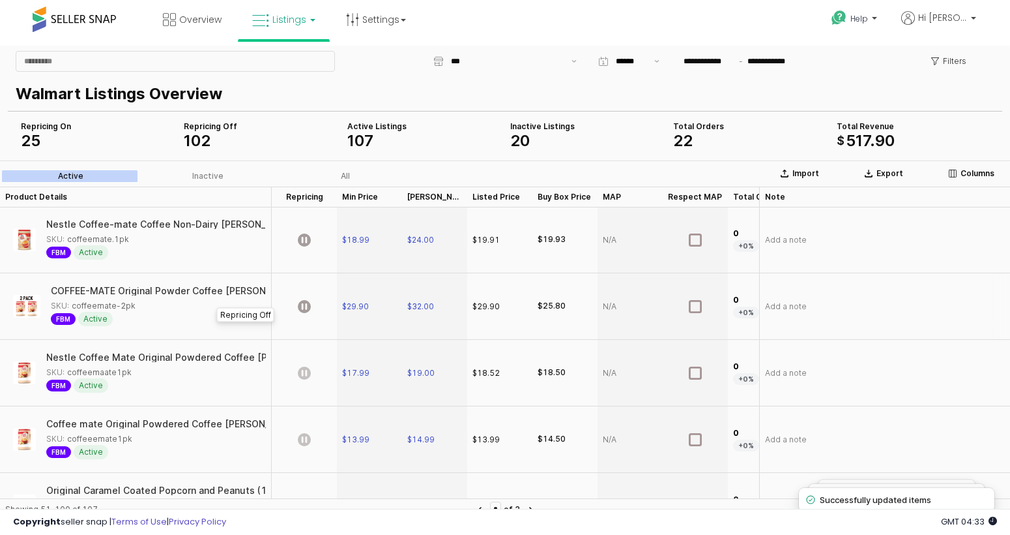
scroll to position [2521, 0]
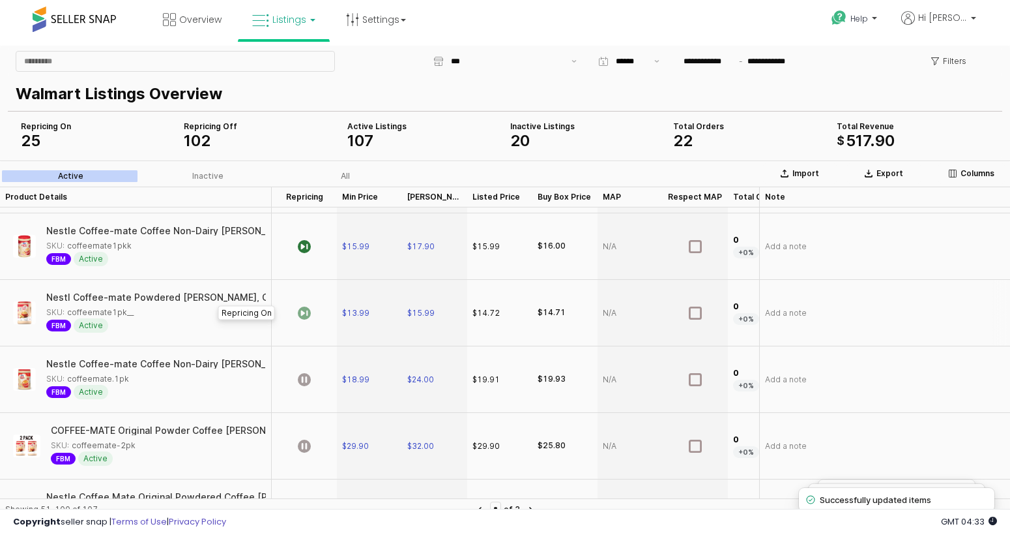
click at [310, 314] on icon "App Frame" at bounding box center [304, 312] width 13 height 13
click at [306, 247] on icon "App Frame" at bounding box center [304, 246] width 13 height 13
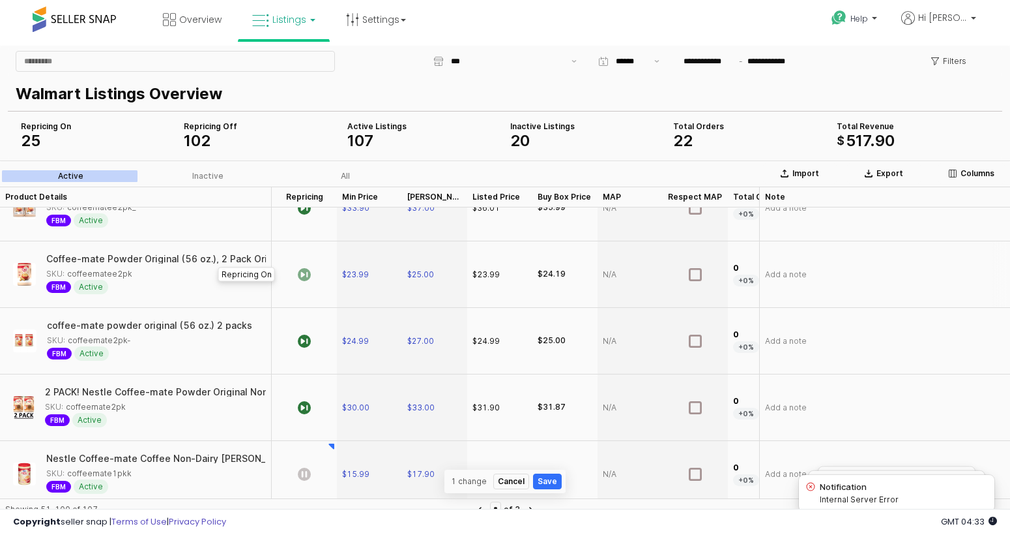
click at [300, 274] on icon "App Frame" at bounding box center [304, 274] width 13 height 13
click at [302, 340] on icon "App Frame" at bounding box center [304, 340] width 13 height 13
click at [310, 407] on icon "App Frame" at bounding box center [304, 407] width 13 height 13
click at [304, 280] on icon "App Frame" at bounding box center [304, 274] width 13 height 13
click at [308, 472] on icon "App Frame" at bounding box center [304, 473] width 13 height 13
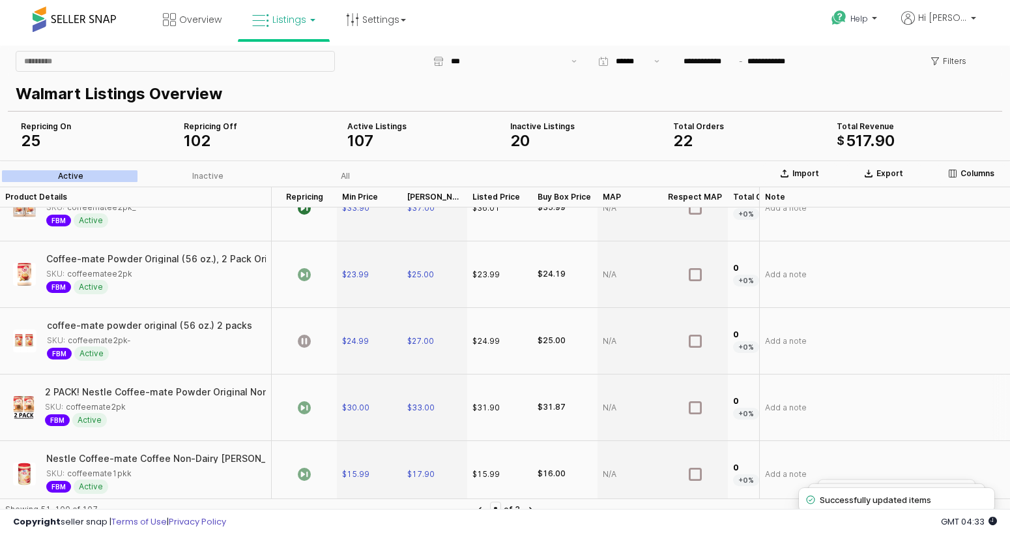
click at [309, 406] on icon "App Frame" at bounding box center [304, 407] width 13 height 13
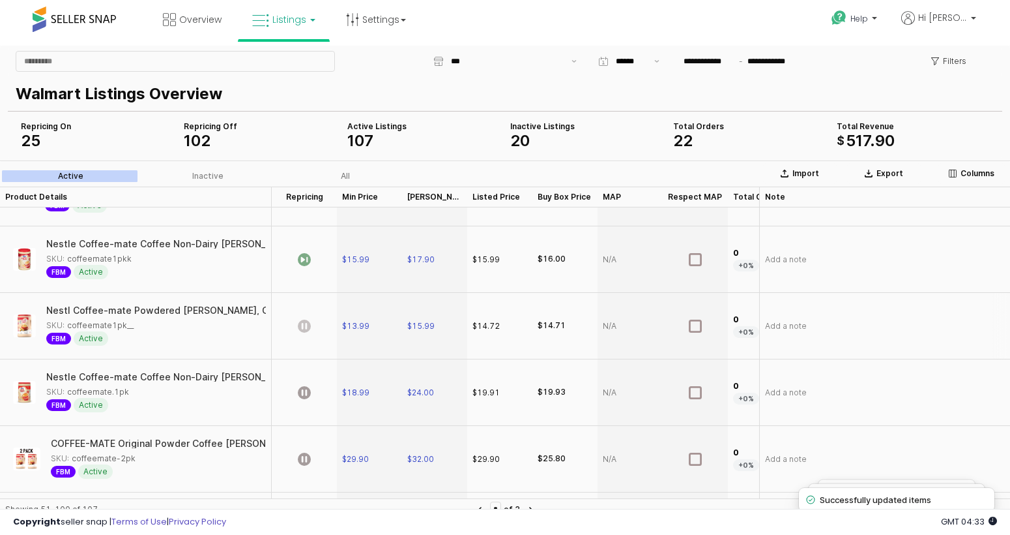
scroll to position [2516, 0]
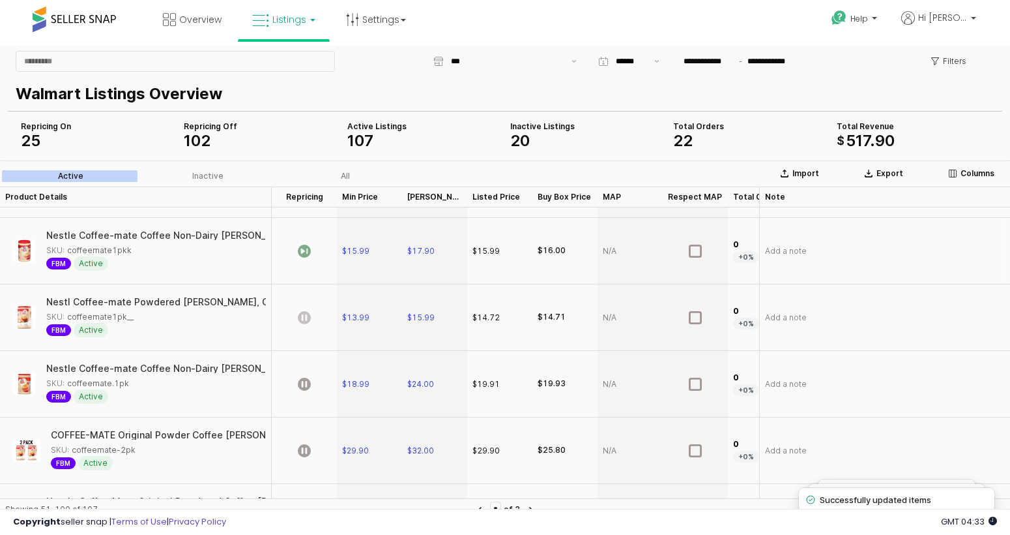
click at [304, 248] on icon "App Frame" at bounding box center [304, 250] width 13 height 13
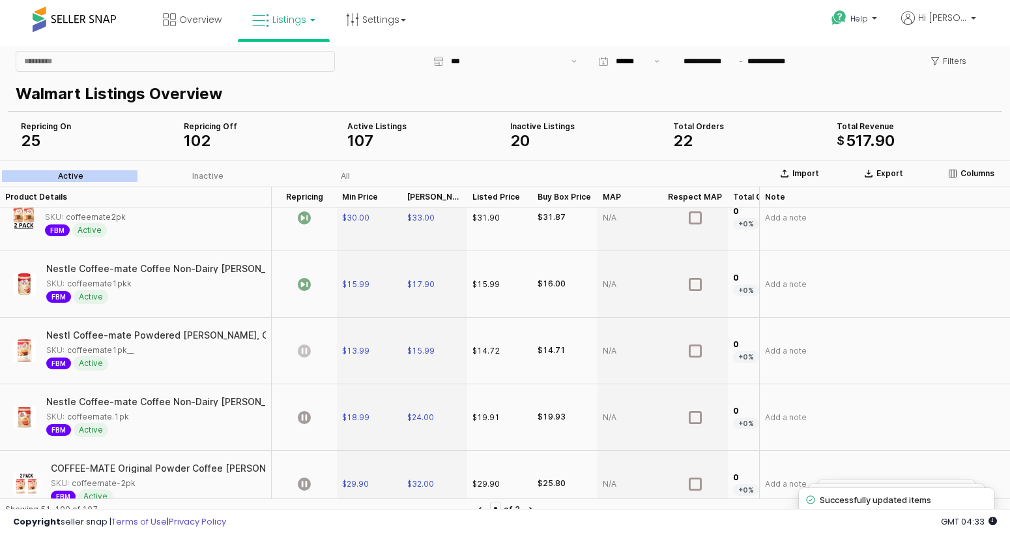
scroll to position [2145, 0]
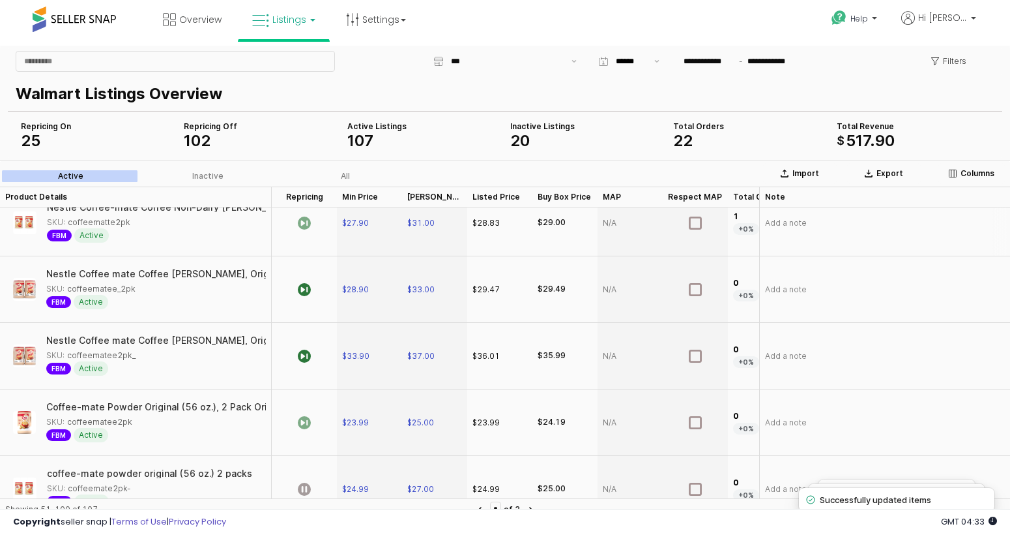
click at [302, 224] on icon "App Frame" at bounding box center [304, 222] width 13 height 13
click at [306, 295] on icon "App Frame" at bounding box center [304, 289] width 13 height 13
click at [306, 354] on icon "App Frame" at bounding box center [304, 355] width 13 height 13
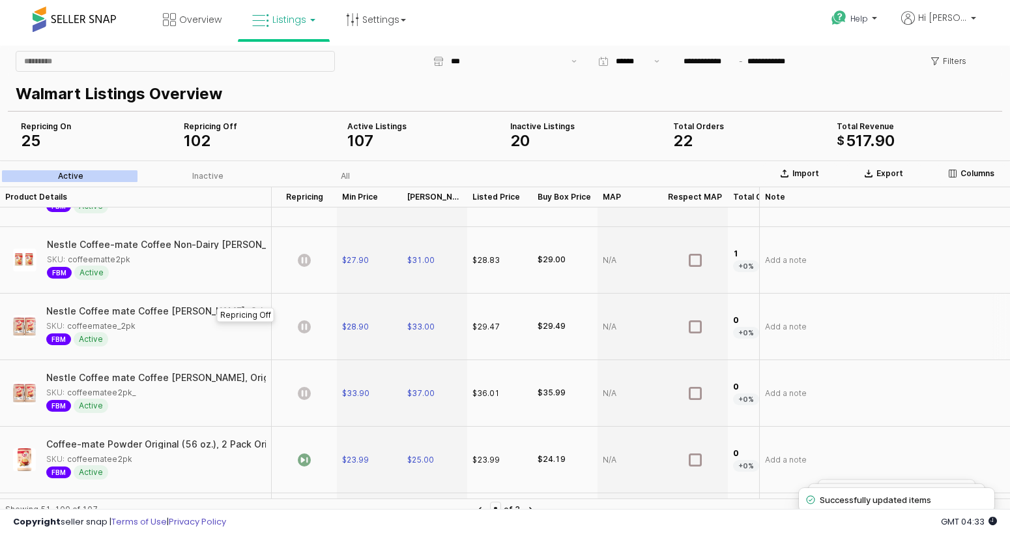
scroll to position [2076, 0]
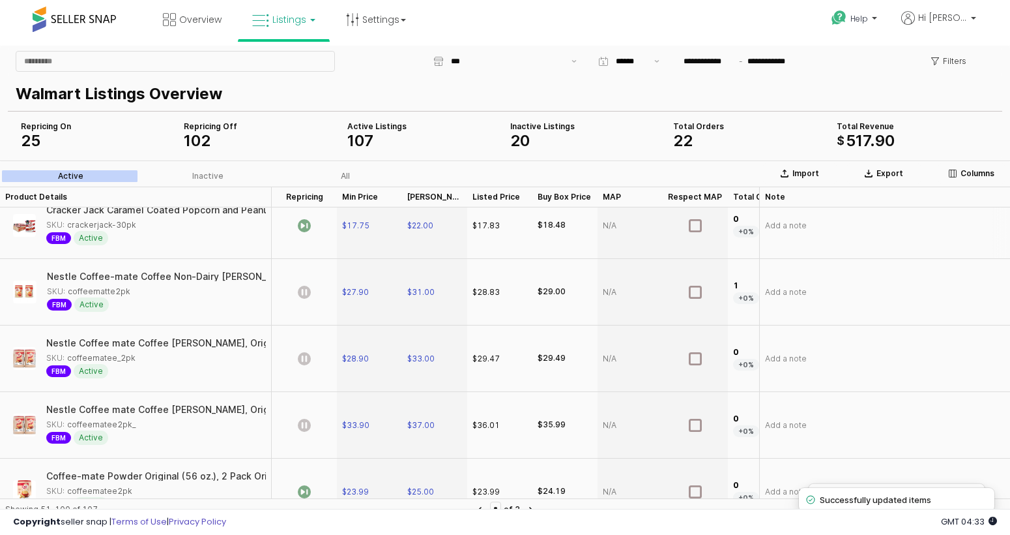
click at [304, 229] on icon "App Frame" at bounding box center [304, 225] width 13 height 13
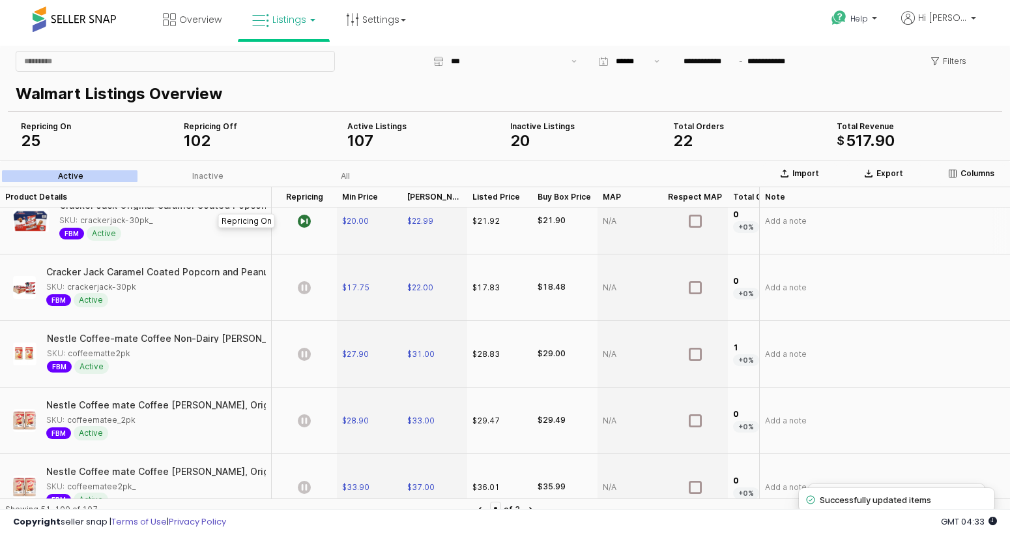
click at [296, 227] on div "App Frame" at bounding box center [304, 221] width 65 height 66
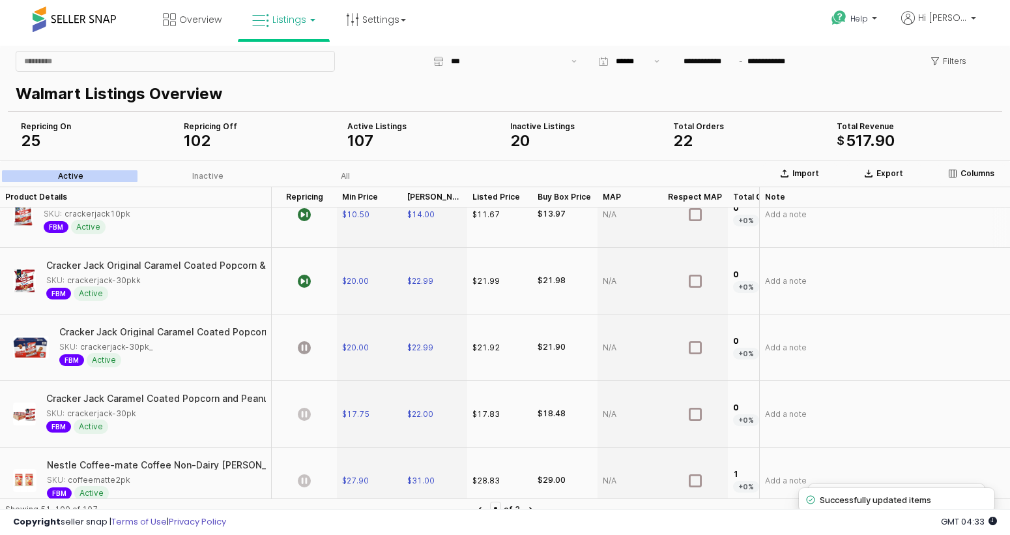
scroll to position [1795, 0]
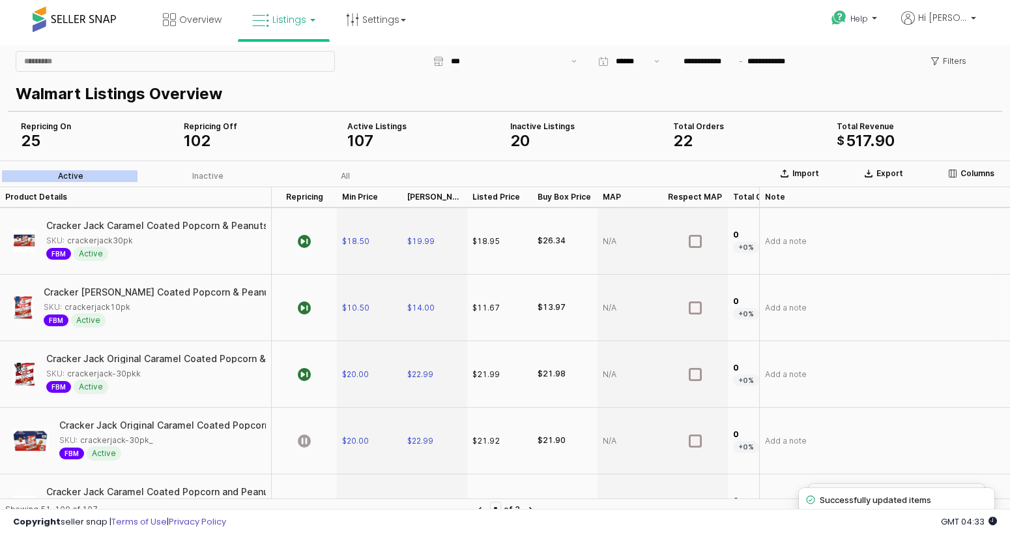
click at [297, 307] on div "App Frame" at bounding box center [304, 307] width 65 height 66
click at [310, 373] on icon "App Frame" at bounding box center [304, 374] width 13 height 13
click at [310, 242] on icon "App Frame" at bounding box center [304, 241] width 13 height 13
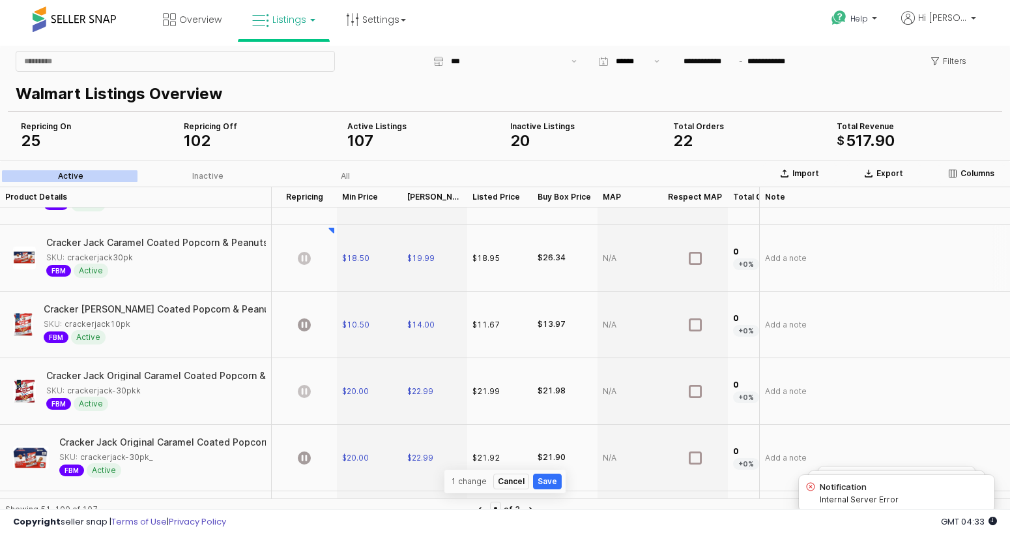
scroll to position [1632, 0]
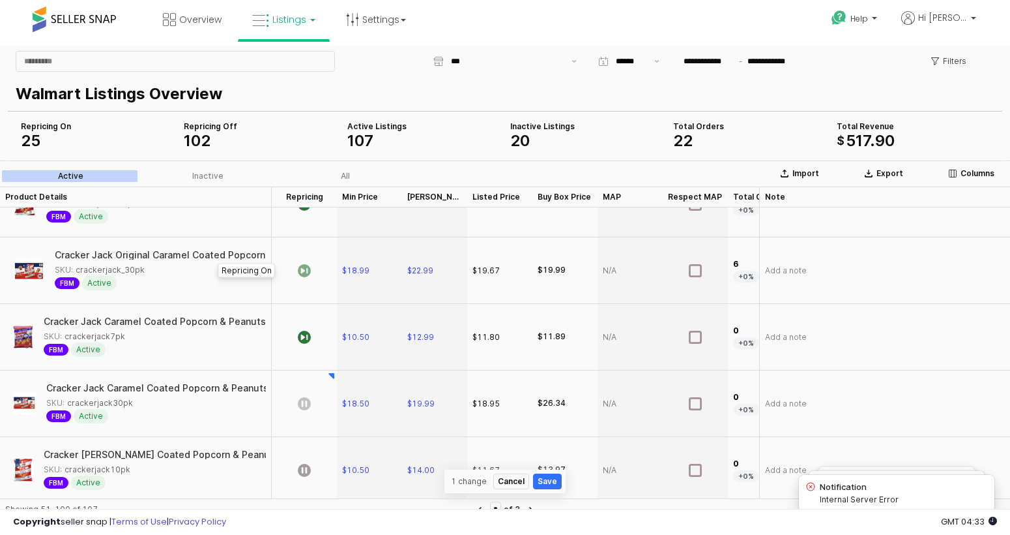
click at [304, 274] on icon "App Frame" at bounding box center [304, 270] width 13 height 13
click at [306, 336] on icon "App Frame" at bounding box center [304, 336] width 13 height 13
click at [304, 402] on icon "App Frame" at bounding box center [304, 403] width 13 height 13
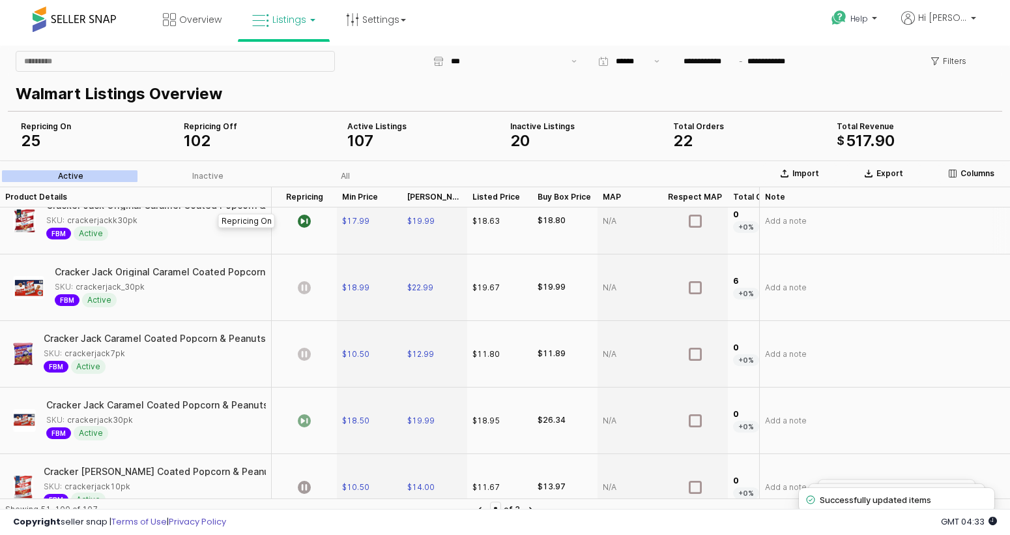
click at [304, 231] on div "App Frame" at bounding box center [304, 221] width 65 height 66
click at [307, 420] on icon "App Frame" at bounding box center [304, 420] width 13 height 13
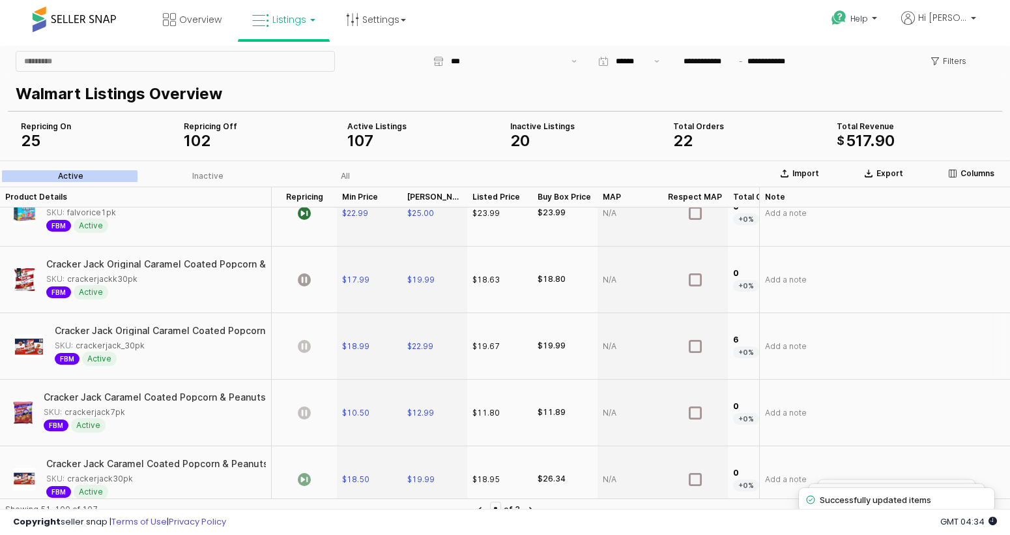
scroll to position [1564, 0]
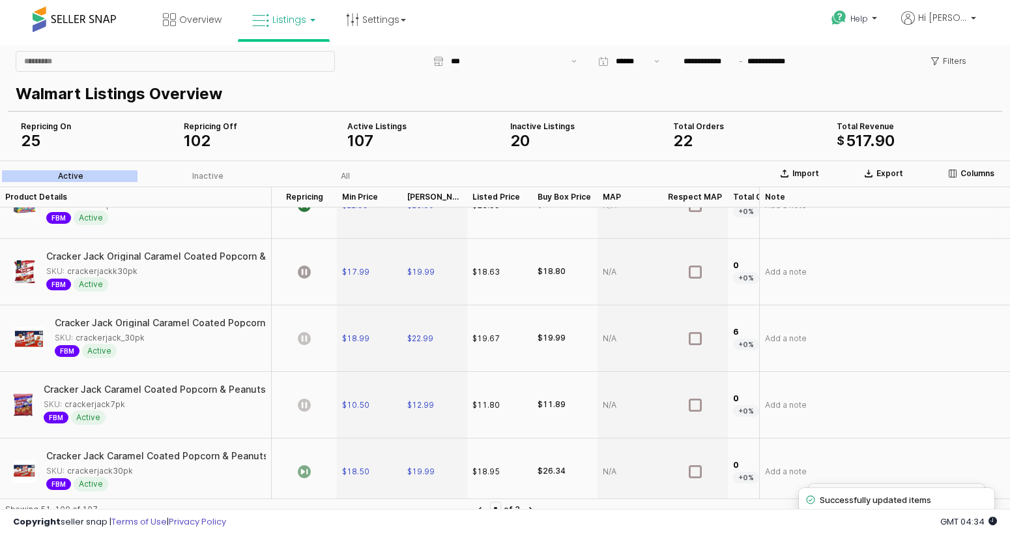
click at [304, 218] on div "App Frame" at bounding box center [304, 205] width 65 height 66
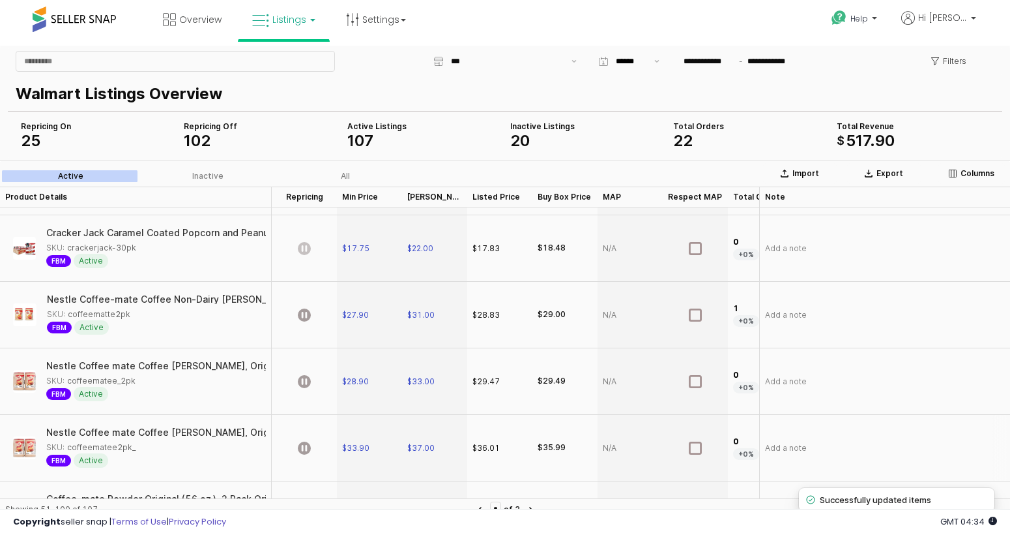
scroll to position [2317, 0]
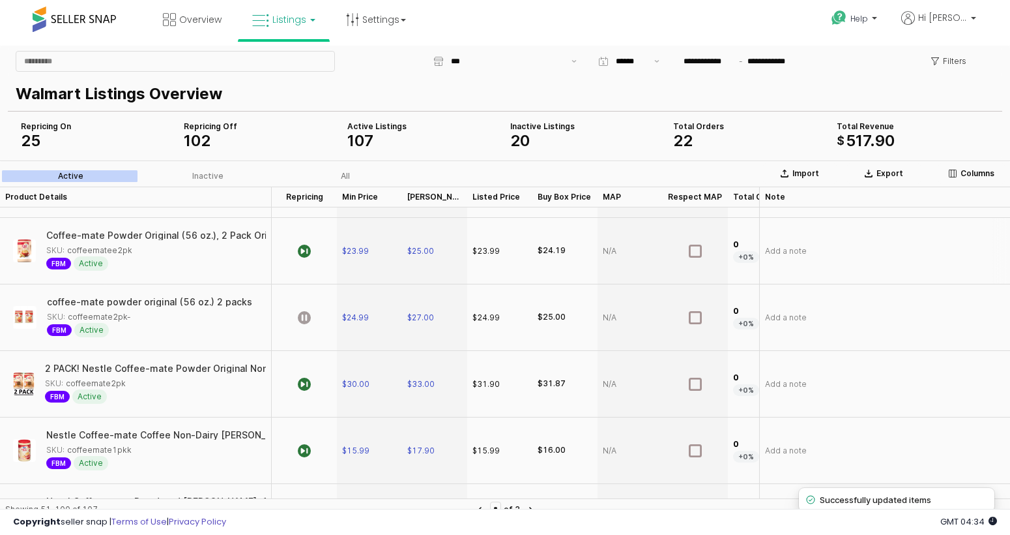
click at [304, 259] on div "App Frame" at bounding box center [304, 251] width 65 height 66
click at [306, 383] on icon "App Frame" at bounding box center [304, 383] width 13 height 13
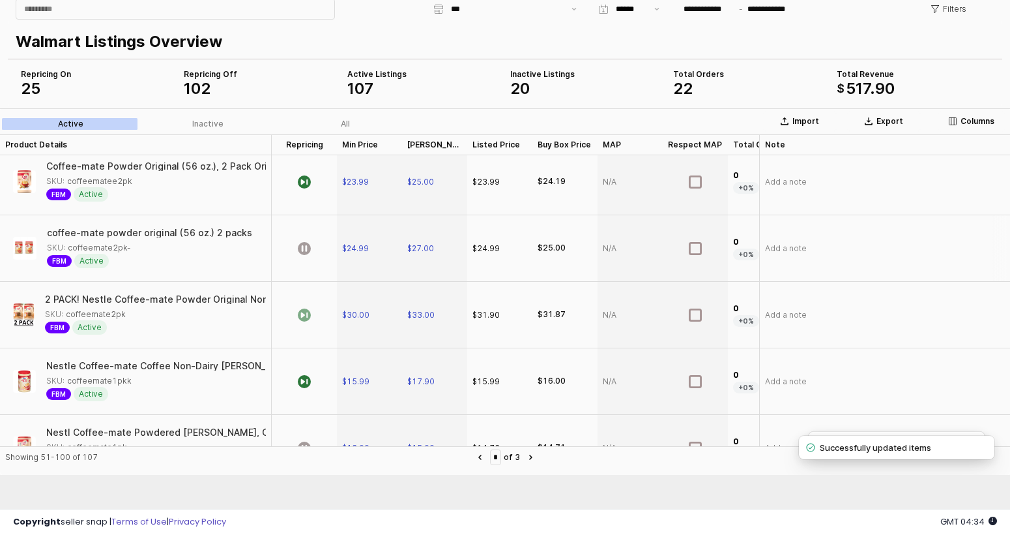
scroll to position [2342, 0]
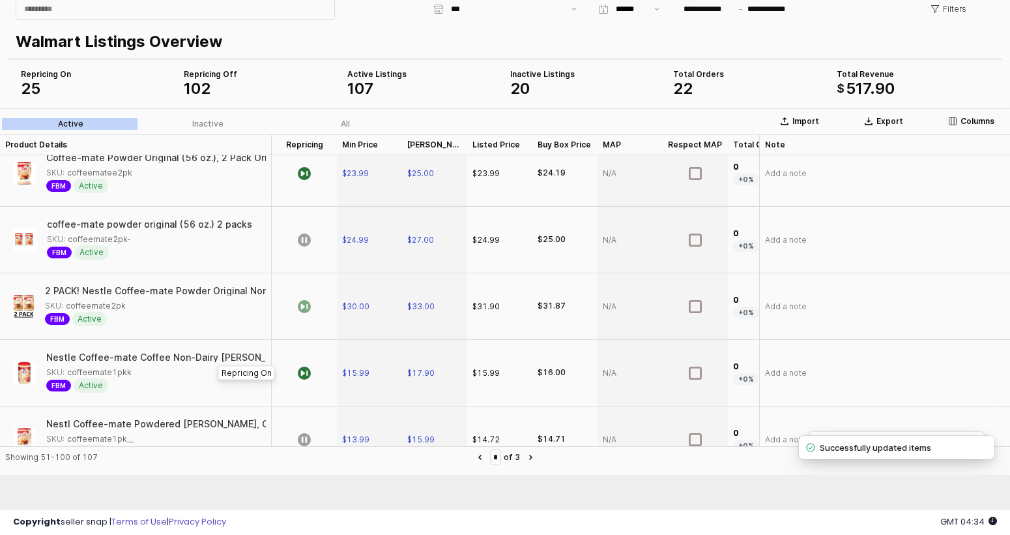
click at [312, 373] on div "App Frame" at bounding box center [304, 373] width 65 height 66
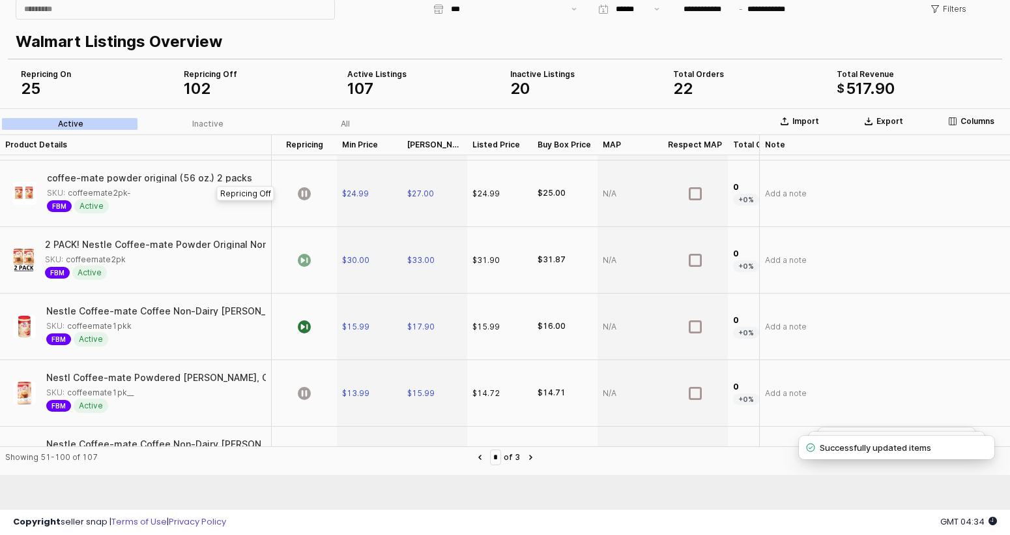
scroll to position [2458, 0]
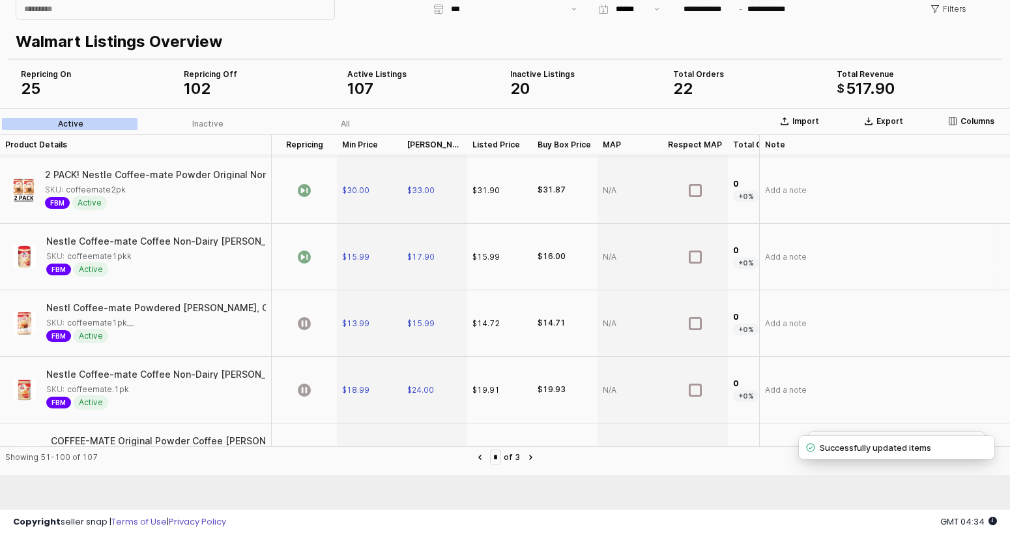
click at [308, 253] on icon "App Frame" at bounding box center [304, 256] width 13 height 13
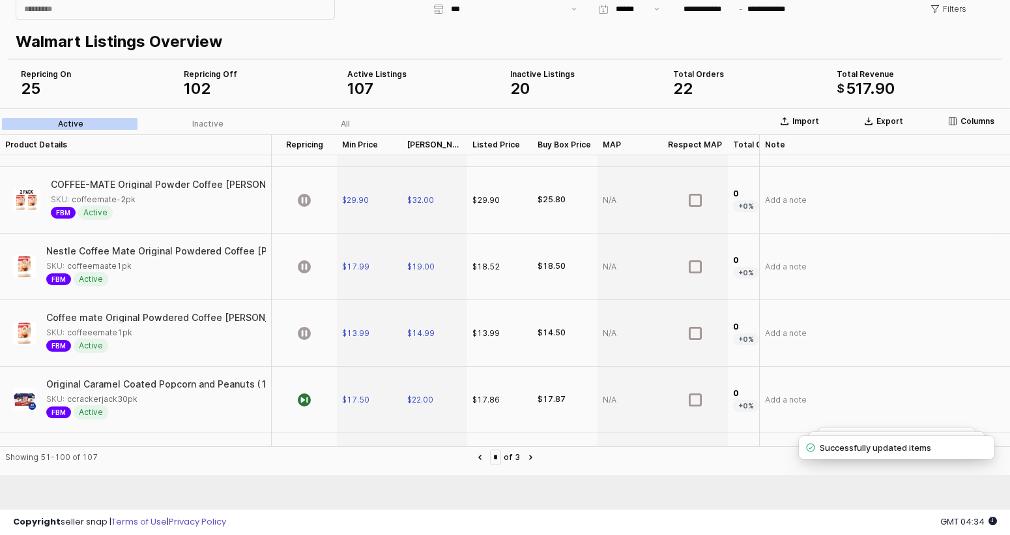
scroll to position [2841, 0]
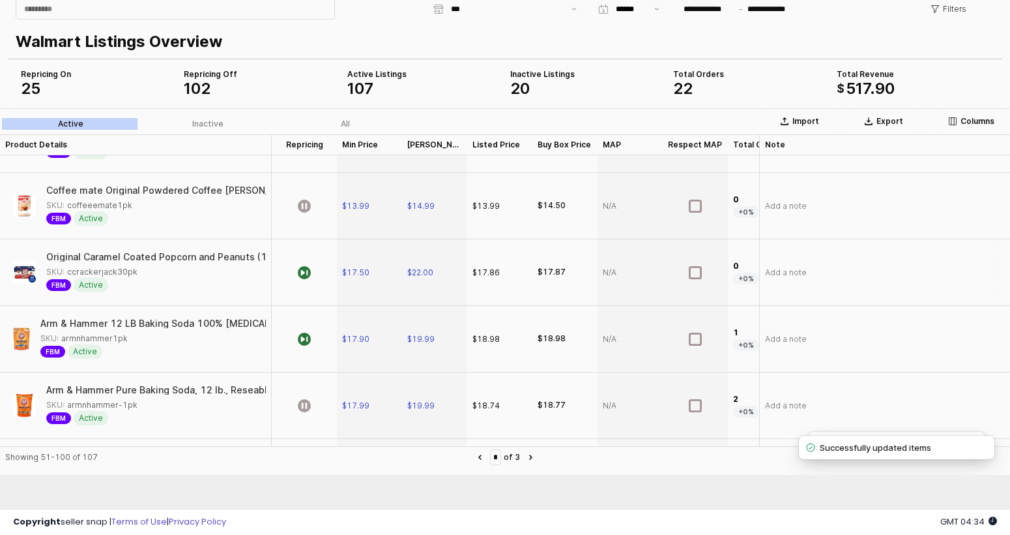
click at [310, 280] on div "App Frame" at bounding box center [304, 272] width 65 height 66
click at [310, 340] on icon "App Frame" at bounding box center [304, 338] width 13 height 13
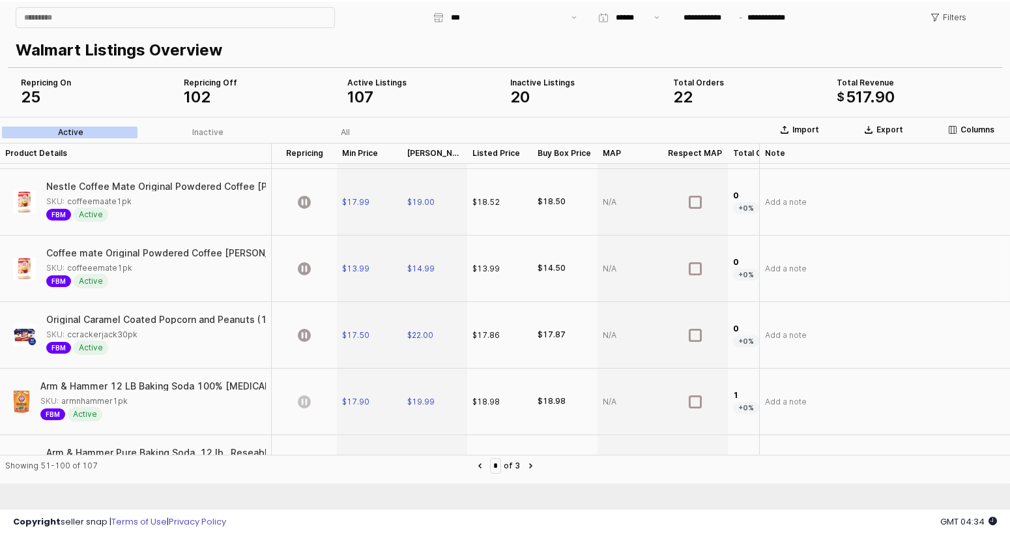
scroll to position [2549, 0]
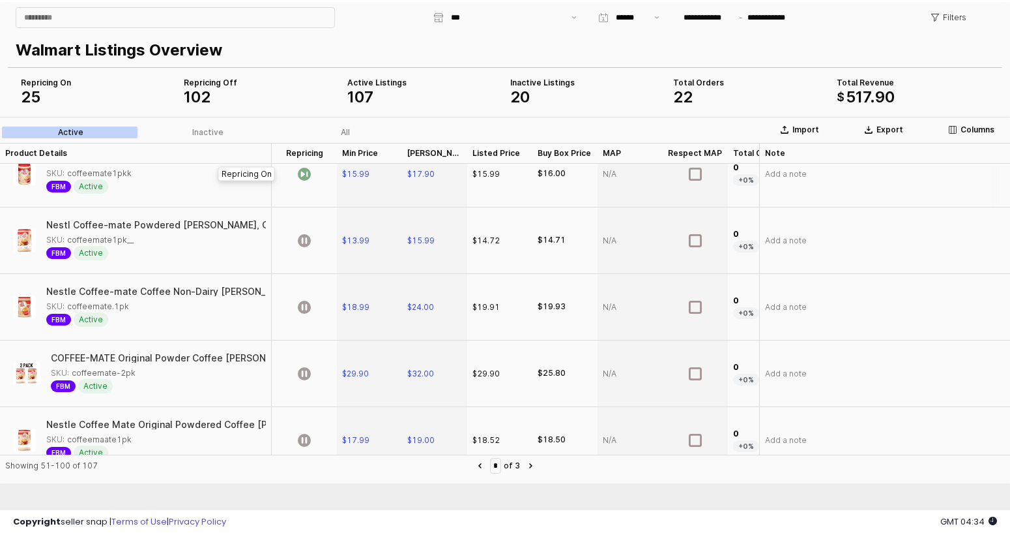
click at [306, 173] on icon "App Frame" at bounding box center [304, 174] width 13 height 13
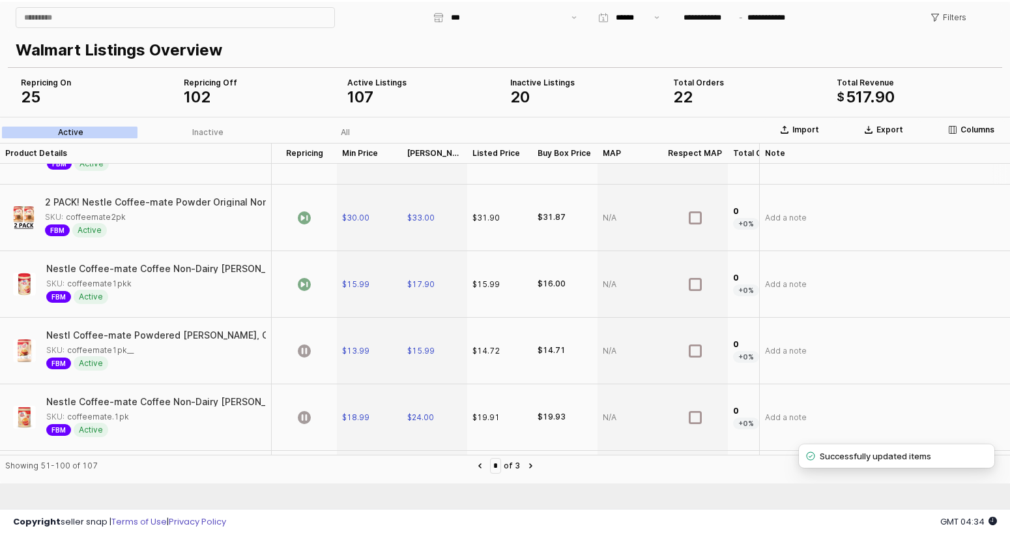
scroll to position [2337, 0]
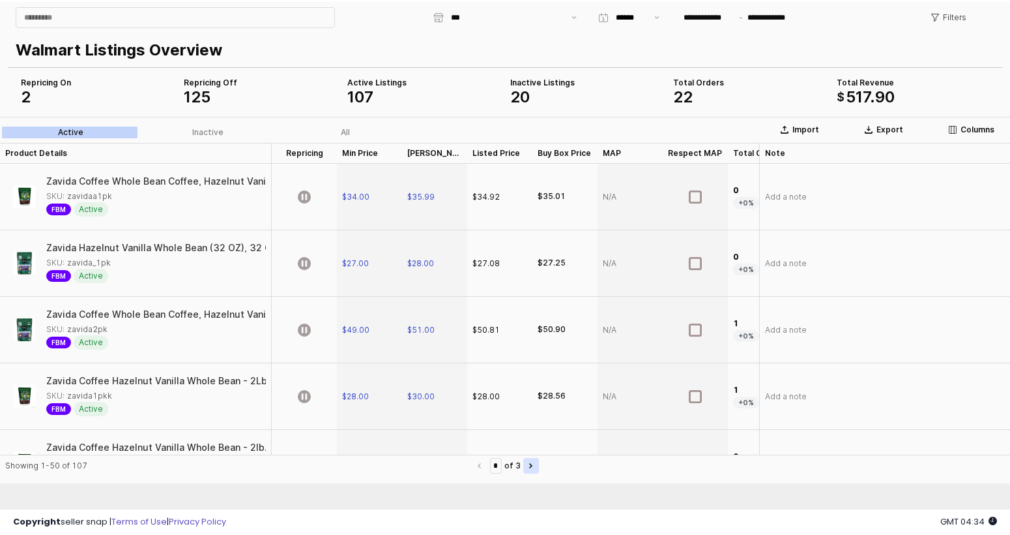
click at [525, 468] on button "Next page" at bounding box center [531, 466] width 16 height 16
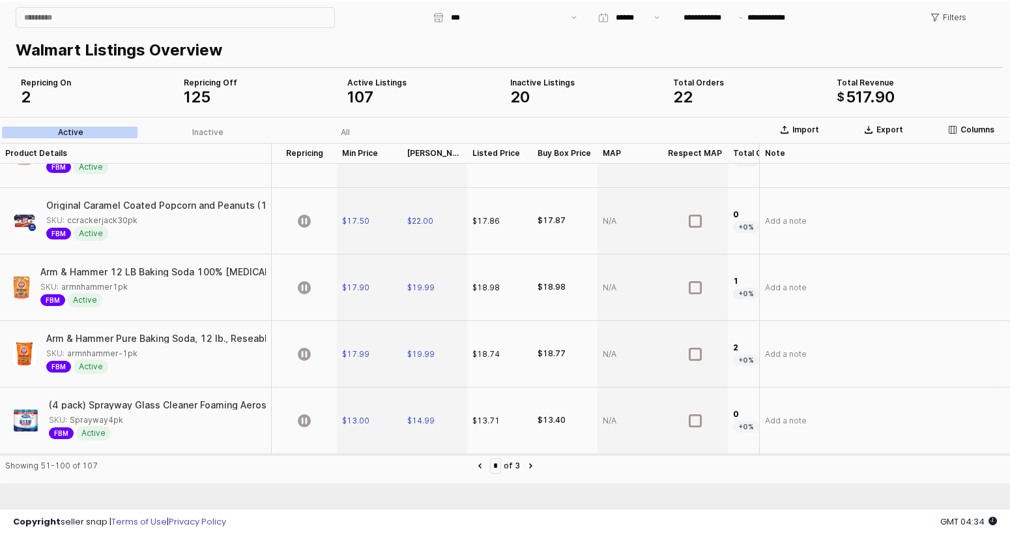
scroll to position [3043, 0]
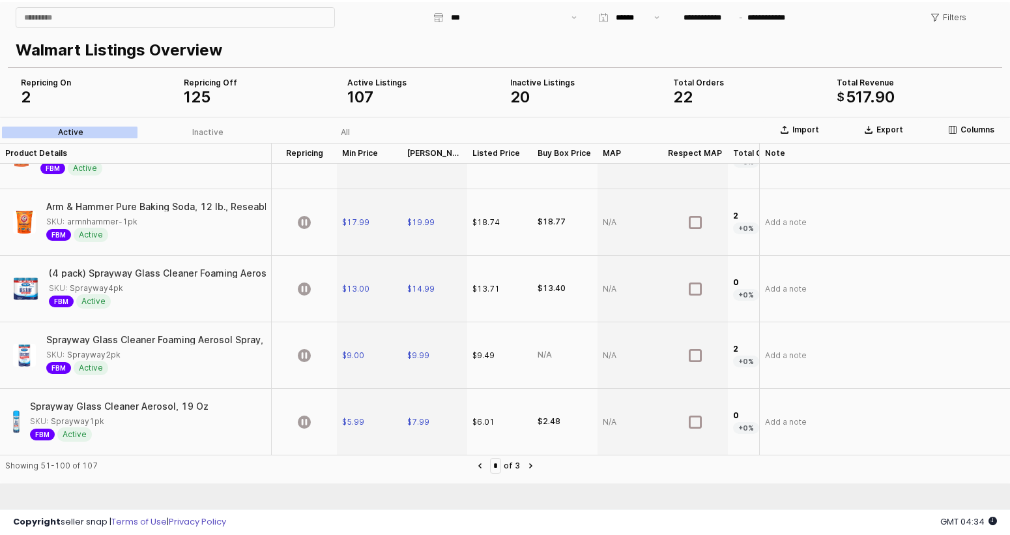
click at [521, 467] on div "* of 3" at bounding box center [505, 466] width 35 height 16
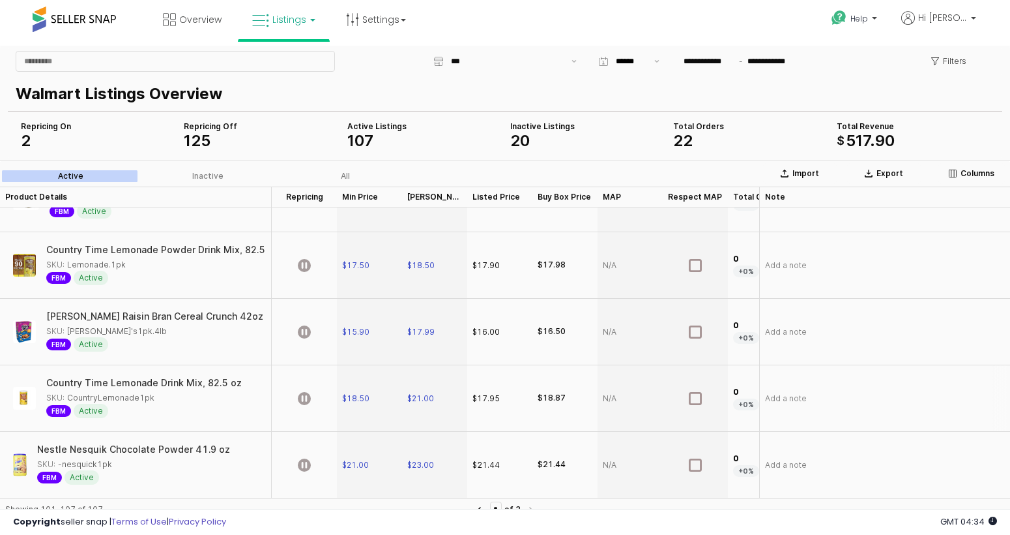
scroll to position [168, 0]
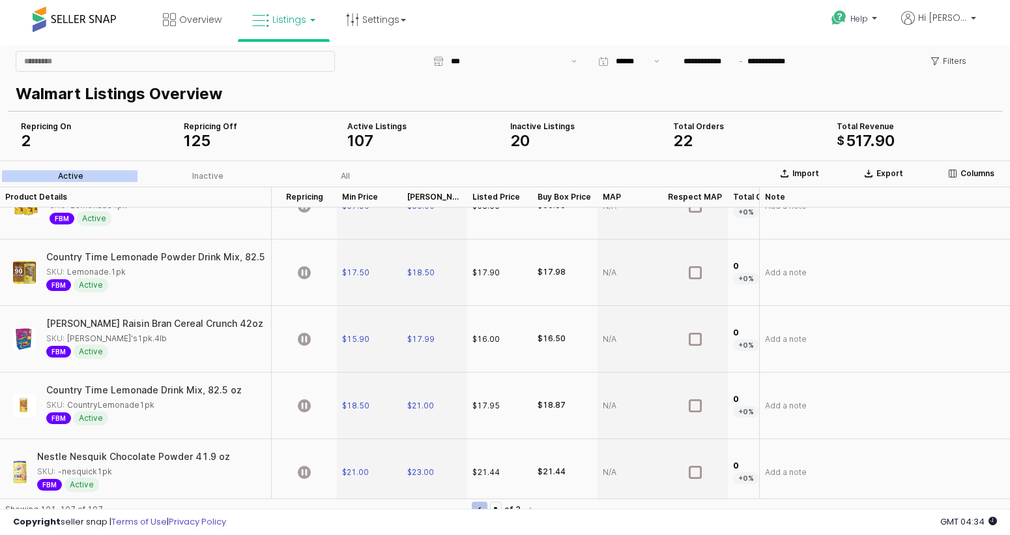
click at [486, 502] on button "Previous page" at bounding box center [480, 509] width 16 height 16
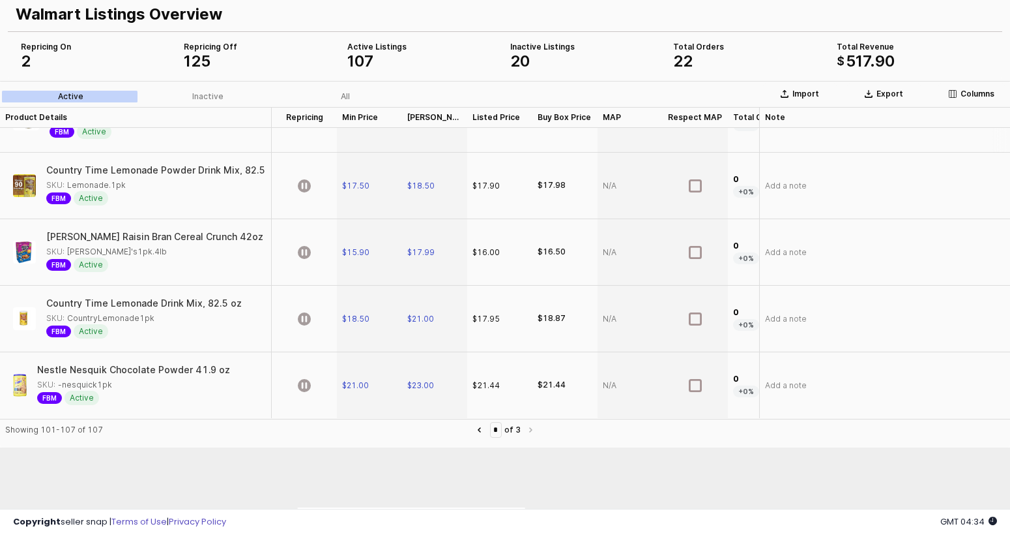
scroll to position [0, 0]
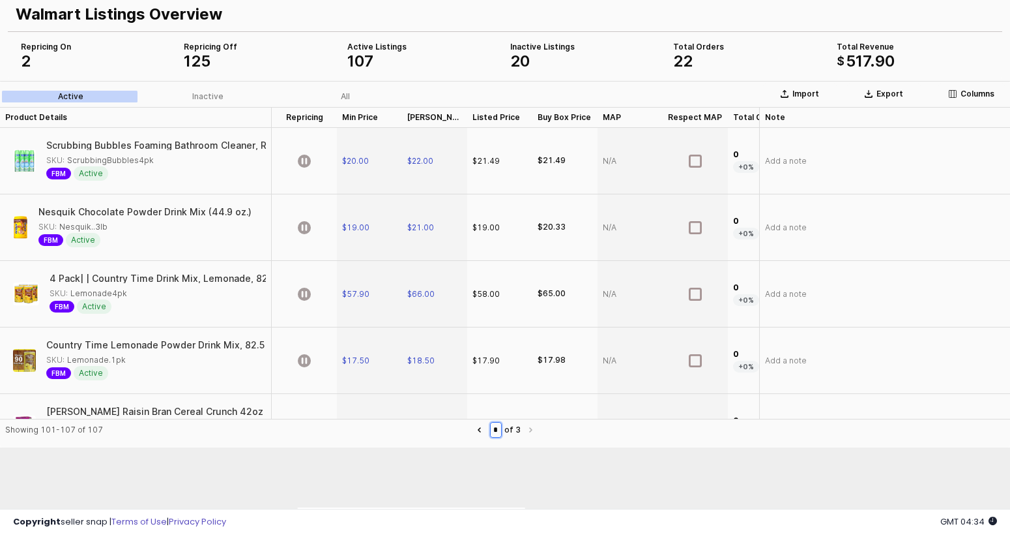
click at [491, 433] on input "*" at bounding box center [496, 429] width 10 height 14
click at [486, 430] on button "Previous page" at bounding box center [480, 430] width 16 height 16
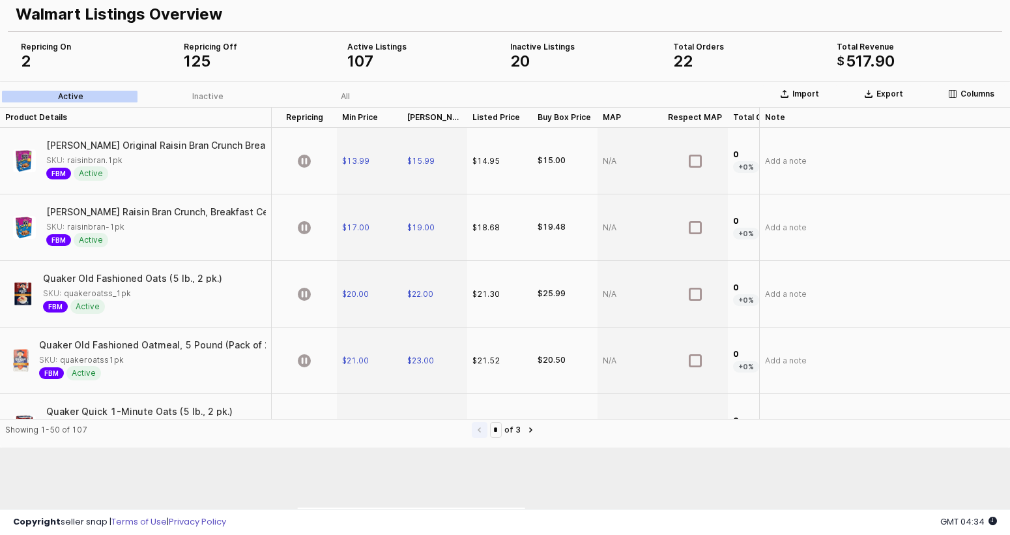
type input "*"
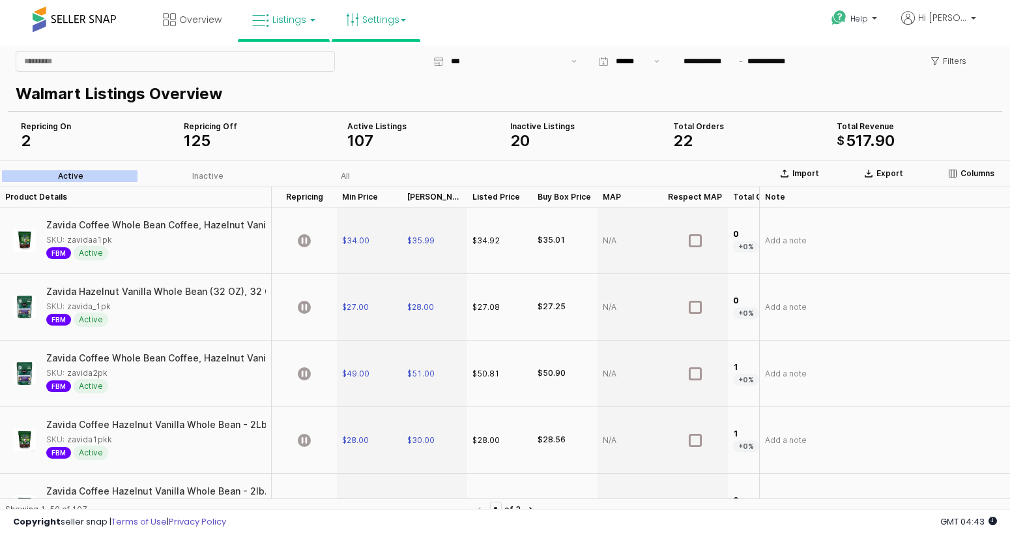
click at [402, 14] on link "Settings" at bounding box center [376, 19] width 80 height 39
click at [300, 23] on span "Listings" at bounding box center [289, 19] width 34 height 13
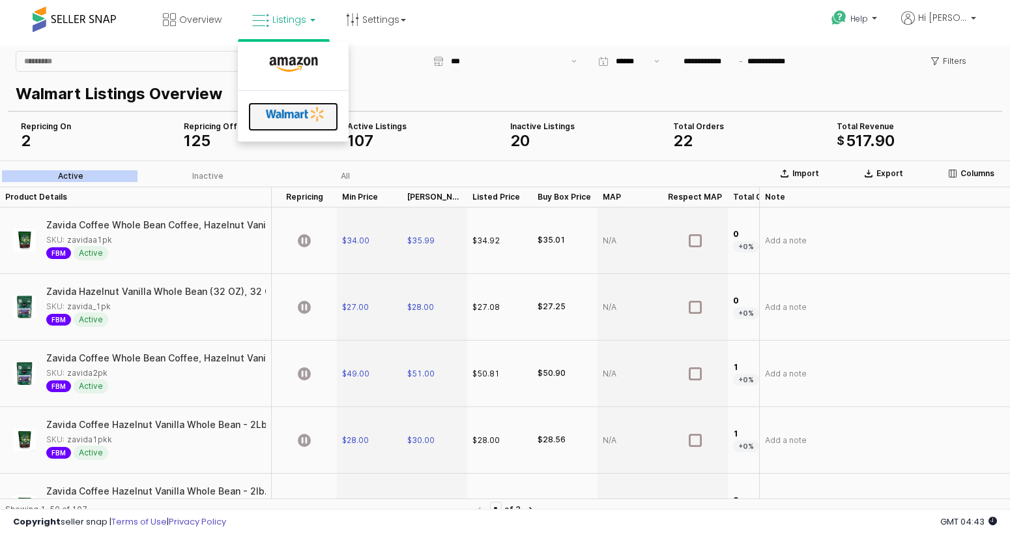
click at [295, 108] on icon at bounding box center [295, 114] width 68 height 20
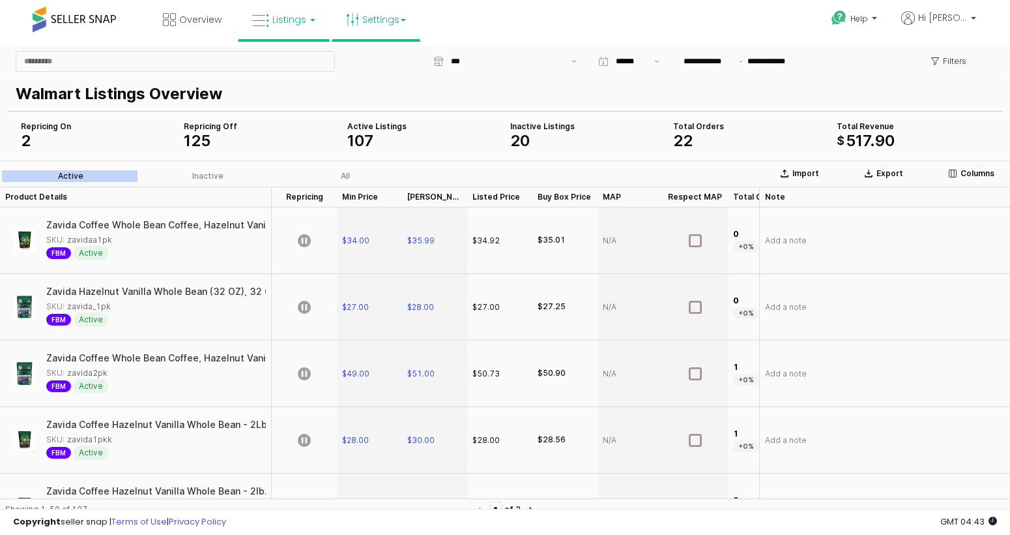
click at [379, 30] on link "Settings" at bounding box center [376, 19] width 80 height 39
click at [379, 102] on link "User settings" at bounding box center [376, 101] width 55 height 12
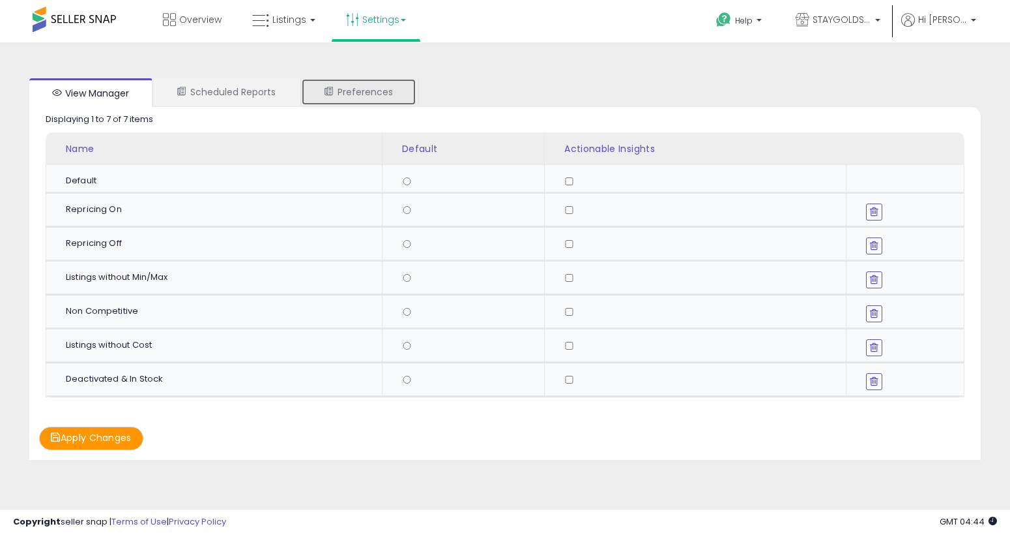
click at [379, 102] on link "Preferences" at bounding box center [358, 91] width 115 height 27
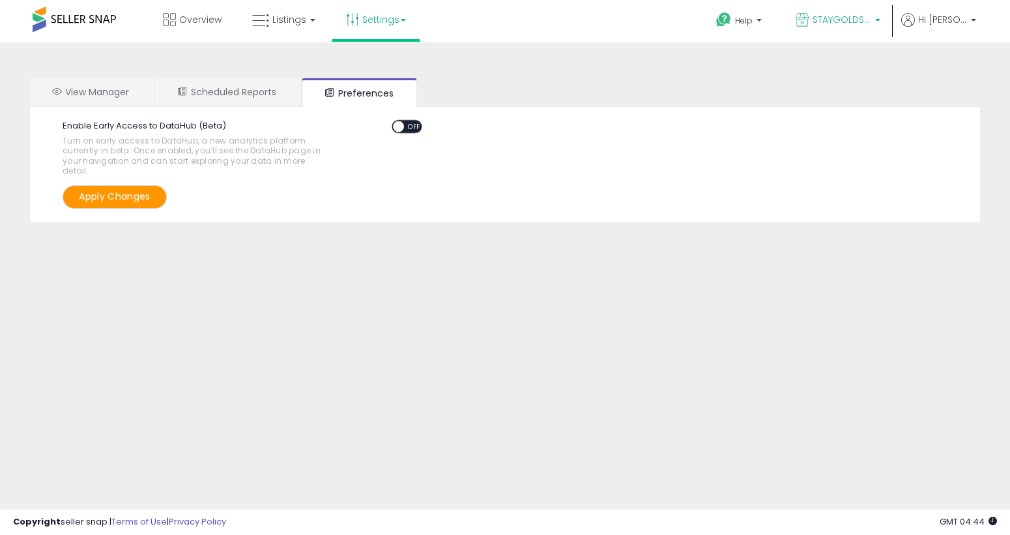
click at [837, 20] on span "STAYGOLDSALES" at bounding box center [842, 19] width 59 height 13
click at [961, 27] on p "Hi [PERSON_NAME]" at bounding box center [939, 21] width 75 height 16
click at [757, 22] on p "Help" at bounding box center [741, 22] width 50 height 14
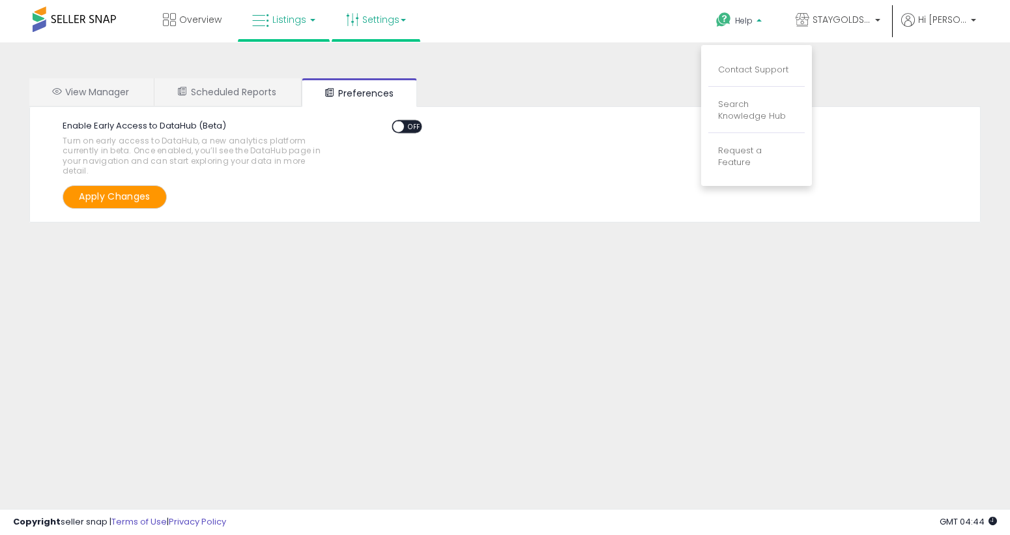
click at [272, 17] on span "Listings" at bounding box center [289, 19] width 34 height 13
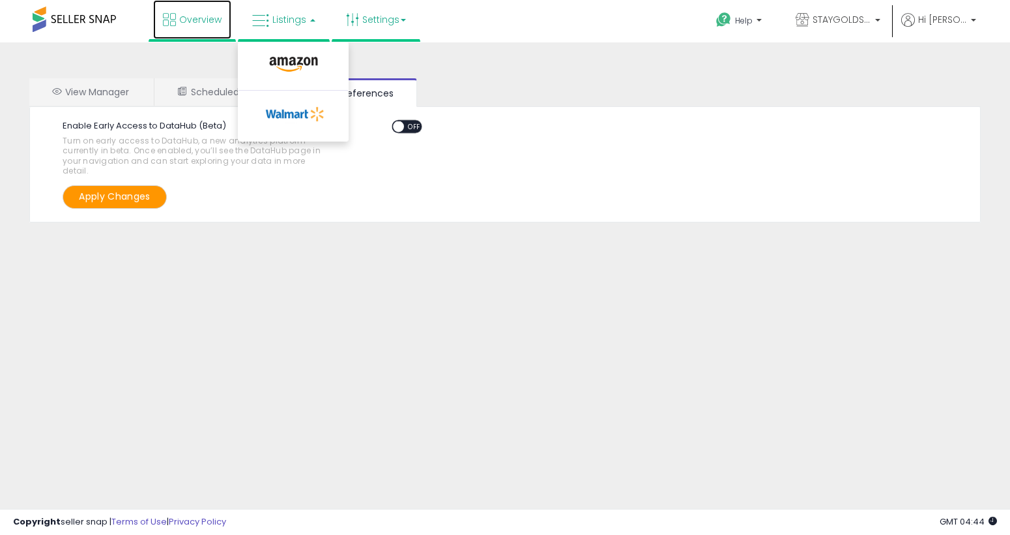
click at [194, 22] on span "Overview" at bounding box center [200, 19] width 42 height 13
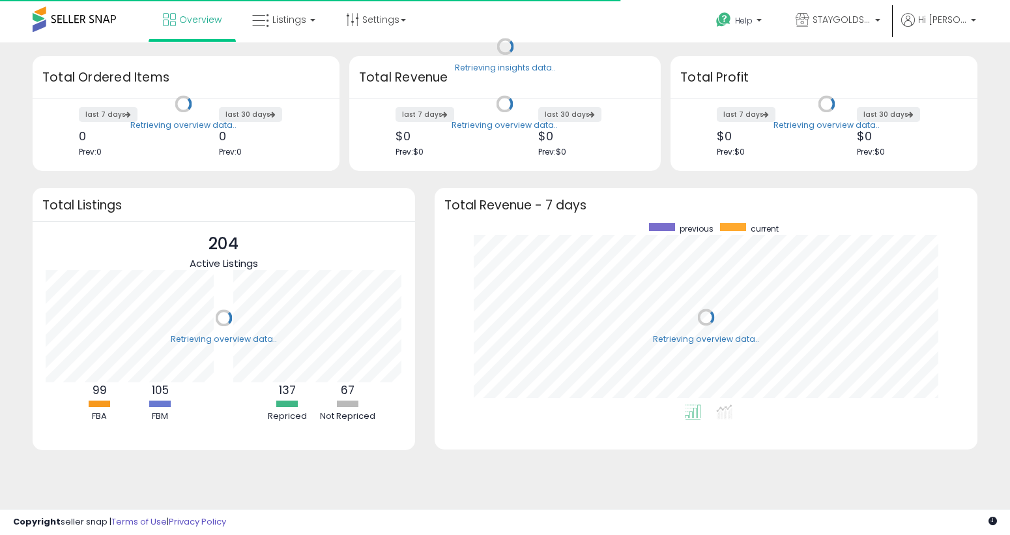
scroll to position [181, 517]
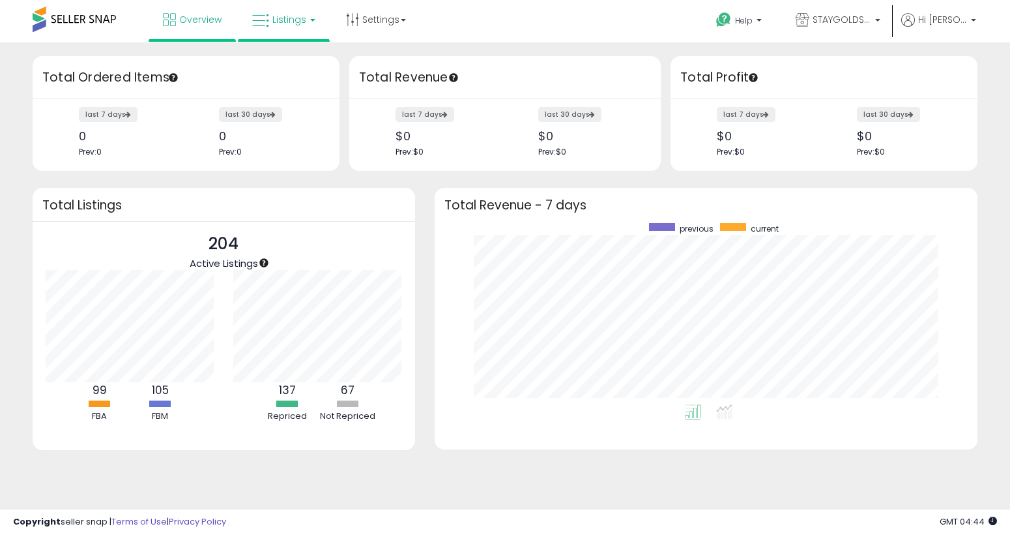
click at [293, 23] on span "Listings" at bounding box center [289, 19] width 34 height 13
click at [302, 109] on icon at bounding box center [295, 114] width 68 height 20
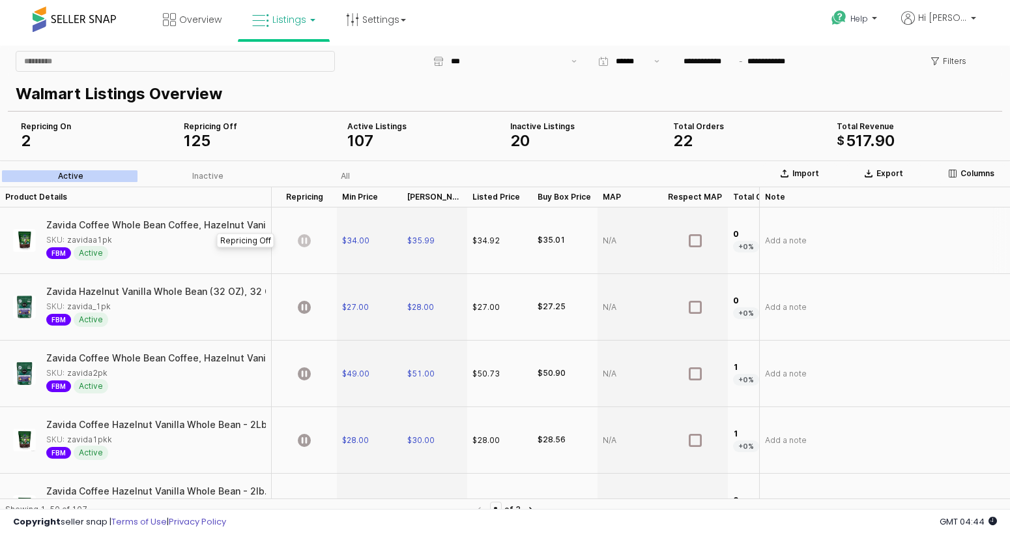
click at [306, 244] on icon "App Frame" at bounding box center [304, 240] width 13 height 13
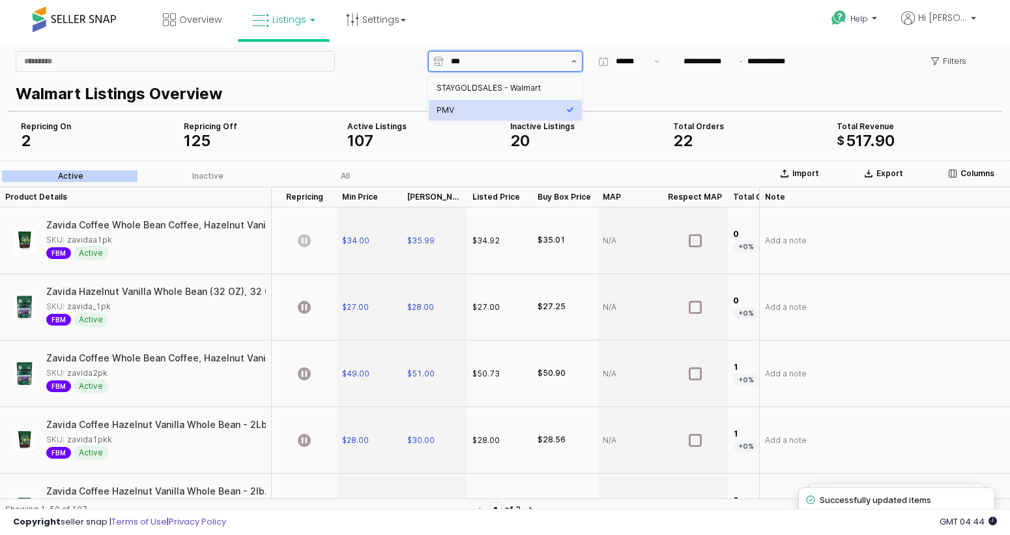
click at [578, 61] on button "Show suggestions" at bounding box center [574, 61] width 16 height 20
click at [569, 35] on div "Overview Listings" at bounding box center [323, 27] width 667 height 55
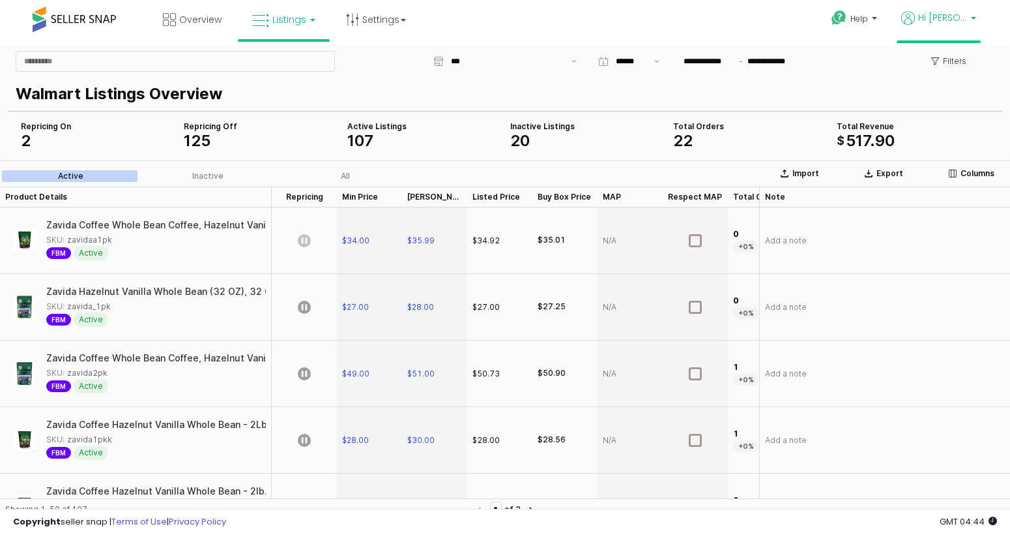
click at [962, 29] on link "Hi [PERSON_NAME]" at bounding box center [939, 25] width 75 height 29
click at [702, 39] on div "Help Contact Support Search Knowledge Hub Request a Feature Hi [PERSON_NAME]" at bounding box center [824, 27] width 334 height 55
